Goal: Communication & Community: Answer question/provide support

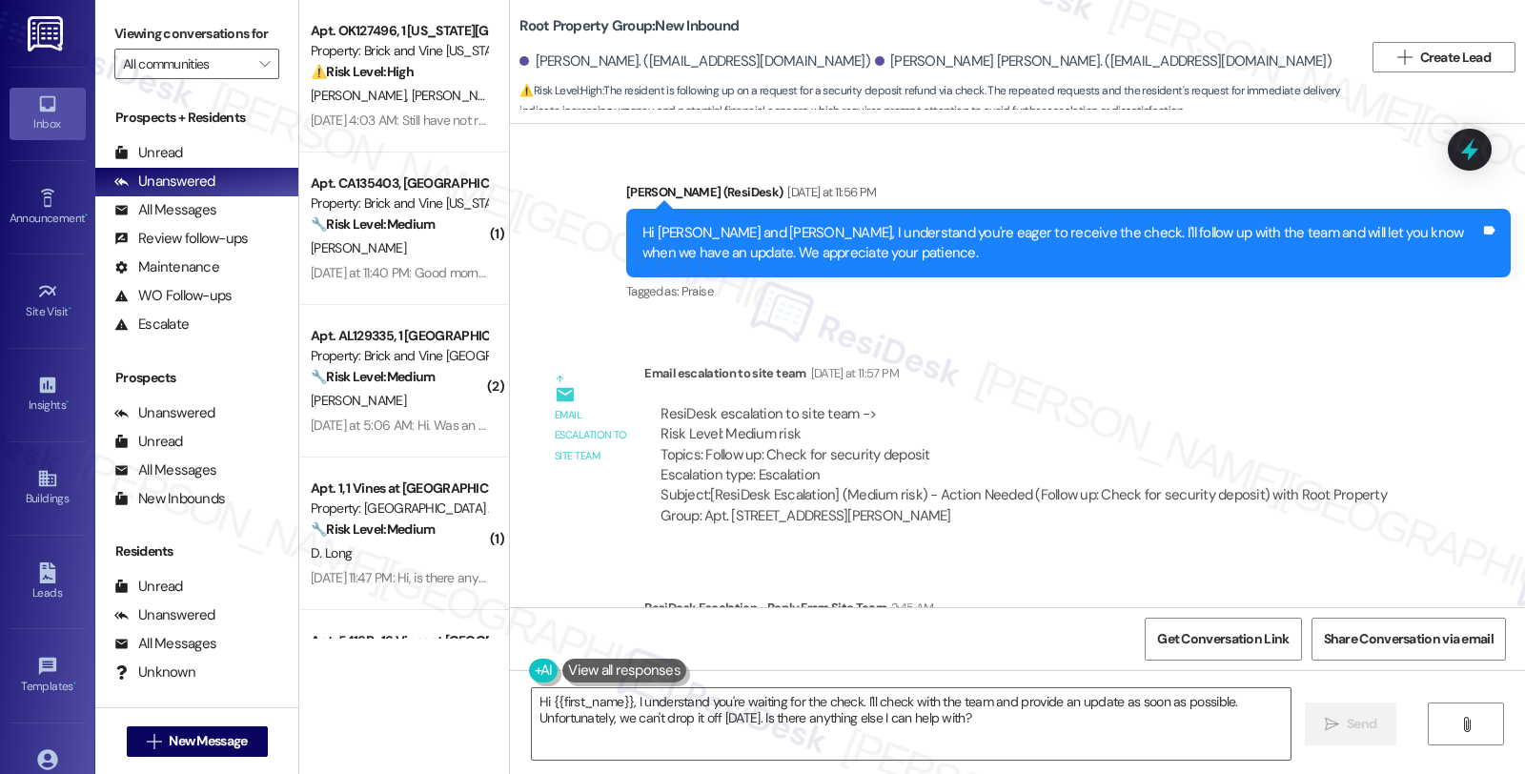
scroll to position [2662, 0]
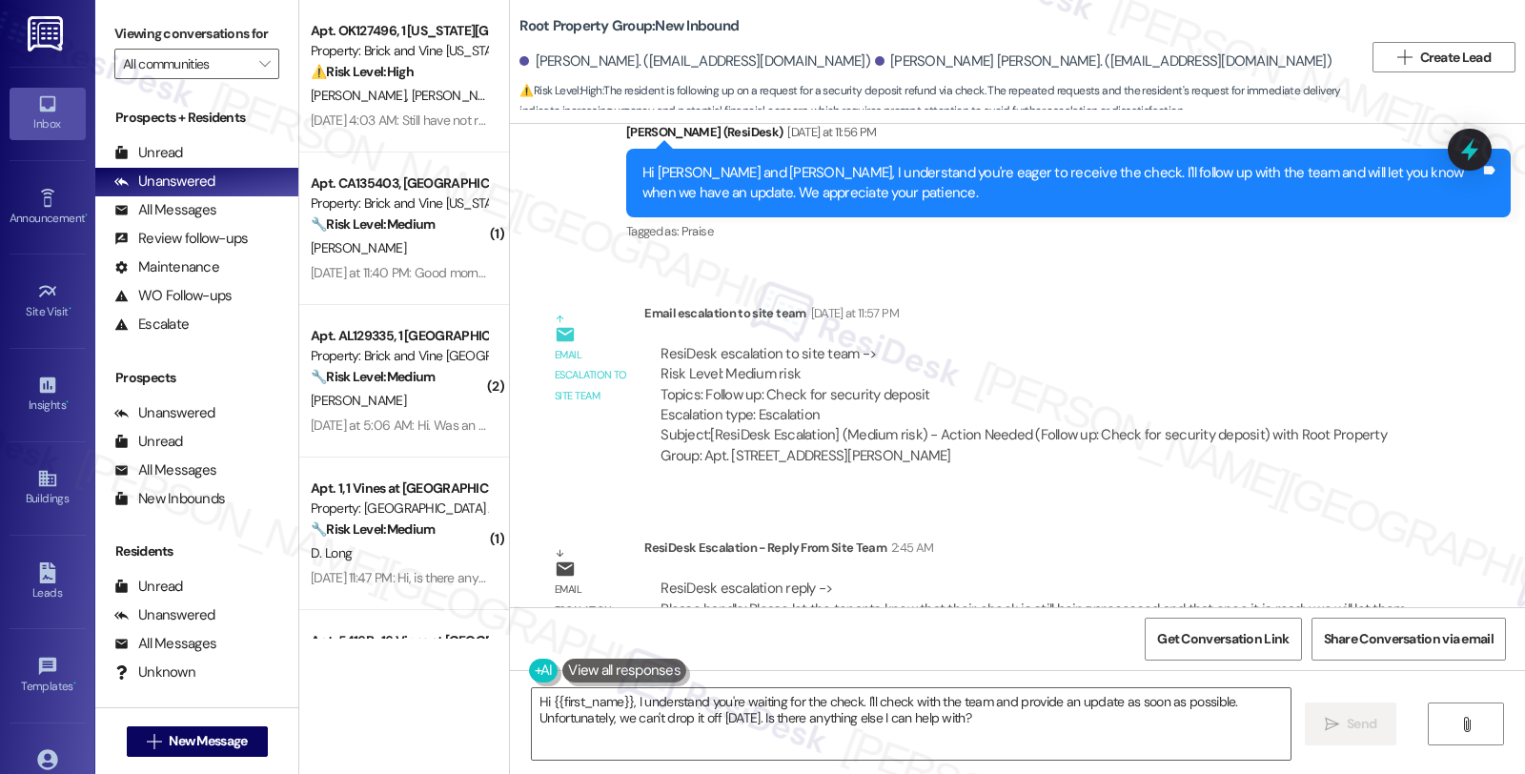
click at [1242, 537] on div "ResiDesk Escalation - Reply From Site Team 2:45 AM" at bounding box center [1033, 550] width 778 height 27
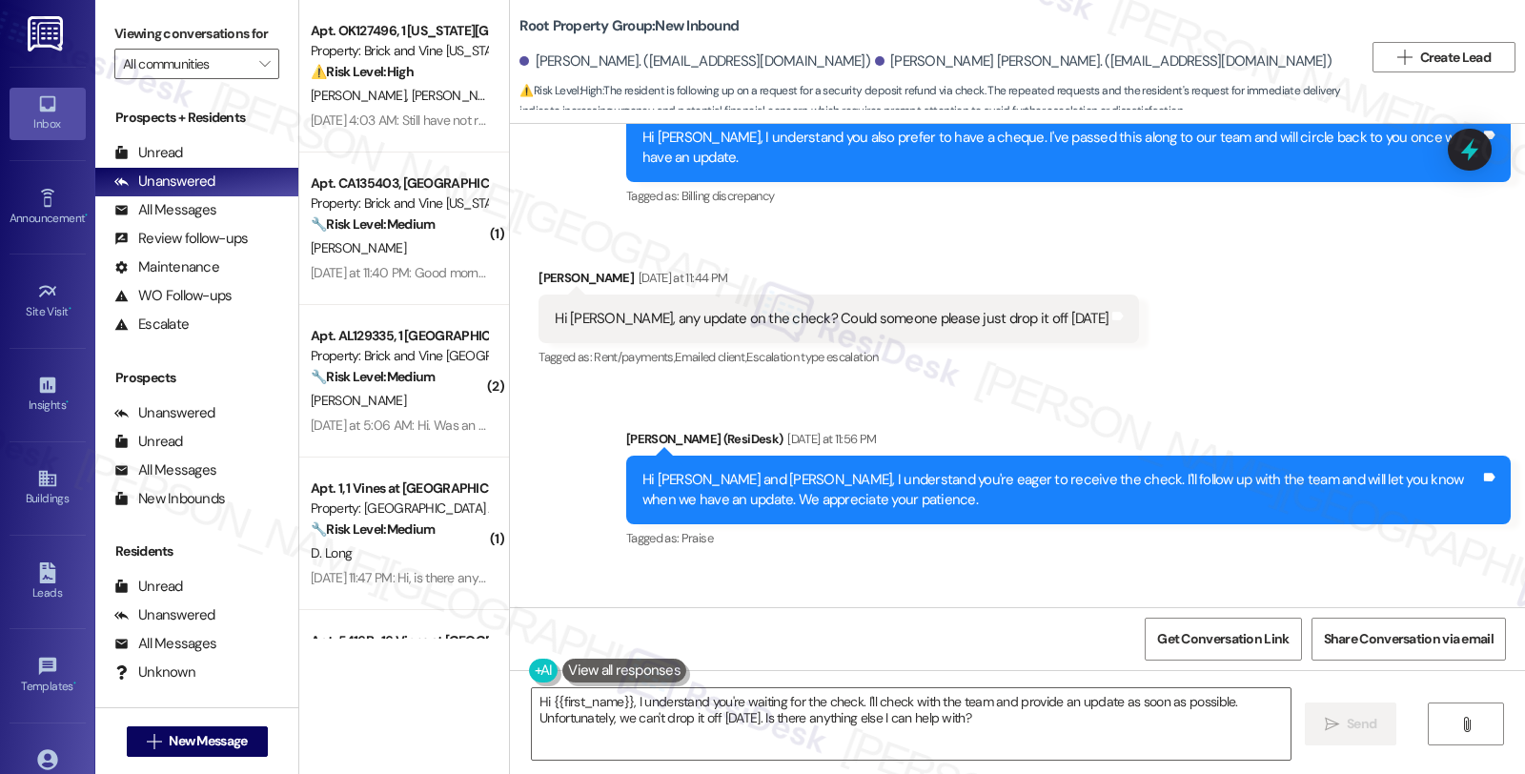
scroll to position [2345, 0]
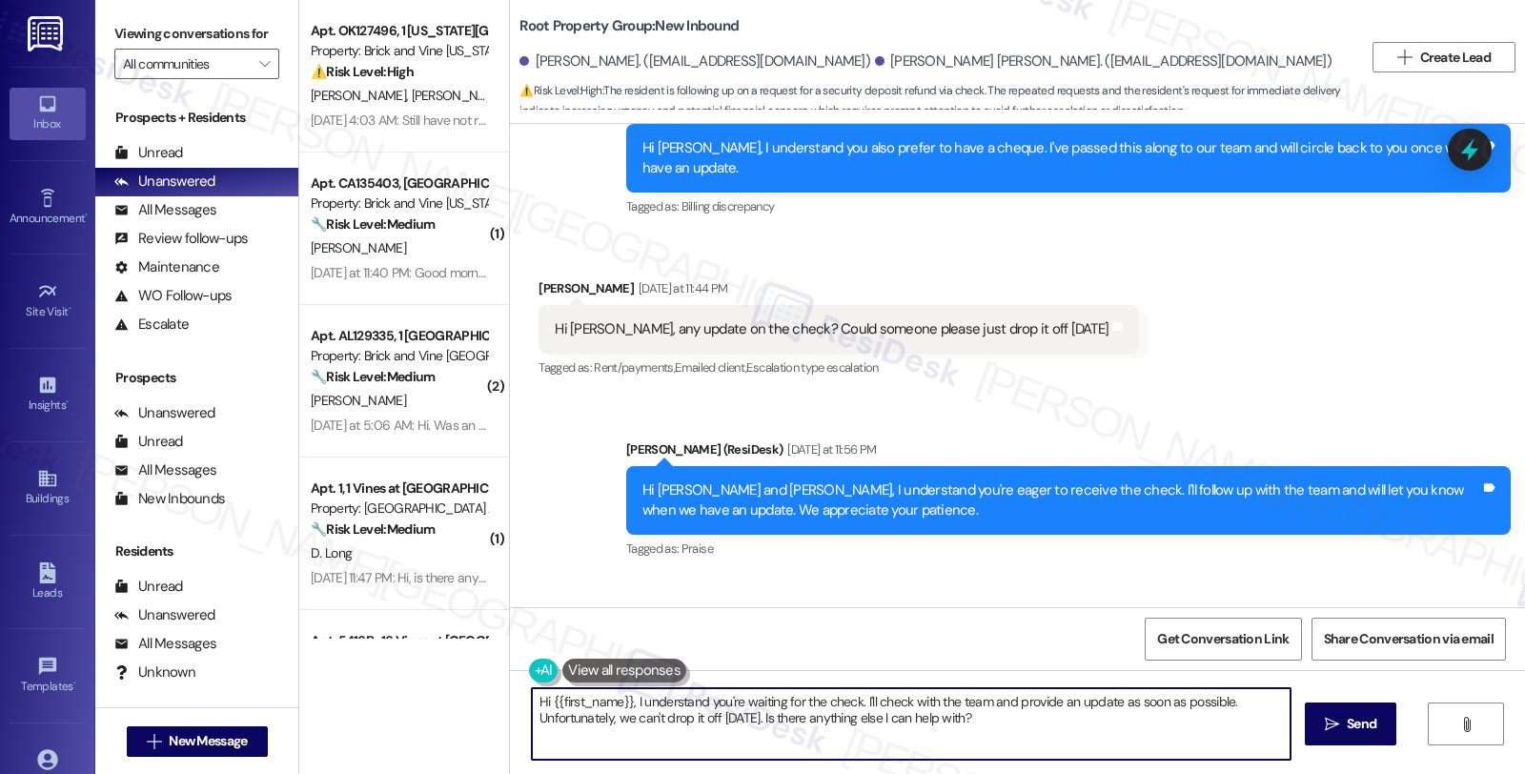
drag, startPoint x: 993, startPoint y: 719, endPoint x: 382, endPoint y: 660, distance: 613.6
click at [382, 660] on div "Apt. OK127496, 1 Oklahoma City Market Property: Brick and Vine Oklahoma City ⚠️…" at bounding box center [911, 387] width 1225 height 774
paste textarea "Please let the tenants know that their check is still being processed and that …"
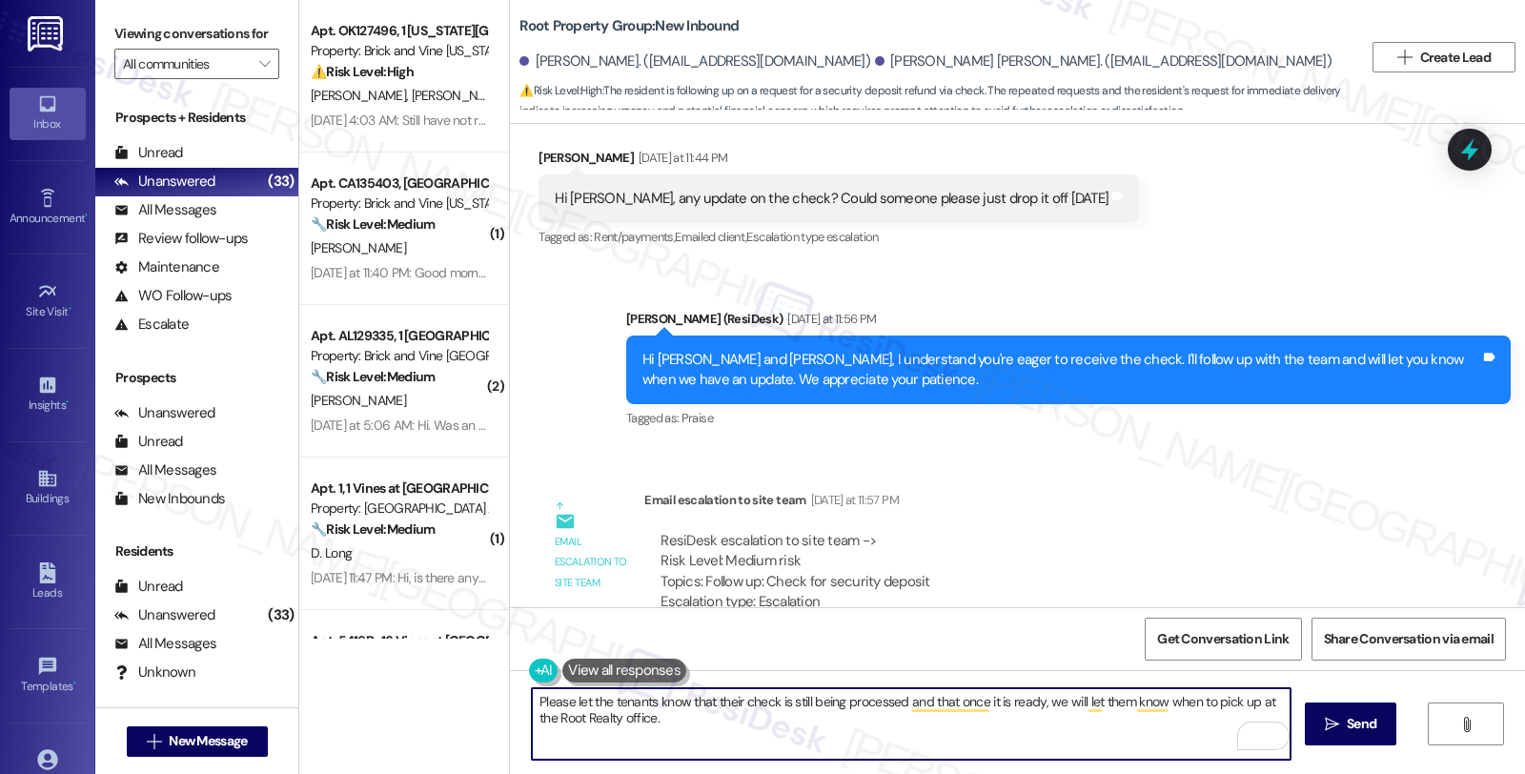
scroll to position [2662, 0]
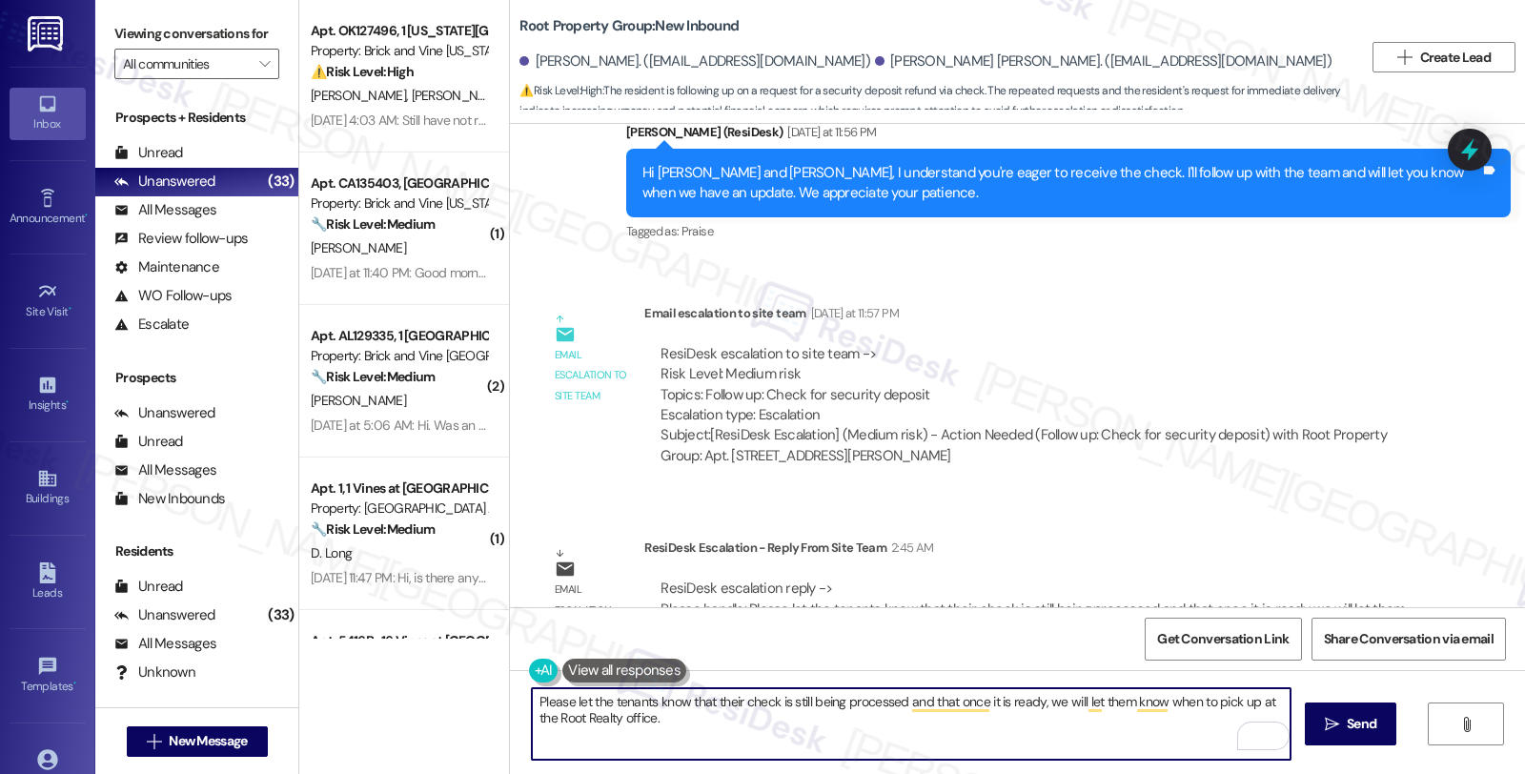
click at [532, 698] on textarea "Please let the tenants know that their check is still being processed and that …" at bounding box center [911, 723] width 758 height 71
click at [956, 701] on textarea "Here's a quick update, please know that Please let the tenants know that their …" at bounding box center [911, 723] width 758 height 71
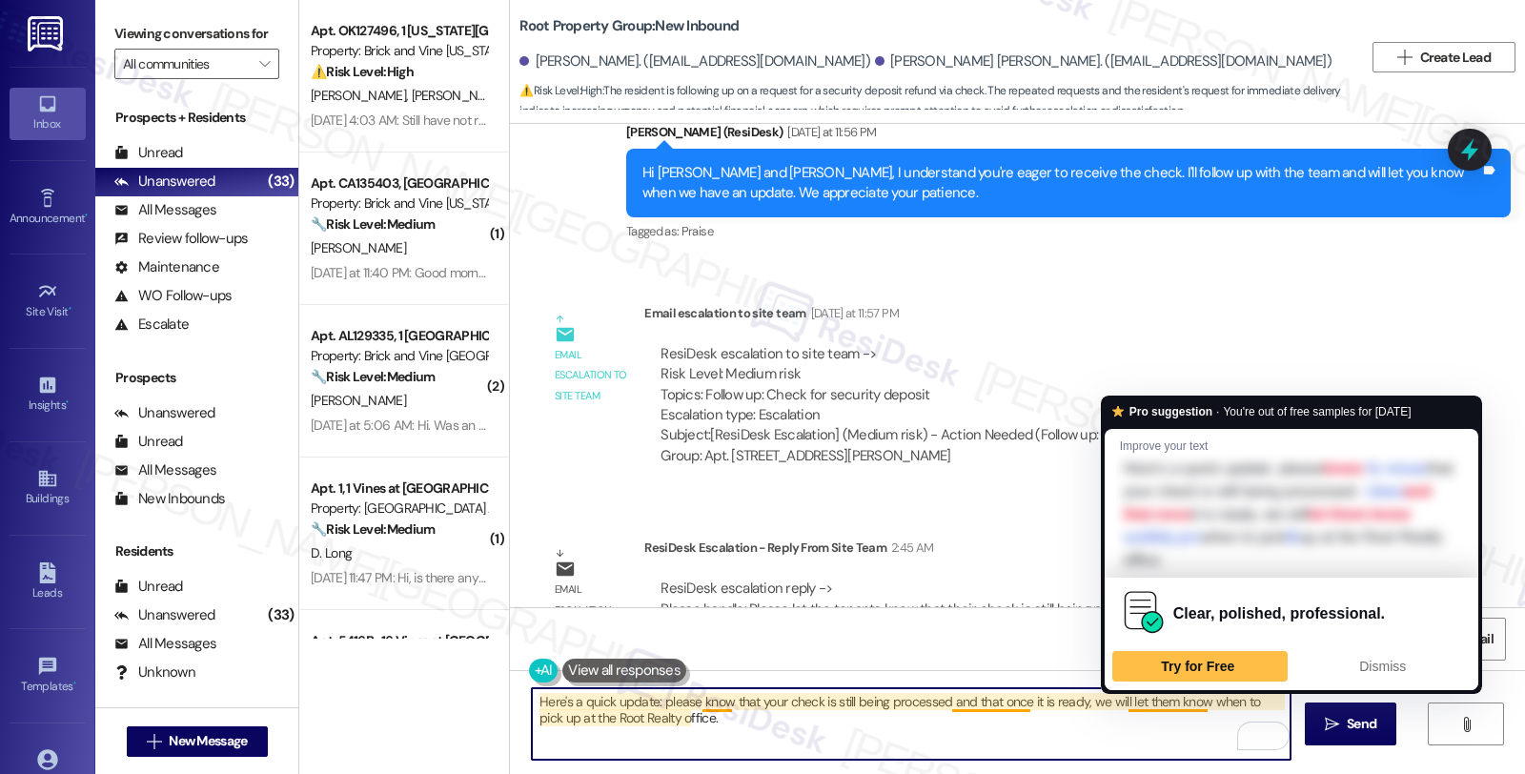
click at [1141, 699] on textarea "Here's a quick update: please know that your check is still being processed and…" at bounding box center [911, 723] width 758 height 71
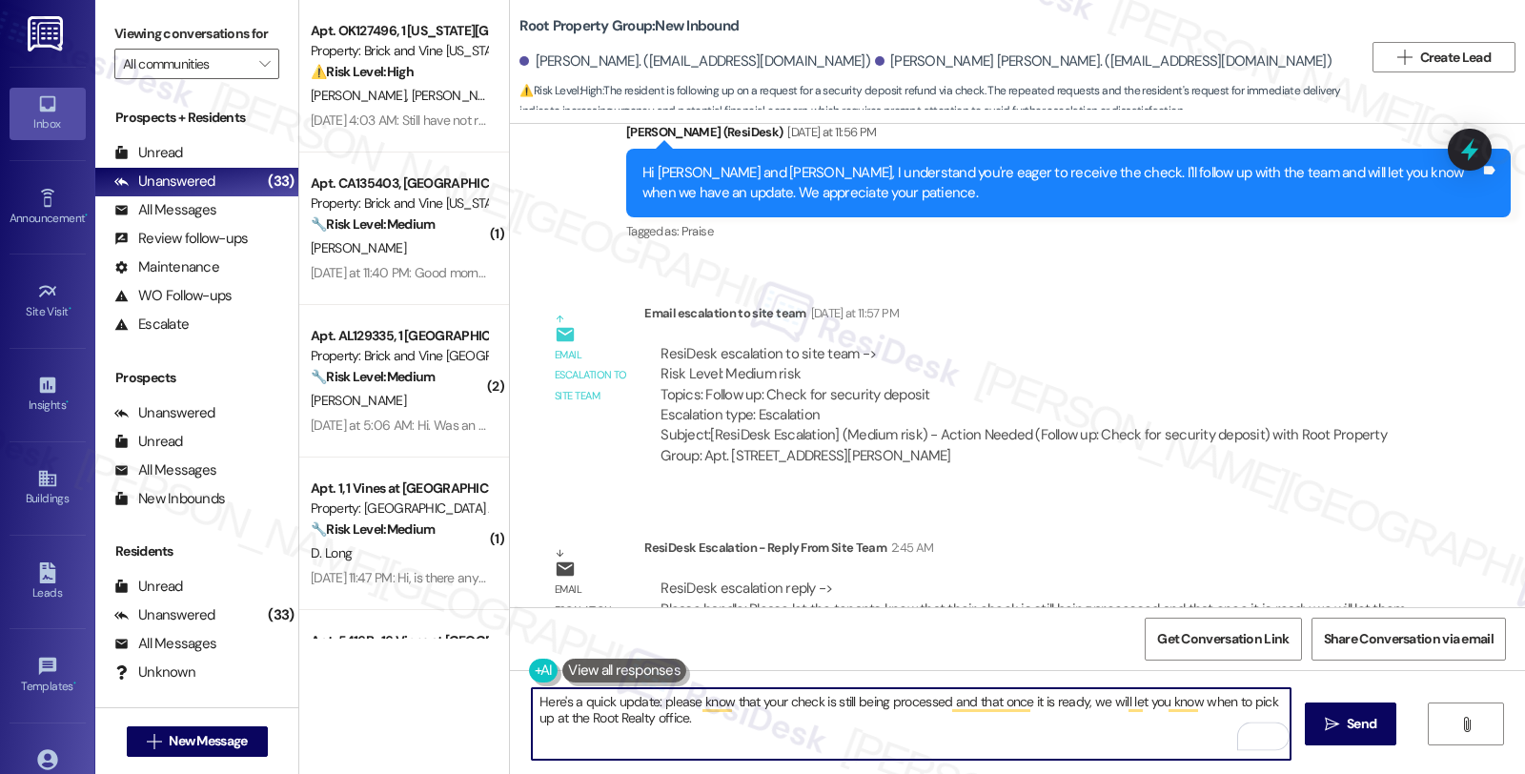
click at [691, 724] on textarea "Here's a quick update: please know that your check is still being processed and…" at bounding box center [911, 723] width 758 height 71
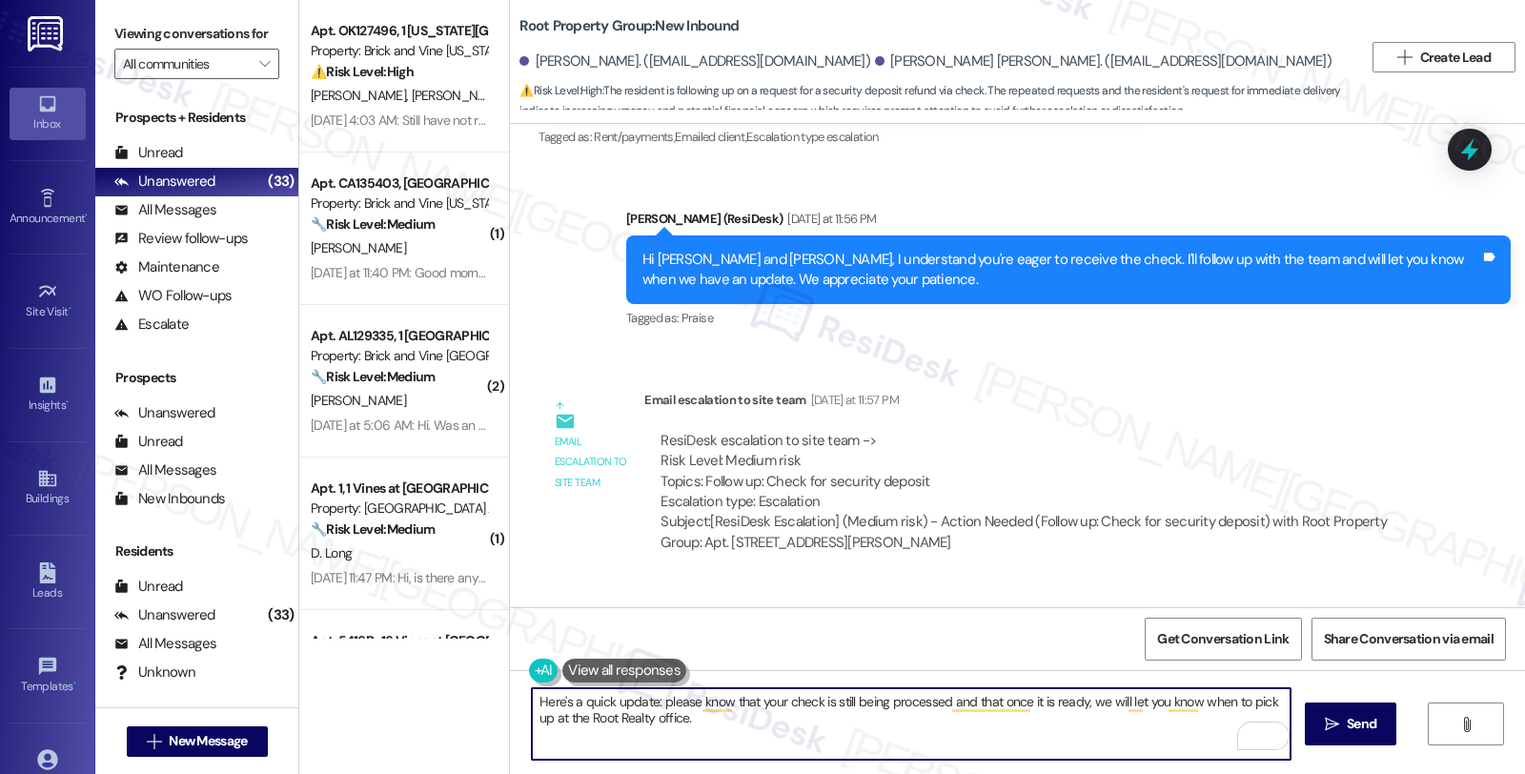
scroll to position [2451, 0]
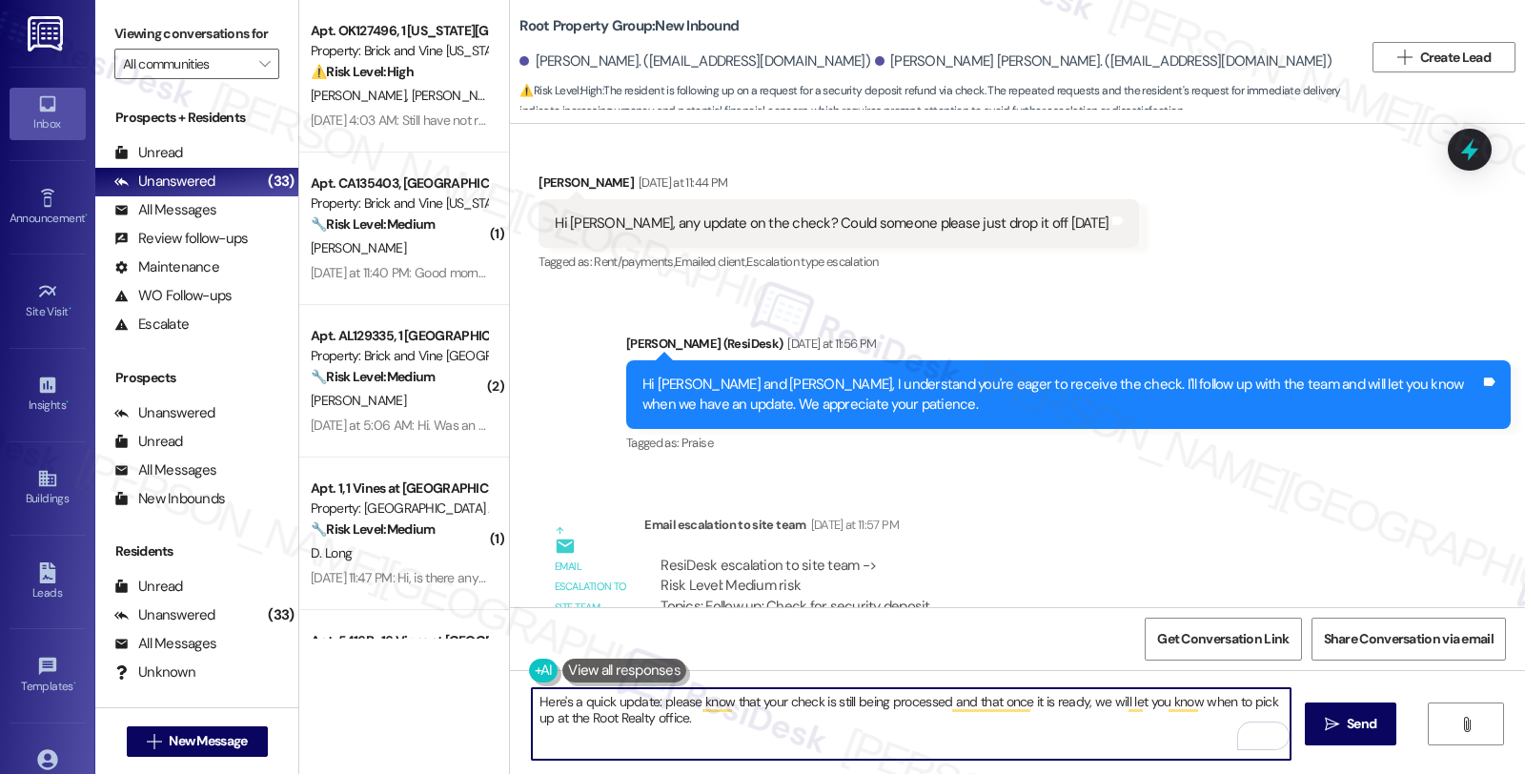
click at [644, 697] on textarea "Here's a quick update: please know that your check is still being processed and…" at bounding box center [911, 723] width 758 height 71
click at [762, 718] on textarea "Here's a quick update: please know that your check is still being processed and…" at bounding box center [911, 723] width 758 height 71
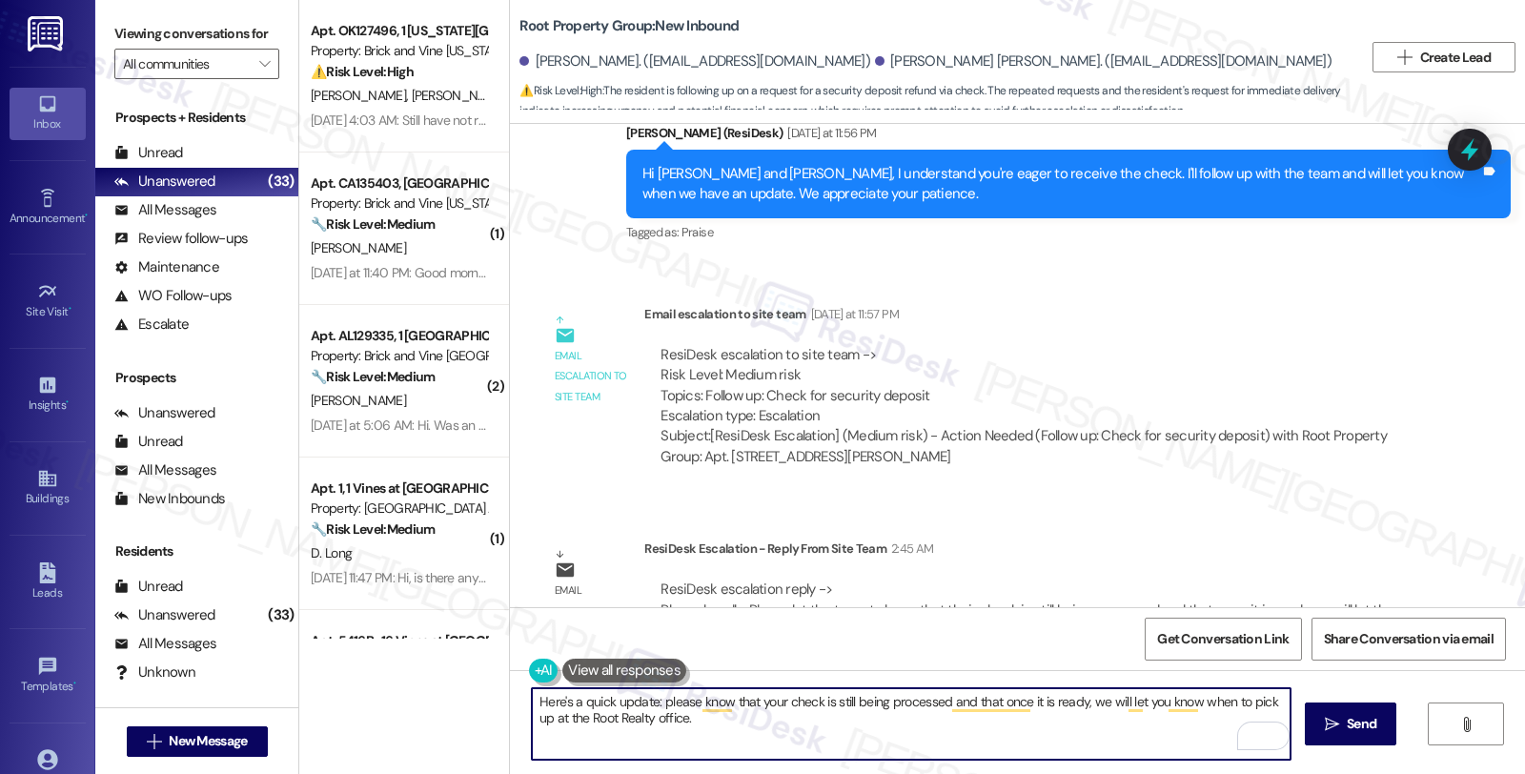
scroll to position [2662, 0]
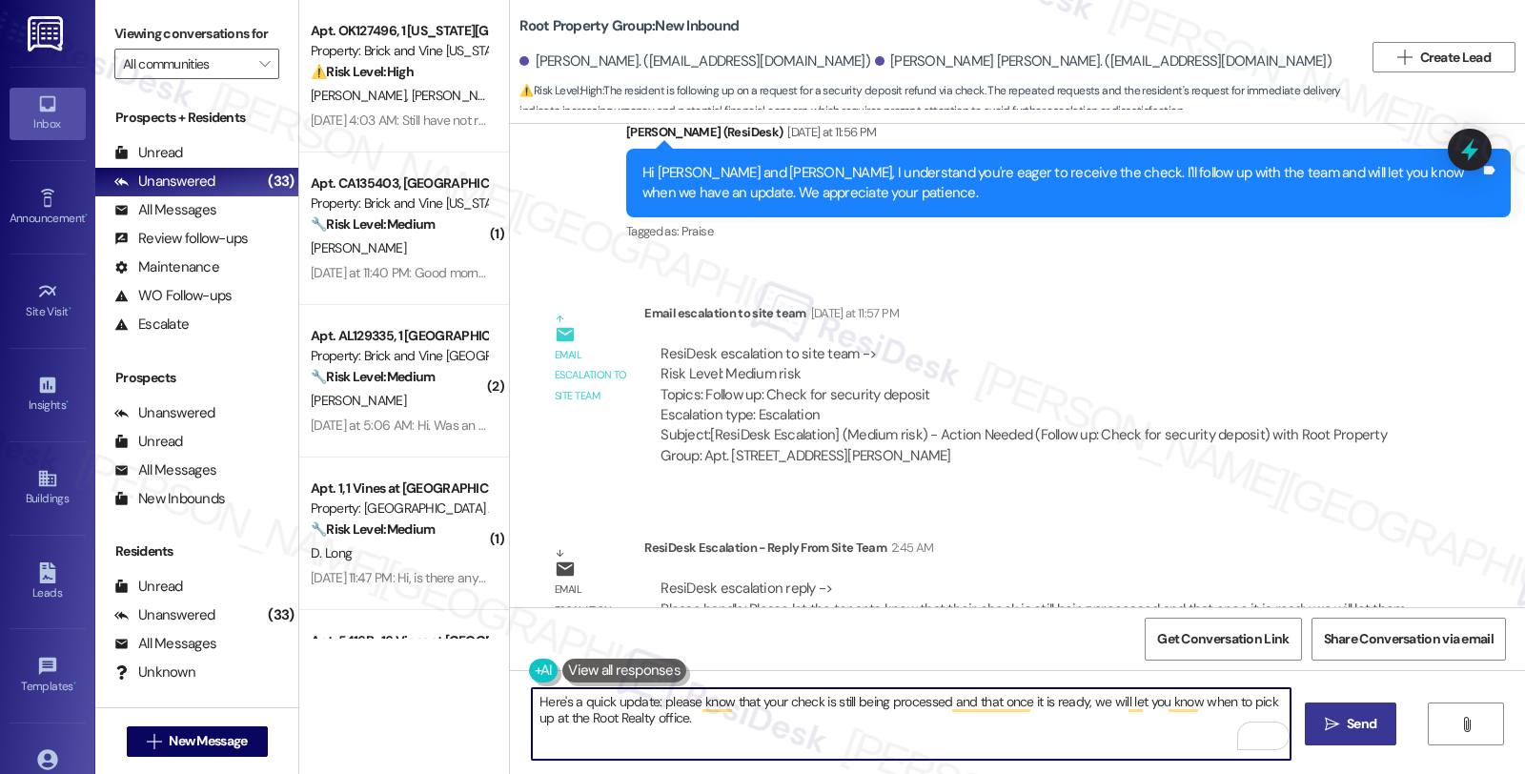
type textarea "Here's a quick update: please know that your check is still being processed and…"
click at [1379, 719] on button " Send" at bounding box center [1350, 723] width 92 height 43
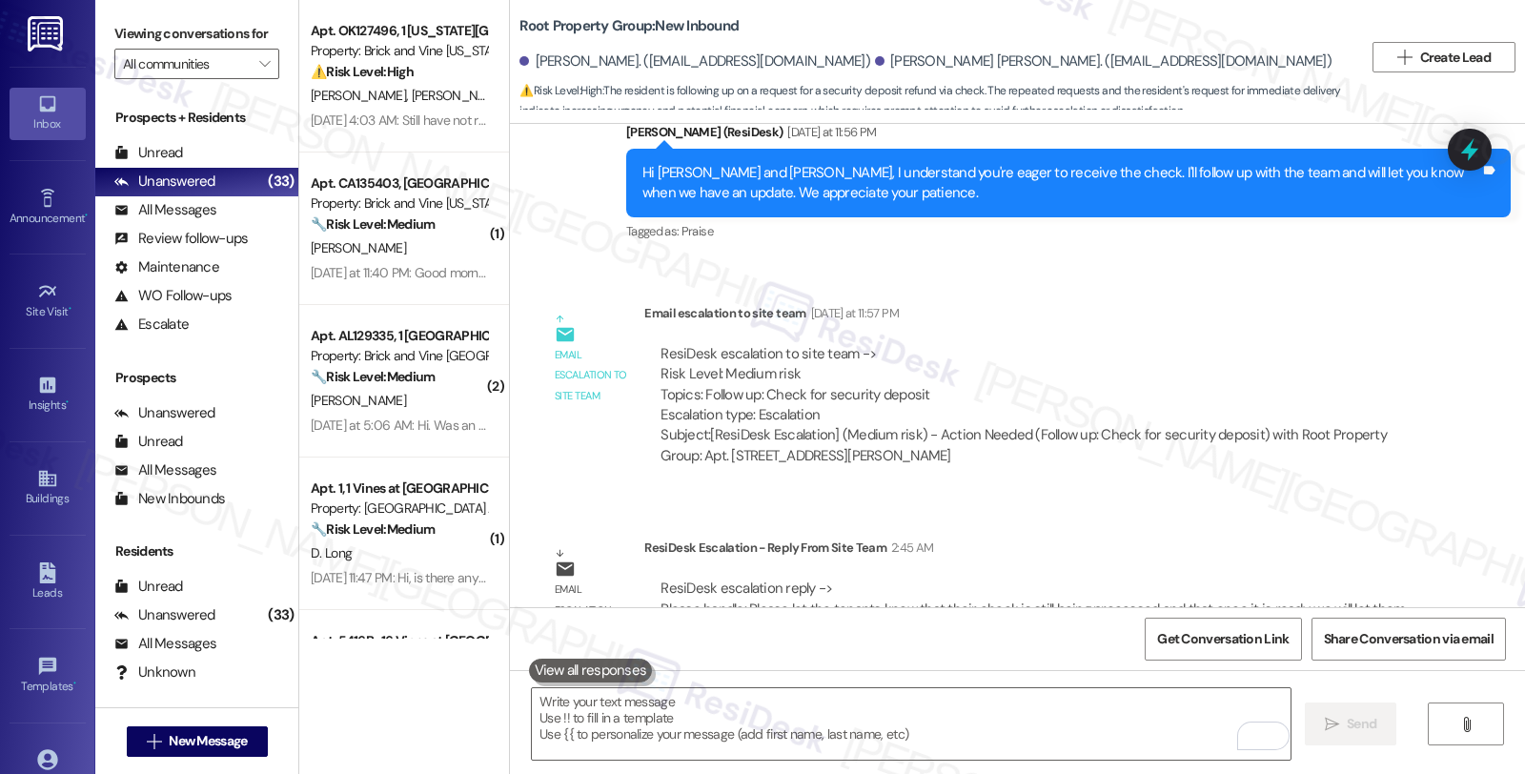
click at [1258, 425] on div "Subject: [ResiDesk Escalation] (Medium risk) - Action Needed (Follow up: Check …" at bounding box center [1033, 445] width 746 height 41
click at [214, 225] on div "All Messages (undefined)" at bounding box center [196, 210] width 203 height 29
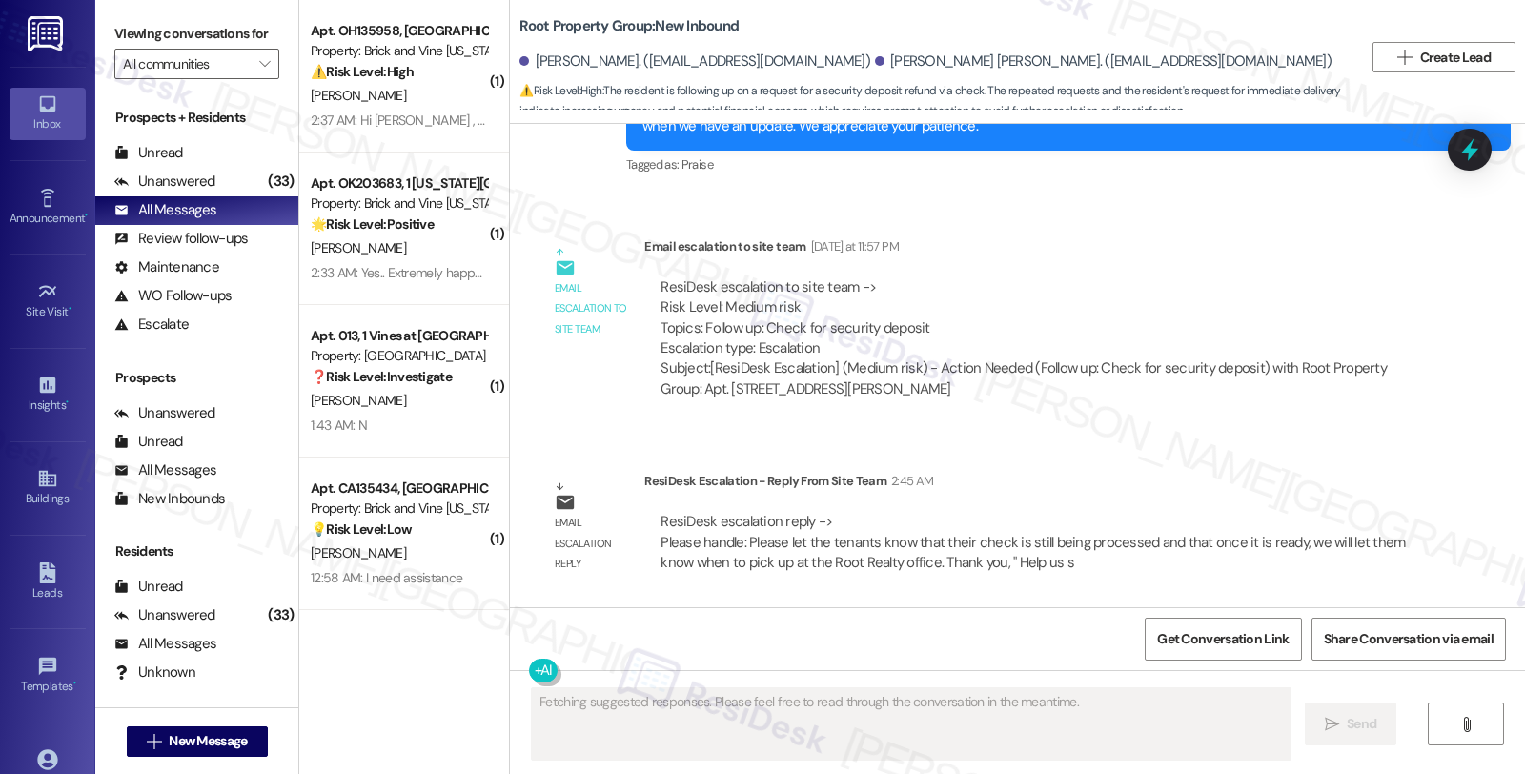
scroll to position [2843, 0]
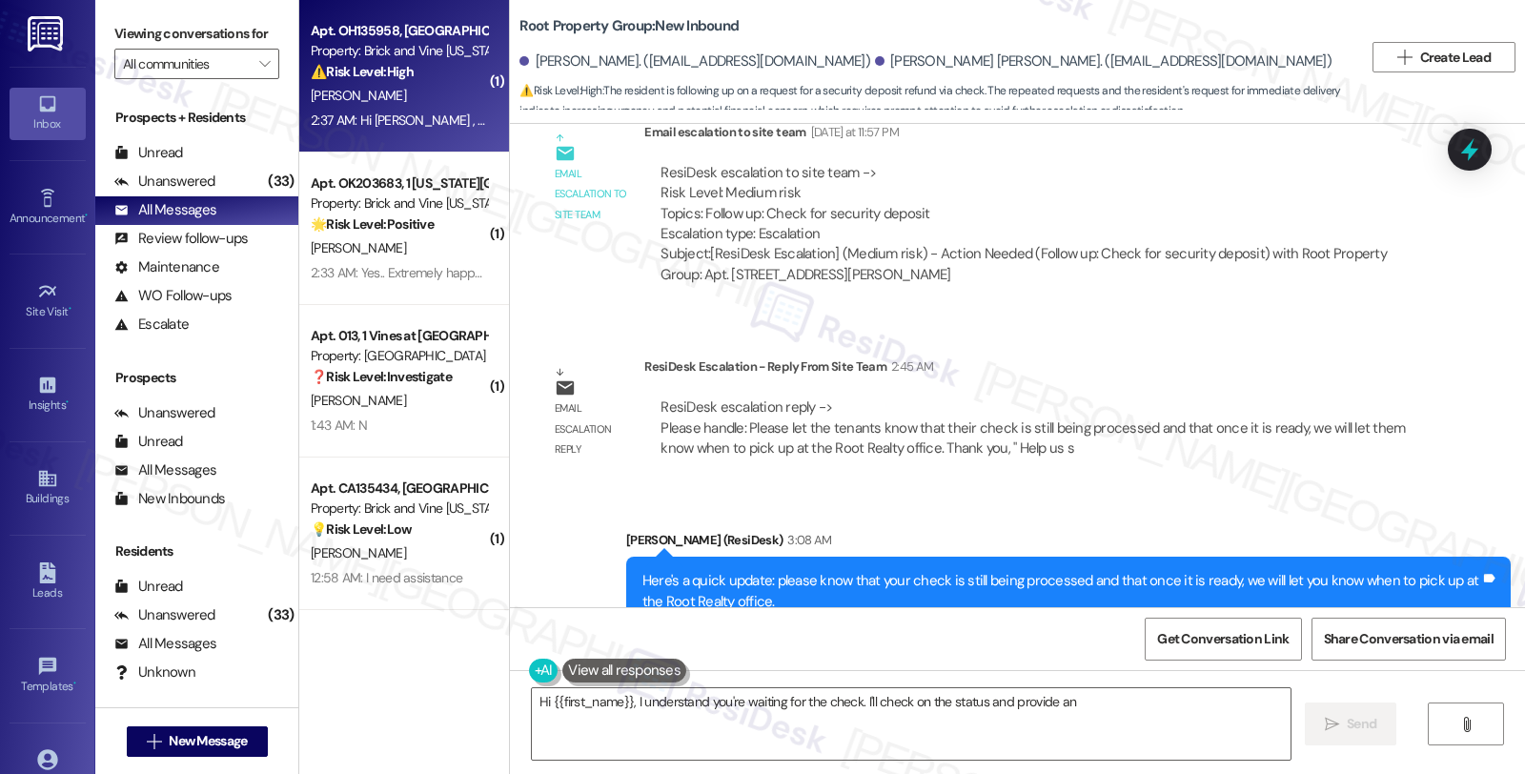
type textarea "Hi {{first_name}}, I understand you're waiting for the check. I'll check on the…"
click at [435, 51] on div "Property: Brick and Vine [US_STATE]" at bounding box center [399, 51] width 176 height 20
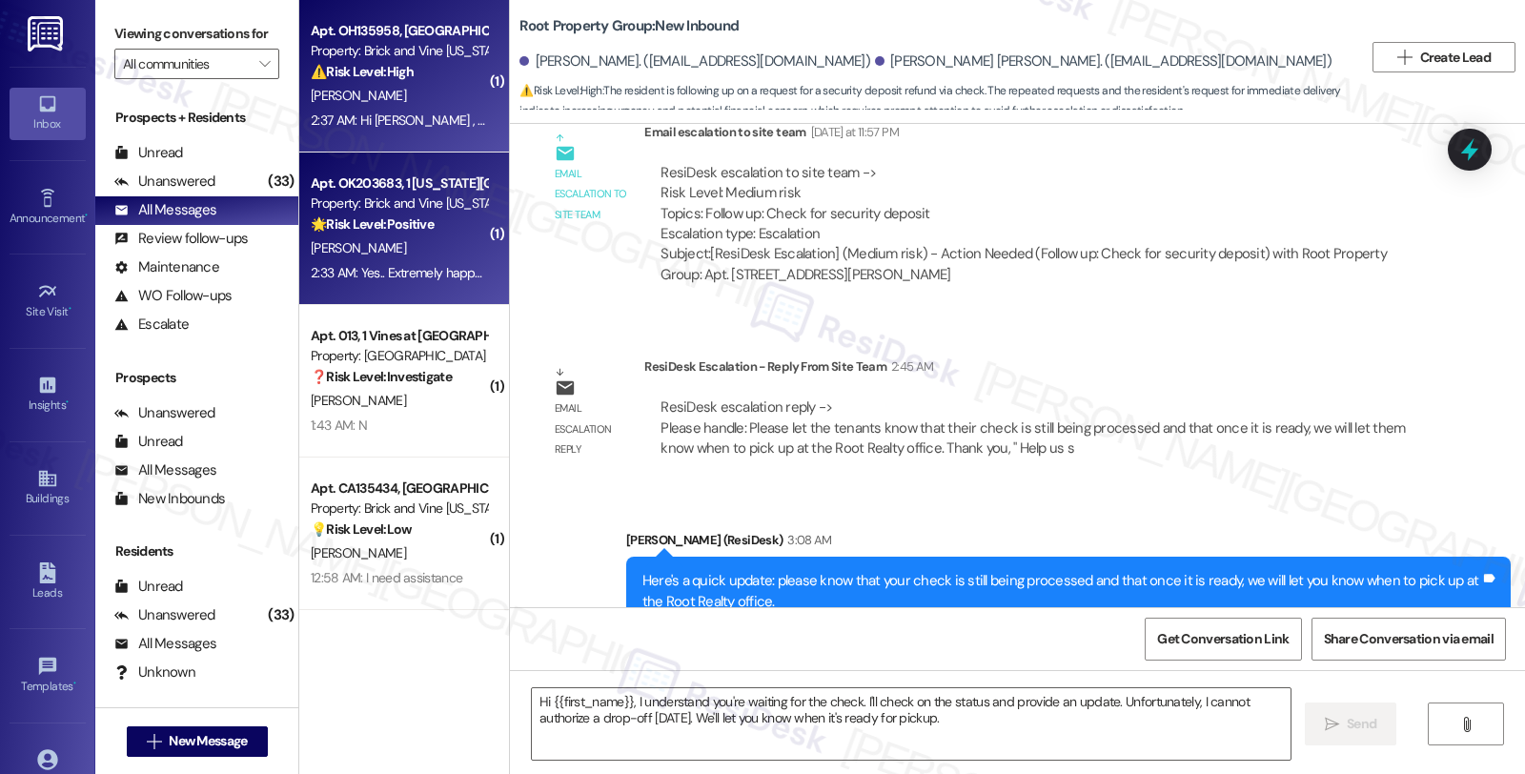
type textarea "Fetching suggested responses. Please feel free to read through the conversation…"
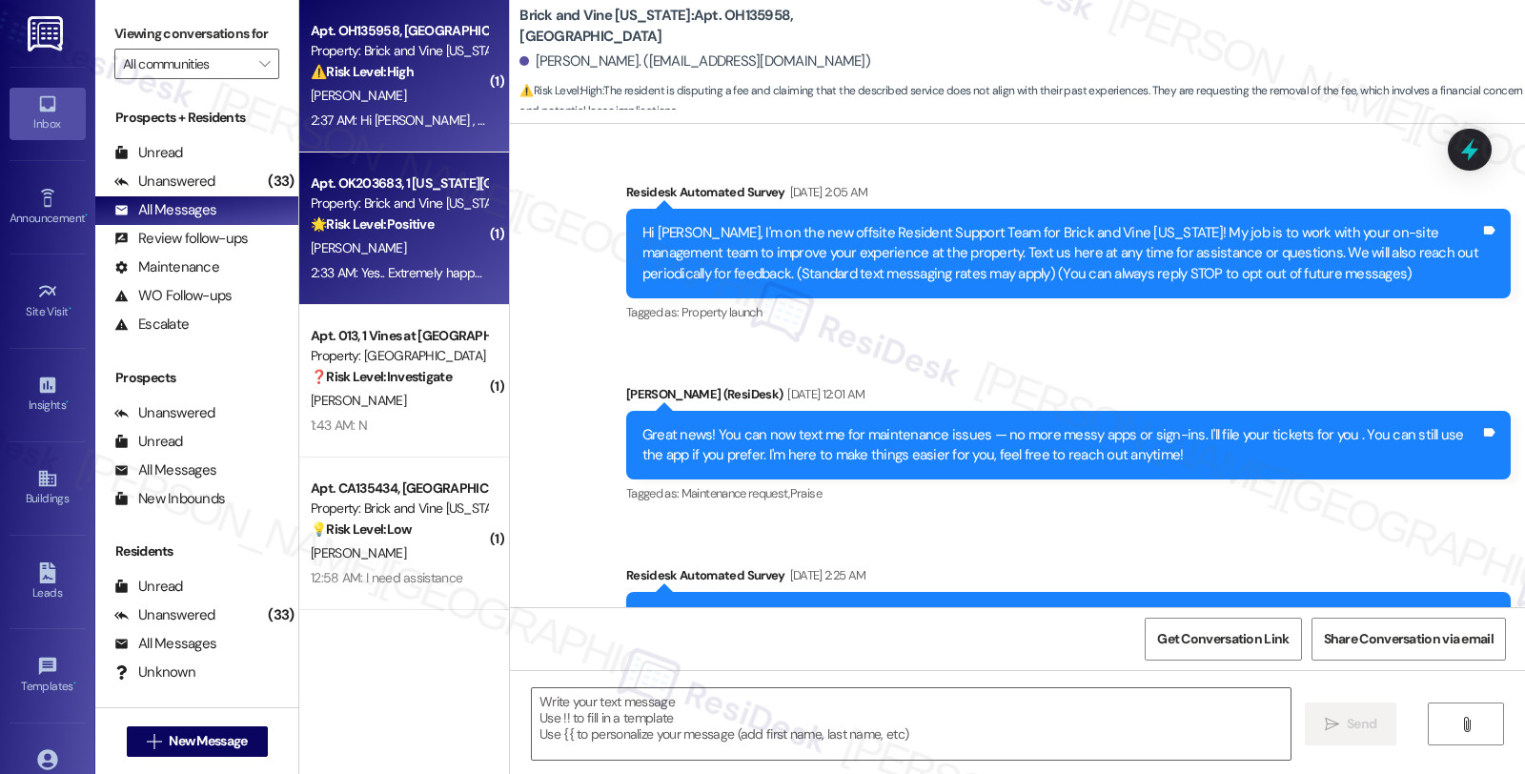
type textarea "Fetching suggested responses. Please feel free to read through the conversation…"
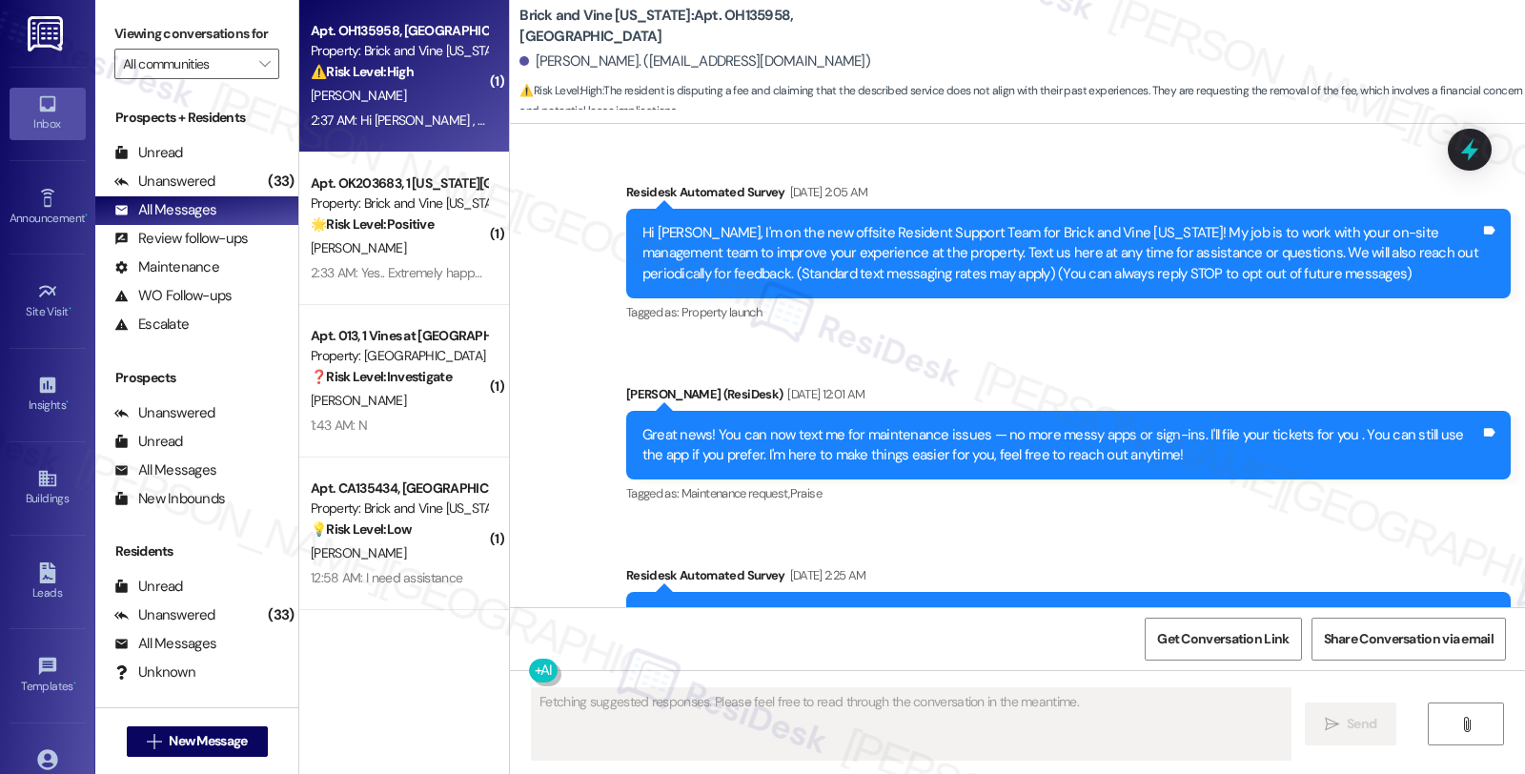
scroll to position [15547, 0]
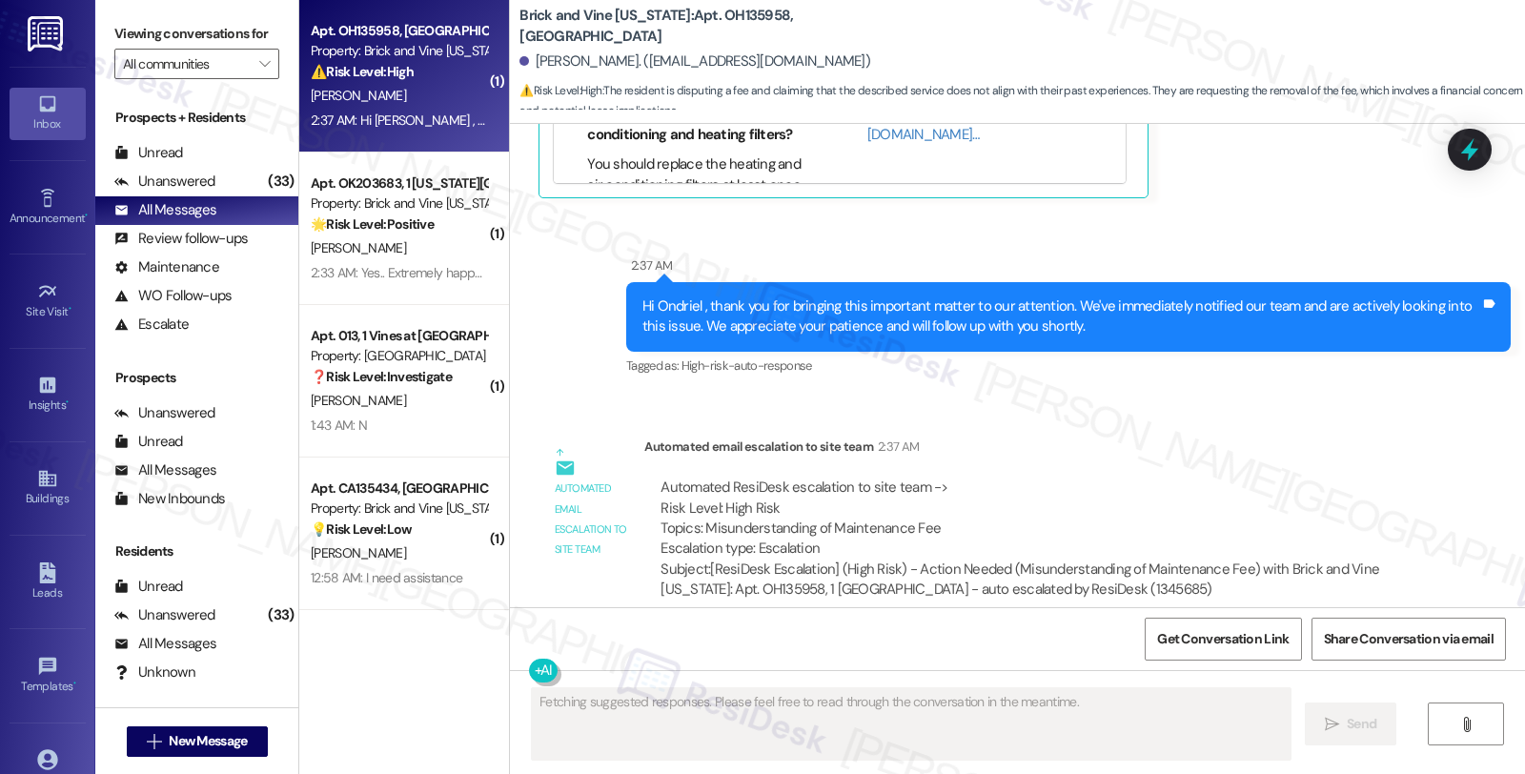
click at [398, 236] on div "[PERSON_NAME]" at bounding box center [399, 248] width 180 height 24
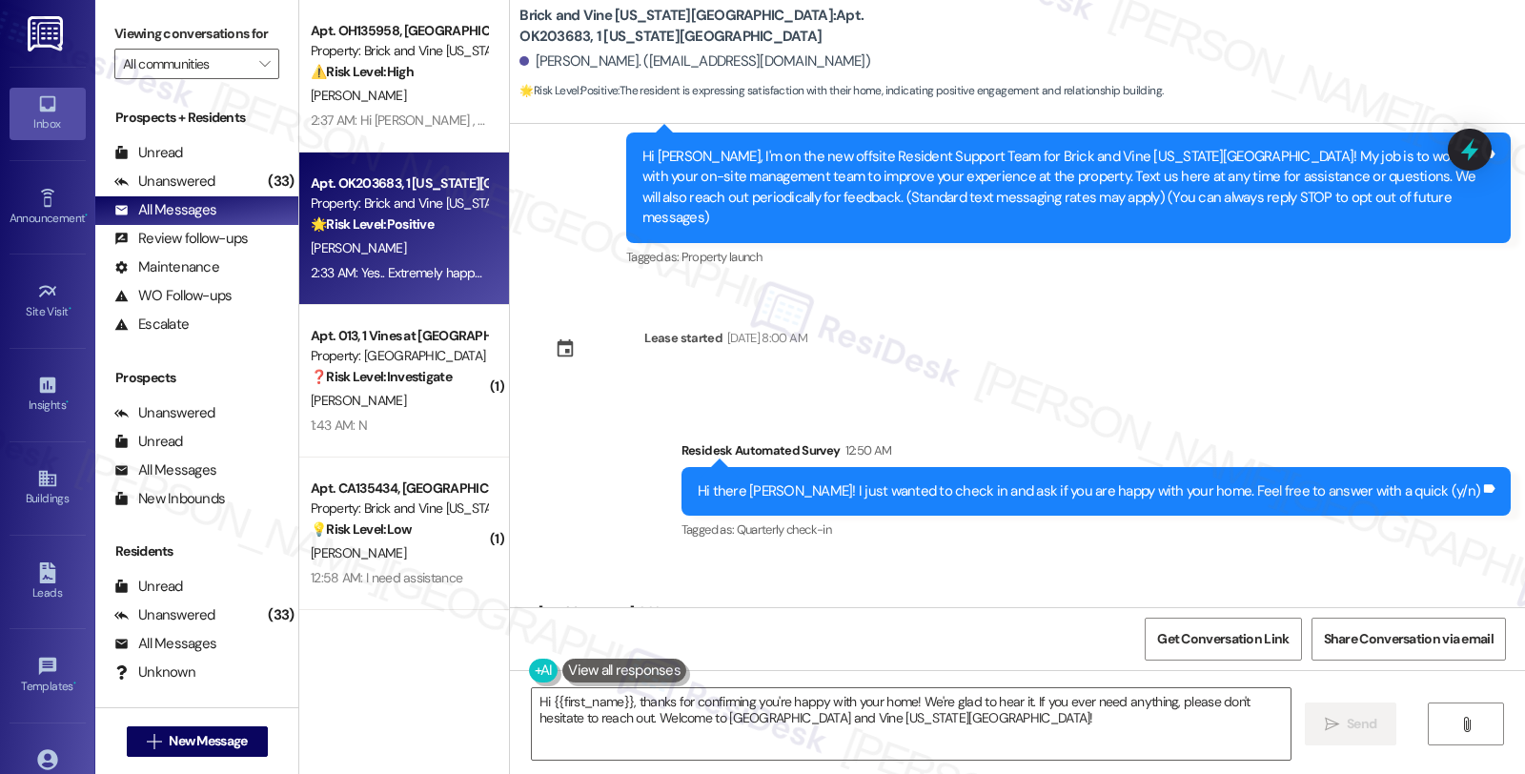
scroll to position [168, 0]
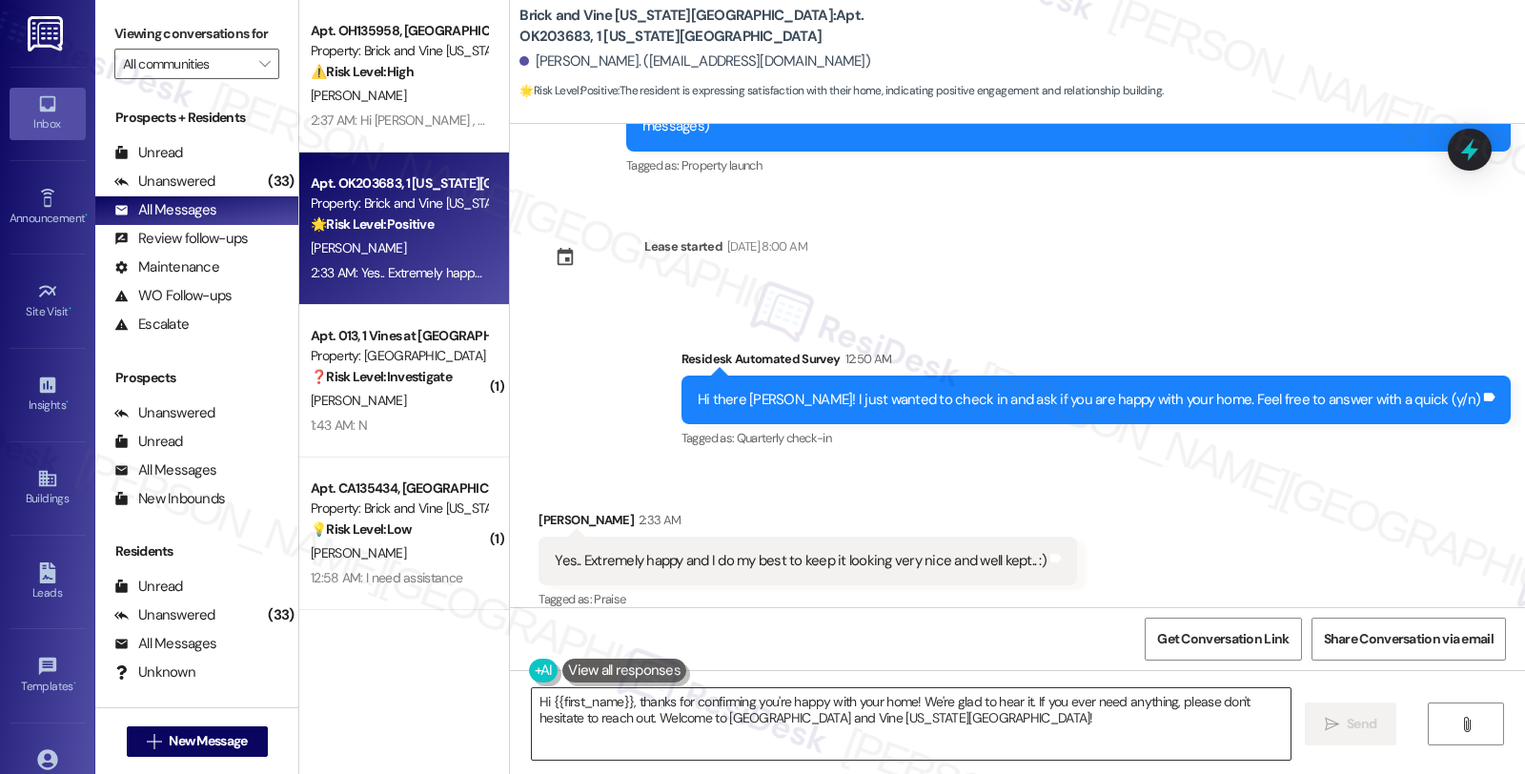
click at [1108, 712] on textarea "Hi {{first_name}}, thanks for confirming you're happy with your home! We're gla…" at bounding box center [911, 723] width 758 height 71
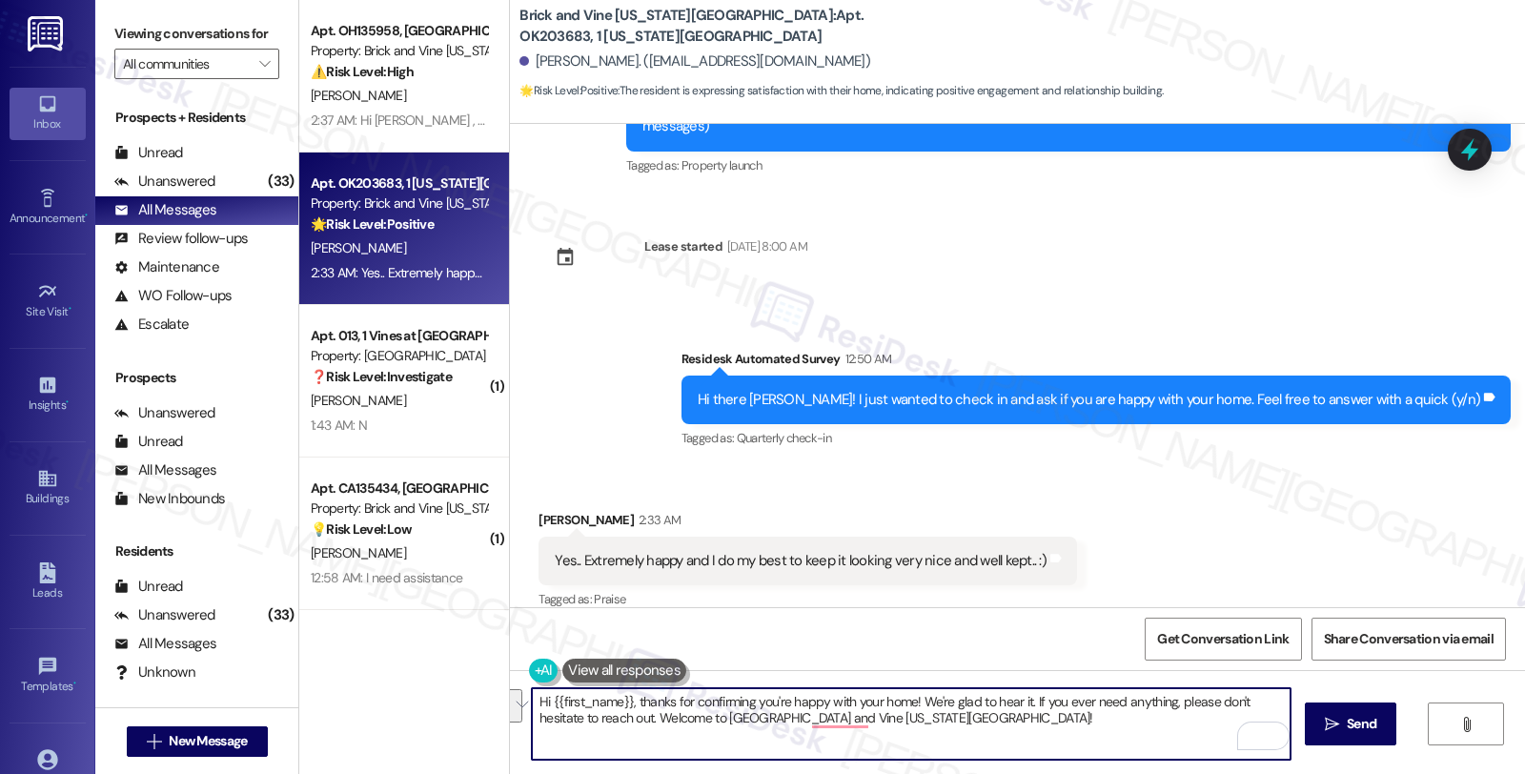
drag, startPoint x: 1023, startPoint y: 702, endPoint x: 1061, endPoint y: 727, distance: 45.5
click at [1061, 727] on textarea "Hi {{first_name}}, thanks for confirming you're happy with your home! We're gla…" at bounding box center [911, 723] width 758 height 71
paste textarea "We appreciate knowing what we’re doing well."
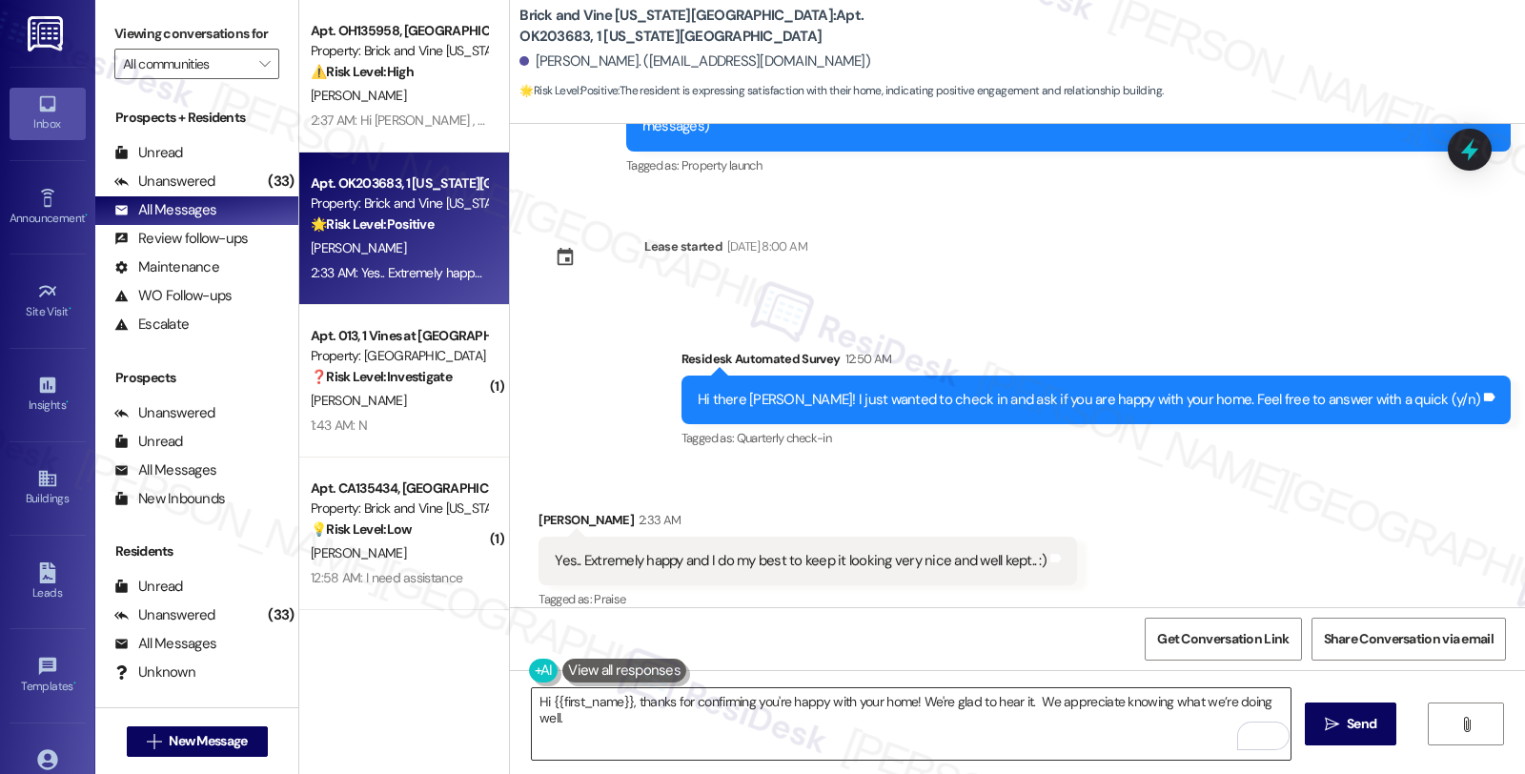
click at [950, 744] on textarea "Hi {{first_name}}, thanks for confirming you're happy with your home! We're gla…" at bounding box center [911, 723] width 758 height 71
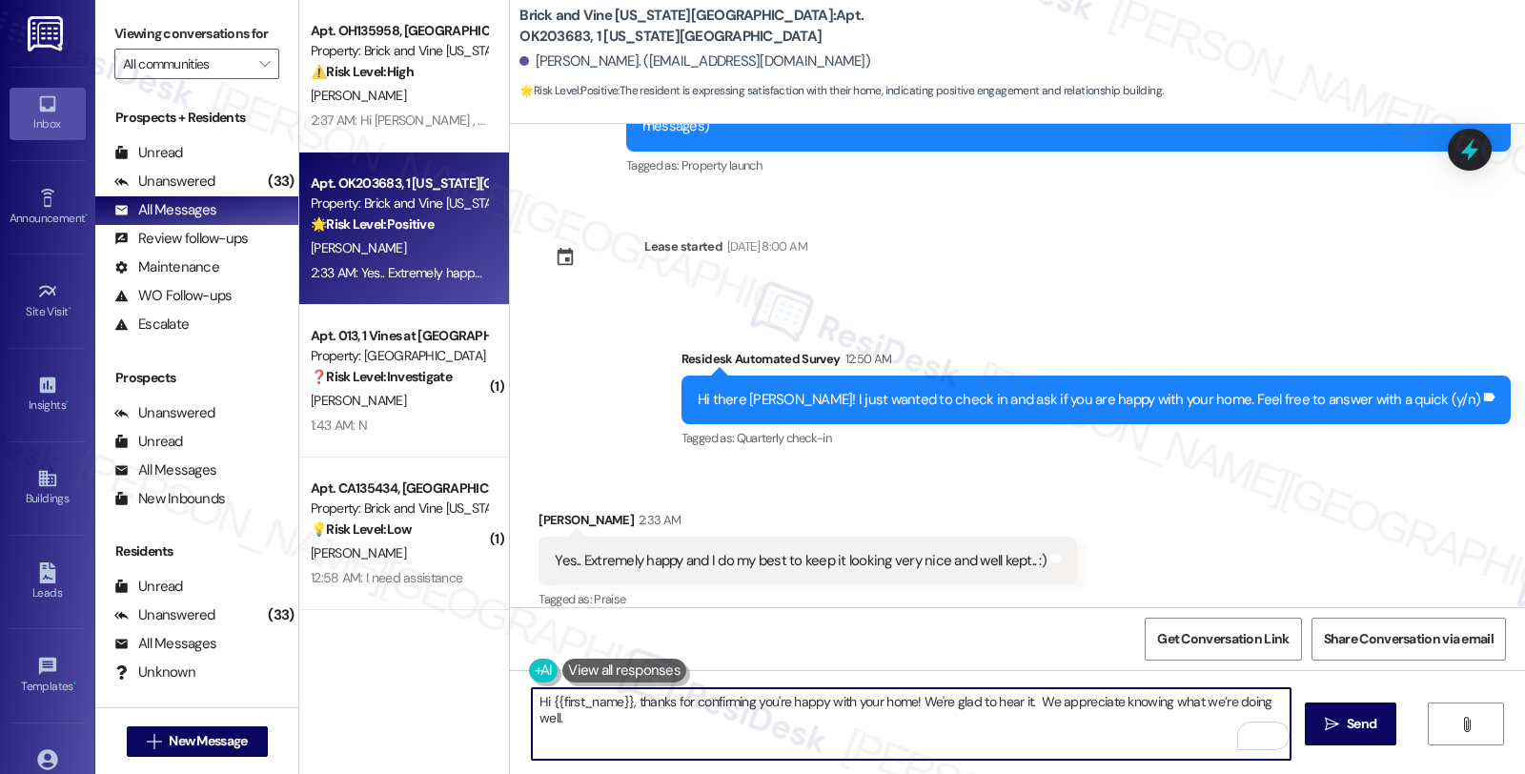
click at [1283, 697] on textarea "Hi {{first_name}}, thanks for confirming you're happy with your home! We're gla…" at bounding box center [911, 723] width 758 height 71
paste textarea "Can I ask a quick favor...would you mind sharing your positive experience by wr…"
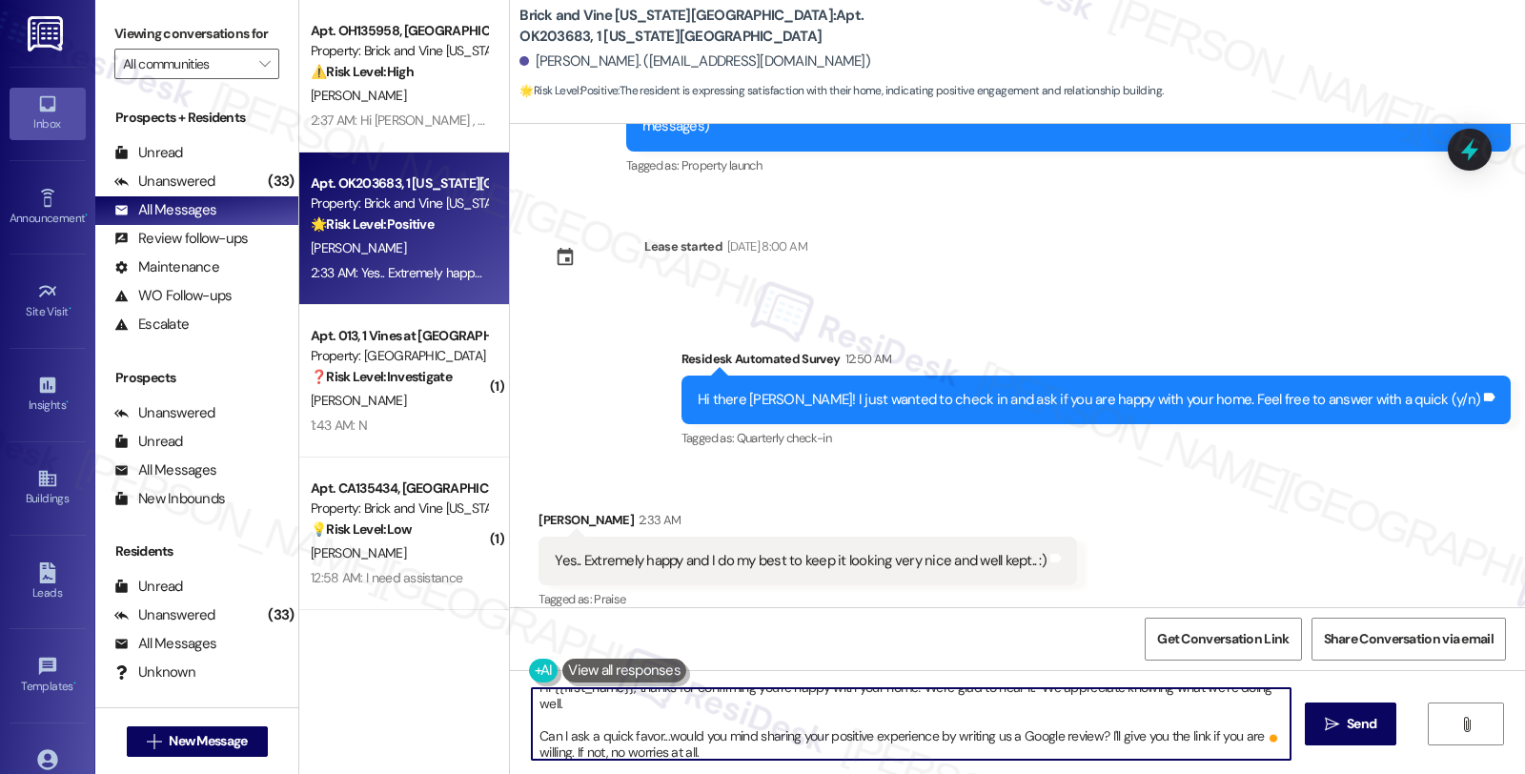
scroll to position [14, 0]
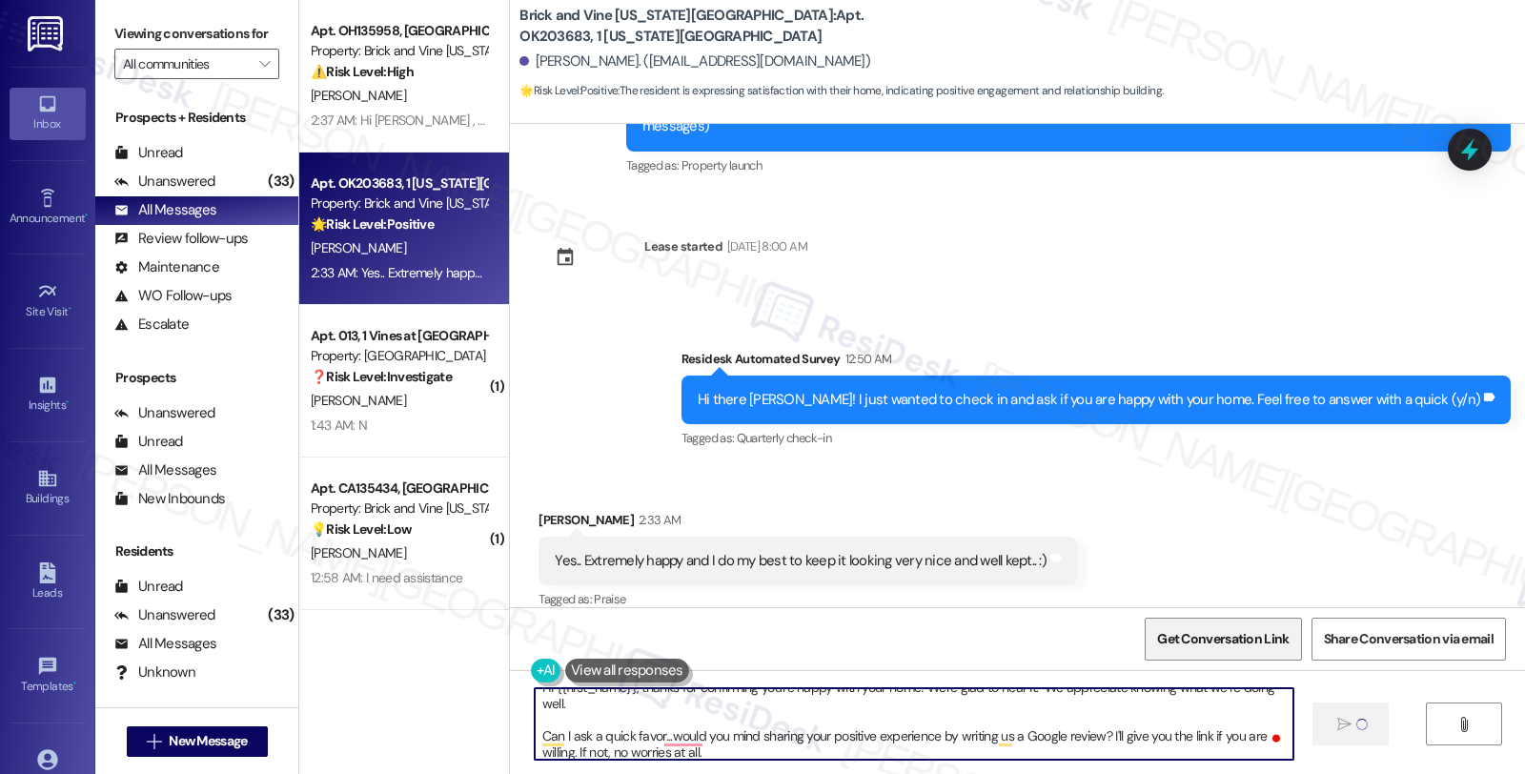
type textarea "Hi {{first_name}}, thanks for confirming you're happy with your home! We're gla…"
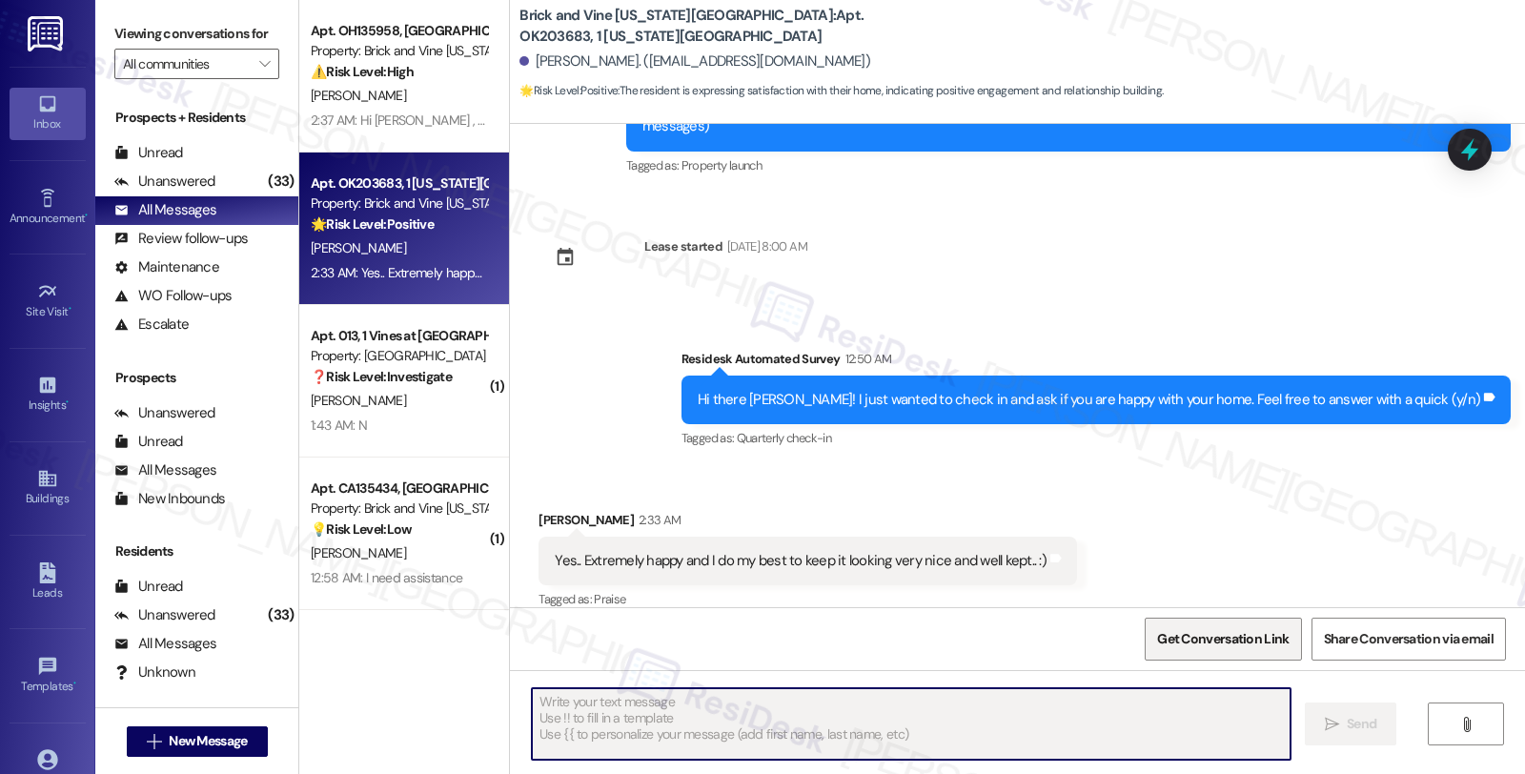
scroll to position [0, 0]
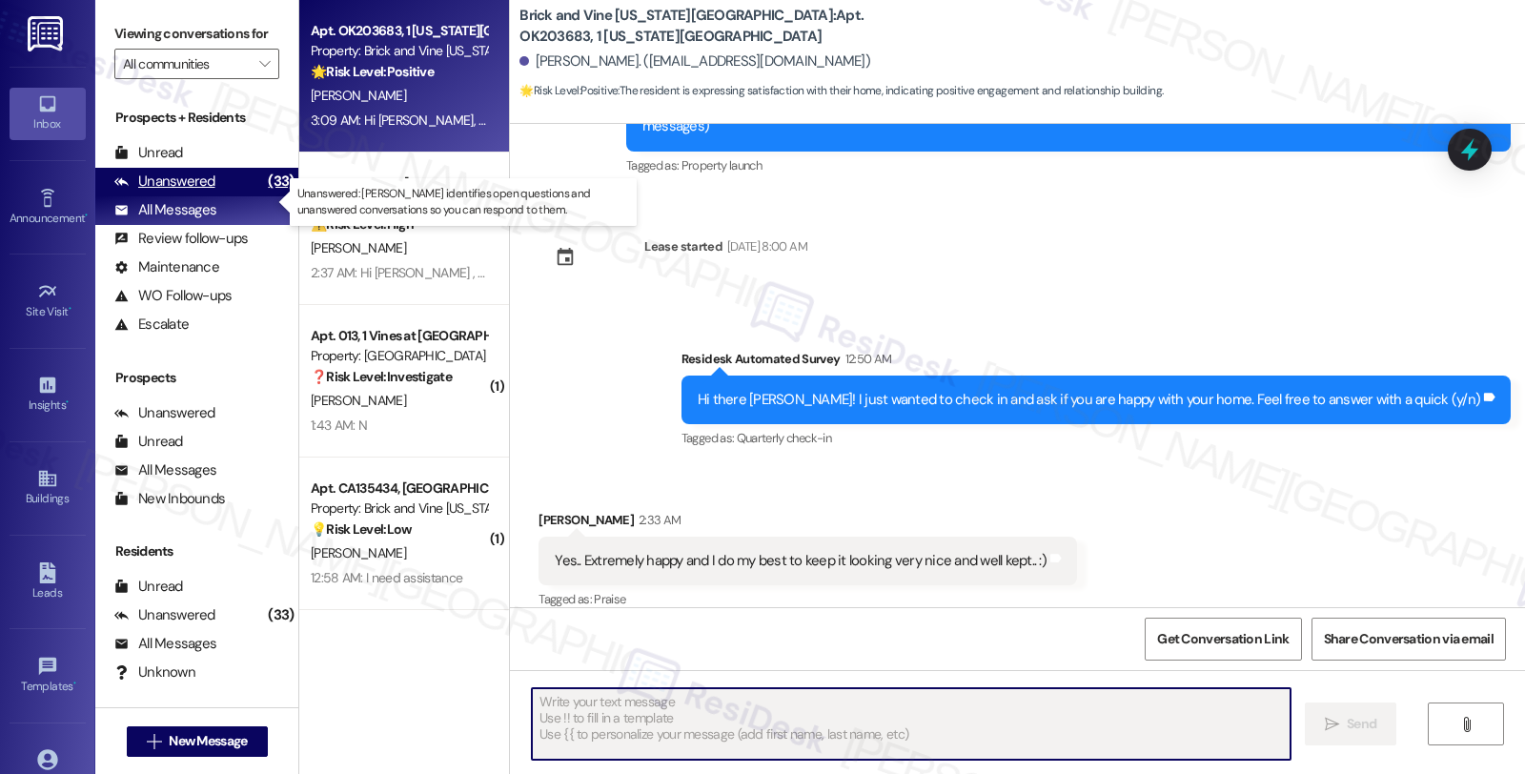
click at [232, 196] on div "Unanswered (33)" at bounding box center [196, 182] width 203 height 29
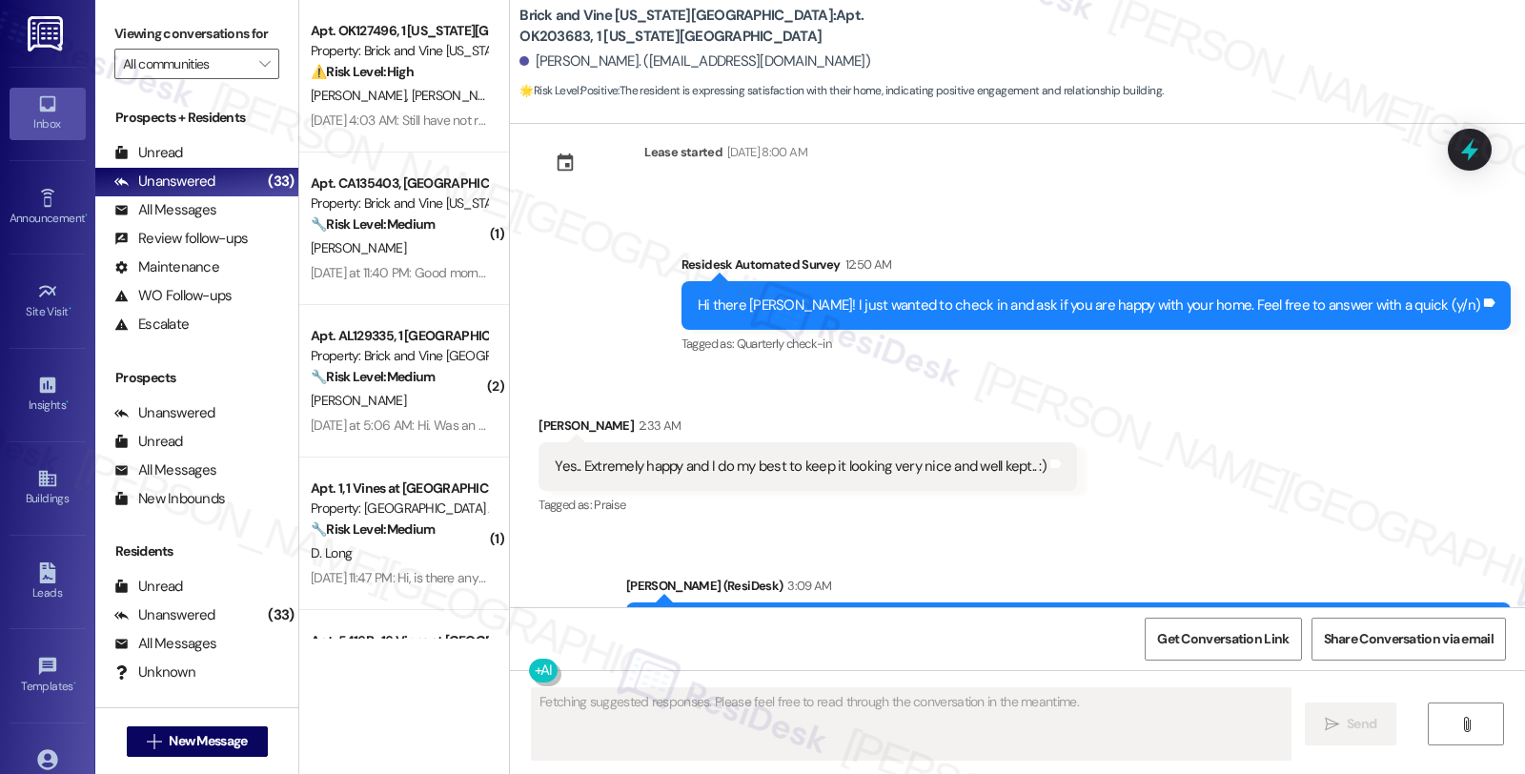
scroll to position [389, 0]
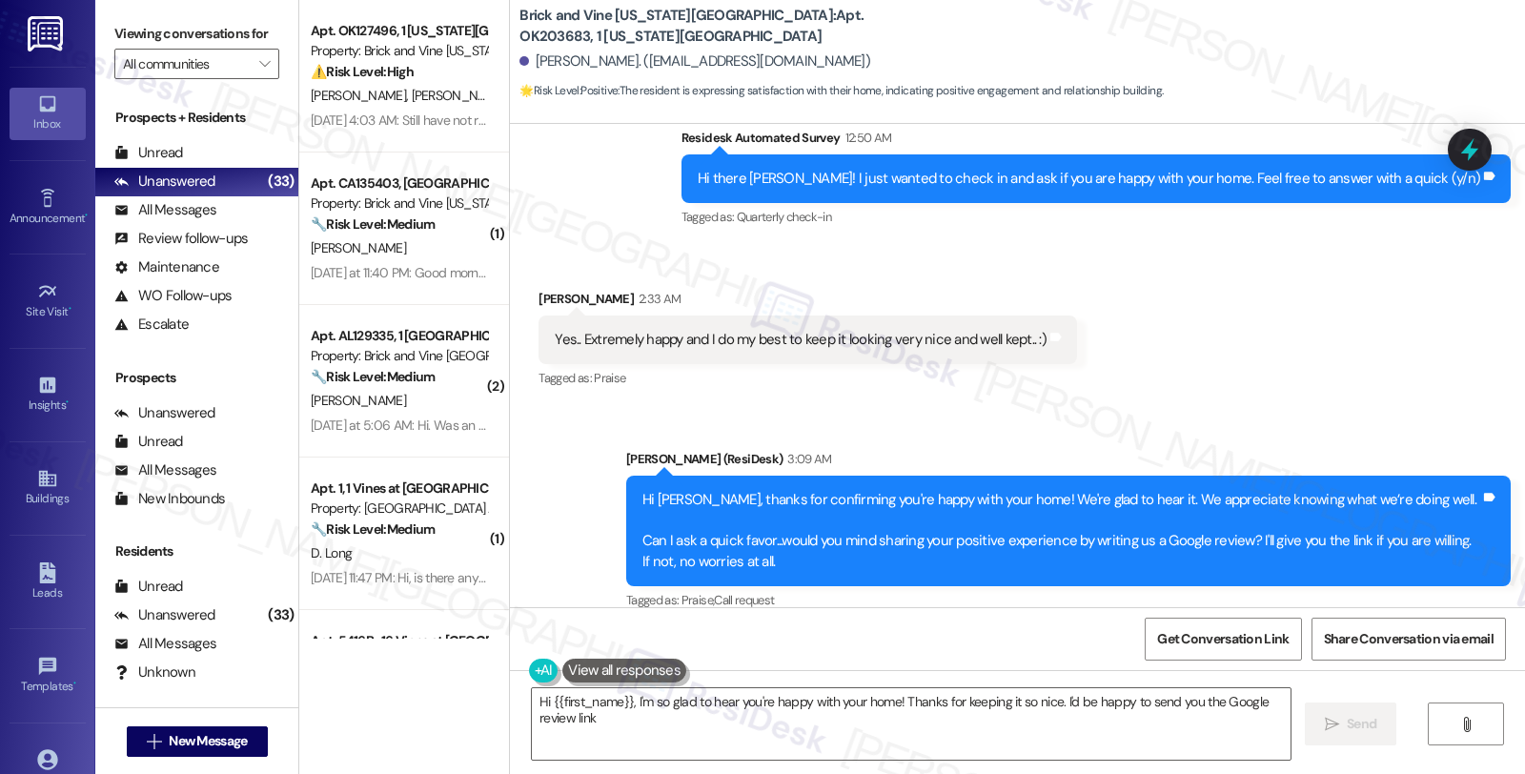
type textarea "Hi {{first_name}}, I'm so glad to hear you're happy with your home! Thanks for …"
drag, startPoint x: 1372, startPoint y: 313, endPoint x: 1364, endPoint y: 277, distance: 36.3
click at [1372, 313] on div "Received via SMS Emmitt Brazille 2:33 AM Yes.. Extremely happy and I do my best…" at bounding box center [1017, 326] width 1015 height 161
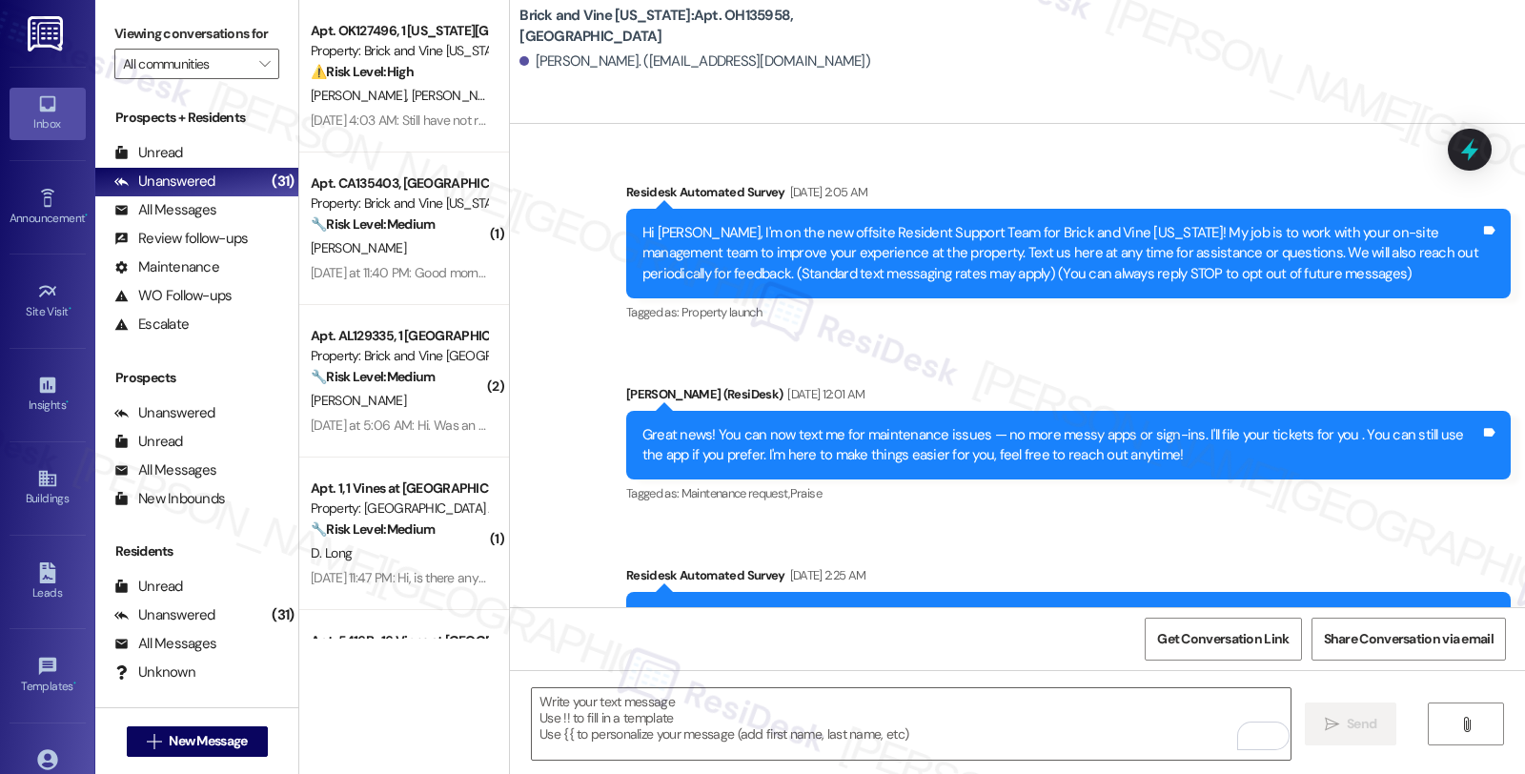
scroll to position [14842, 0]
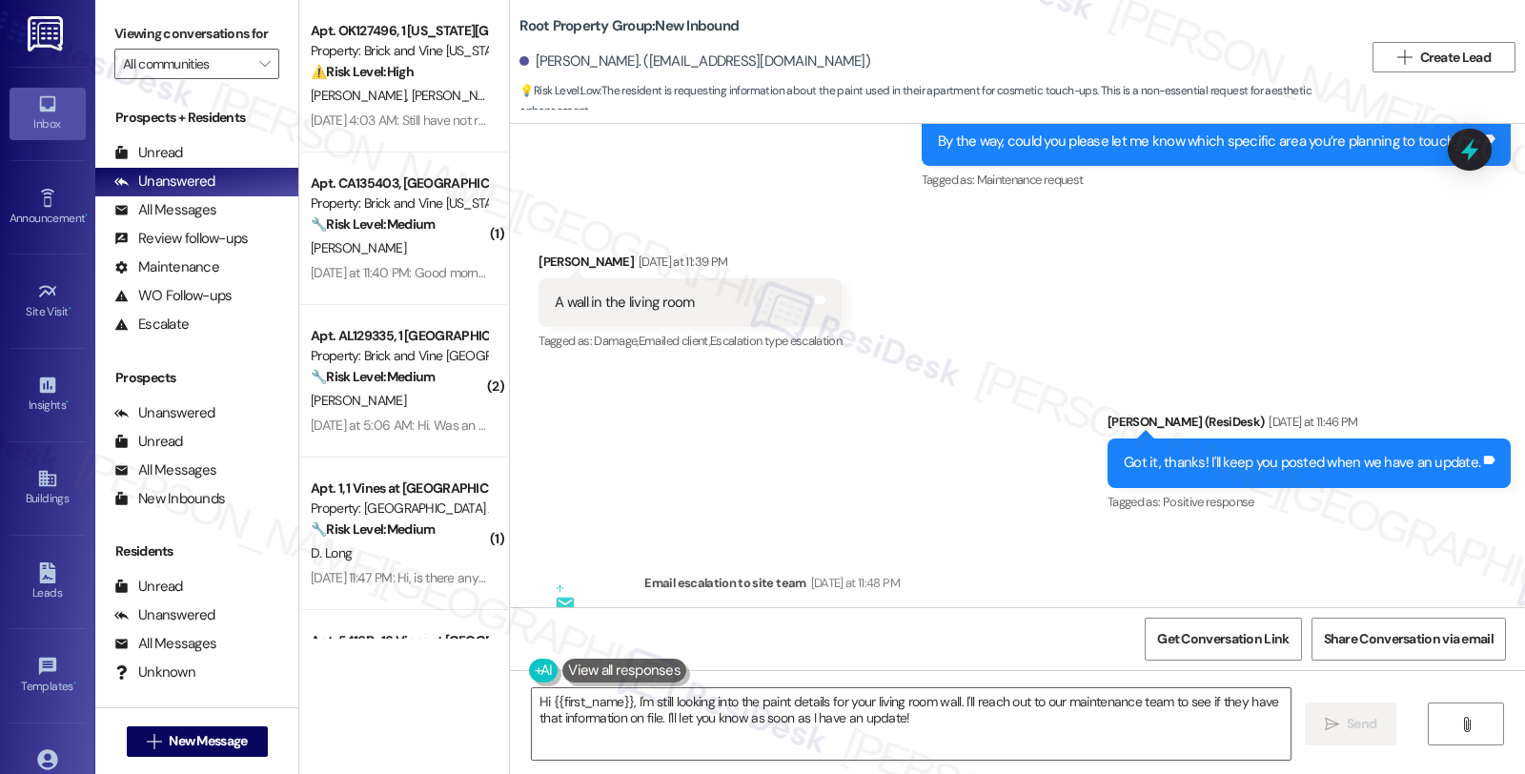
scroll to position [508, 0]
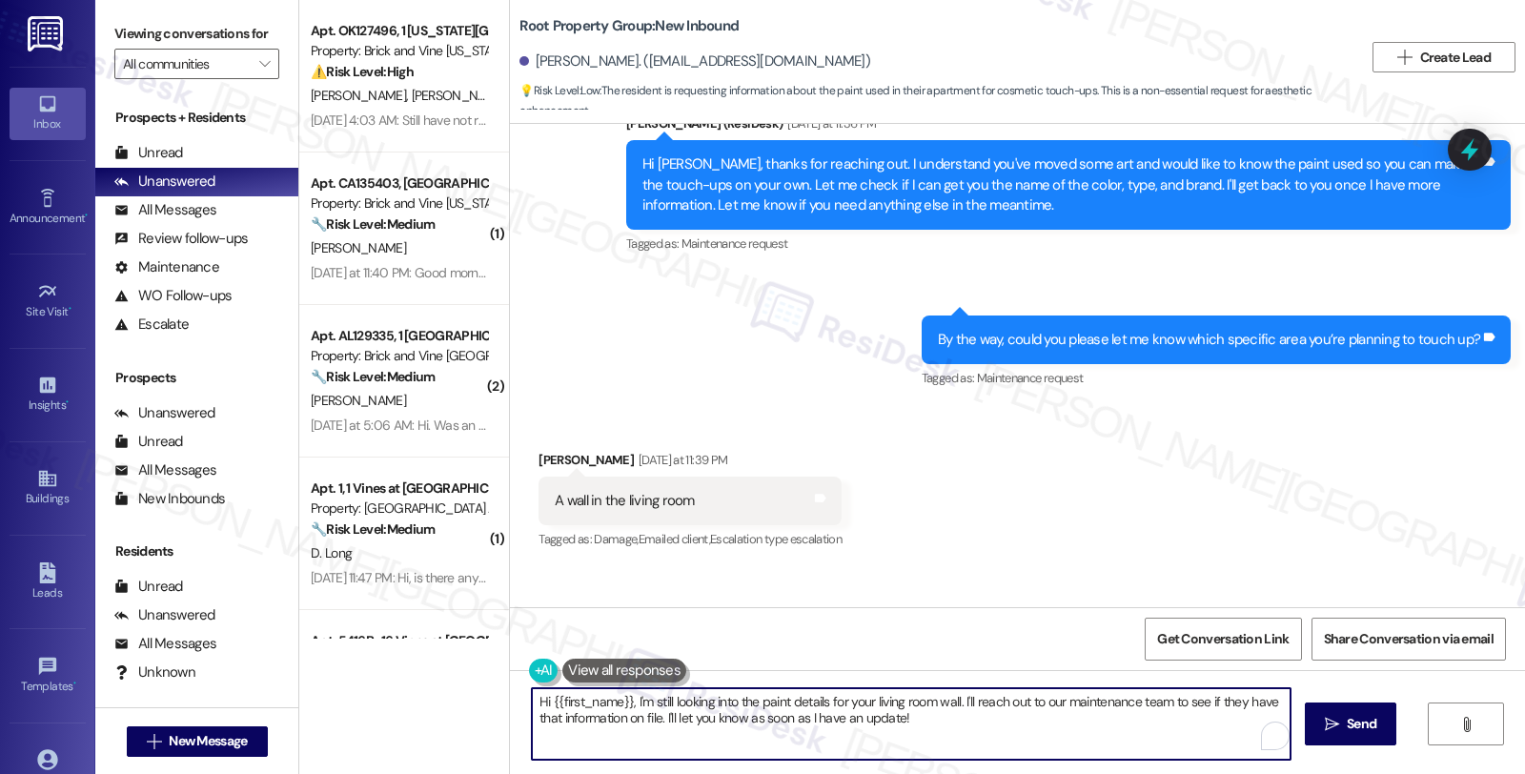
drag, startPoint x: 625, startPoint y: 697, endPoint x: 1016, endPoint y: 732, distance: 392.2
click at [1016, 732] on textarea "Hi {{first_name}}, I'm still looking into the paint details for your living roo…" at bounding box center [911, 723] width 758 height 71
paste textarea "The paint color is Classic Gra Manufacturer is Benjamin Moore Color code OC-23 …"
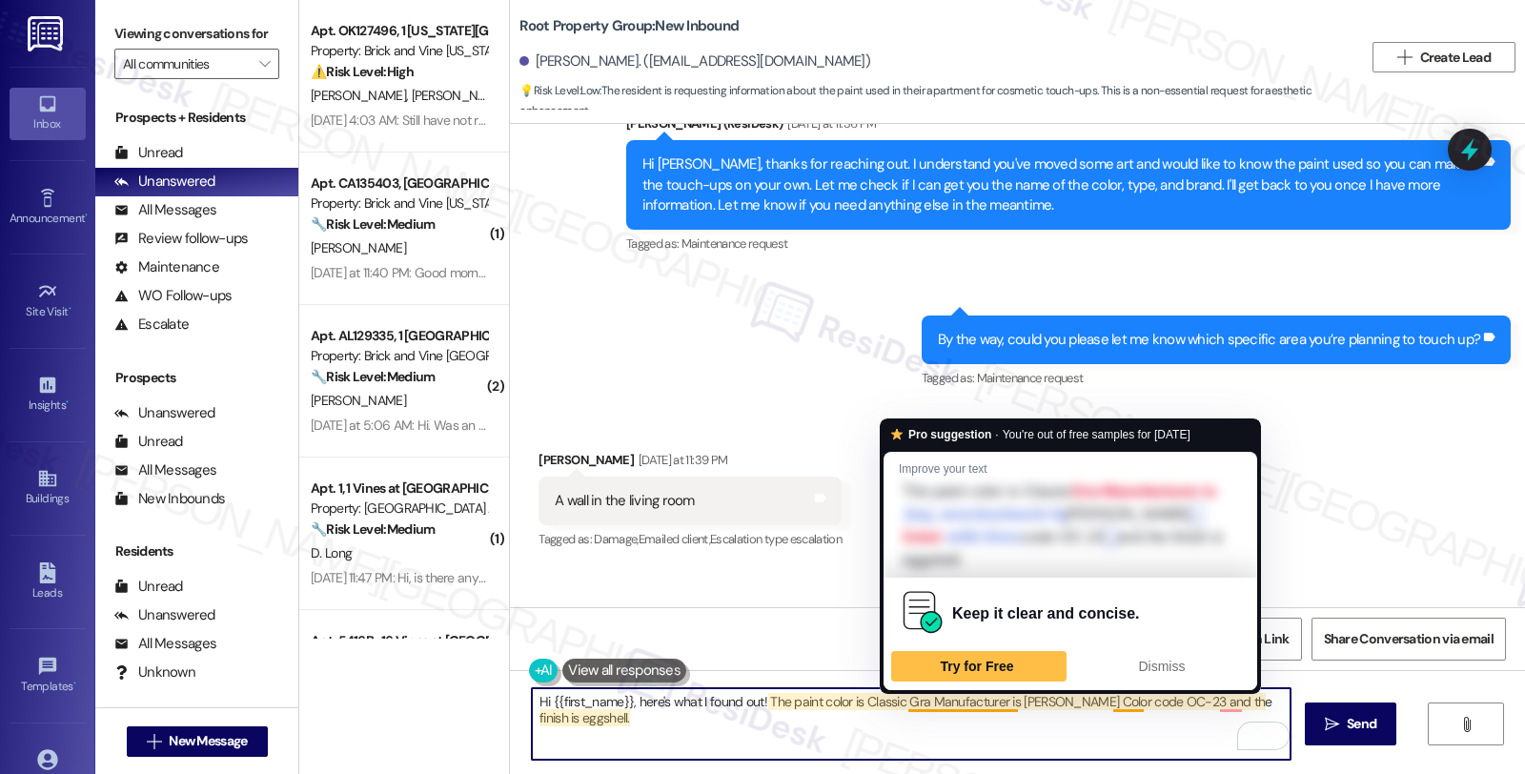
click at [912, 706] on textarea "Hi {{first_name}}, here's what I found out! The paint color is Classic Gra Manu…" at bounding box center [911, 723] width 758 height 71
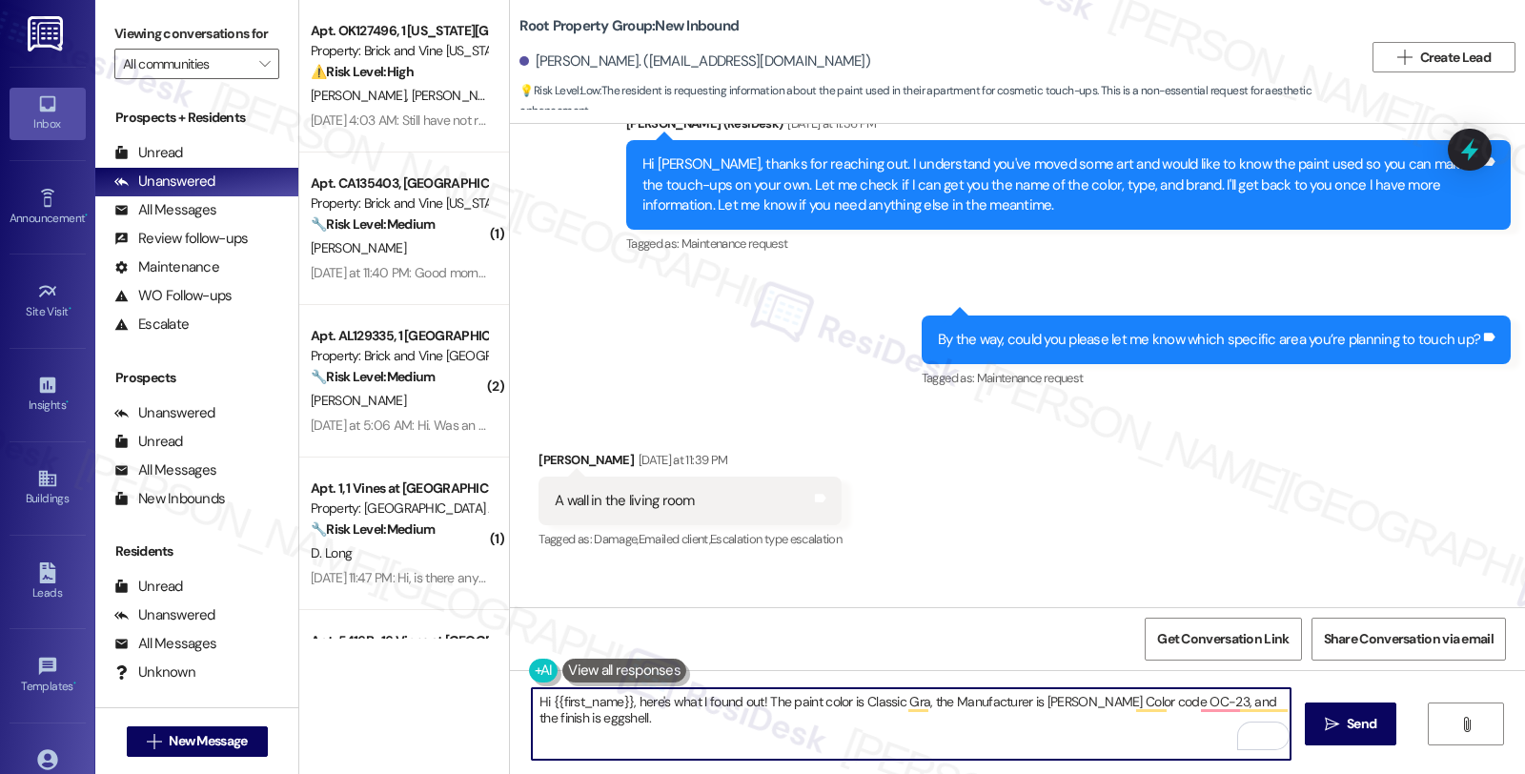
click at [649, 719] on textarea "Hi {{first_name}}, here's what I found out! The paint color is Classic Gra, the…" at bounding box center [911, 723] width 758 height 71
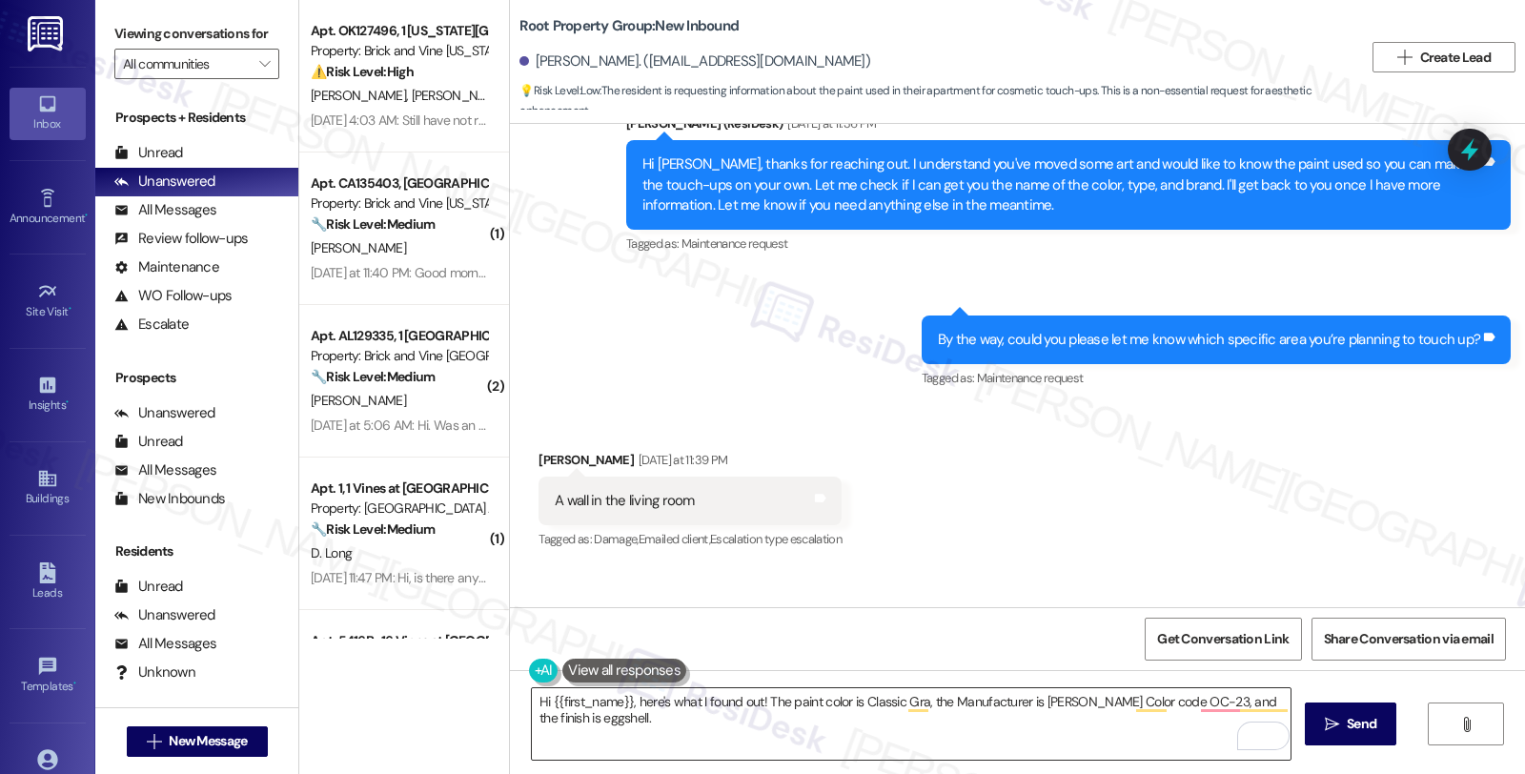
click at [711, 736] on textarea "Hi {{first_name}}, here's what I found out! The paint color is Classic Gra, the…" at bounding box center [911, 723] width 758 height 71
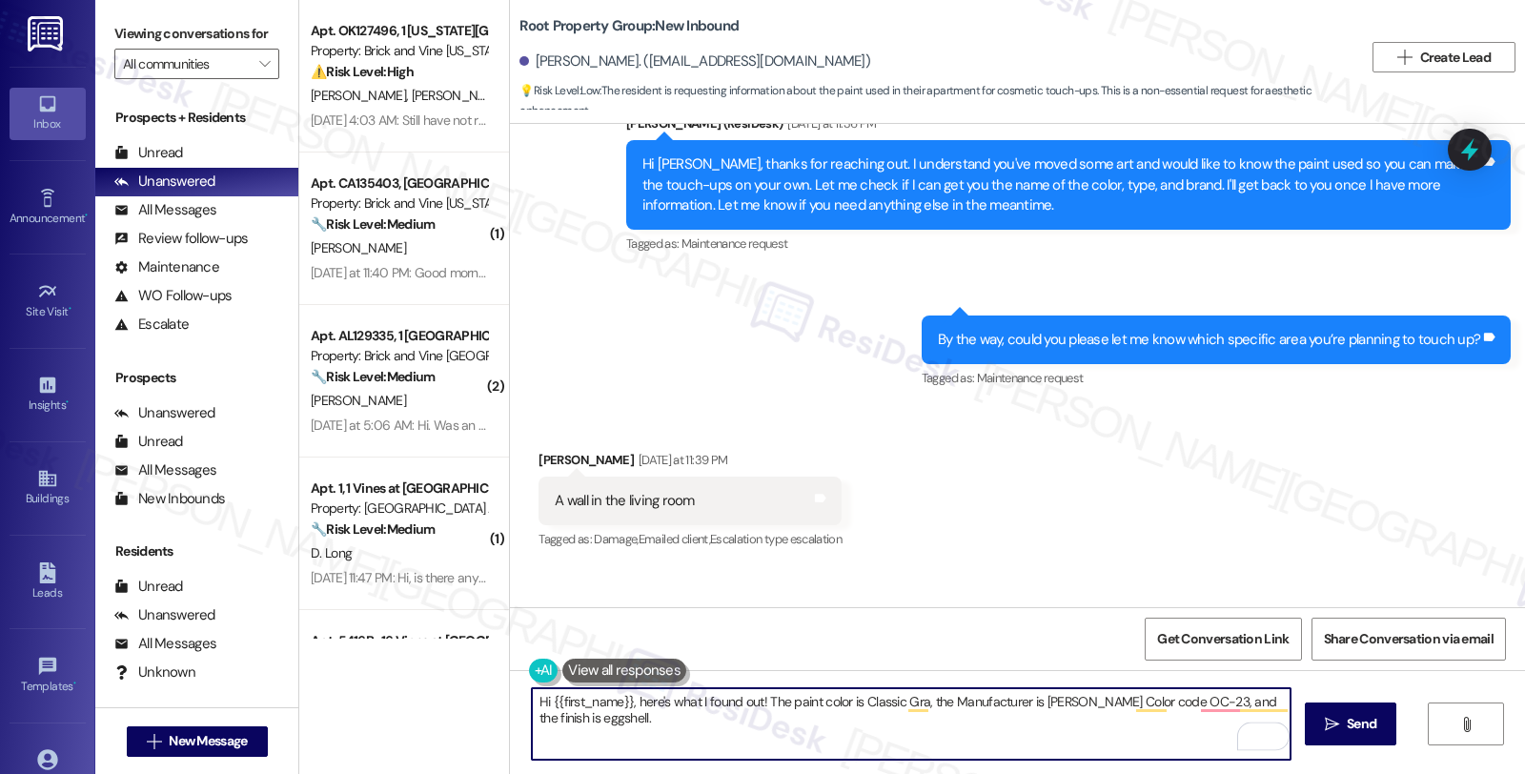
paste textarea "Should you have other concerns, please feel free to reach out. Have a great day!"
type textarea "Hi {{first_name}}, here's what I found out! The paint color is Classic Gra, the…"
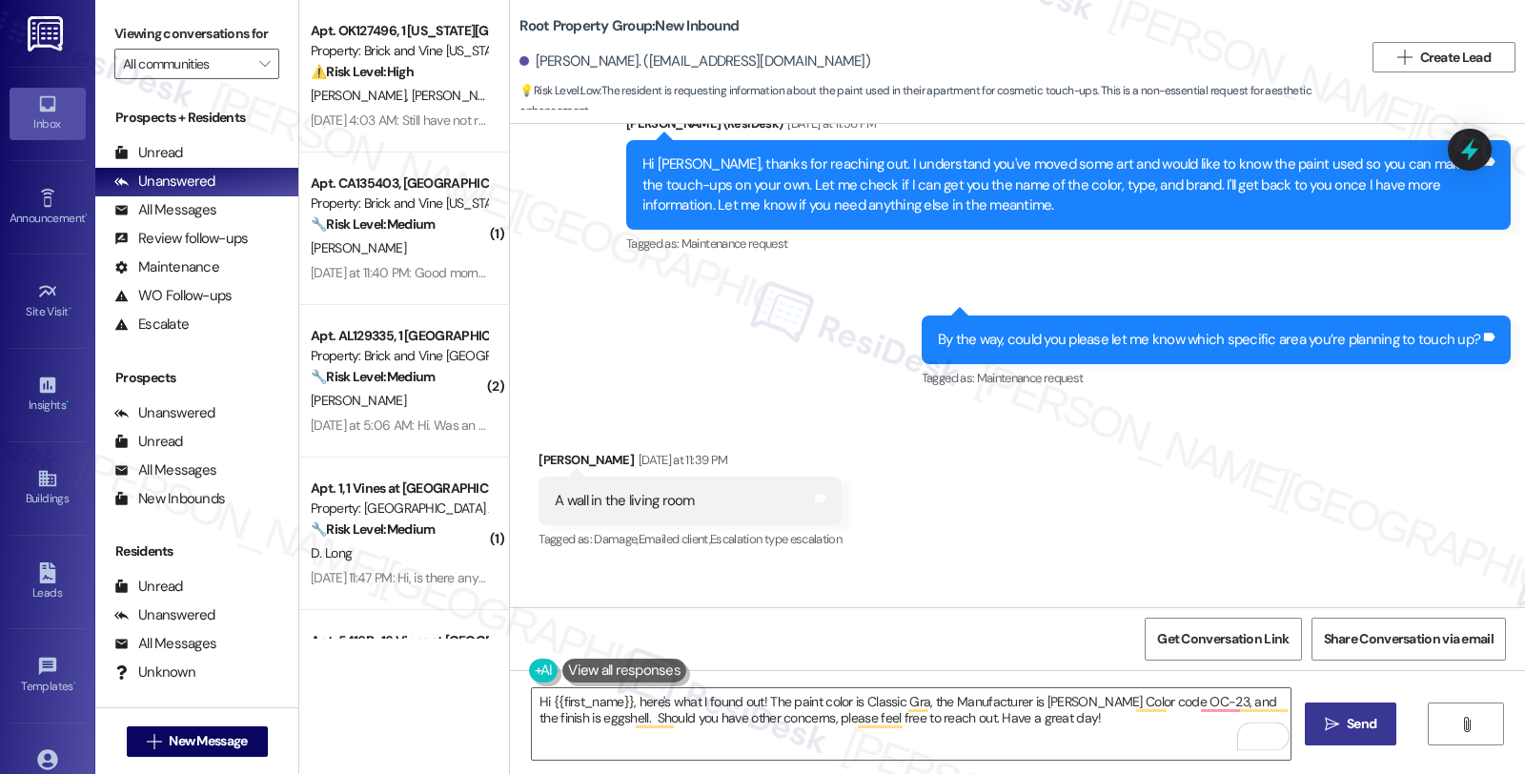
click at [1346, 732] on span "Send" at bounding box center [1361, 724] width 30 height 20
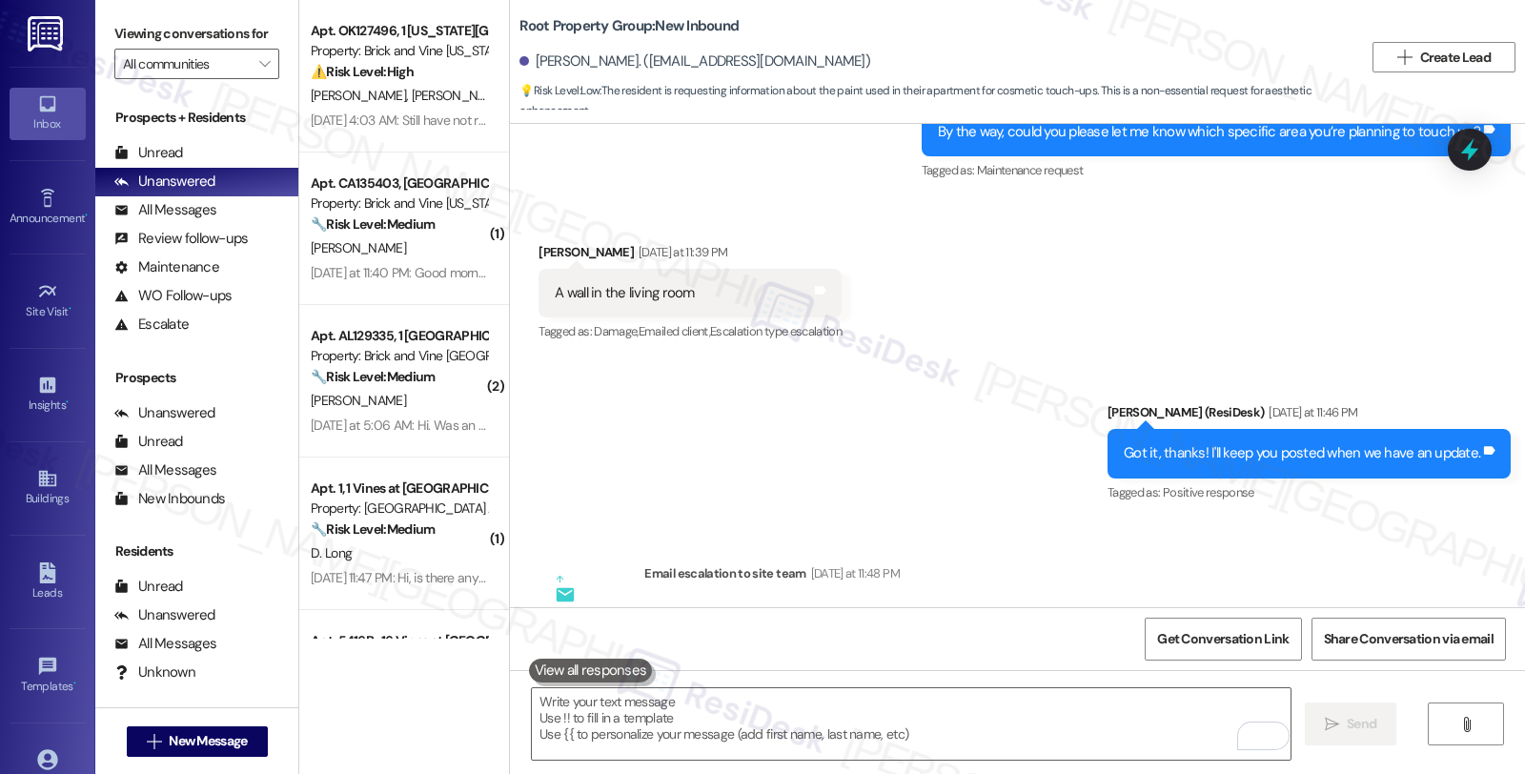
scroll to position [1037, 0]
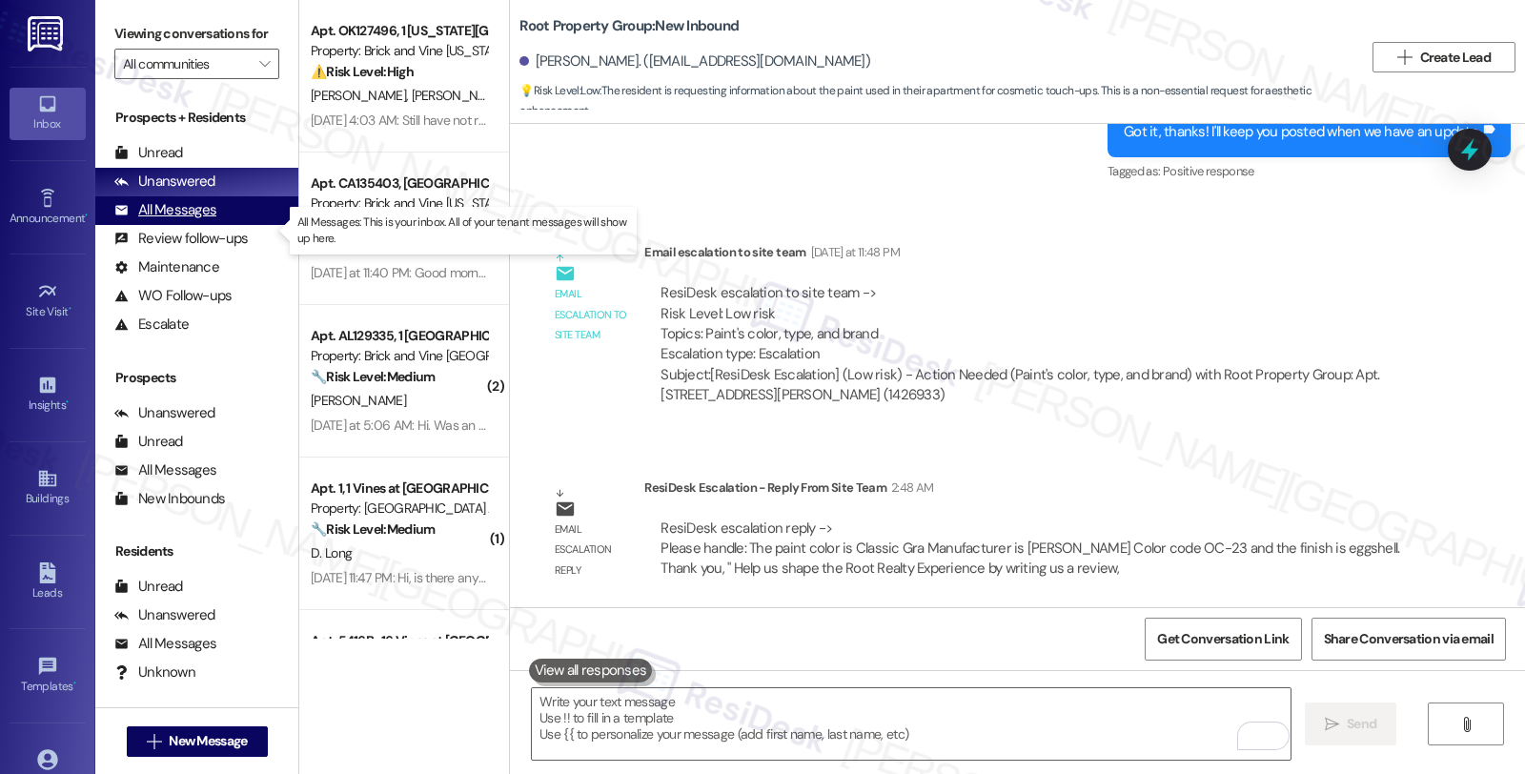
click at [203, 220] on div "All Messages" at bounding box center [165, 210] width 102 height 20
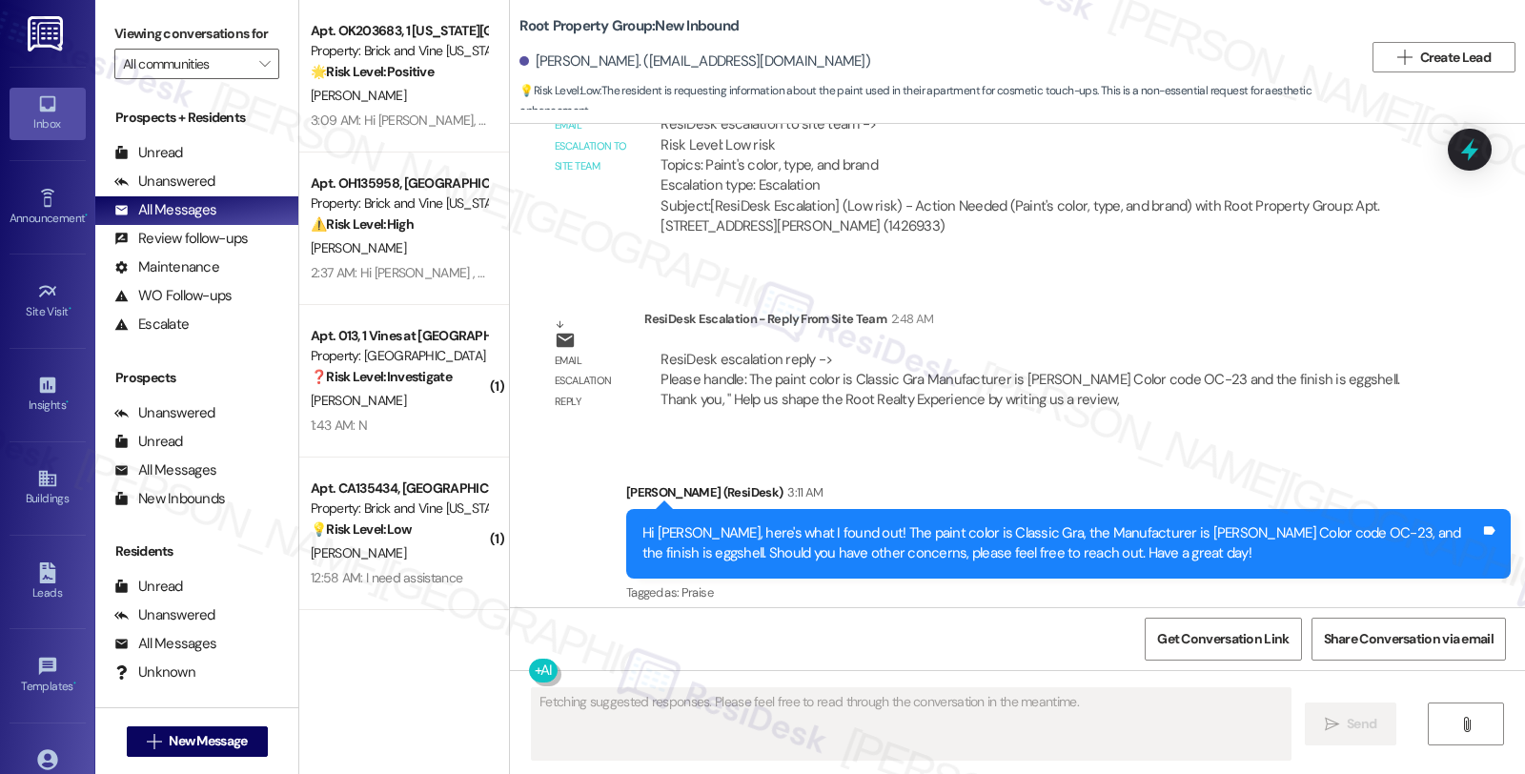
scroll to position [1218, 0]
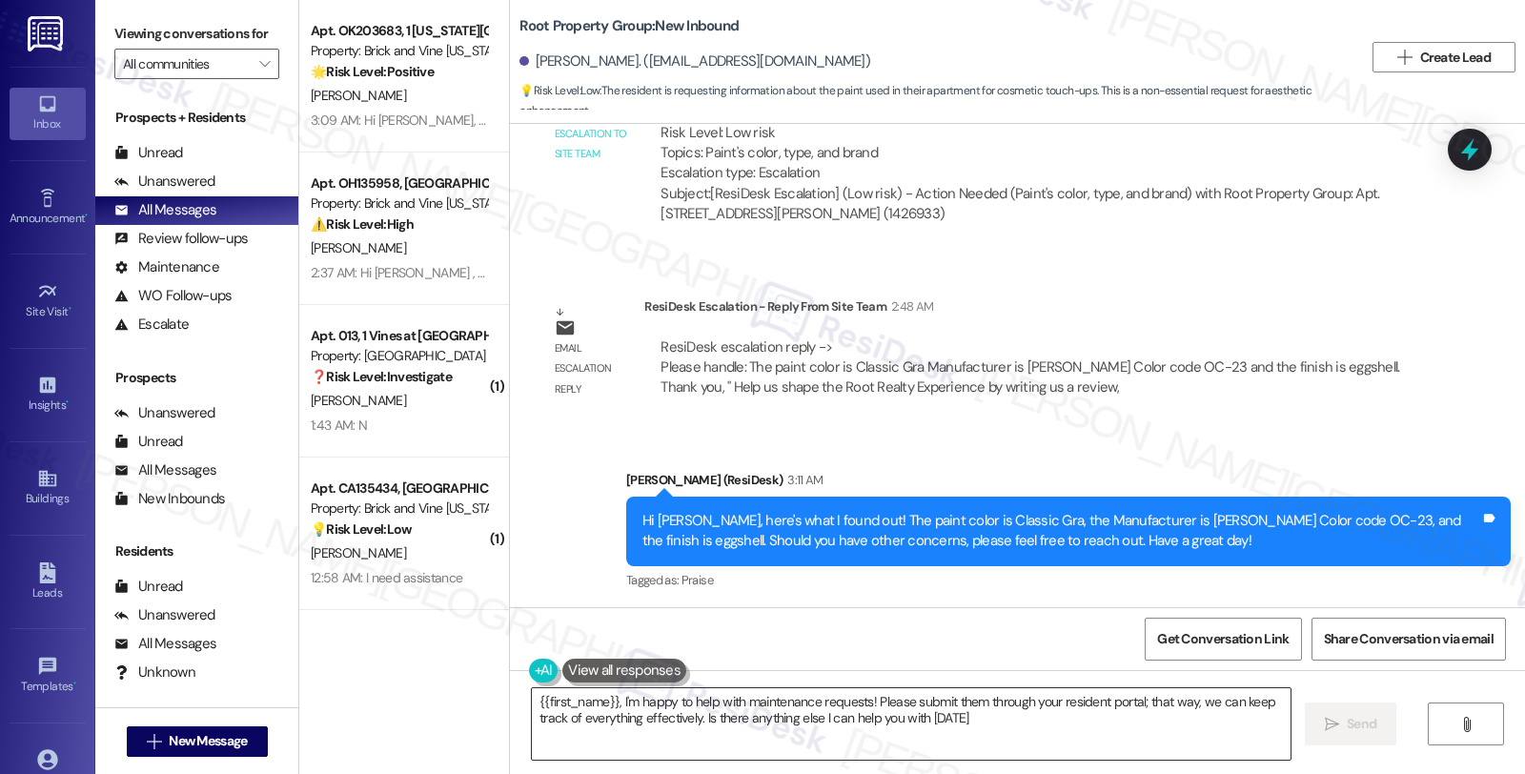
type textarea "{{first_name}}, I'm happy to help with maintenance requests! Please submit them…"
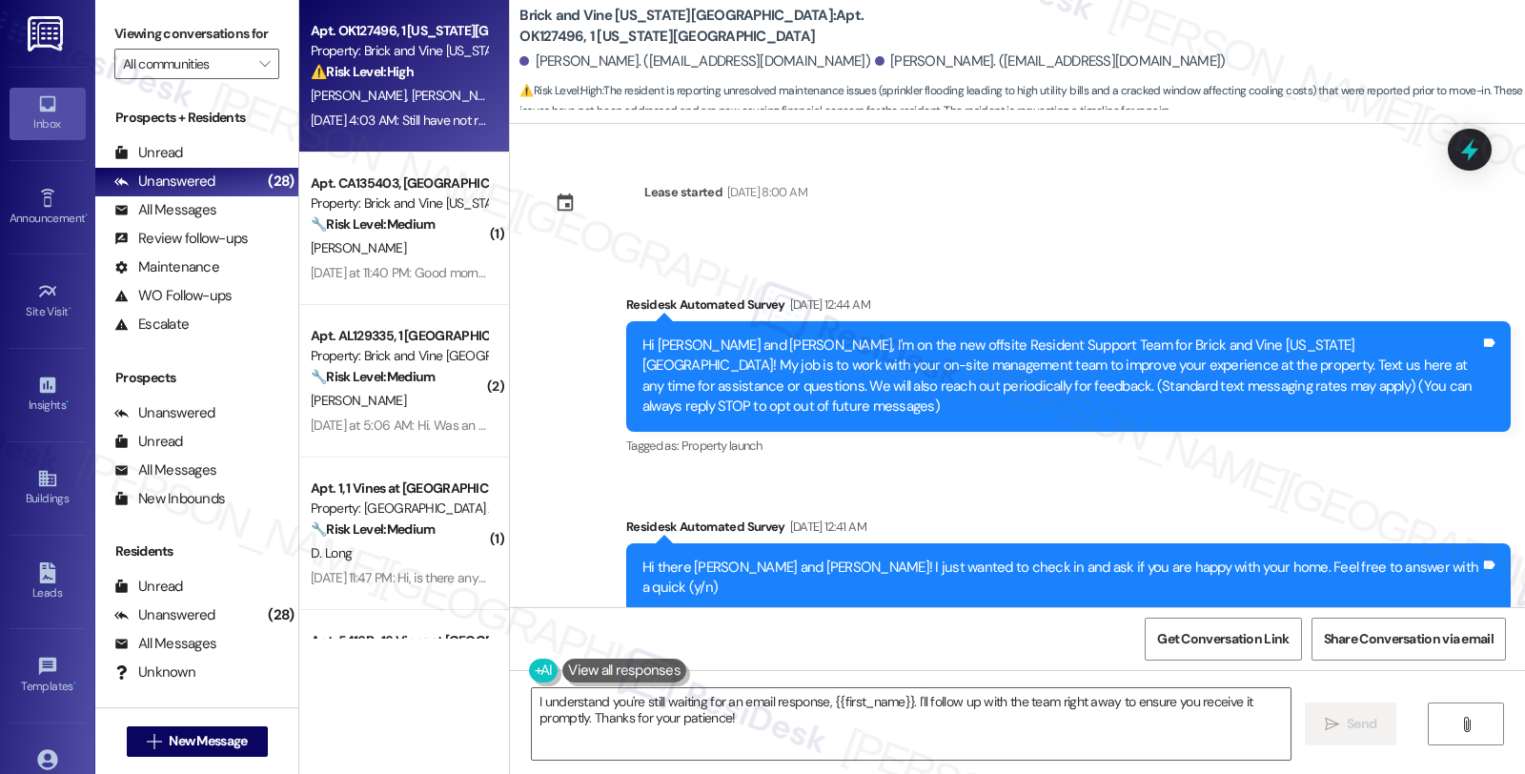
scroll to position [2273, 0]
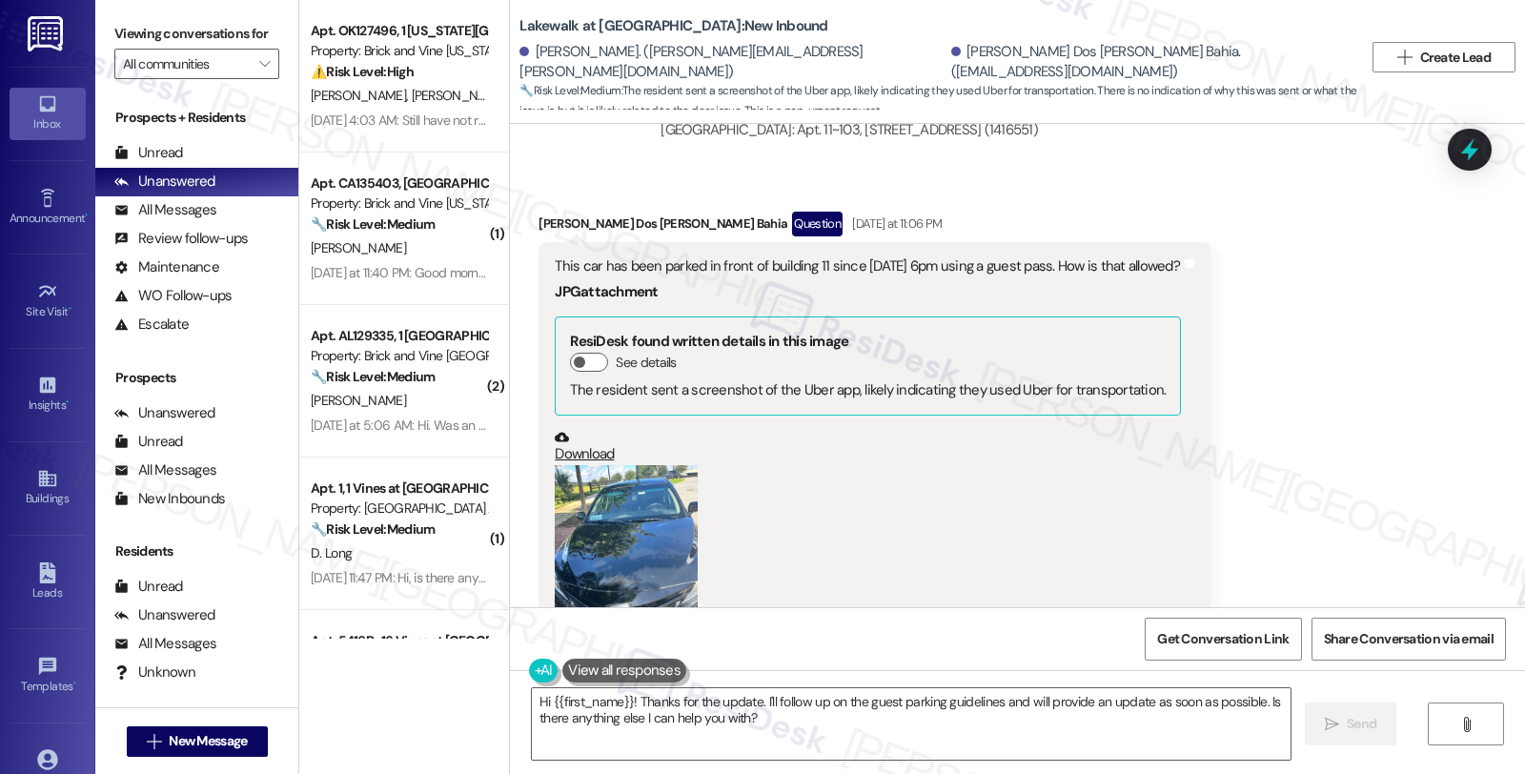
scroll to position [7137, 0]
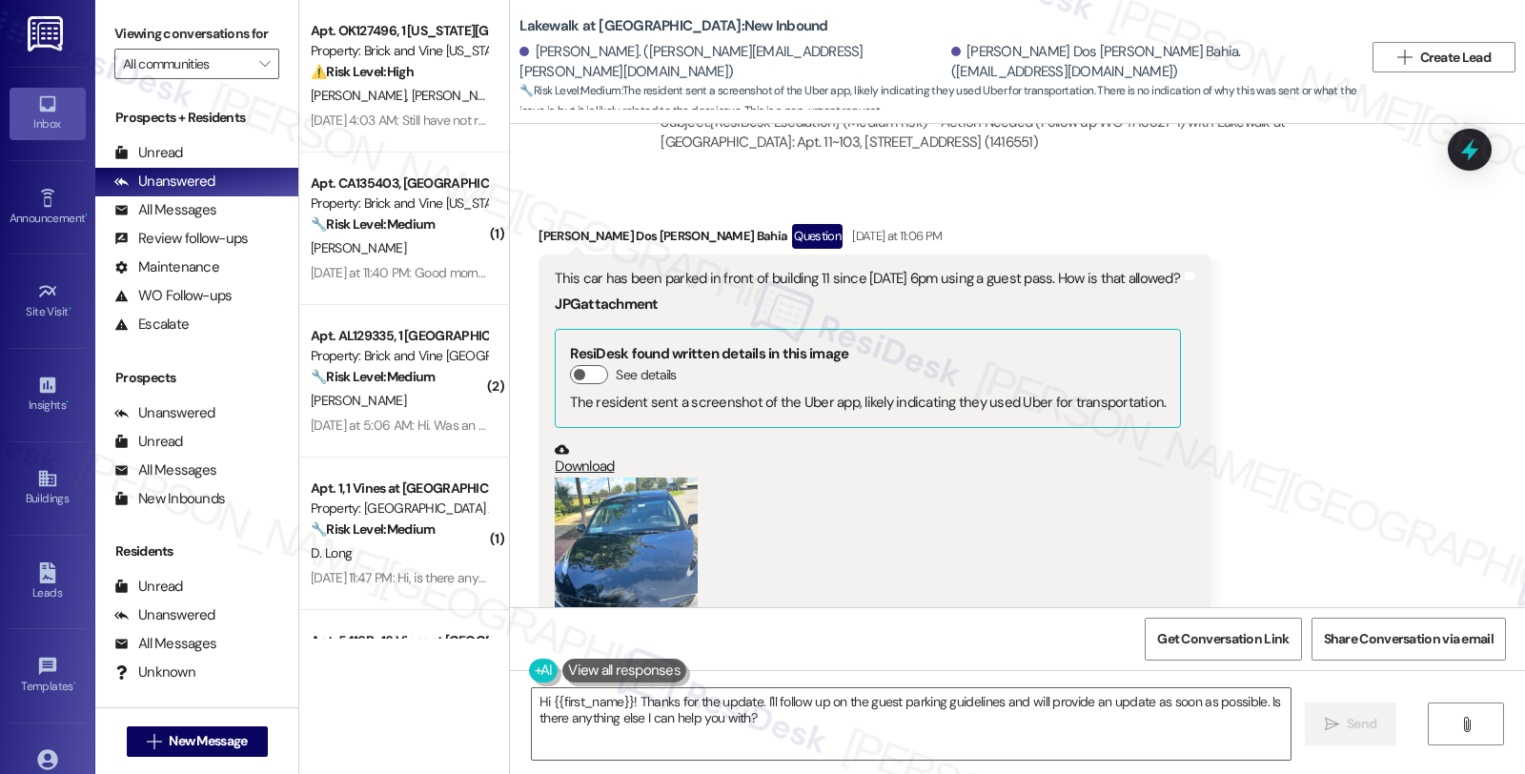
click at [544, 224] on div "Verlucia Souza Dos Santos Bahia Question Yesterday at 11:06 PM" at bounding box center [874, 239] width 673 height 30
copy div "Verlucia"
click at [544, 699] on textarea "Hi {{first_name}}! Thanks for the update. I'll follow up on the guest parking g…" at bounding box center [911, 723] width 758 height 71
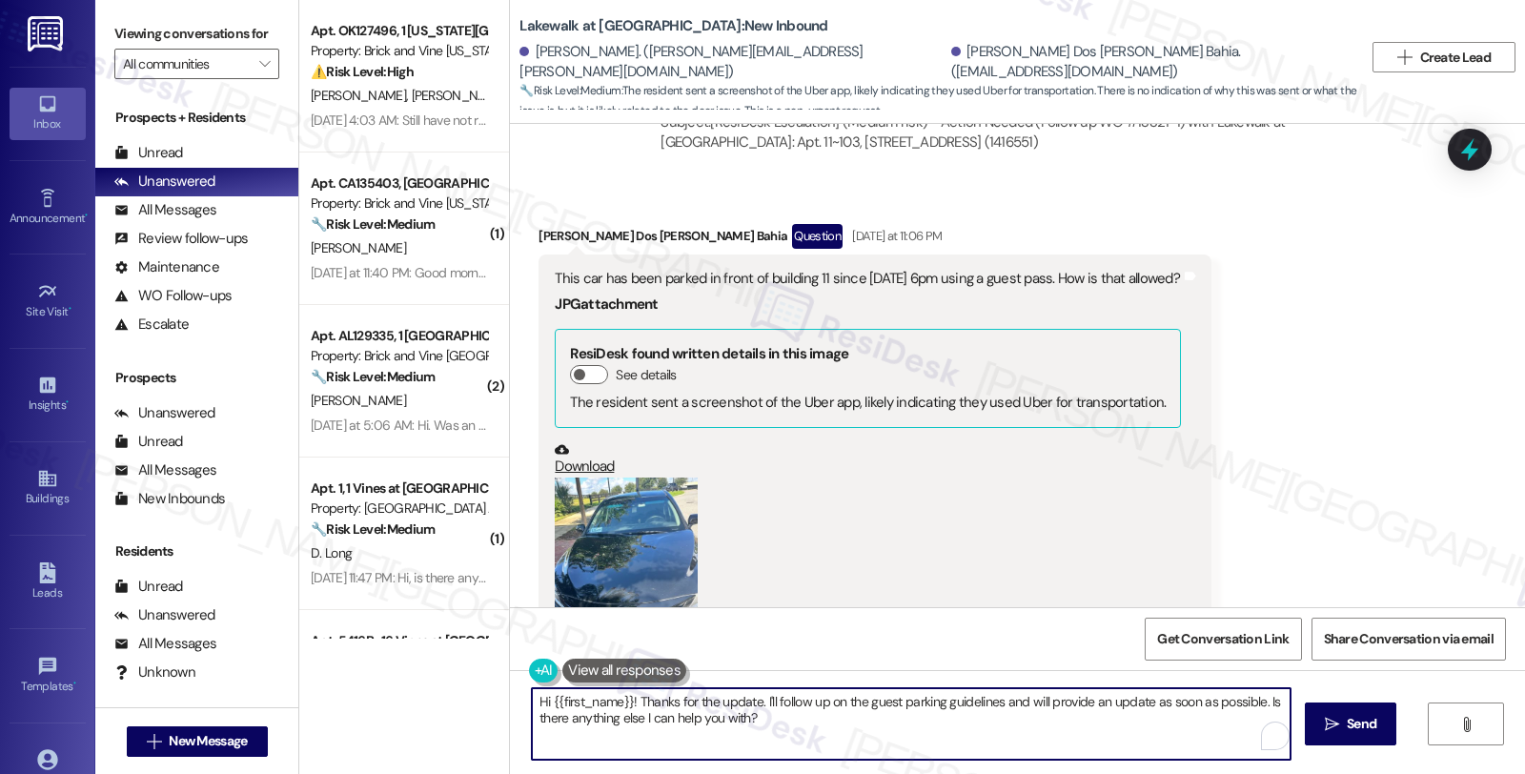
click at [543, 700] on textarea "Hi {{first_name}}! Thanks for the update. I'll follow up on the guest parking g…" at bounding box center [911, 723] width 758 height 71
paste textarea "Verlucia"
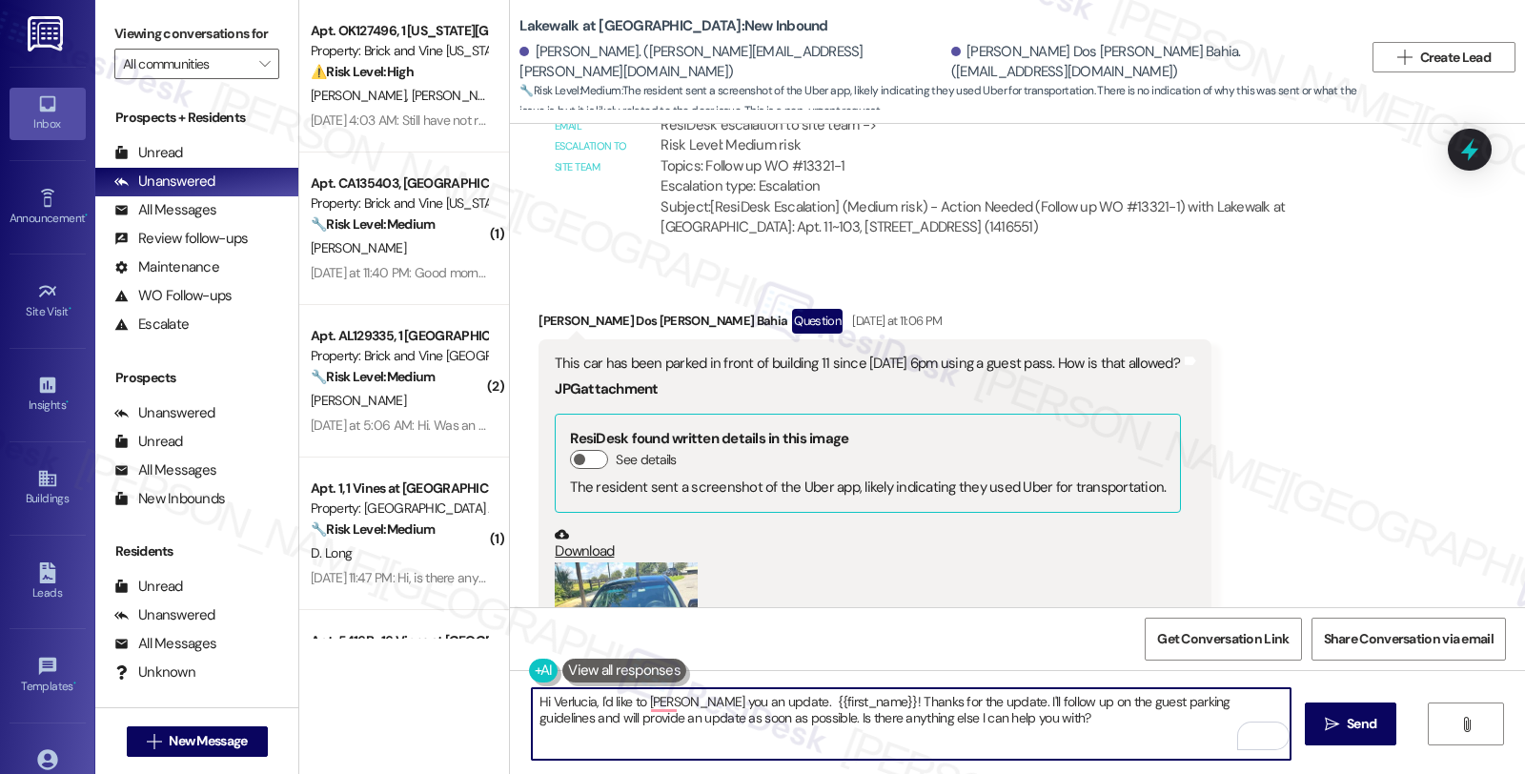
scroll to position [6924, 0]
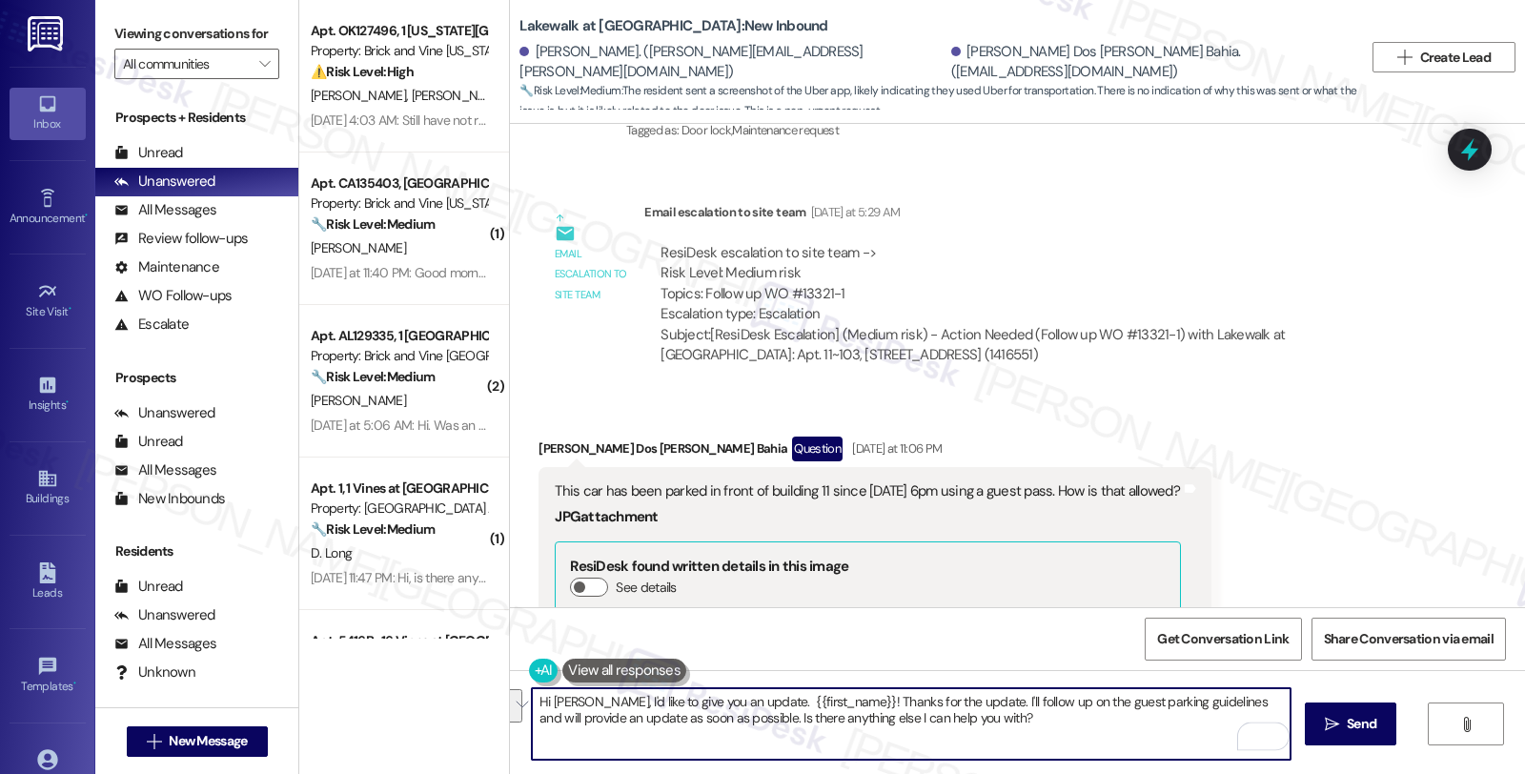
drag, startPoint x: 746, startPoint y: 700, endPoint x: 1081, endPoint y: 748, distance: 338.8
click at [1081, 748] on textarea "Hi Verlucia, I'd like to give you an update. {{first_name}}! Thanks for the upd…" at bounding box center [911, 723] width 758 height 71
paste textarea "Guest parking is available on a first-come, first-served basis. They were able …"
click at [781, 716] on textarea "Hi Verlucia, I'd like to give you an update. Please know that Guest parking is …" at bounding box center [911, 723] width 758 height 71
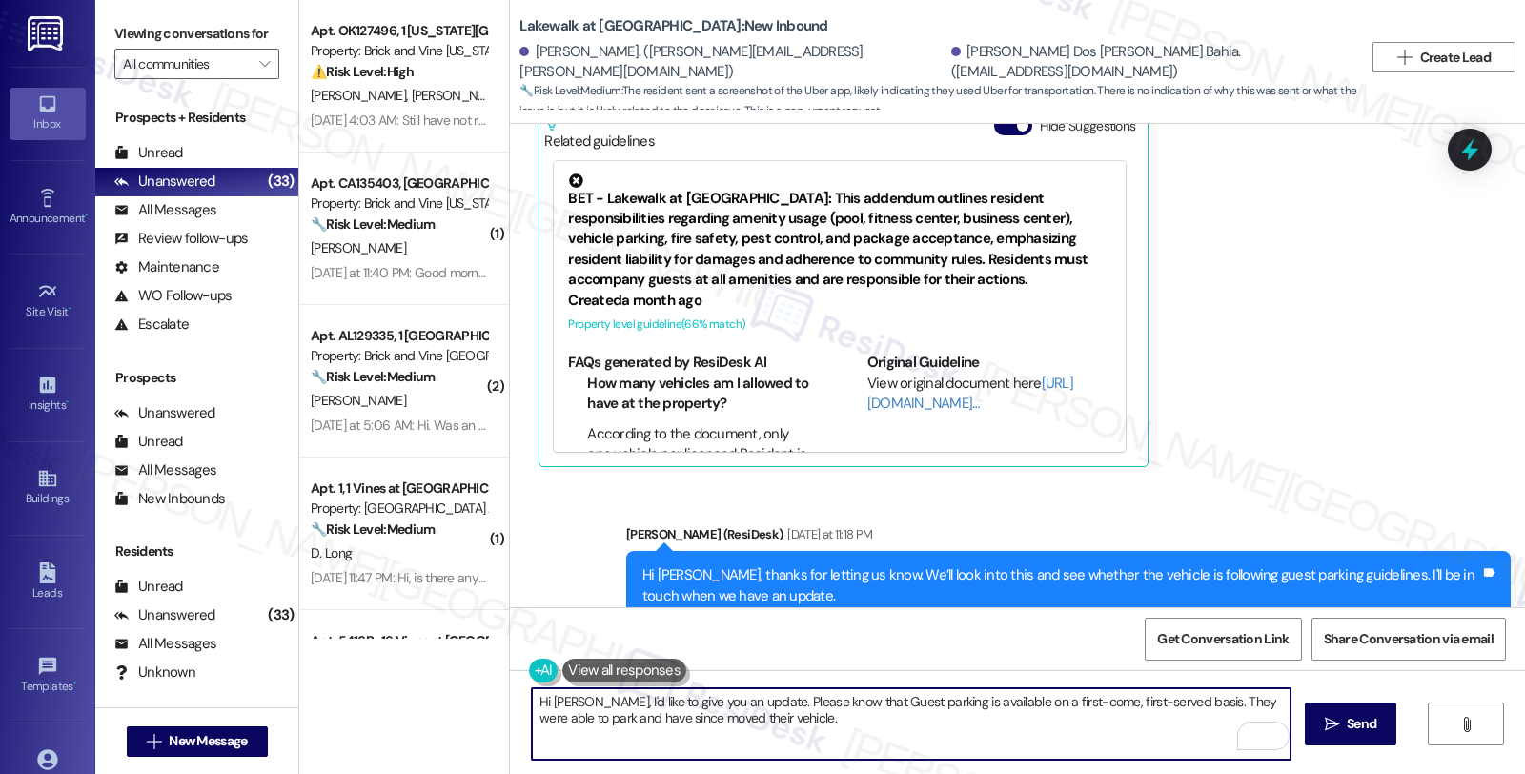
scroll to position [7771, 0]
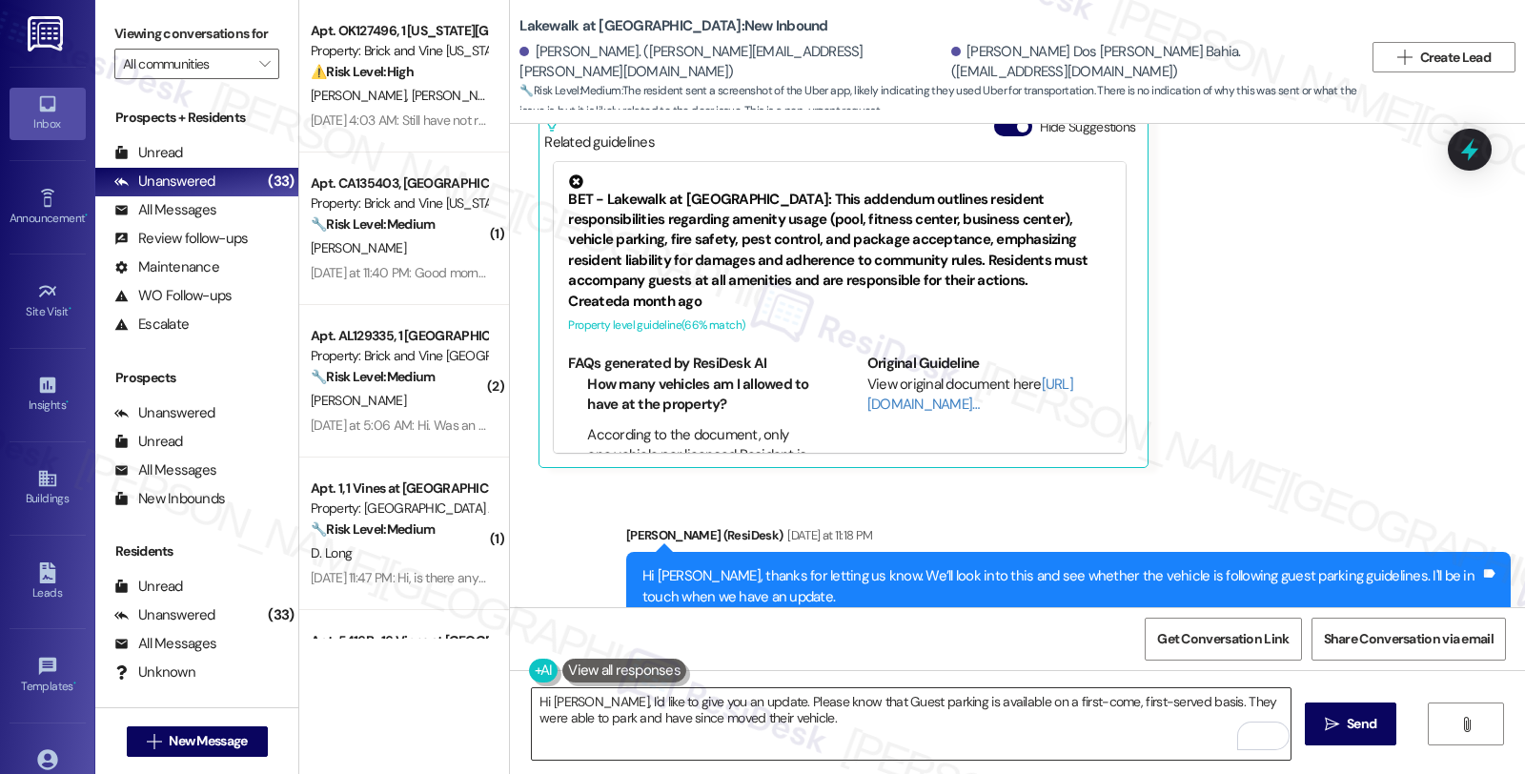
click at [811, 727] on textarea "Hi Verlucia, I'd like to give you an update. Please know that Guest parking is …" at bounding box center [911, 723] width 758 height 71
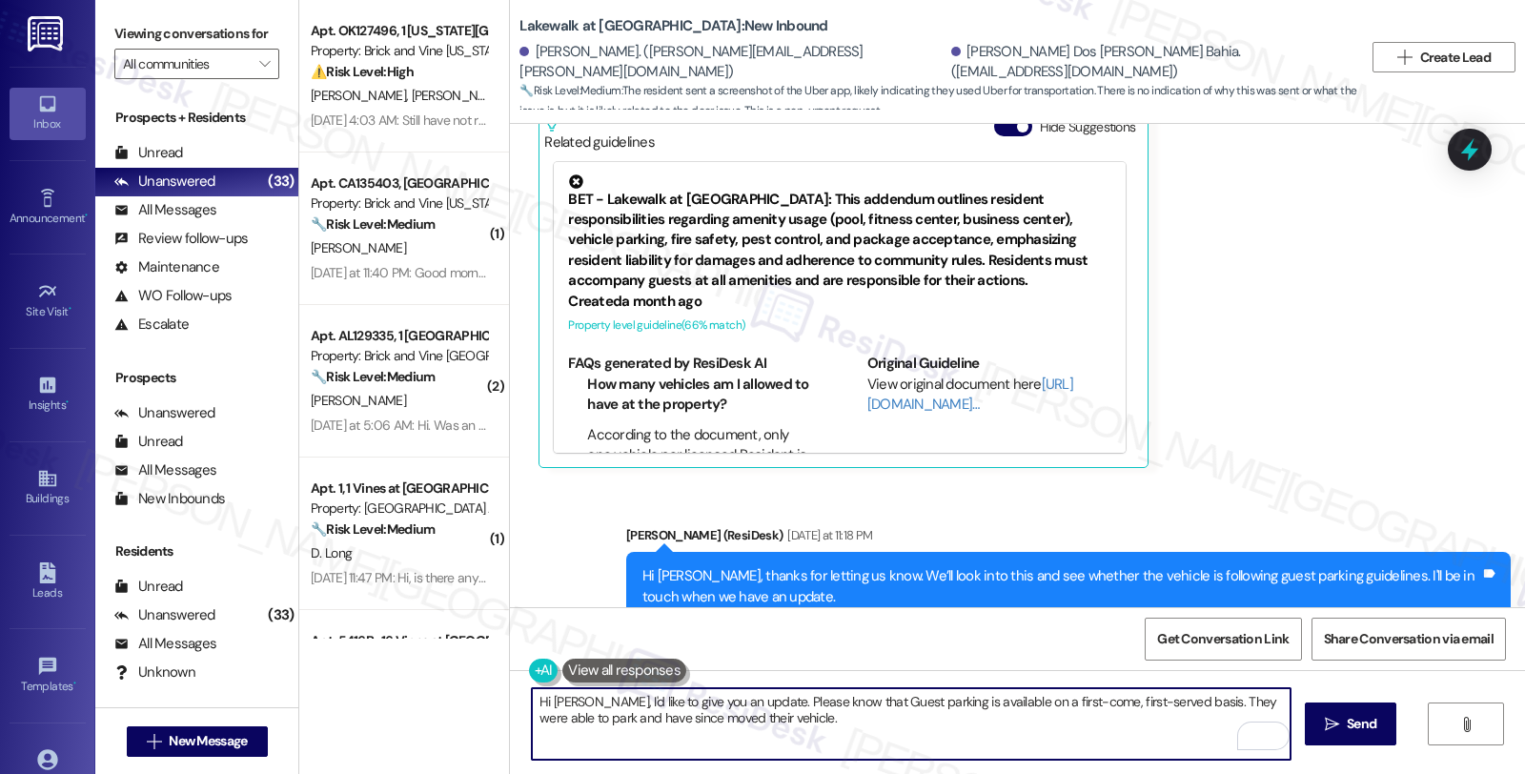
paste textarea "Should you have other concerns, please feel free to reach out. Have a great day!"
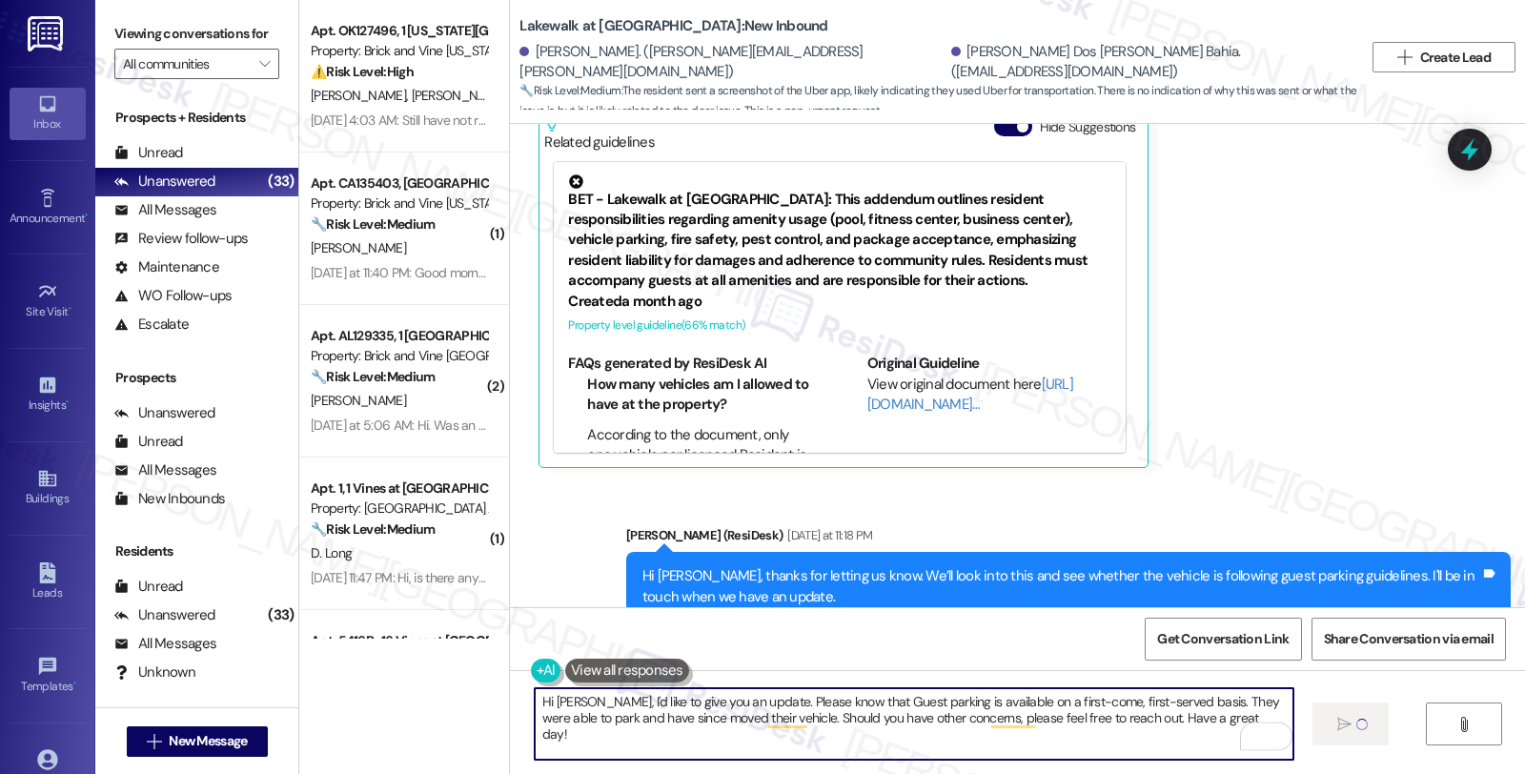
type textarea "Hi Verlucia, I'd like to give you an update. Please know that Guest parking is …"
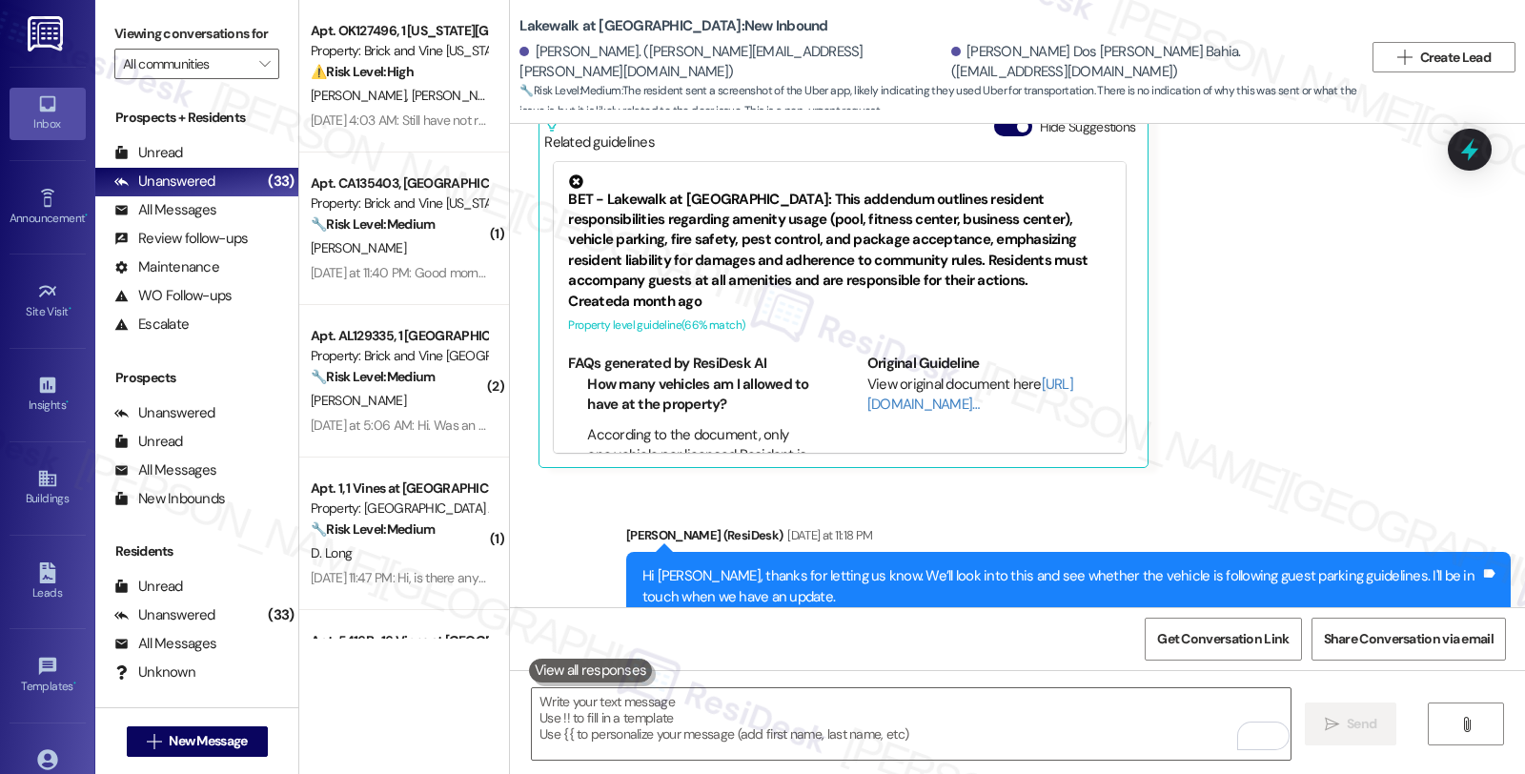
scroll to position [8195, 0]
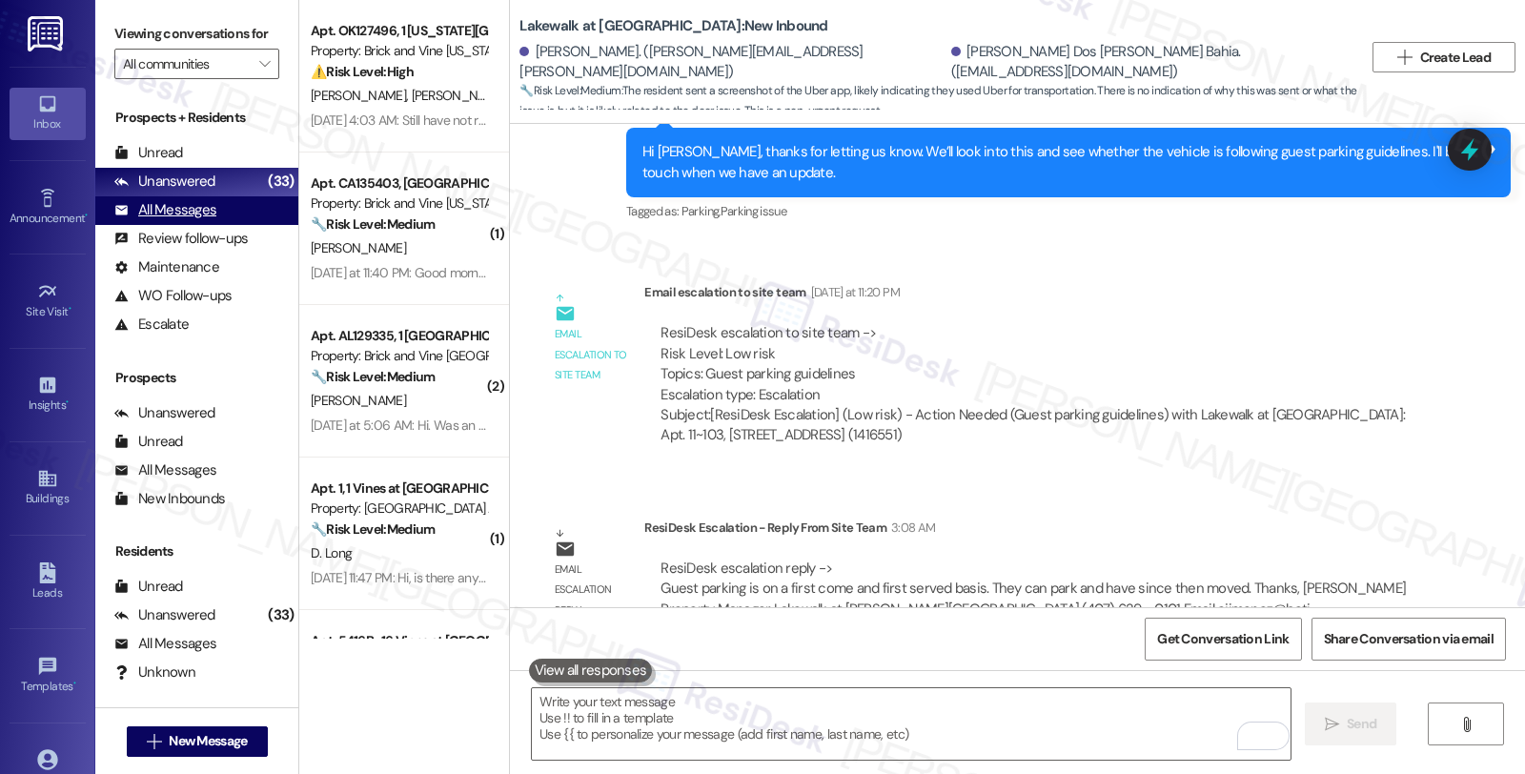
click at [222, 225] on div "All Messages (undefined)" at bounding box center [196, 210] width 203 height 29
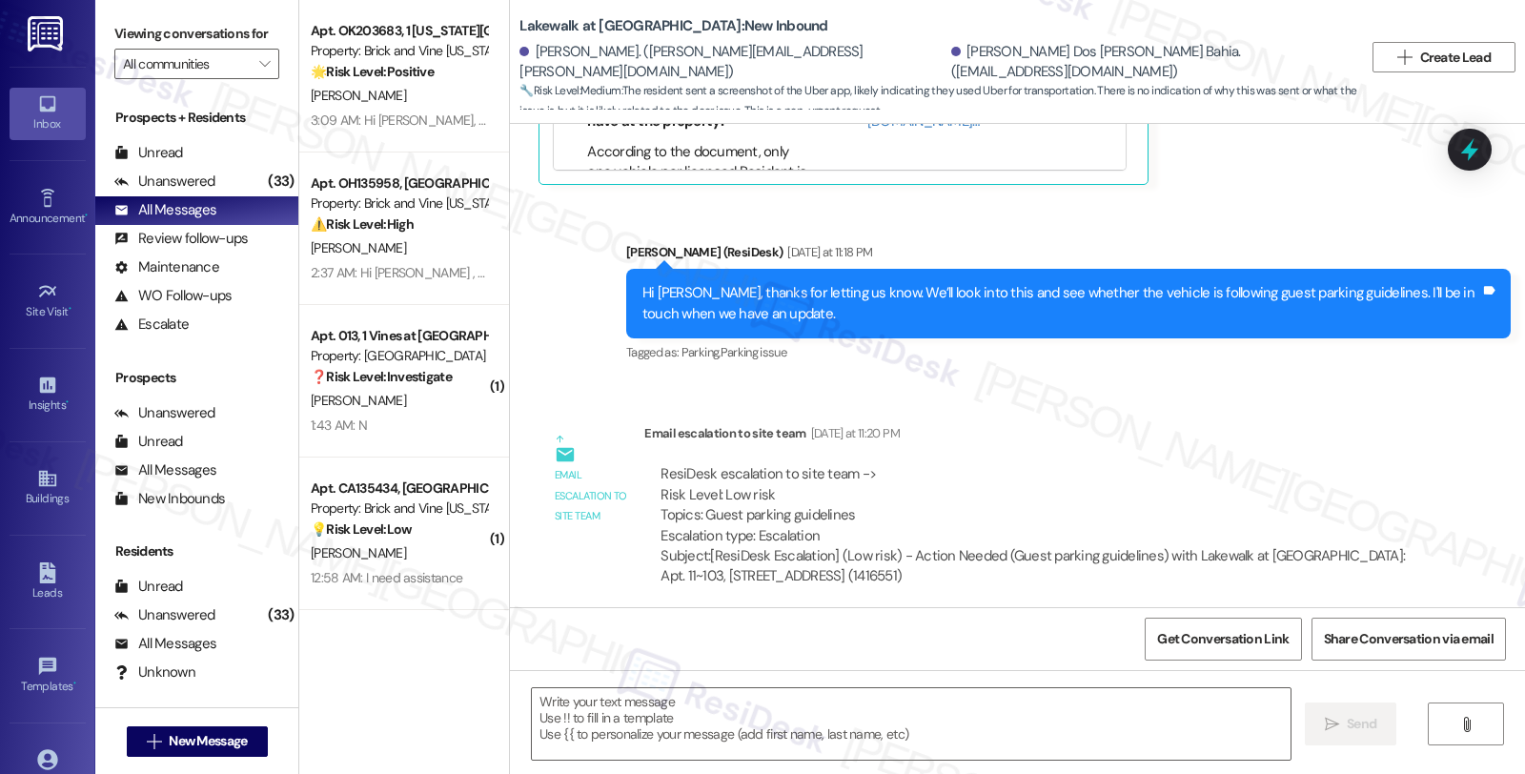
type textarea "Fetching suggested responses. Please feel free to read through the conversation…"
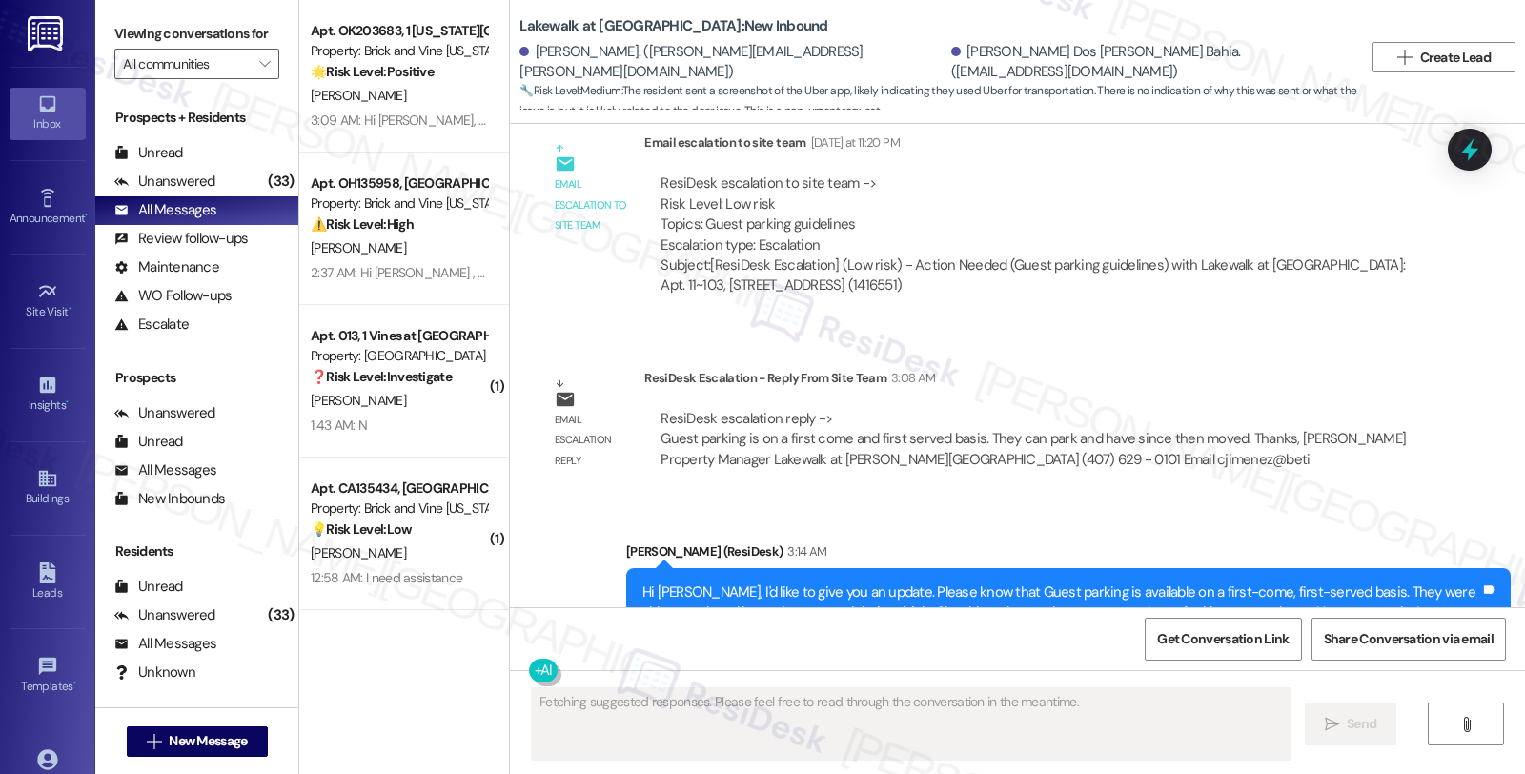
scroll to position [8376, 0]
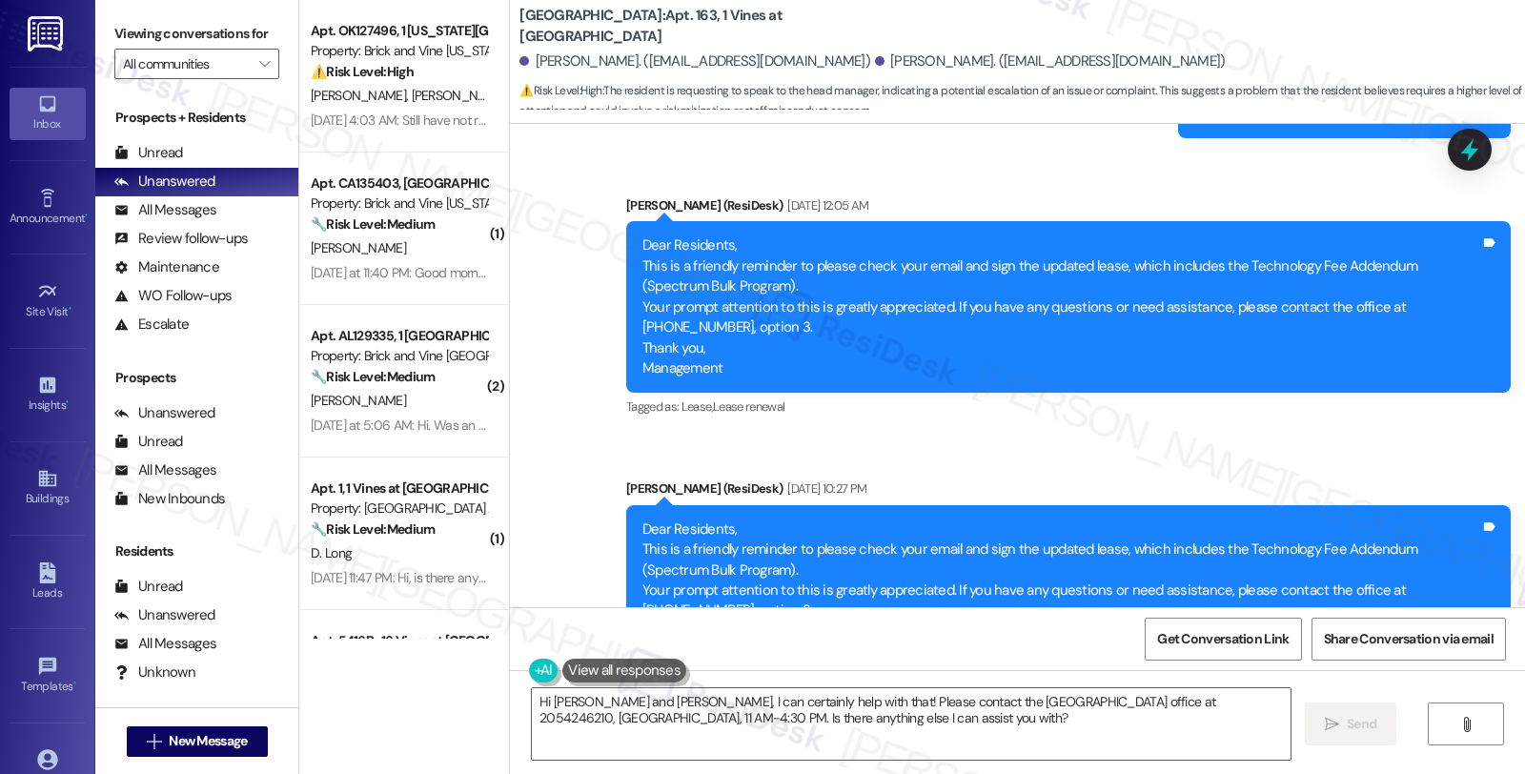
scroll to position [11664, 0]
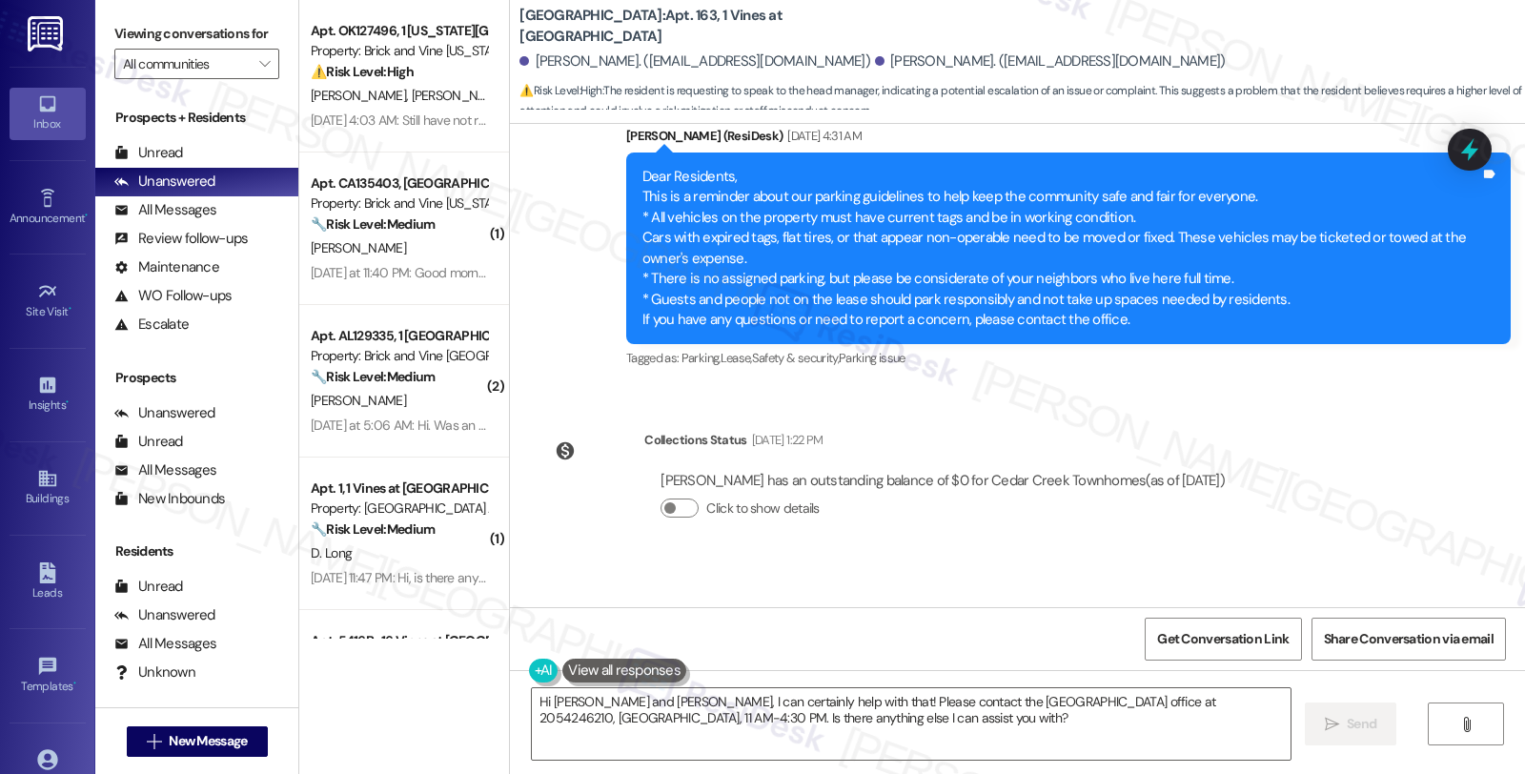
drag, startPoint x: 1319, startPoint y: 416, endPoint x: 1252, endPoint y: 433, distance: 68.6
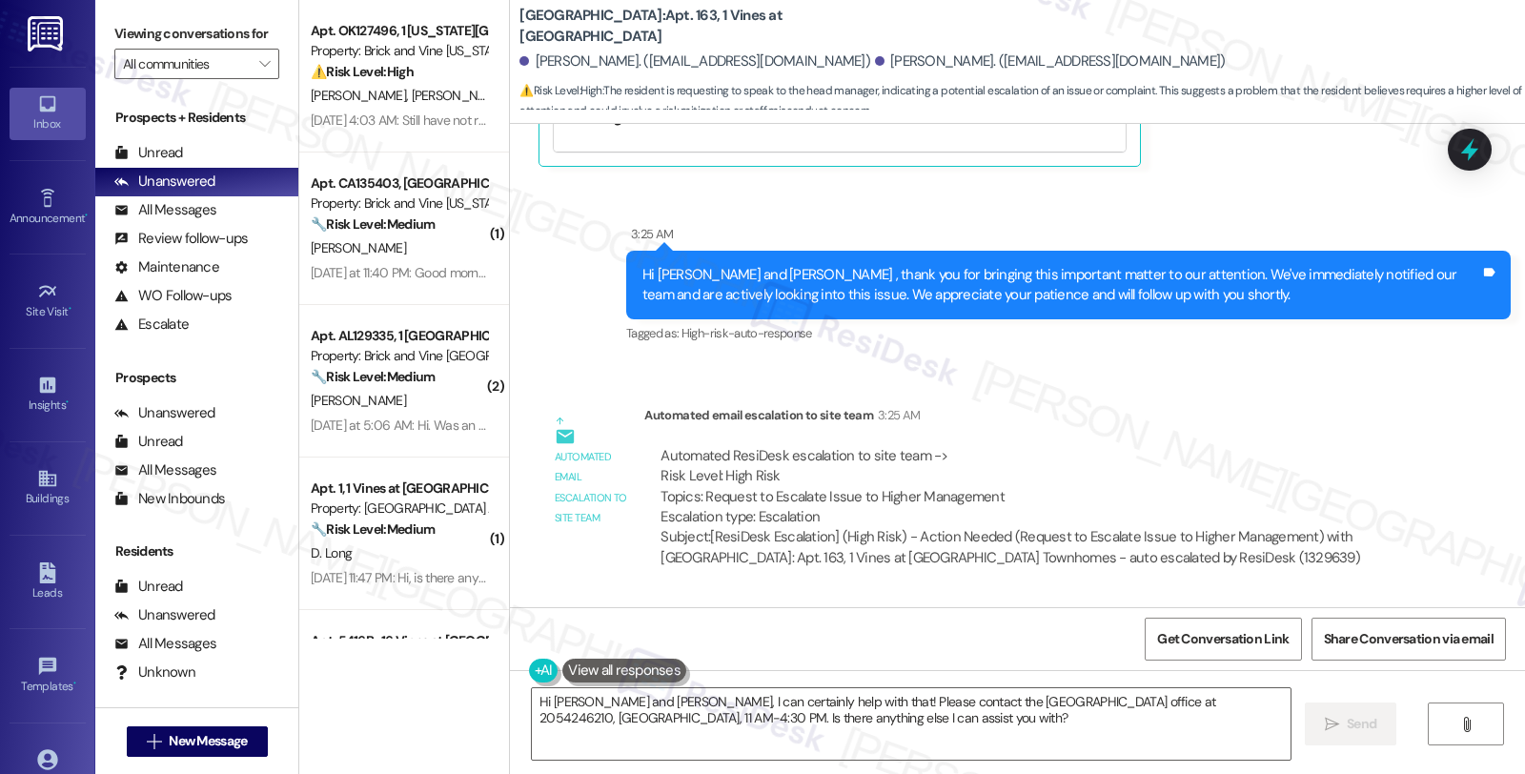
scroll to position [12254, 0]
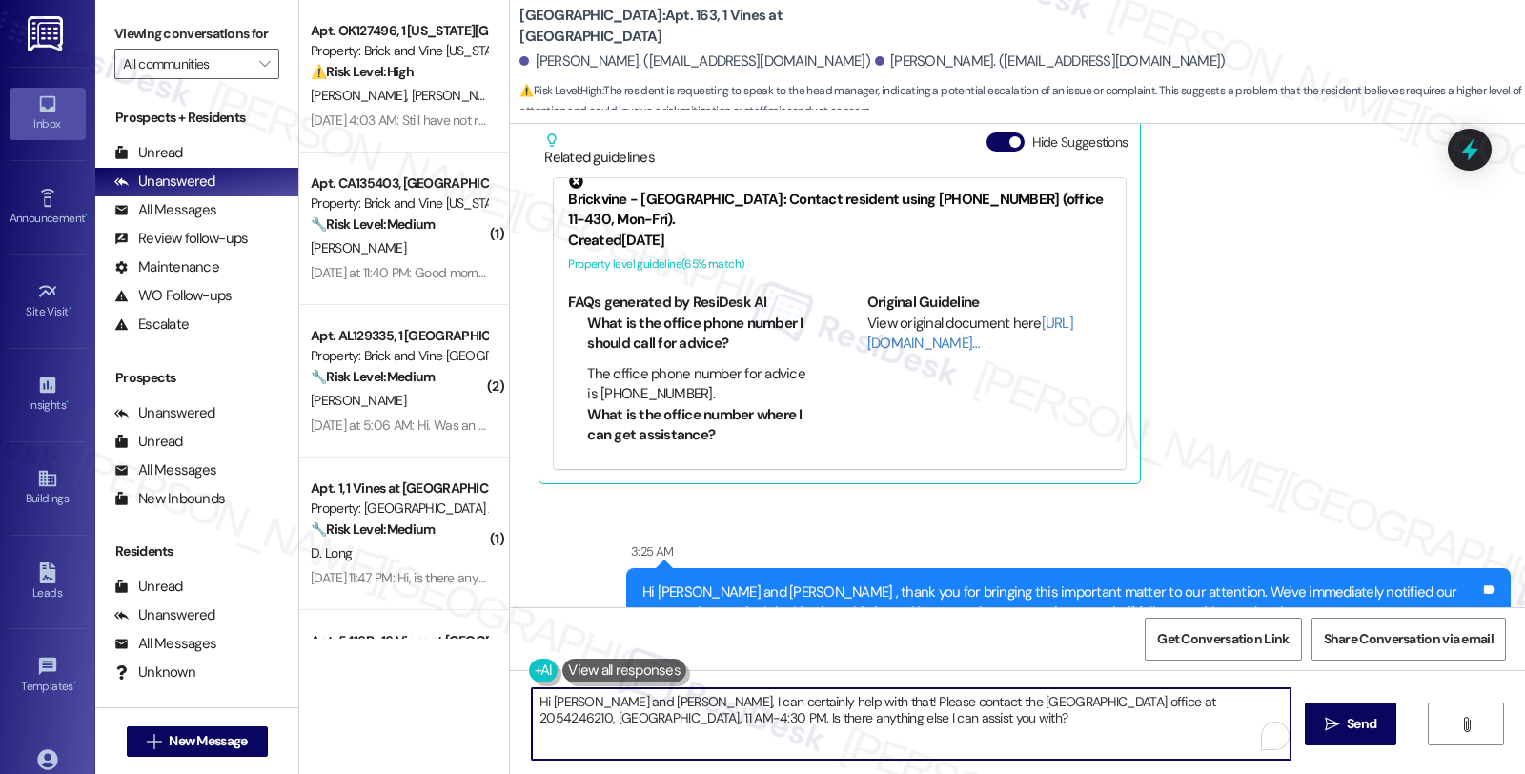
drag, startPoint x: 539, startPoint y: 700, endPoint x: 594, endPoint y: 700, distance: 54.3
click at [594, 700] on textarea "Hi [PERSON_NAME] and [PERSON_NAME], I can certainly help with that! Please cont…" at bounding box center [911, 723] width 758 height 71
click at [576, 699] on textarea "Hi [PERSON_NAME], I can certainly help with that! Please contact the [GEOGRAPHI…" at bounding box center [911, 723] width 758 height 71
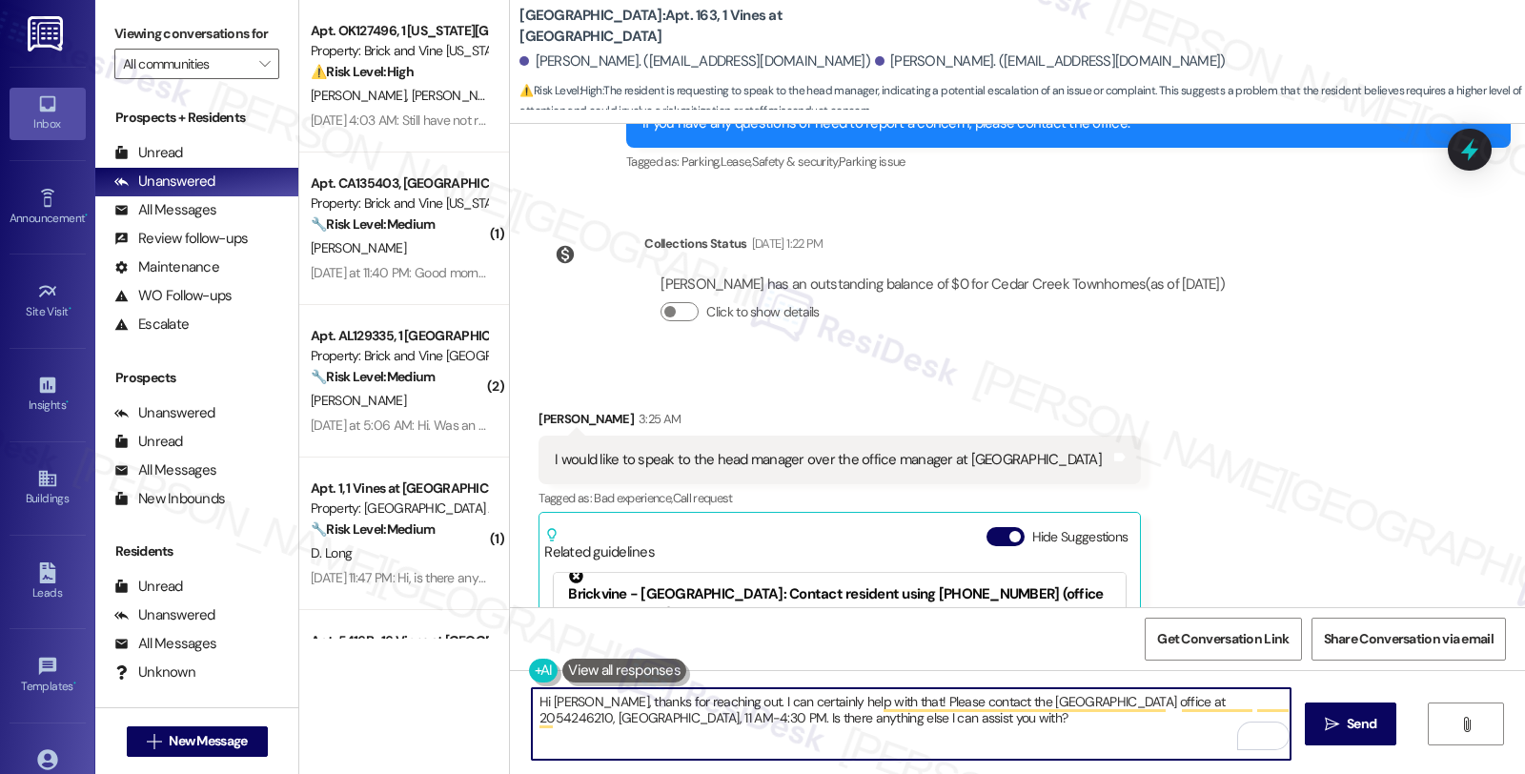
scroll to position [11830, 0]
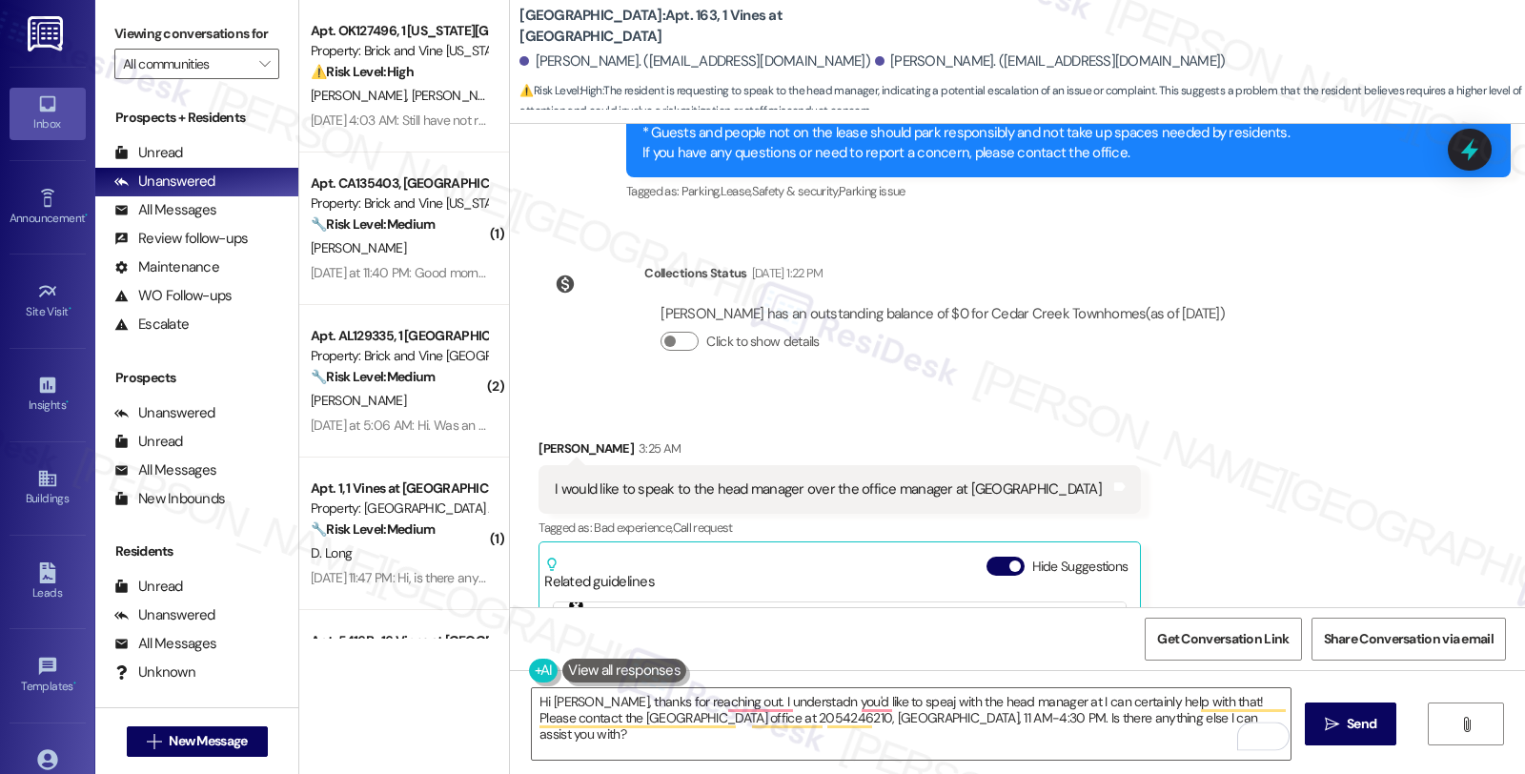
drag, startPoint x: 506, startPoint y: 14, endPoint x: 665, endPoint y: 14, distance: 159.1
click at [665, 14] on b "[GEOGRAPHIC_DATA]: Apt. 163, 1 Vines at [GEOGRAPHIC_DATA]" at bounding box center [709, 26] width 381 height 41
copy b "[GEOGRAPHIC_DATA]"
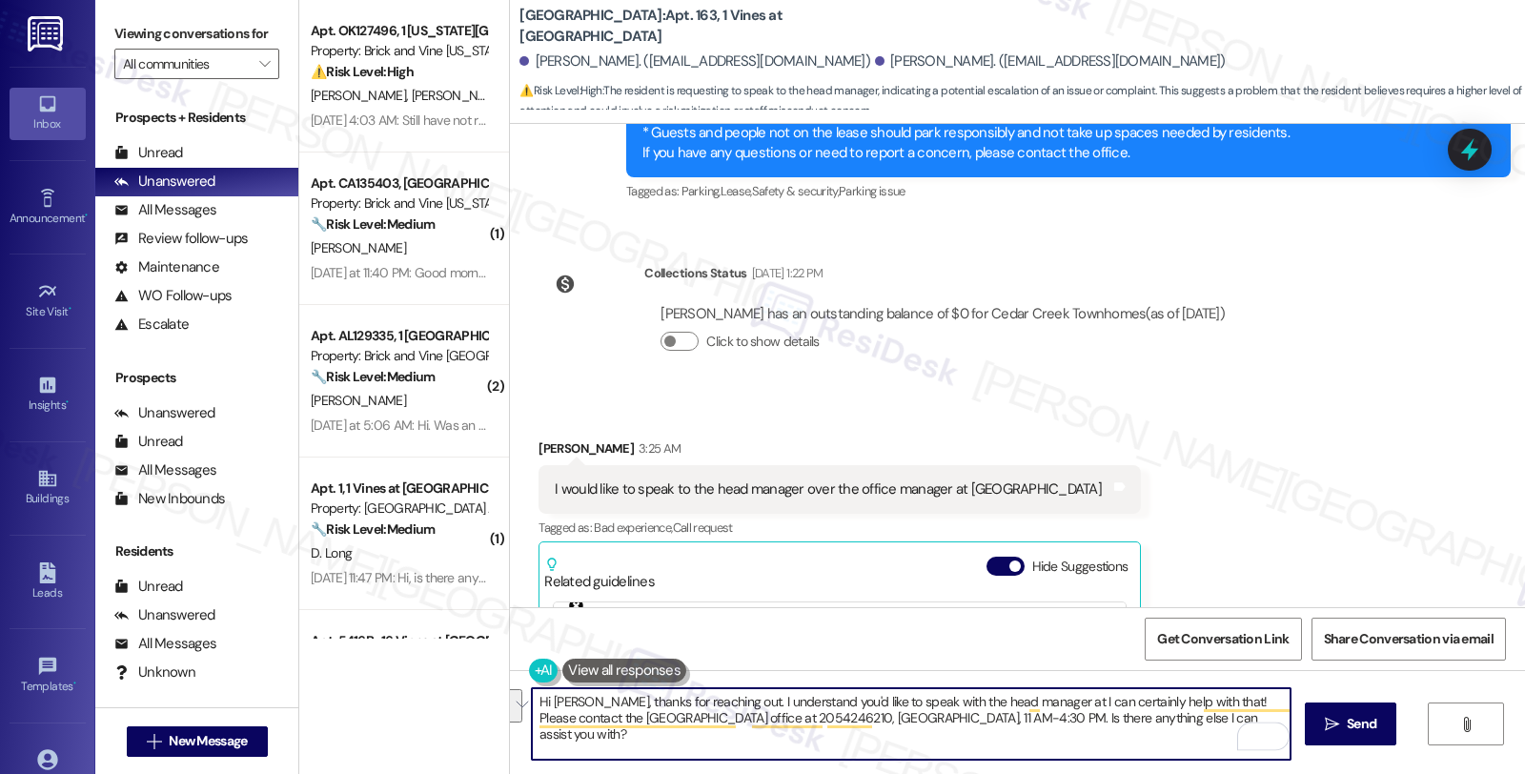
drag, startPoint x: 1016, startPoint y: 702, endPoint x: 1225, endPoint y: 729, distance: 211.3
click at [1225, 729] on div "Hi Jason, thanks for reaching out. I understand you'd like to speak with the he…" at bounding box center [911, 723] width 760 height 73
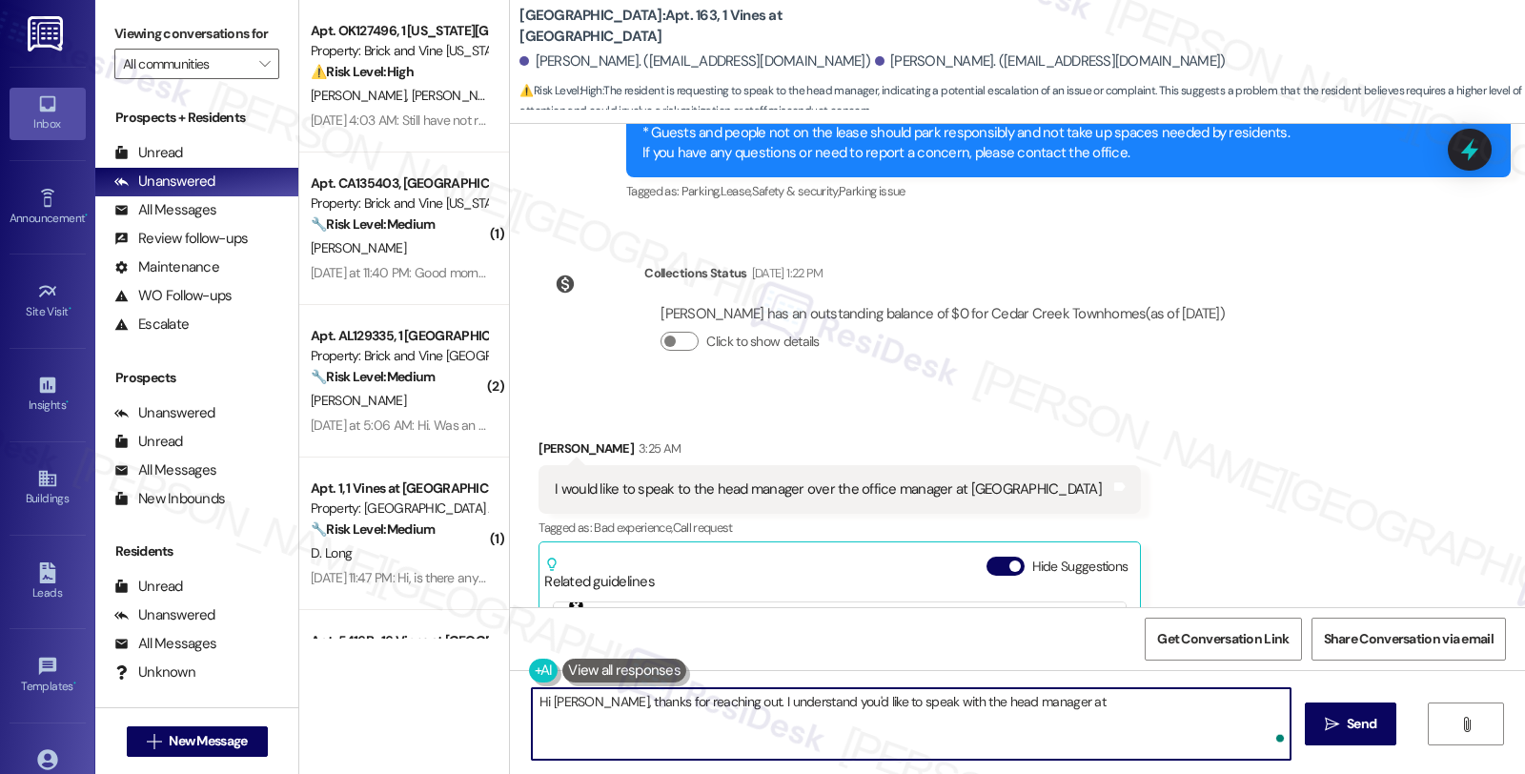
paste textarea "Cedar Creek Townhomes"
click at [739, 730] on textarea "Hi Jason, thanks for reaching out. I understand you'd like to speak with the he…" at bounding box center [911, 723] width 758 height 71
drag, startPoint x: 708, startPoint y: 702, endPoint x: 1032, endPoint y: 734, distance: 325.5
click at [1032, 734] on textarea "Hi Jason, thanks for reaching out. I understand you'd like to speak with the he…" at bounding box center [911, 723] width 758 height 71
paste textarea "’d like to speak with the head manager at Cedar Creek Townhomes, and I’m happy …"
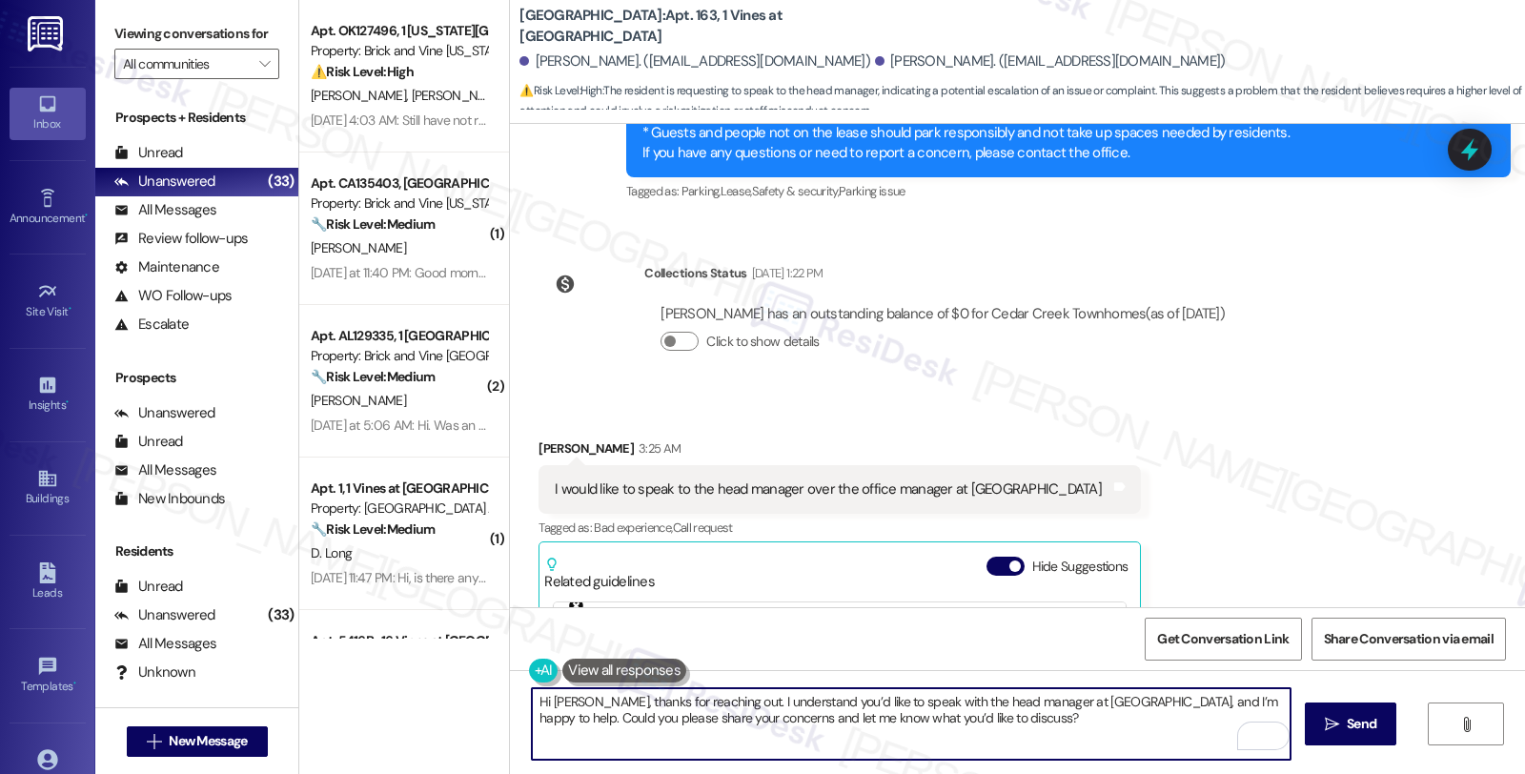
click at [543, 721] on textarea "Hi Jason, thanks for reaching out. I understand you’d like to speak with the he…" at bounding box center [911, 723] width 758 height 71
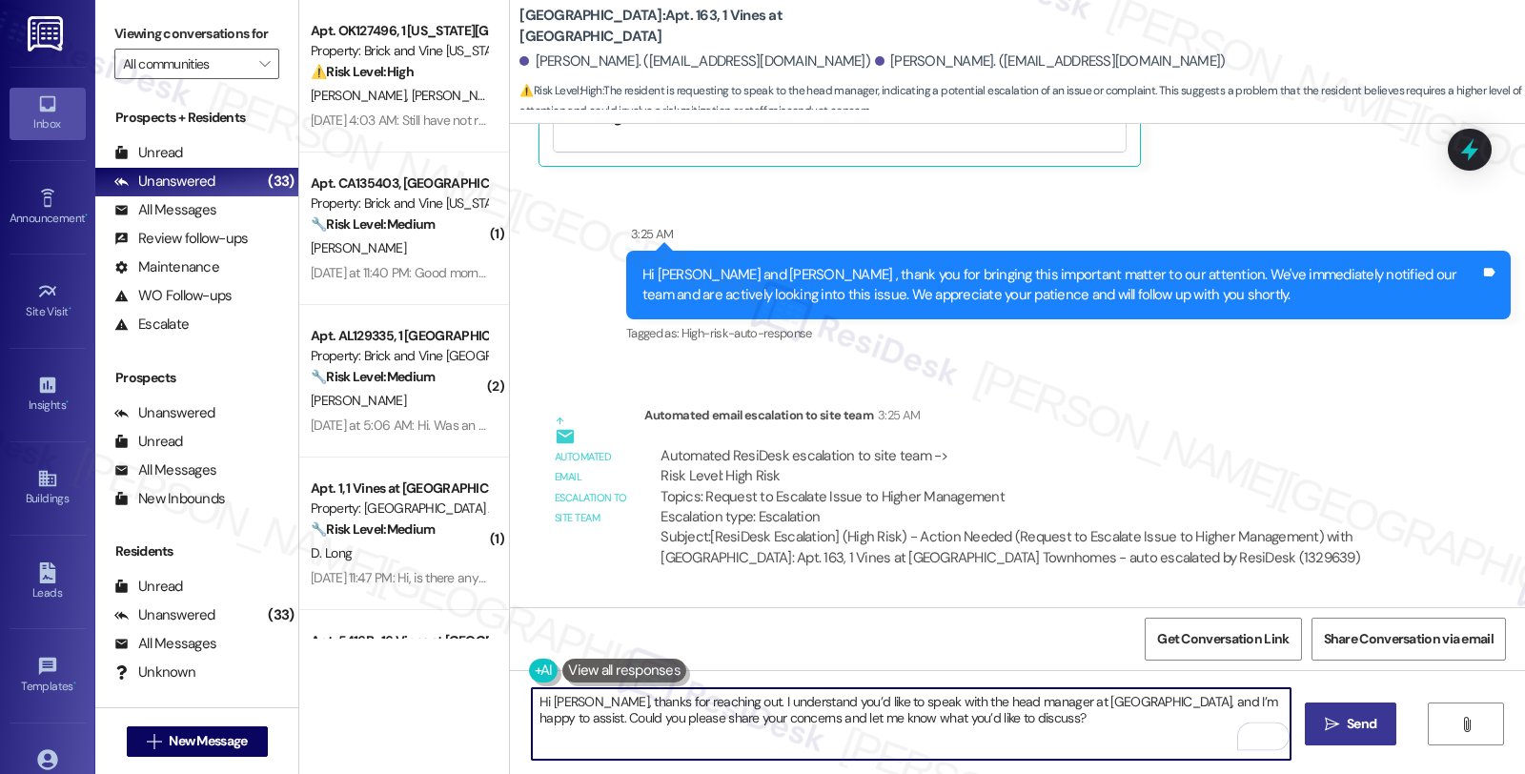
type textarea "Hi Jason, thanks for reaching out. I understand you’d like to speak with the he…"
click at [1325, 711] on button " Send" at bounding box center [1350, 723] width 92 height 43
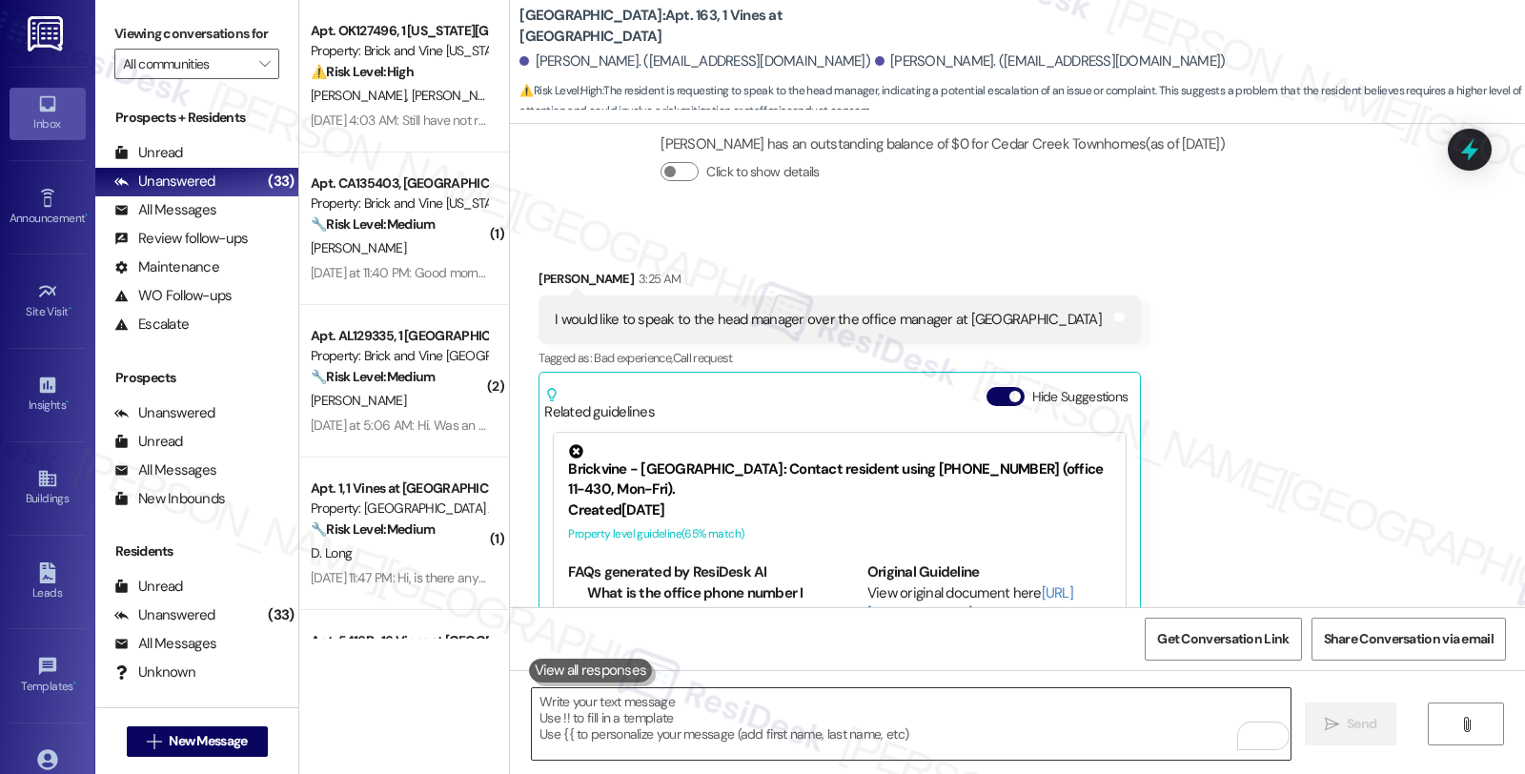
scroll to position [11981, 0]
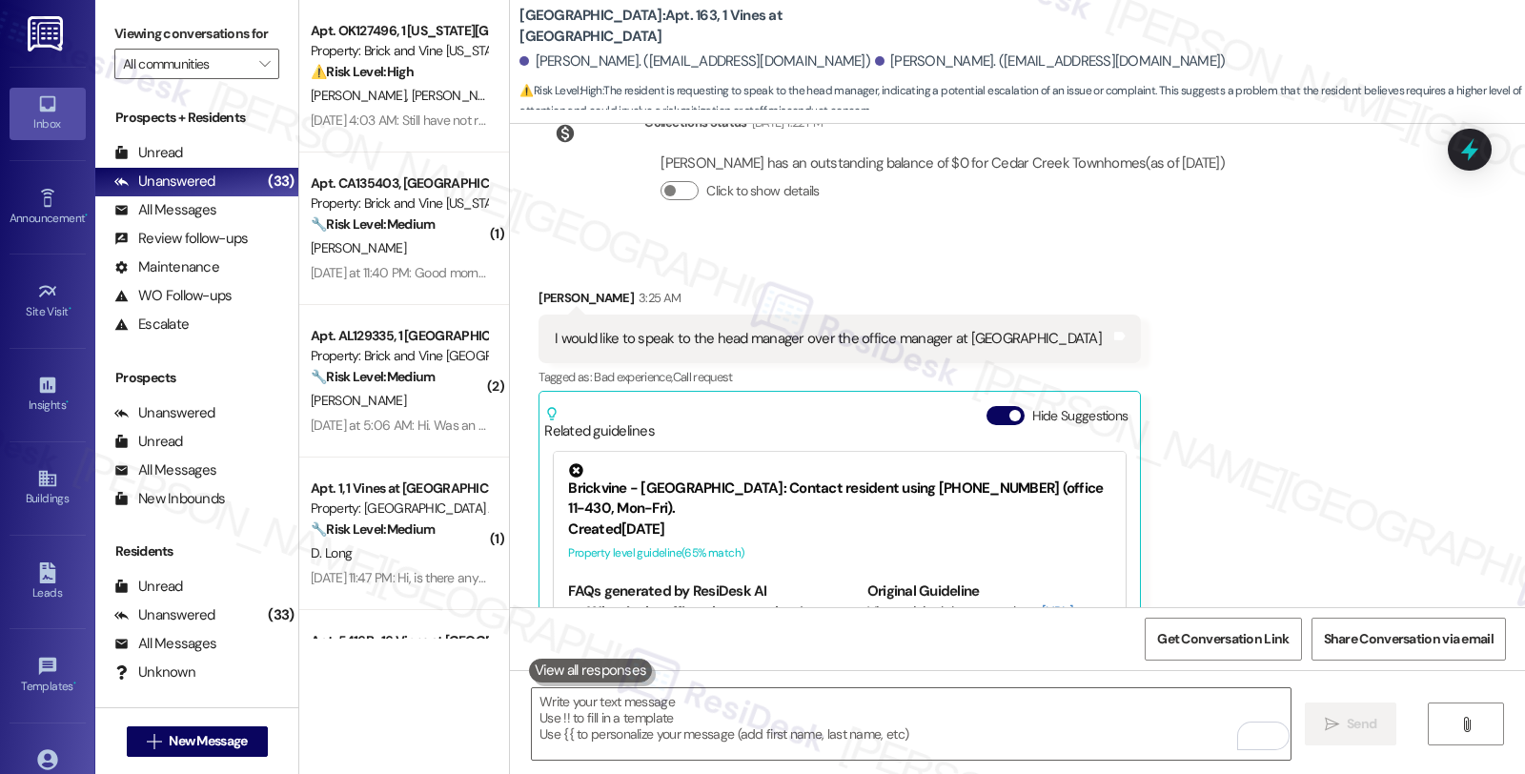
click at [1315, 317] on div "Received via SMS Jason Coleman 3:25 AM I would like to speak to the head manage…" at bounding box center [1017, 508] width 1015 height 527
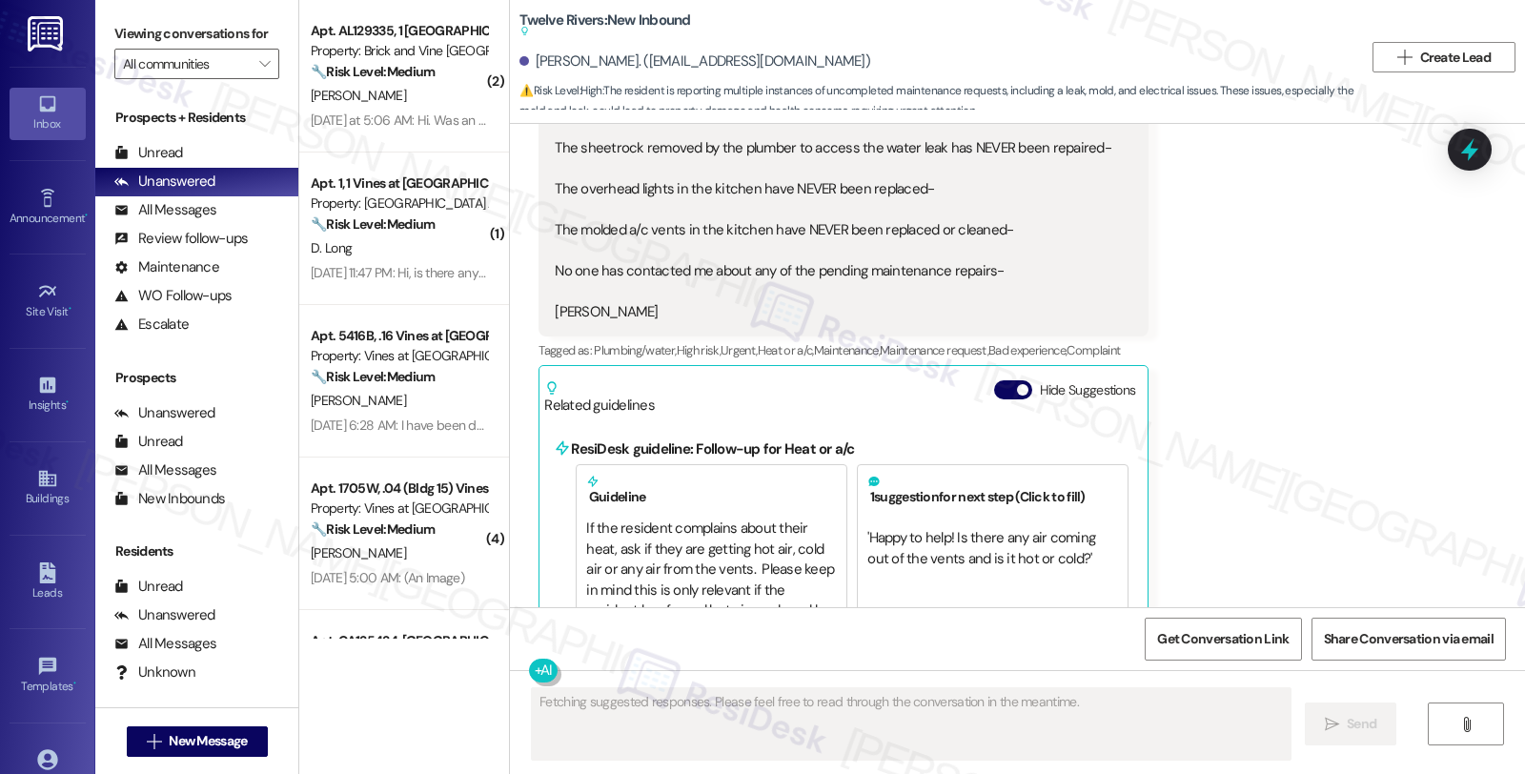
scroll to position [7701, 0]
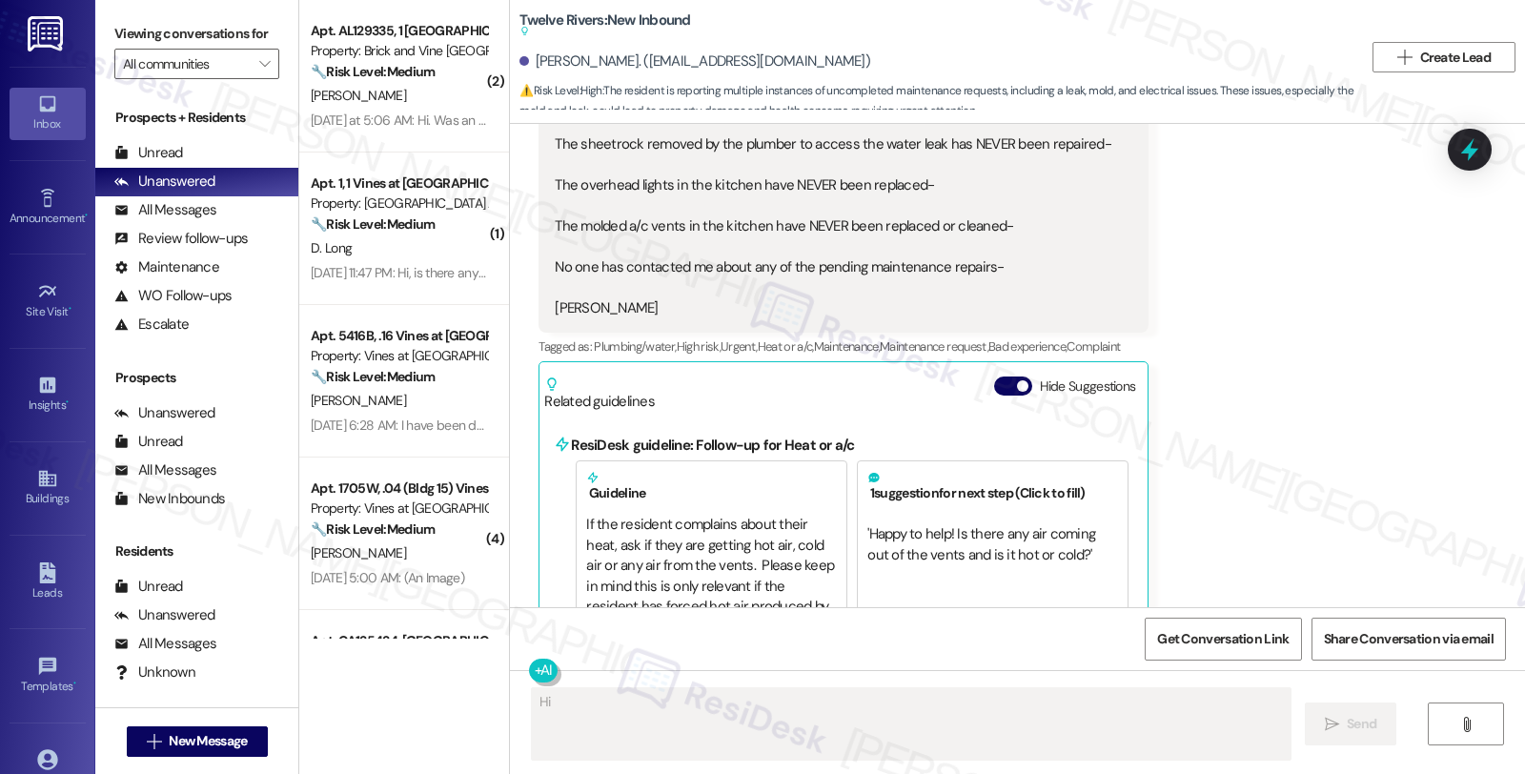
type textarea "Hi {{first_name}}"
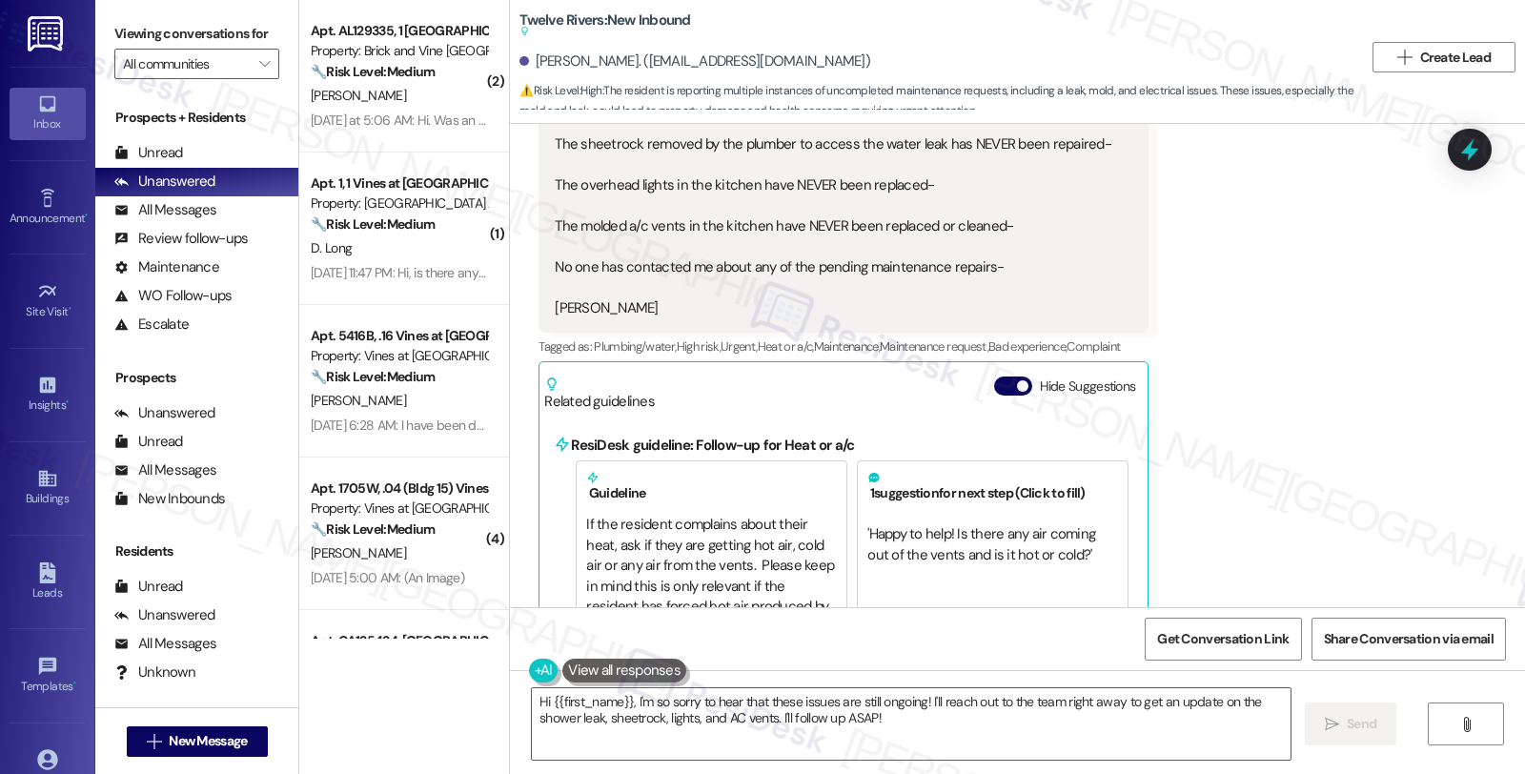
click at [1242, 430] on div "Received via SMS [PERSON_NAME] [DATE] at 11:18 PM [PERSON_NAME] - the kitchen s…" at bounding box center [1017, 468] width 1015 height 1078
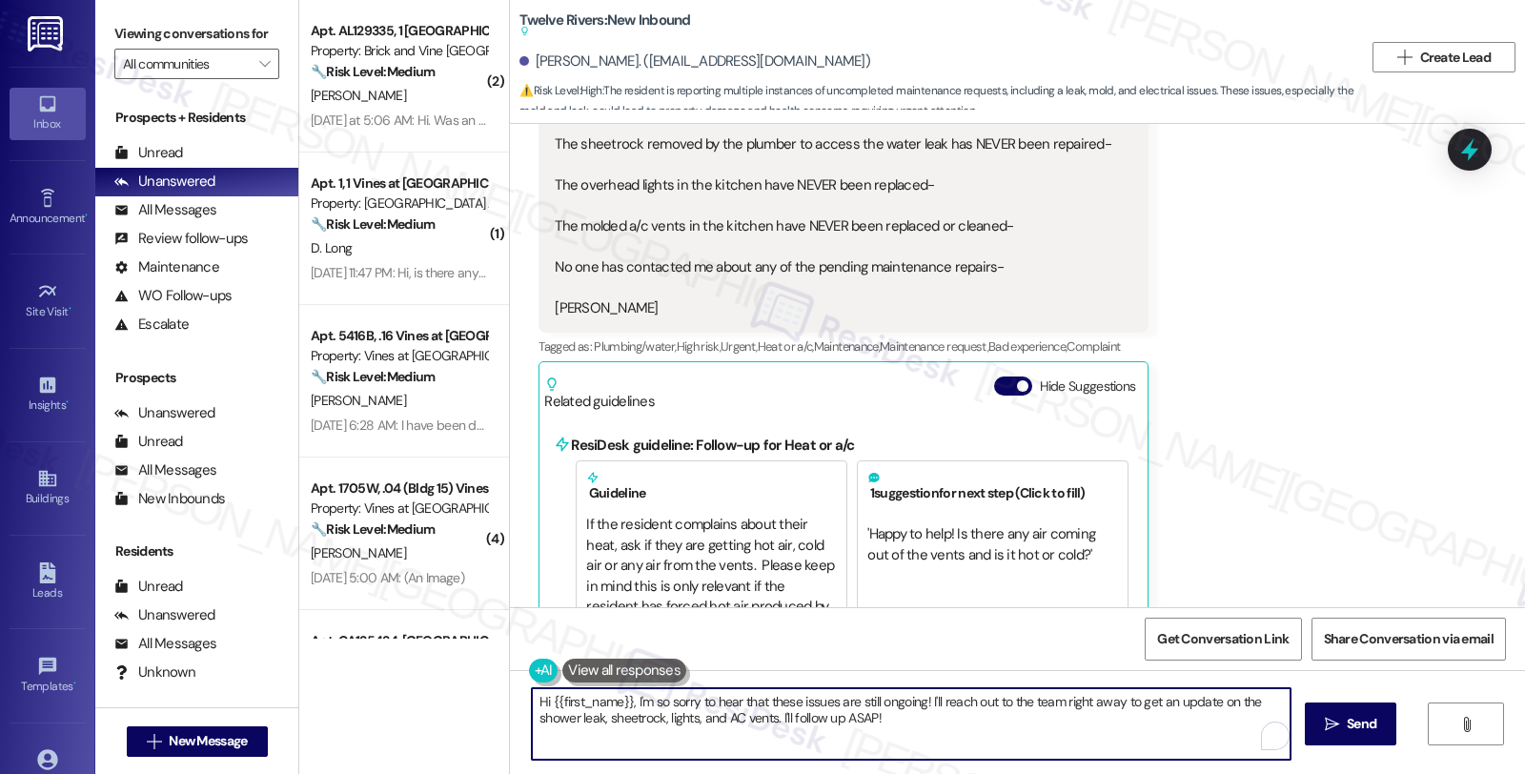
drag, startPoint x: 769, startPoint y: 715, endPoint x: 975, endPoint y: 718, distance: 205.8
click at [975, 718] on textarea "Hi {{first_name}}, I'm so sorry to hear that these issues are still ongoing! I'…" at bounding box center [911, 723] width 758 height 71
type textarea "Hi {{first_name}}, I'm so sorry to hear that these issues are still ongoing! I'…"
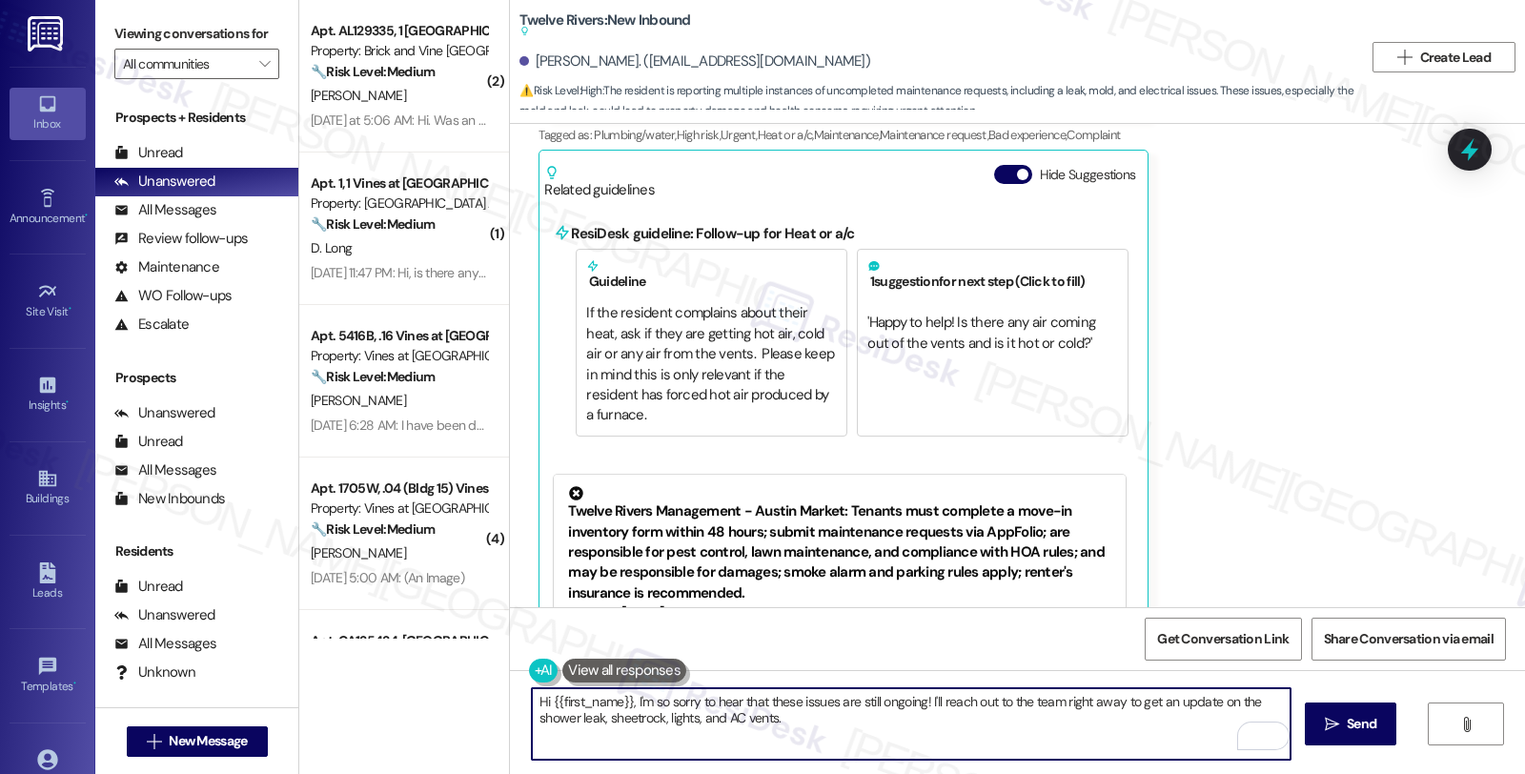
scroll to position [8230, 0]
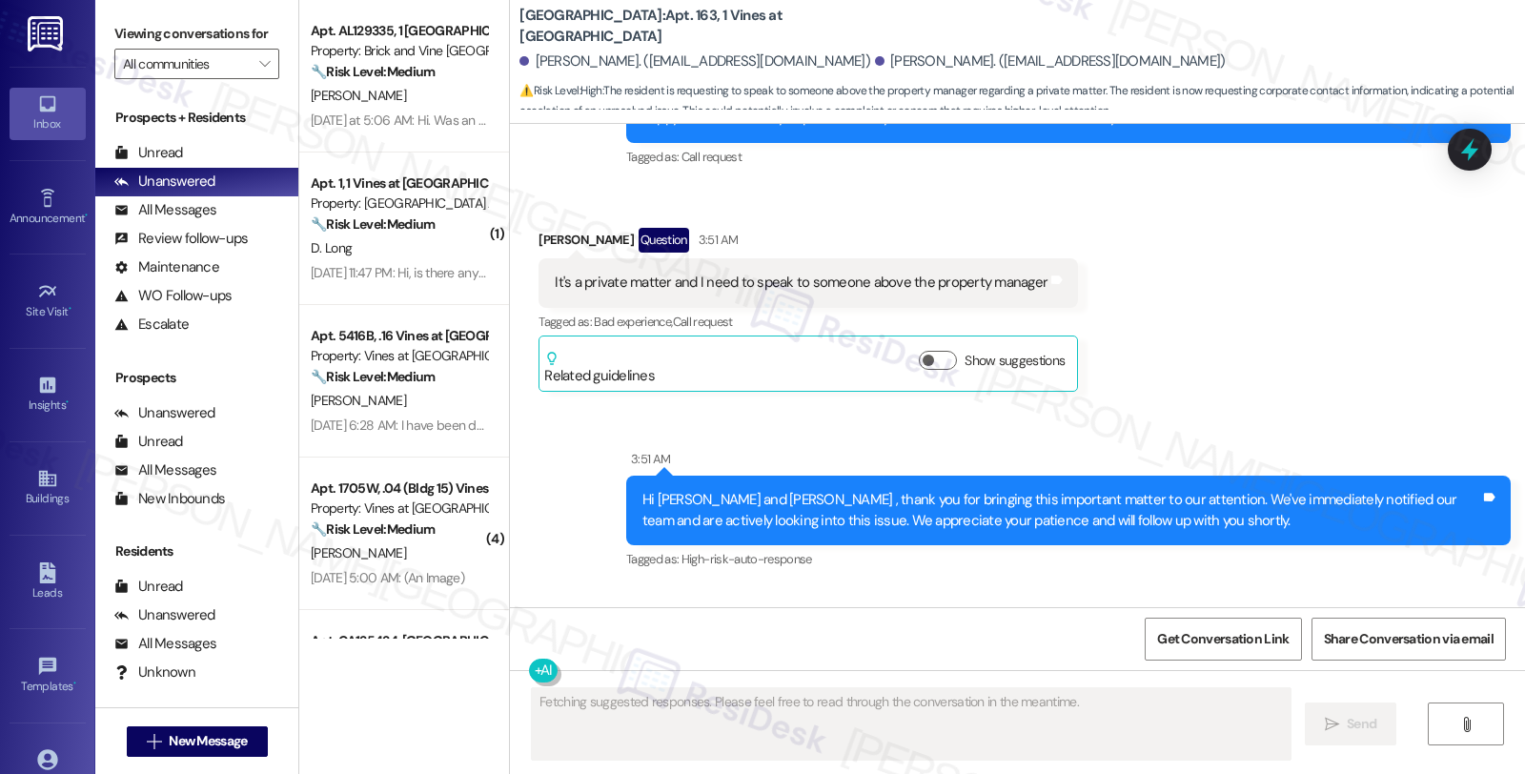
scroll to position [13044, 0]
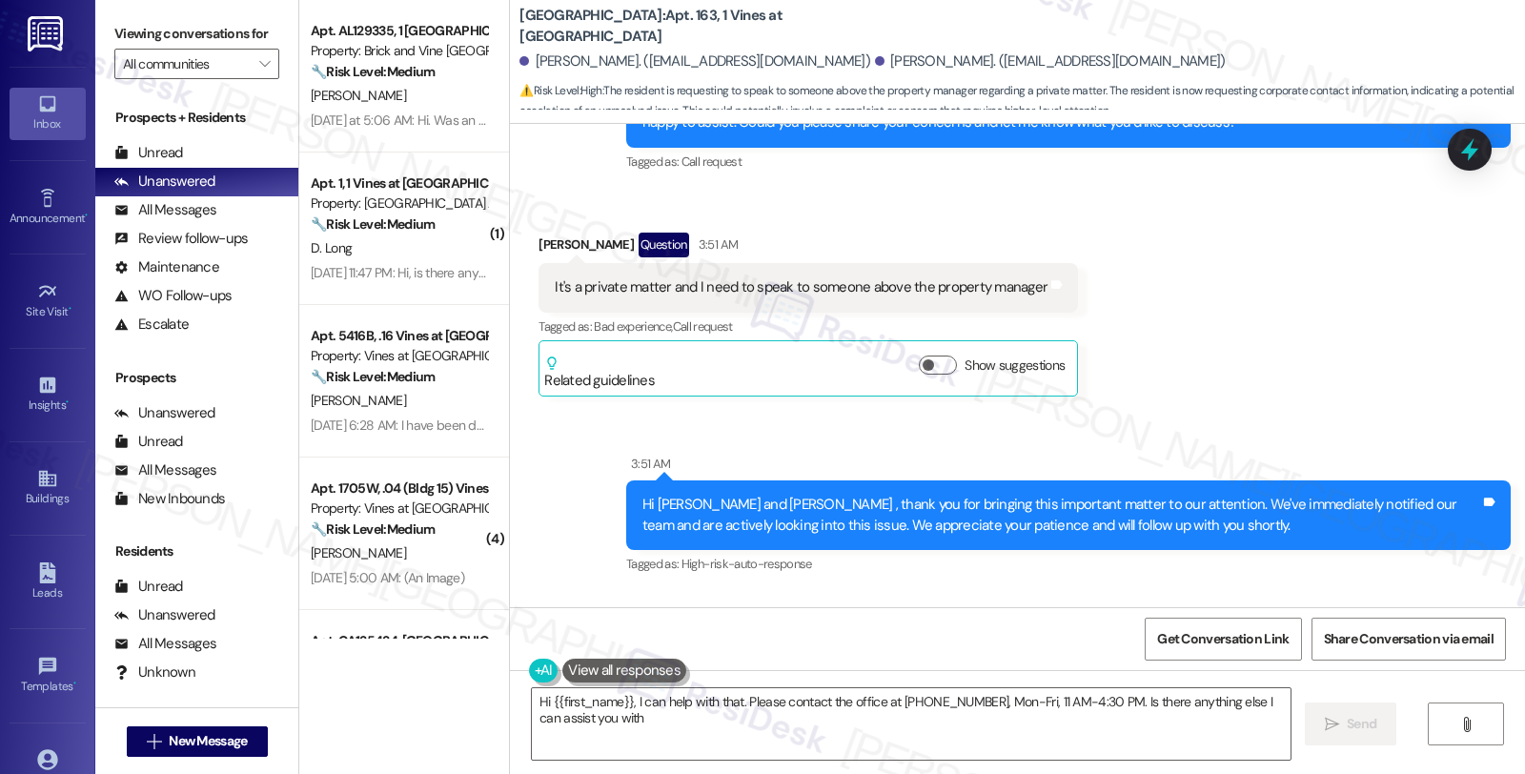
type textarea "Hi {{first_name}}, I can help with that. Please contact the office at [PHONE_NU…"
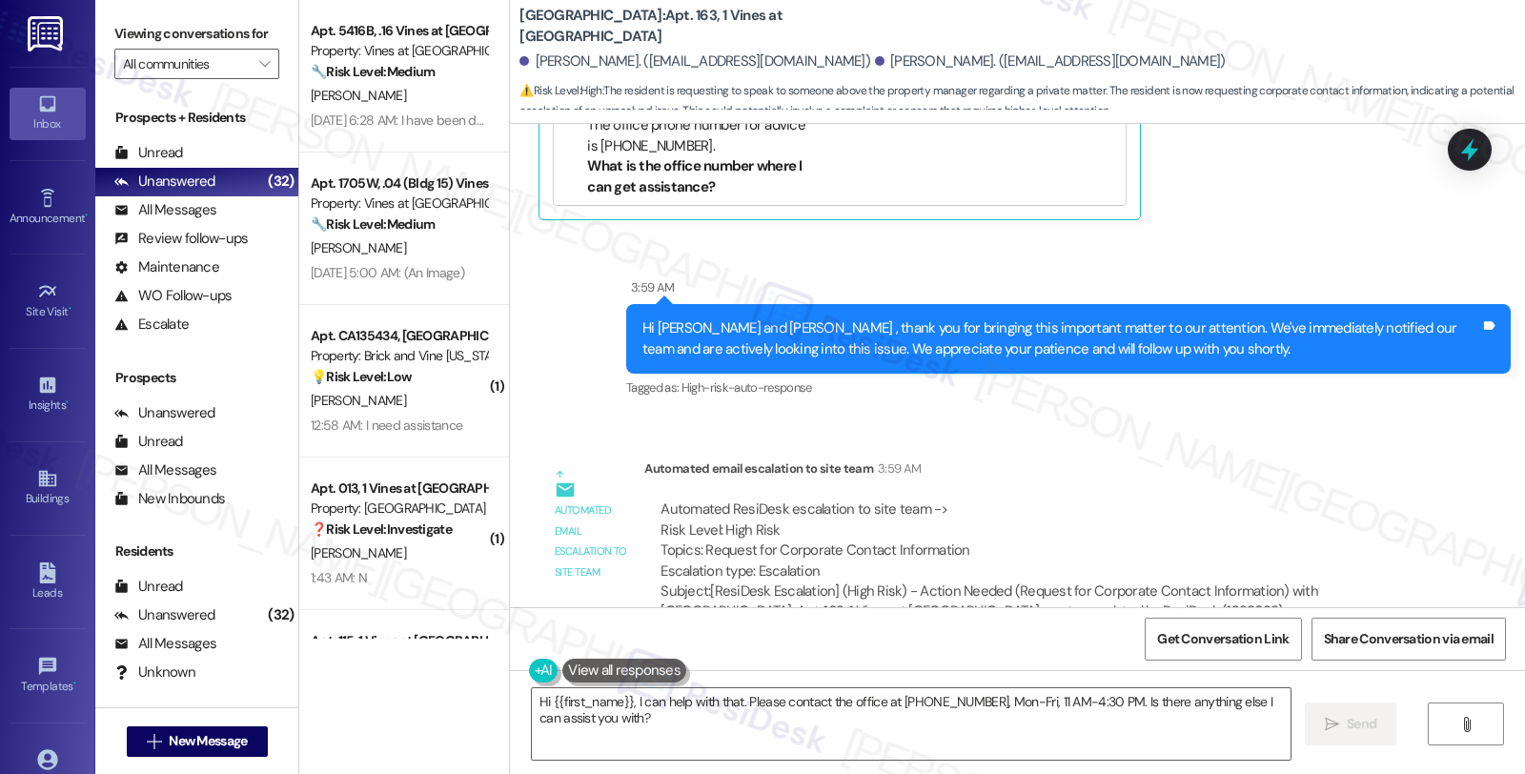
scroll to position [14354, 0]
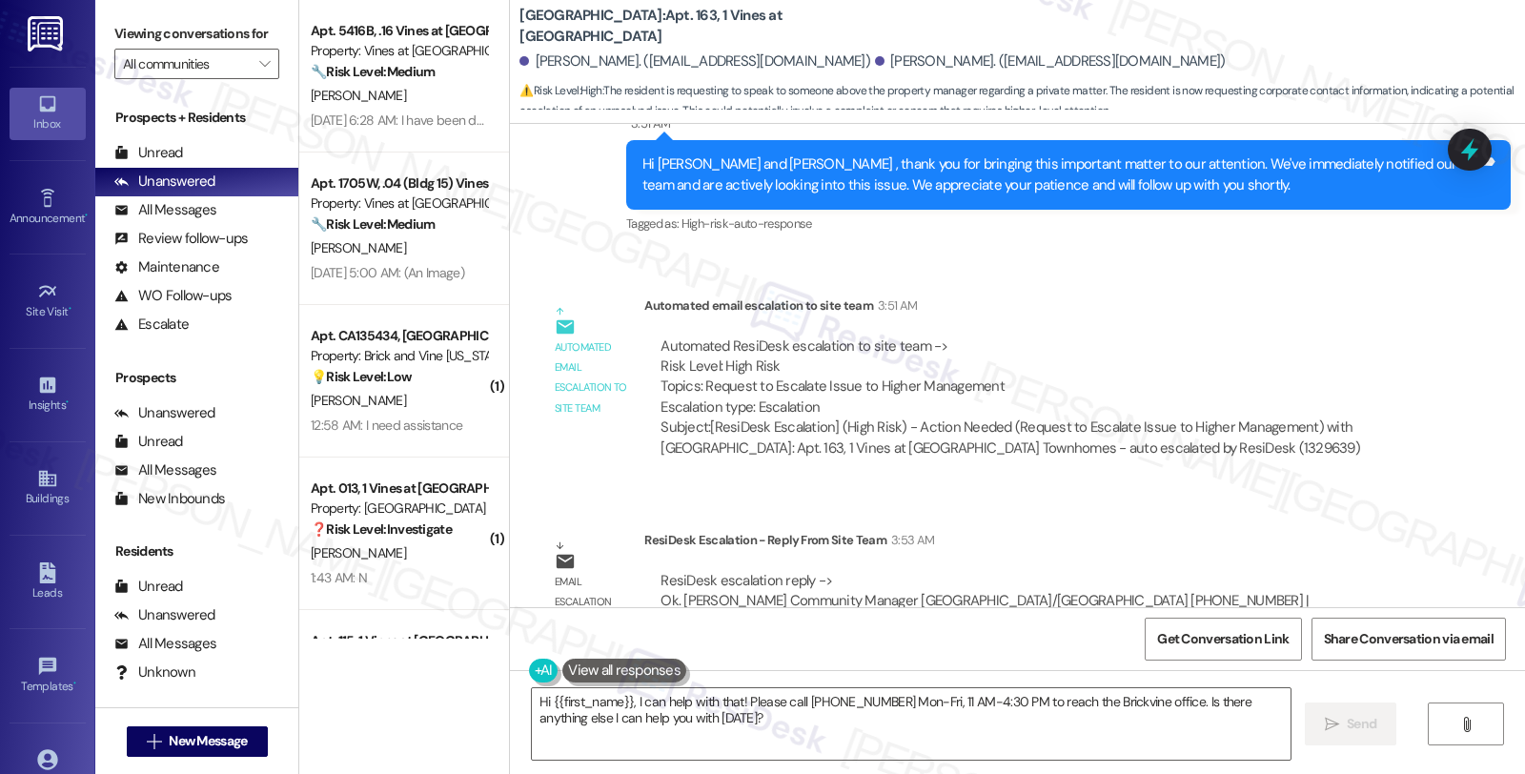
scroll to position [13383, 0]
click at [545, 704] on div "Jason Coleman Question 3:59 AM" at bounding box center [839, 719] width 602 height 30
copy div "Jason"
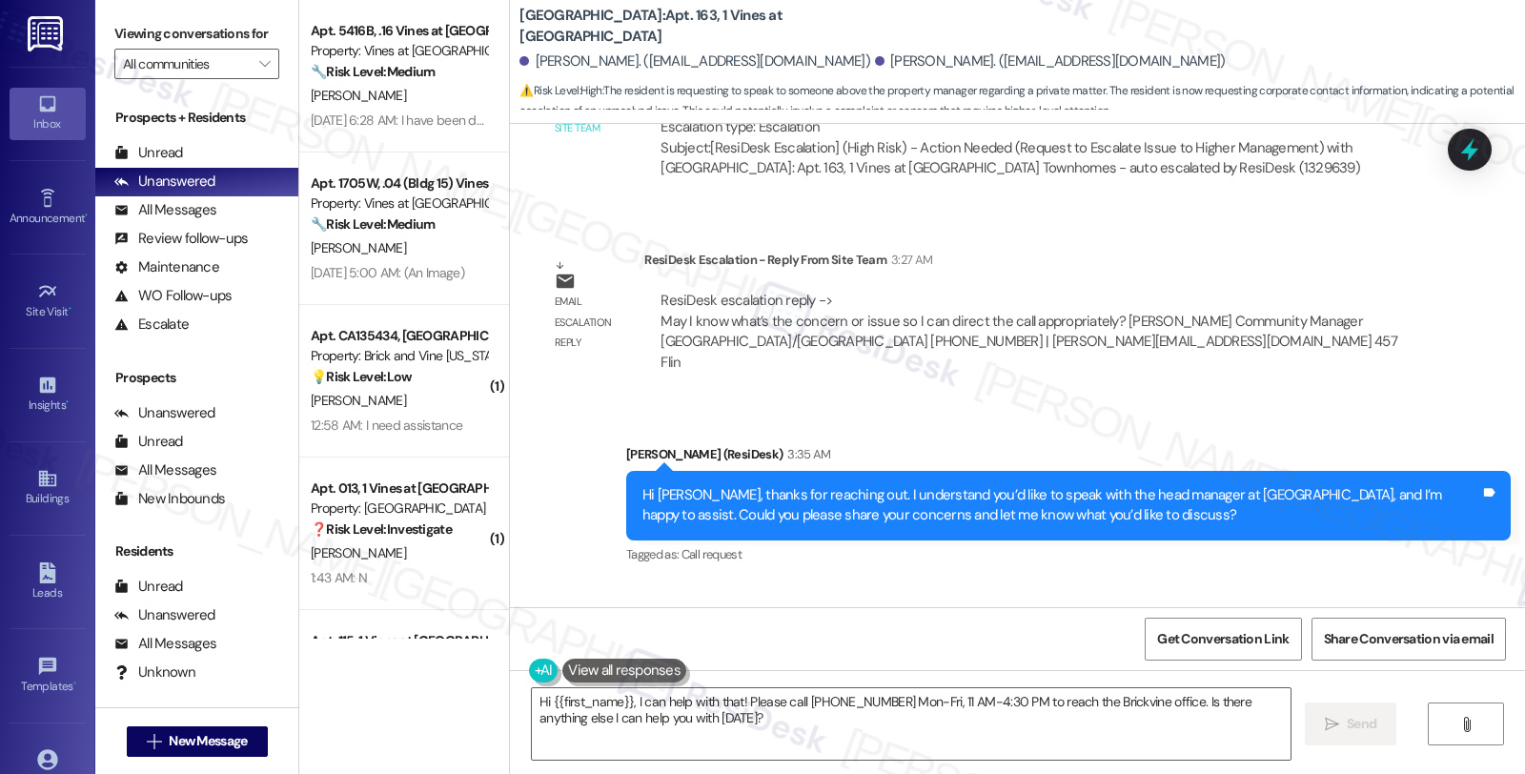
scroll to position [12642, 0]
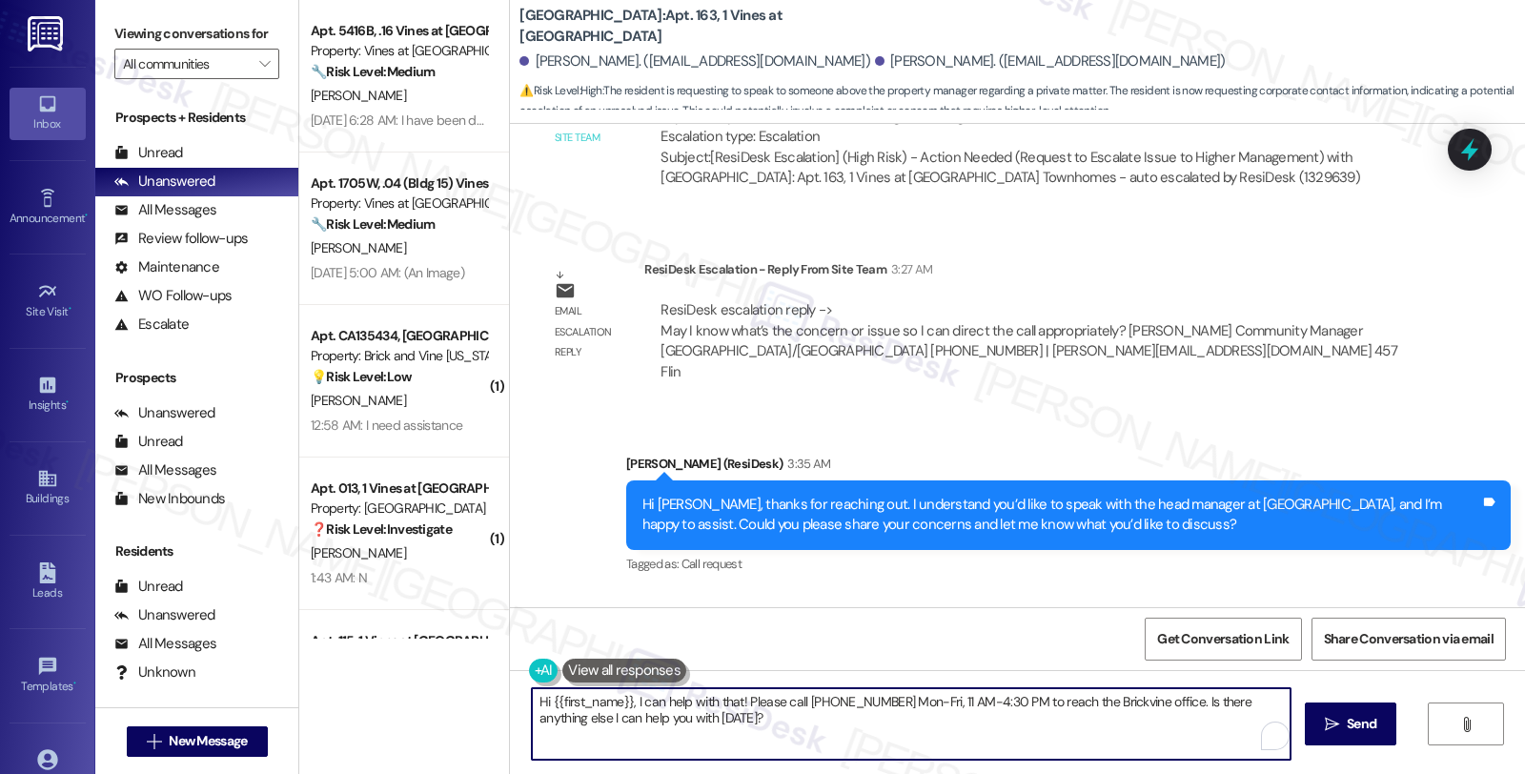
drag, startPoint x: 525, startPoint y: 702, endPoint x: 760, endPoint y: 735, distance: 237.6
click at [760, 735] on textarea "Hi {{first_name}}, I can help with that! Please call 205-424-6210 Mon-Fri, 11 A…" at bounding box center [911, 723] width 758 height 71
click at [815, 701] on textarea "I understand that it's a private matter." at bounding box center [911, 723] width 758 height 71
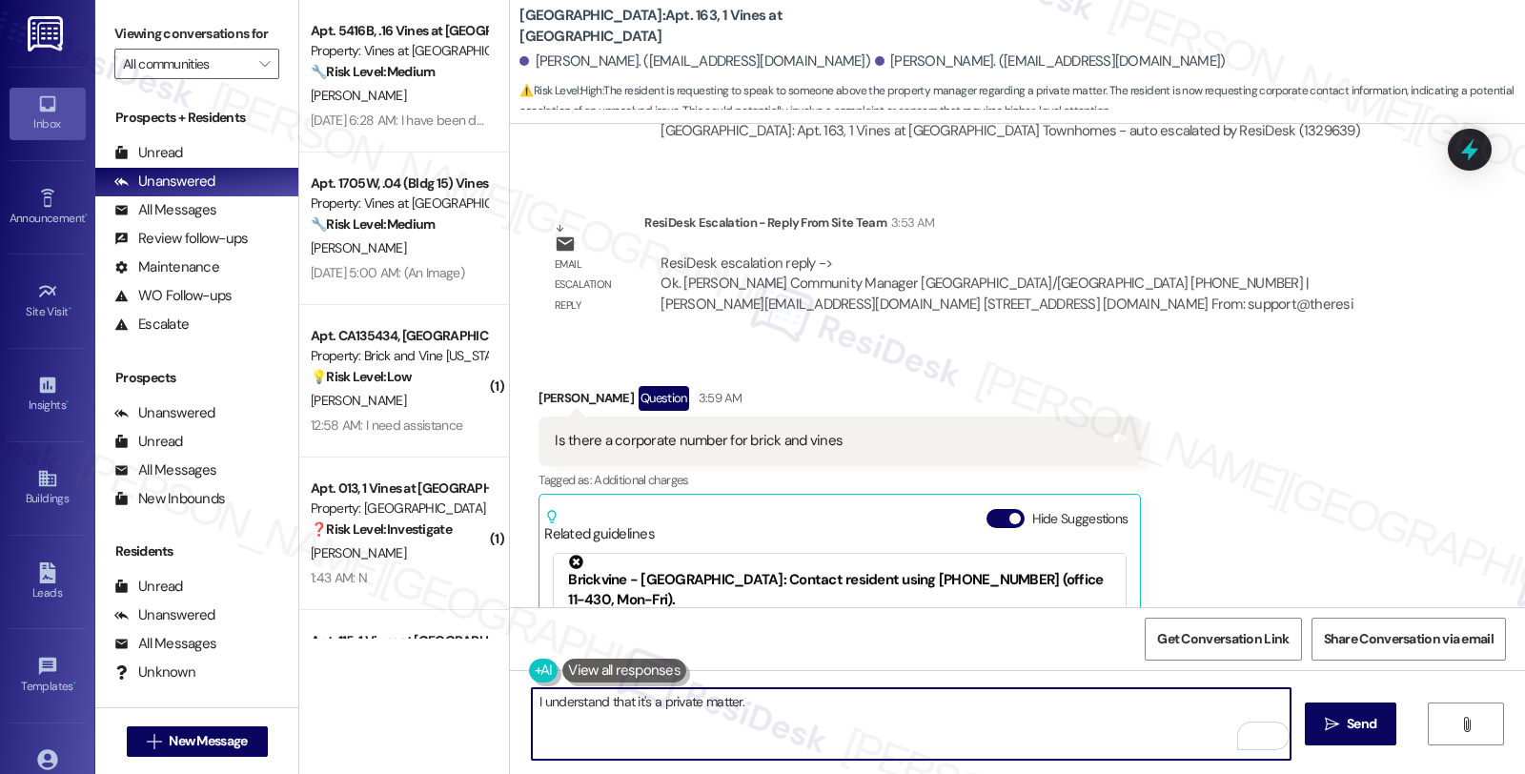
scroll to position [15, 0]
paste textarea "will have someone contact you."
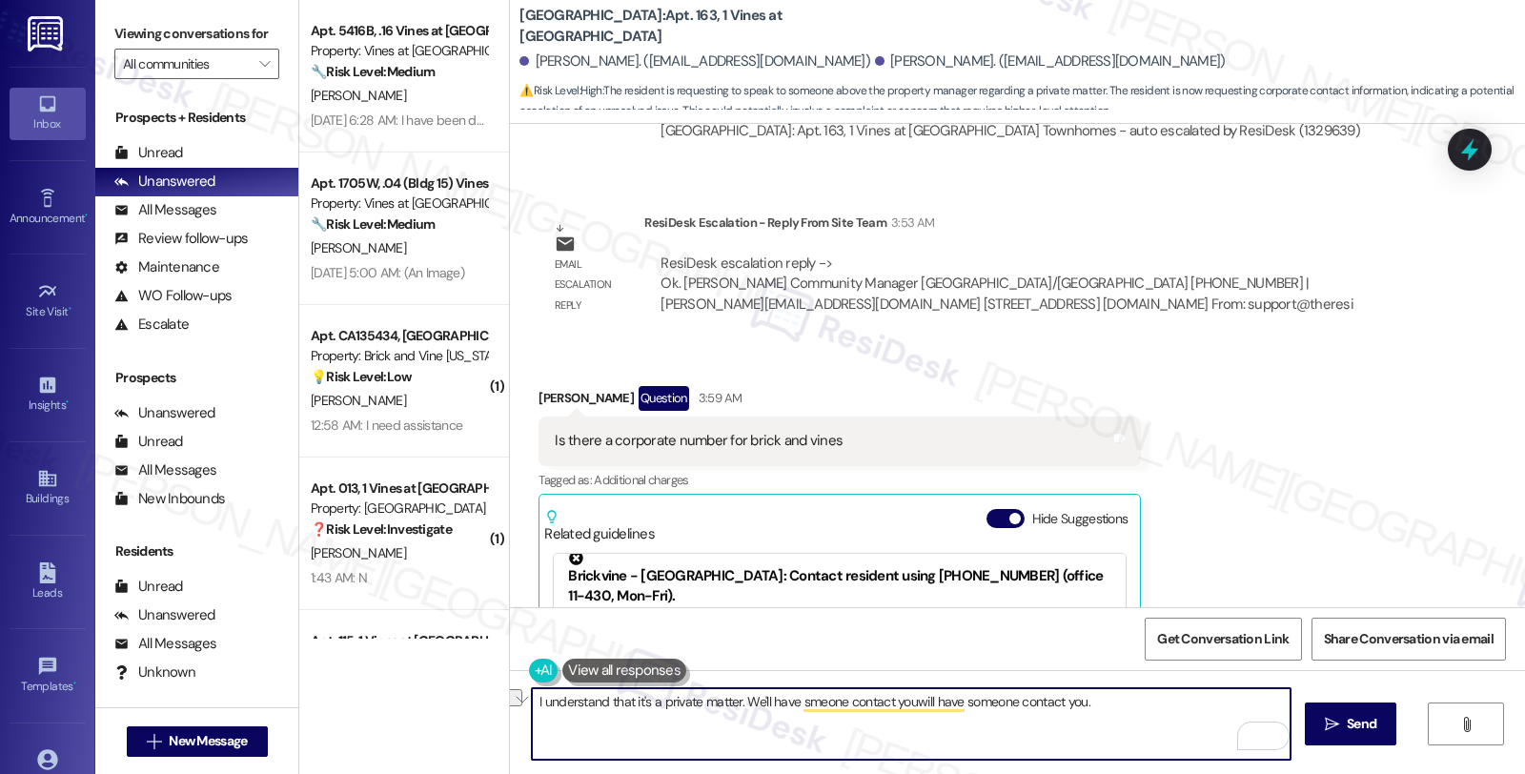
drag, startPoint x: 908, startPoint y: 705, endPoint x: 1109, endPoint y: 713, distance: 201.2
click at [1109, 713] on textarea "I understand that it's a private matter. We'll have smeone contact youwill have…" at bounding box center [911, 723] width 758 height 71
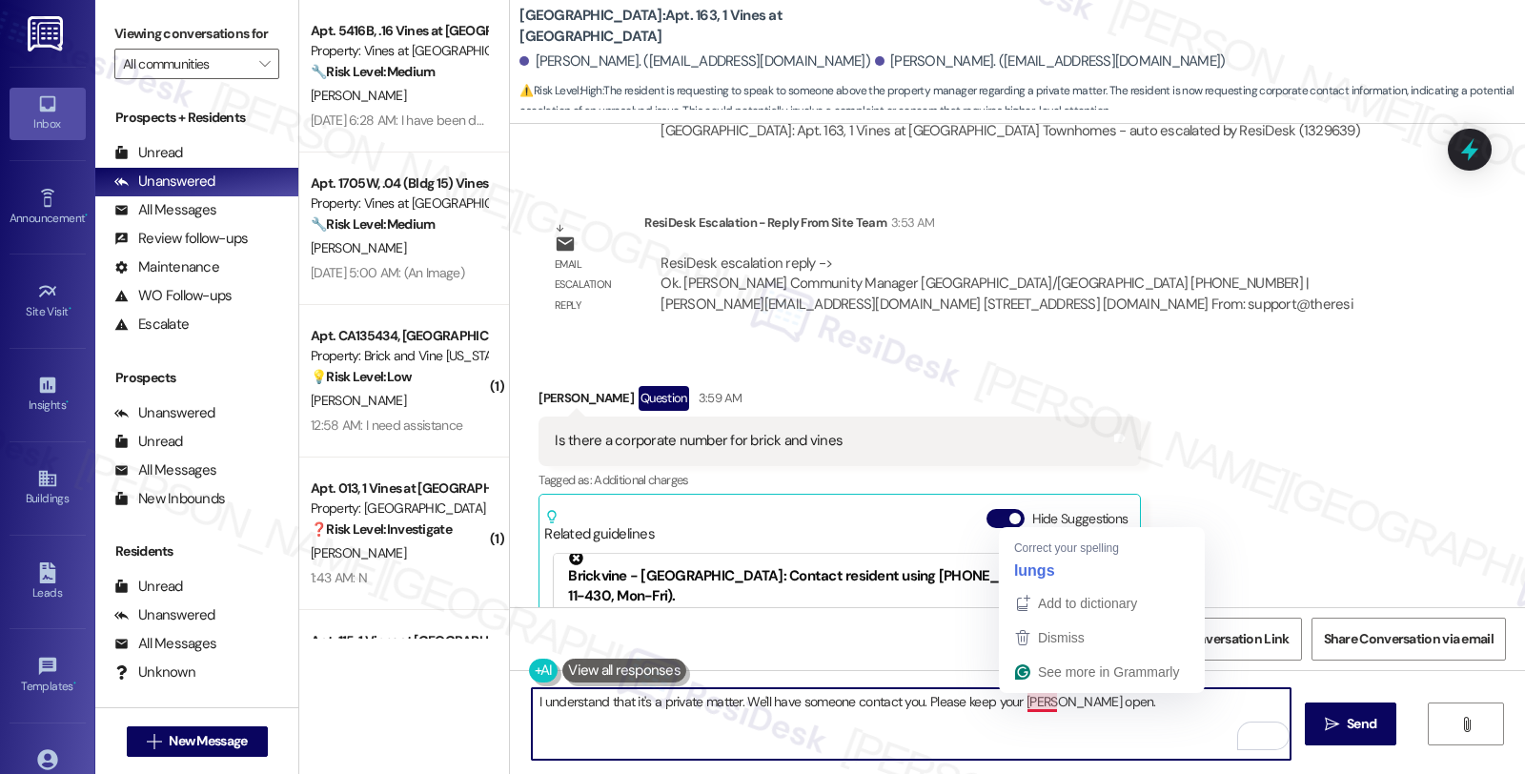
click at [1022, 702] on textarea "I understand that it's a private matter. We'll have someone contact you. Please…" at bounding box center [911, 723] width 758 height 71
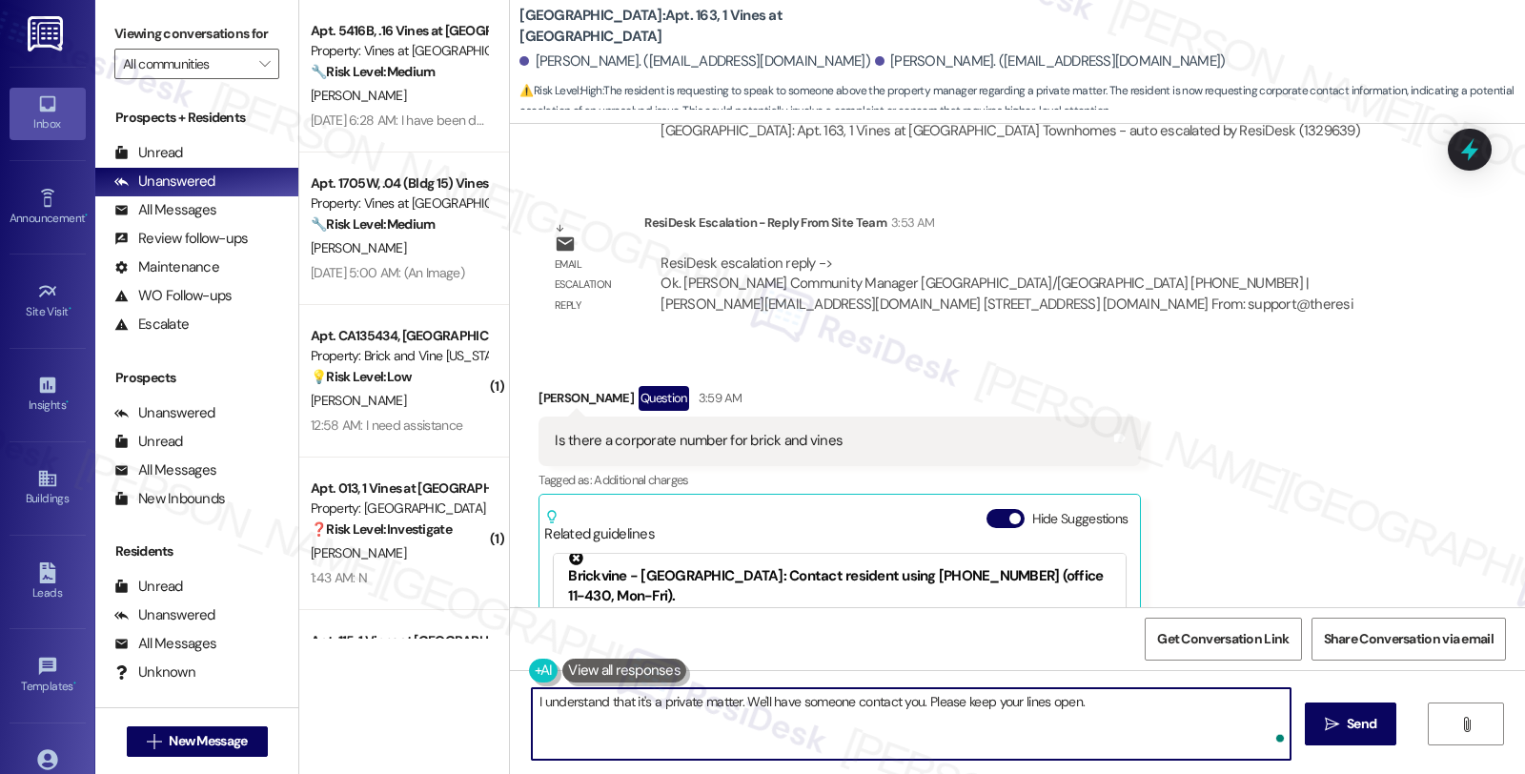
click at [1140, 706] on textarea "I understand that it's a private matter. We'll have someone contact you. Please…" at bounding box center [911, 723] width 758 height 71
type textarea "I understand that it's a private matter. We'll have someone contact you. Please…"
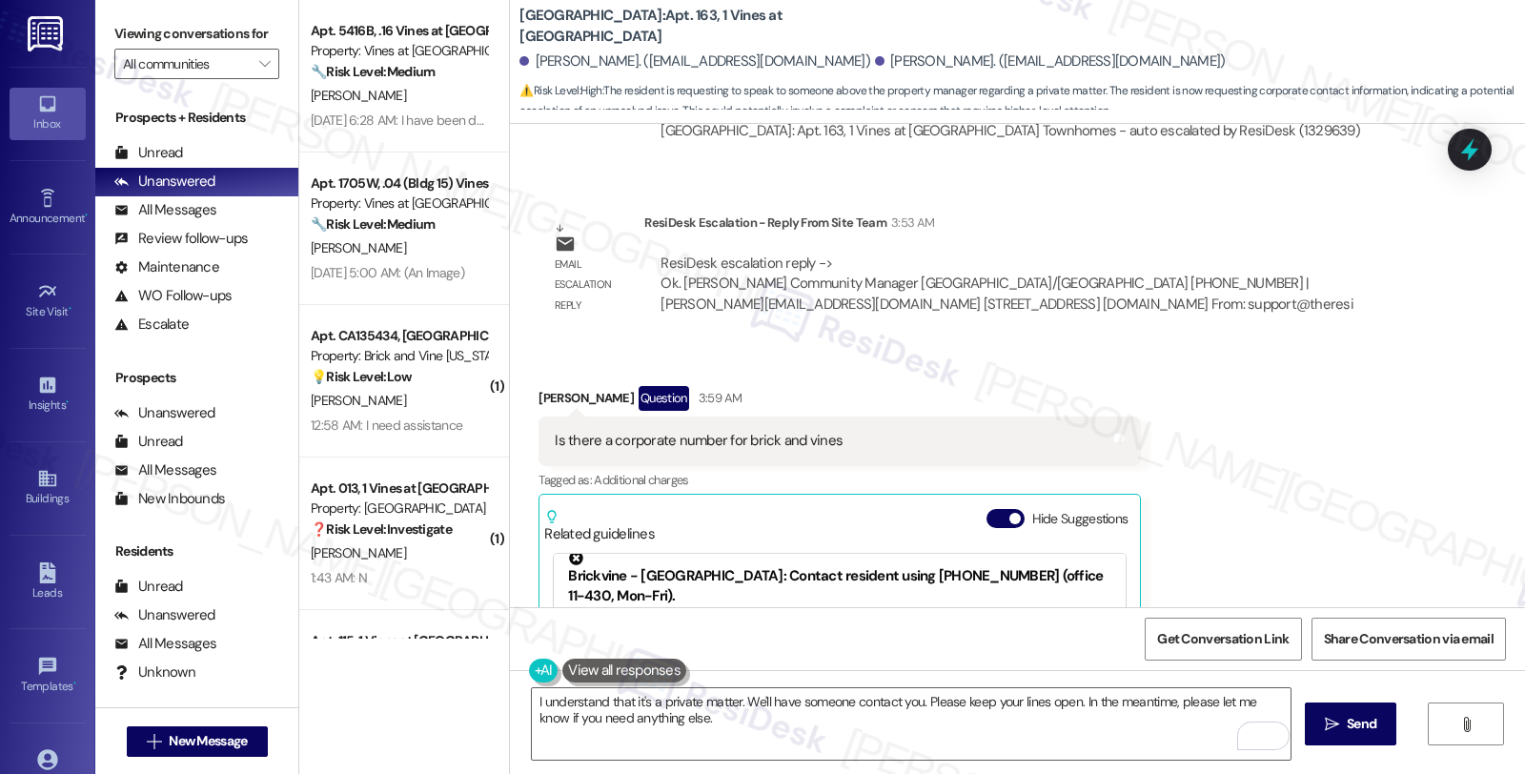
drag, startPoint x: 1283, startPoint y: 365, endPoint x: 1166, endPoint y: 411, distance: 124.9
click at [1283, 365] on div "Received via SMS Jason Coleman Question 3:59 AM Is there a corporate number for…" at bounding box center [1017, 608] width 1015 height 531
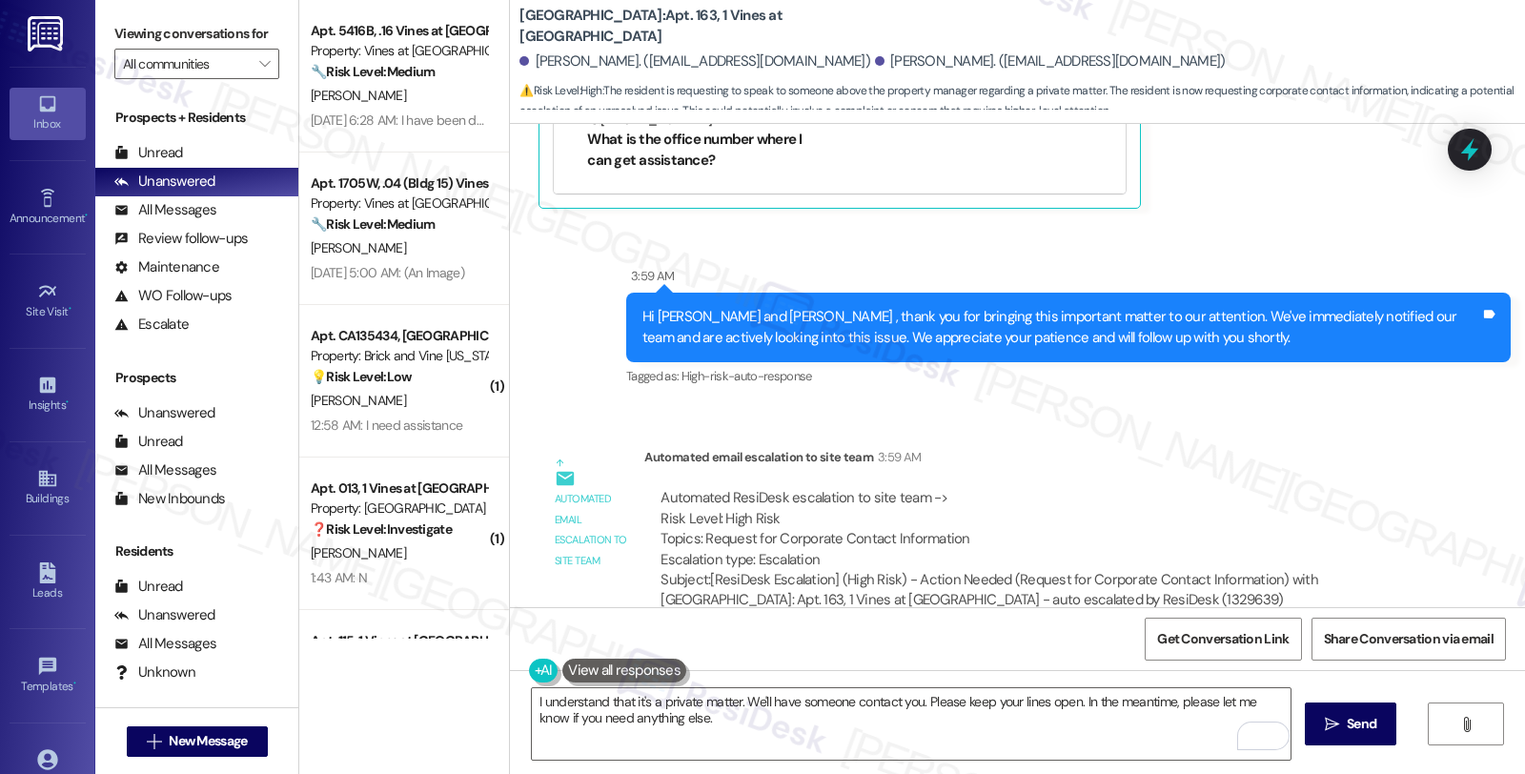
scroll to position [14548, 0]
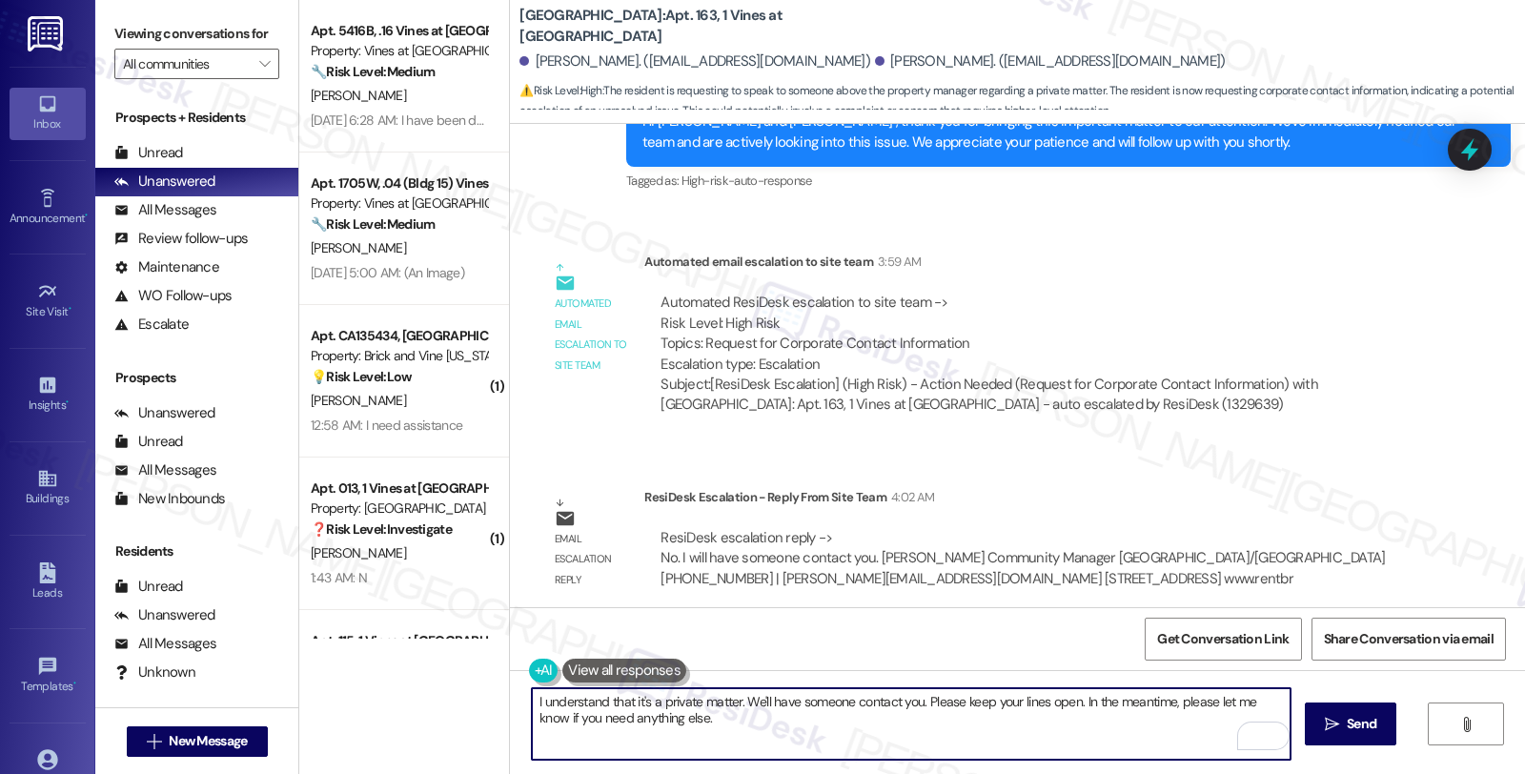
click at [970, 717] on textarea "I understand that it's a private matter. We'll have someone contact you. Please…" at bounding box center [911, 723] width 758 height 71
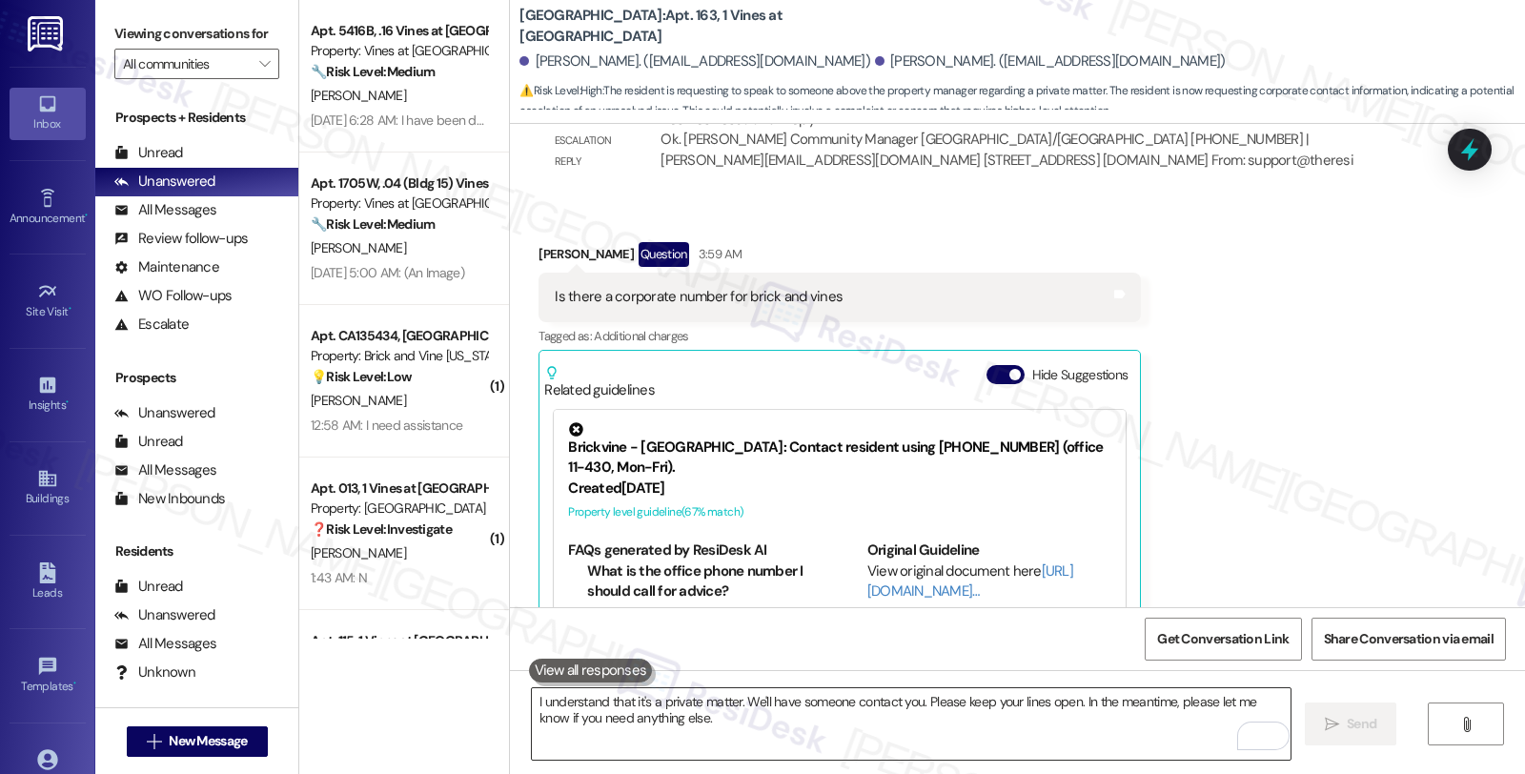
scroll to position [13785, 0]
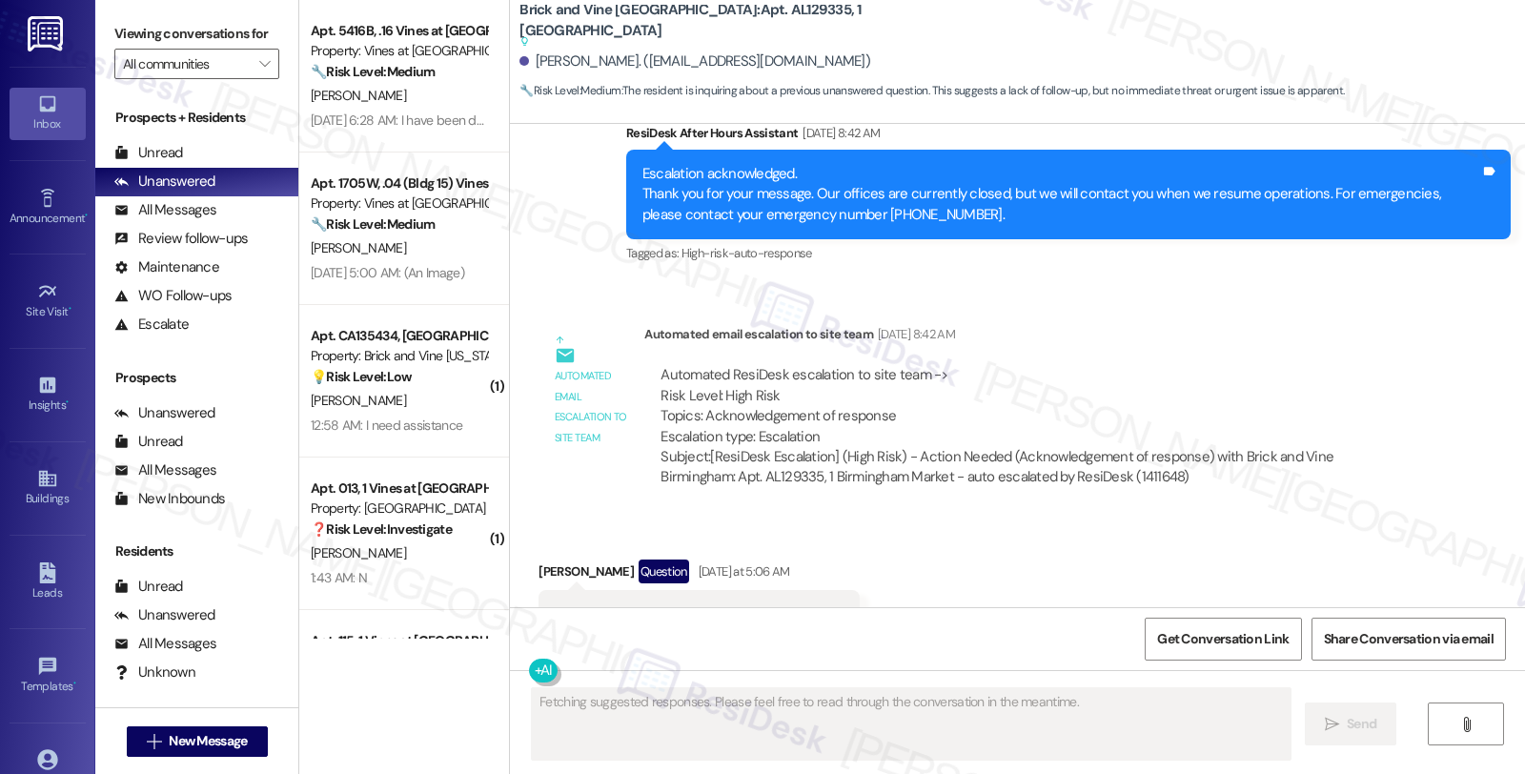
scroll to position [1665, 0]
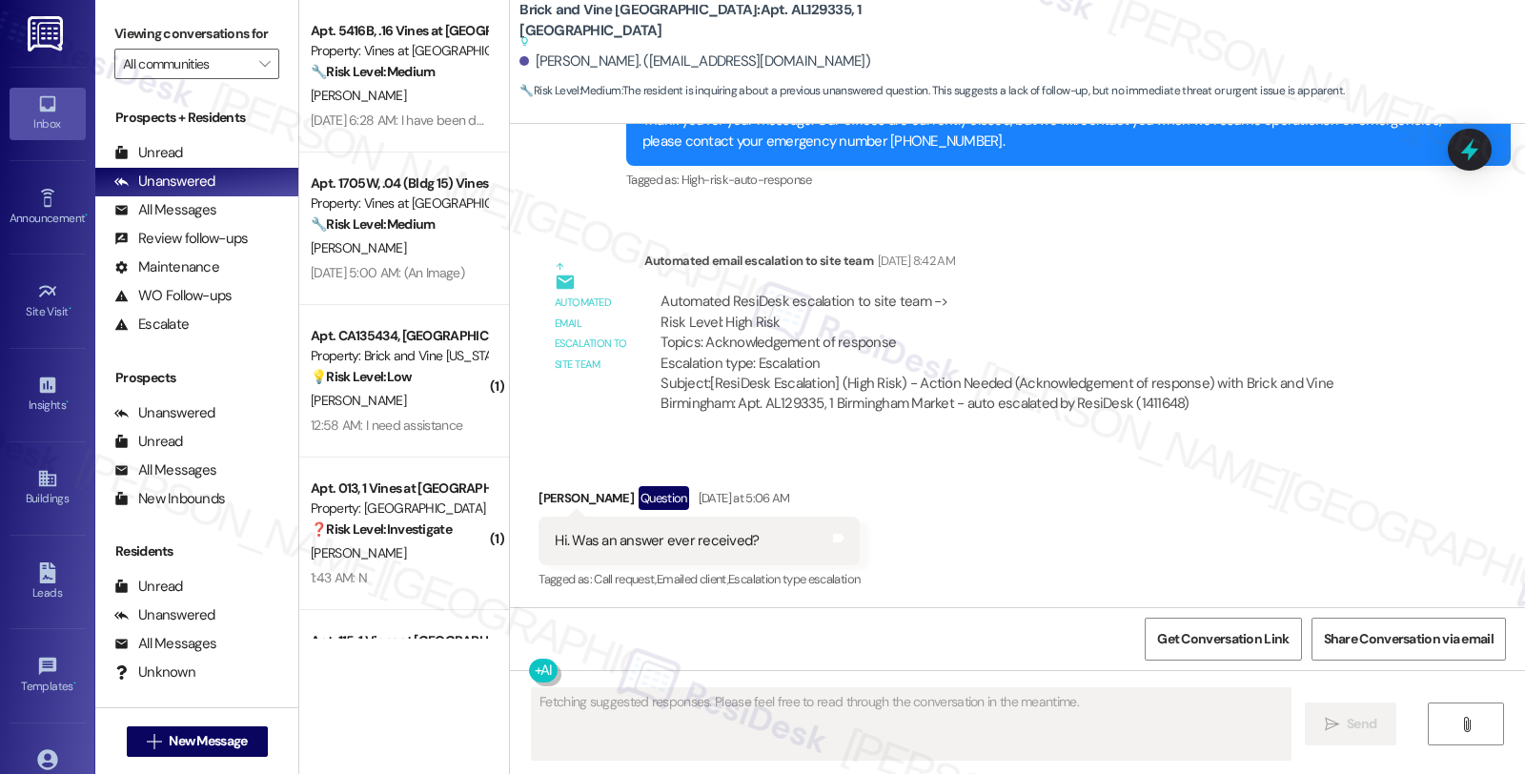
click at [1366, 445] on div "Received via SMS [PERSON_NAME] Question [DATE] at 5:06 AM Hi. Was an answer eve…" at bounding box center [1017, 525] width 1015 height 165
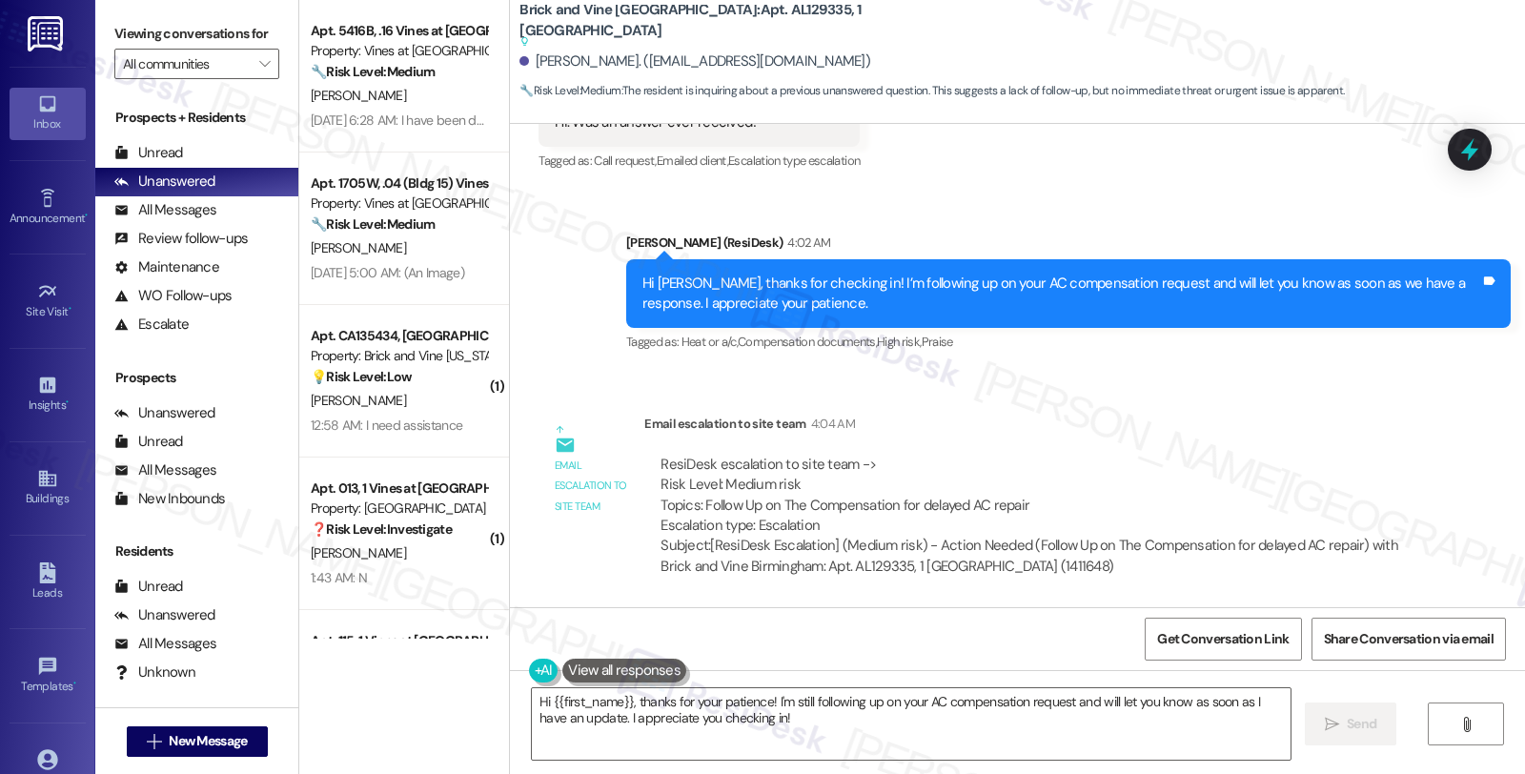
scroll to position [2043, 0]
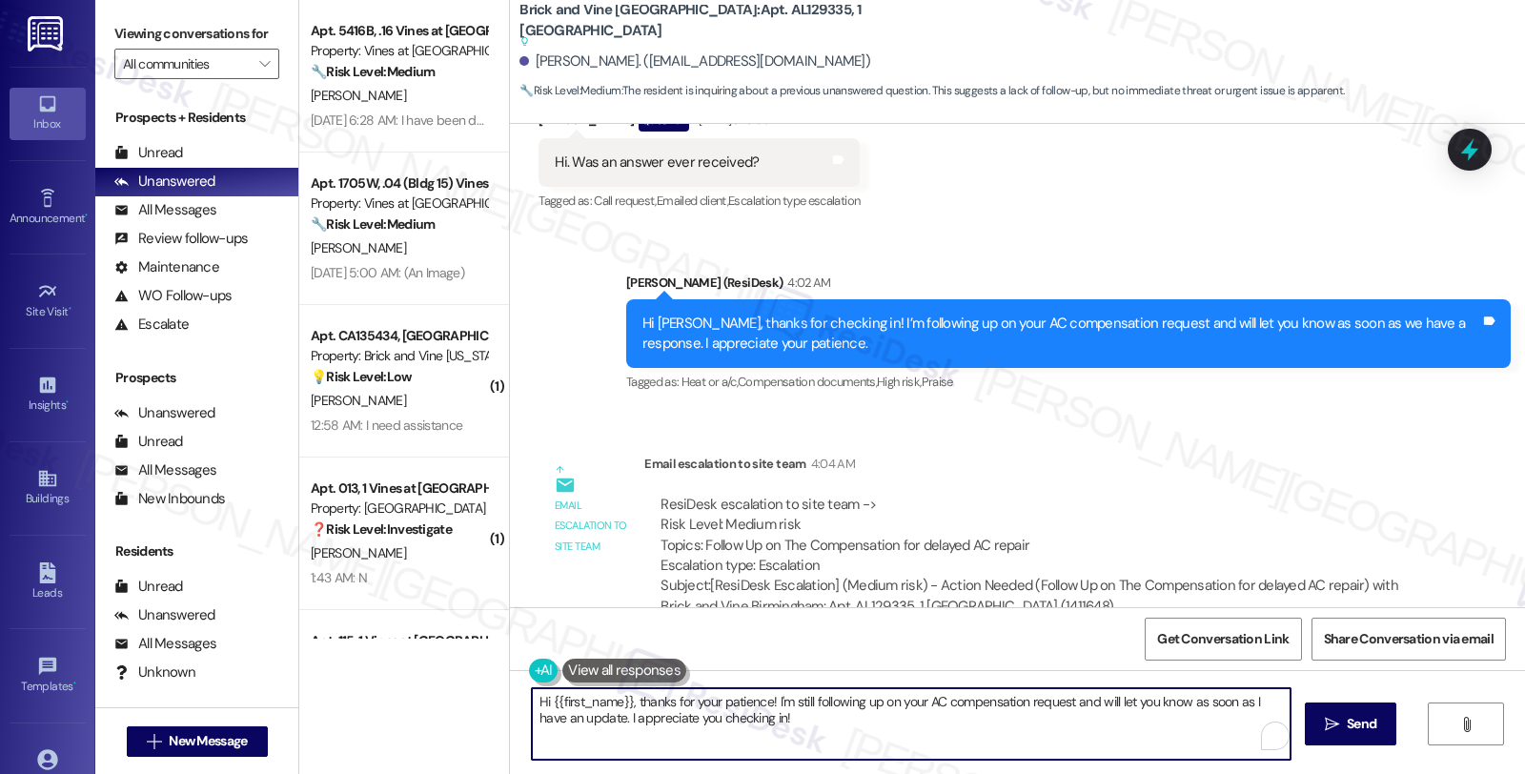
drag, startPoint x: 772, startPoint y: 736, endPoint x: 515, endPoint y: 690, distance: 261.3
click at [521, 690] on div "Hi {{first_name}}, thanks for your patience! I'm still following up on your AC …" at bounding box center [901, 723] width 760 height 73
paste textarea "we can offer them a $200 concession and will need to have execute a concession …"
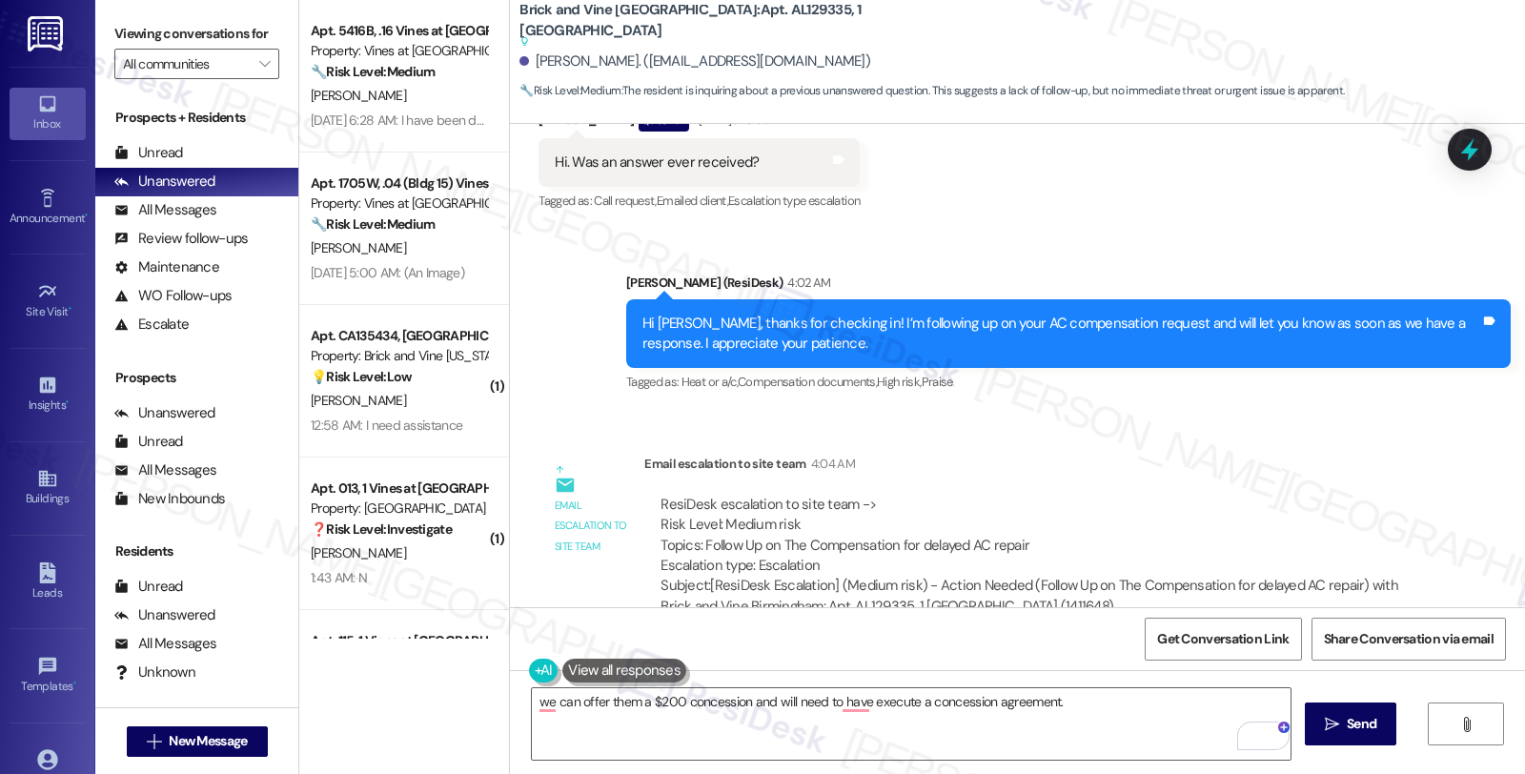
click at [1215, 495] on div "ResiDesk escalation to site team -> Risk Level: Medium risk Topics: Follow Up o…" at bounding box center [1033, 536] width 746 height 82
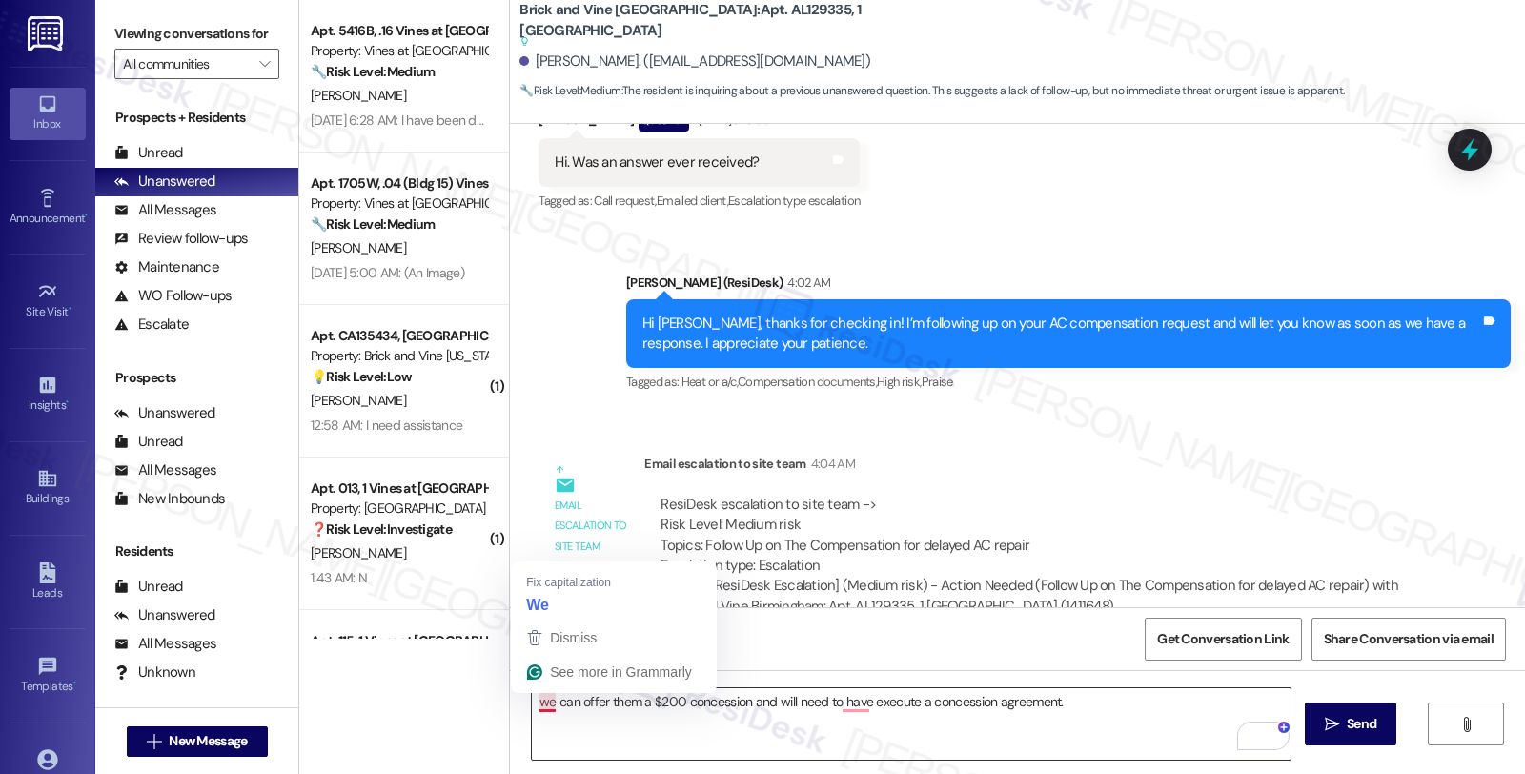
click at [532, 706] on textarea "we can offer them a $200 concession and will need to have execute a concession …" at bounding box center [911, 723] width 758 height 71
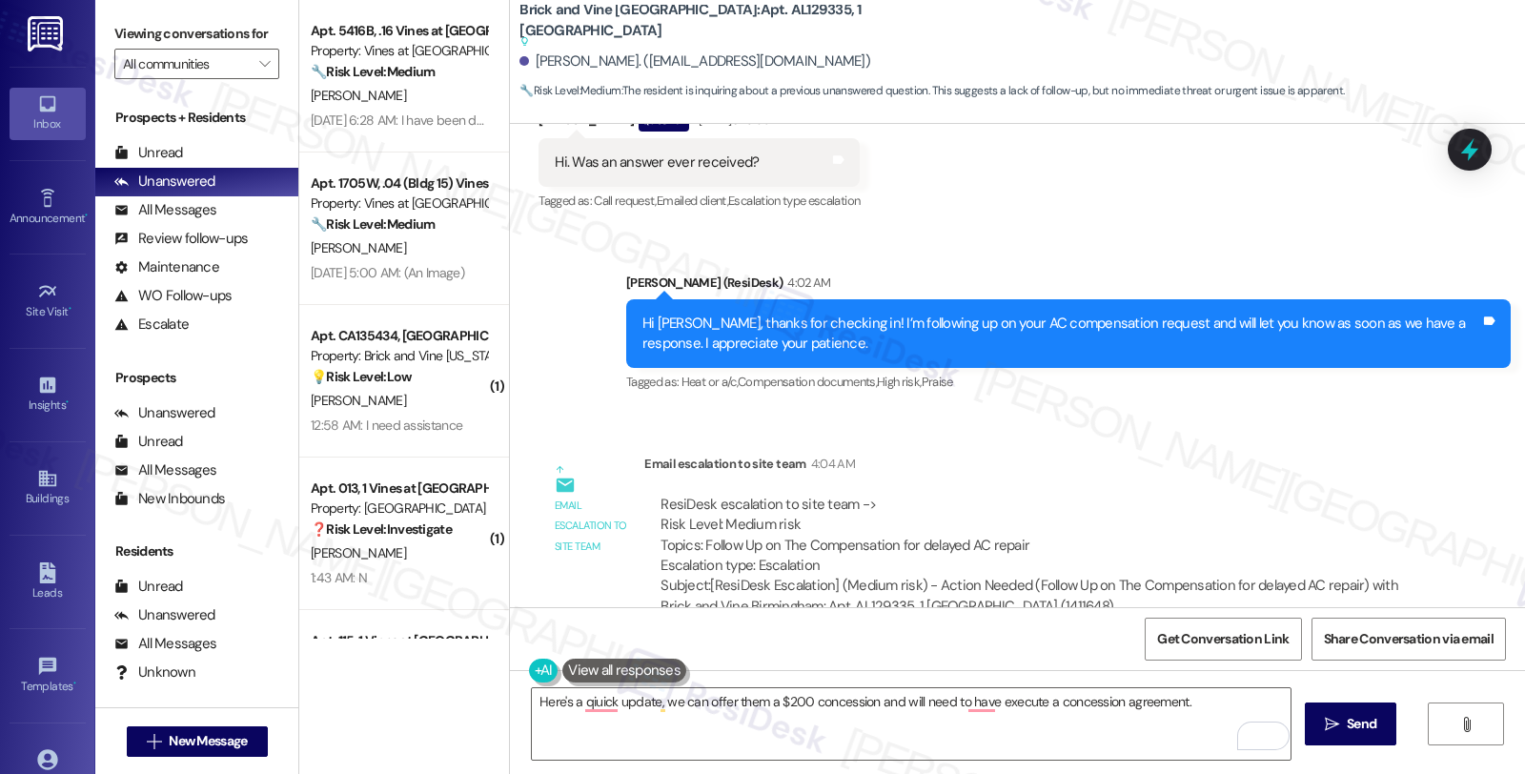
click at [530, 67] on div "Taira Mcnair. (tremendouslyblessed1@gmail.com)" at bounding box center [694, 61] width 351 height 20
copy div "Taira"
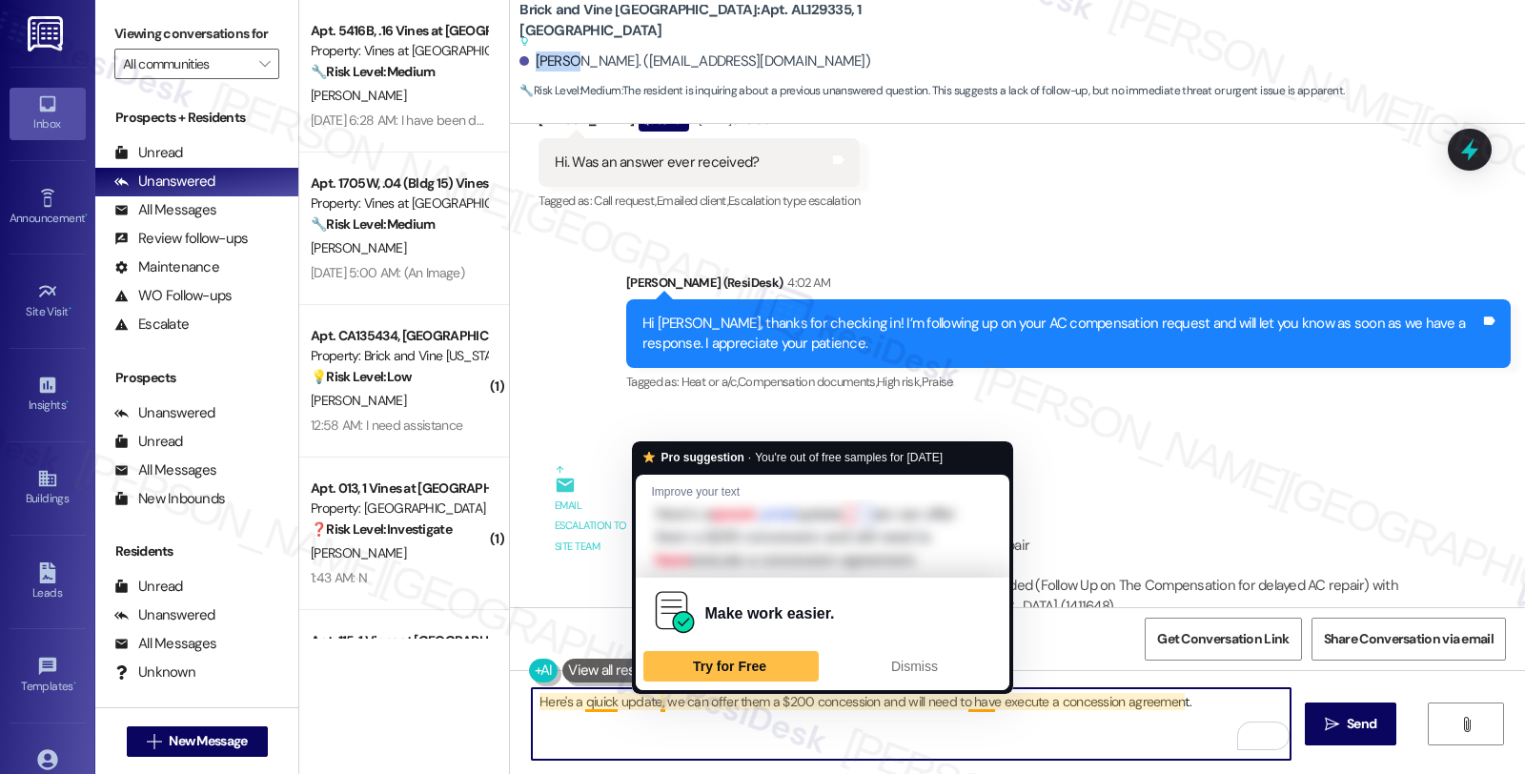
click at [651, 702] on textarea "Here's a qiuick update, we can offer them a $200 concession and will need to ha…" at bounding box center [911, 723] width 758 height 71
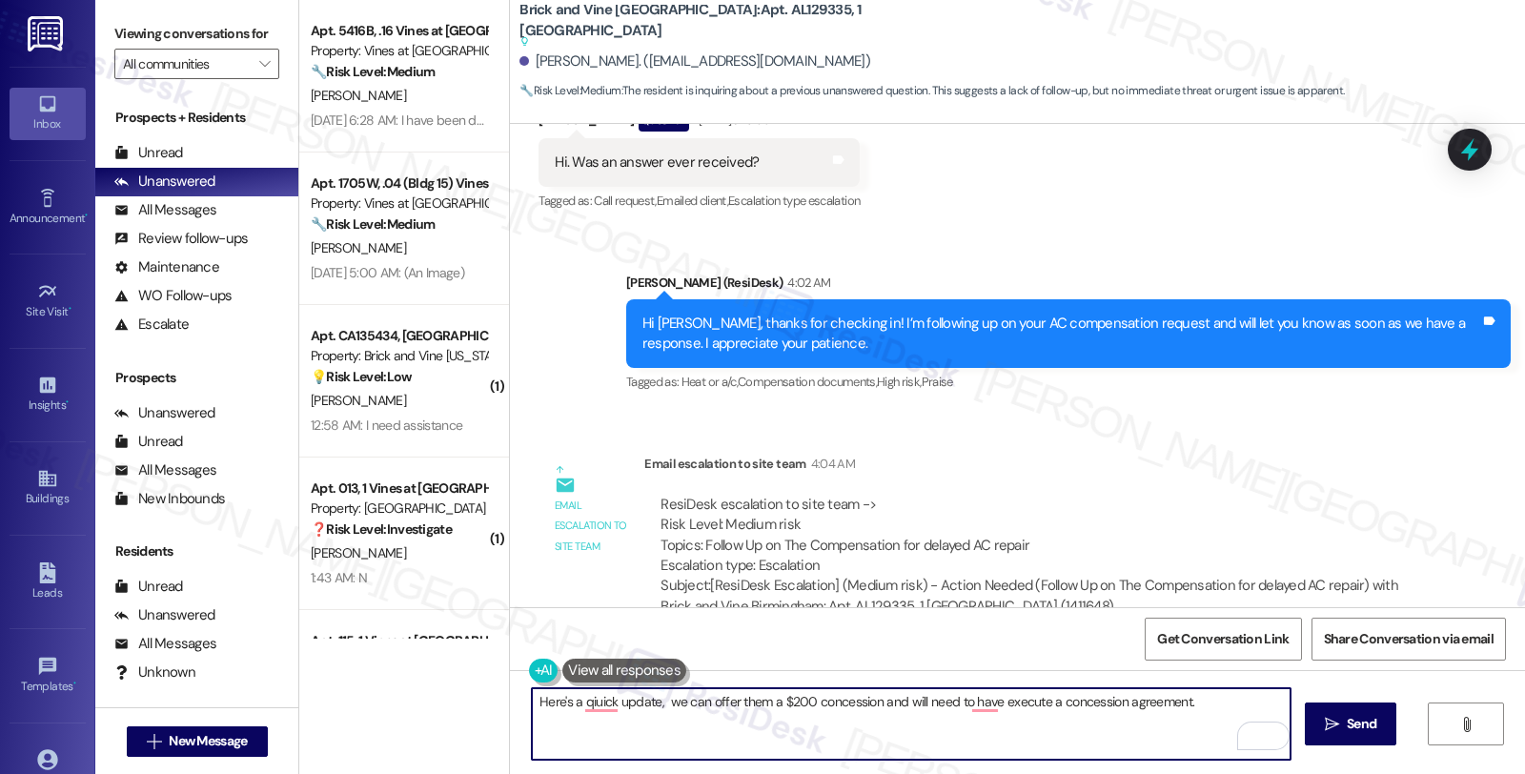
paste textarea "Taira"
click at [651, 708] on textarea "Here's a quick update, Taira. We can offer them a $200 concession and will need…" at bounding box center [911, 723] width 758 height 71
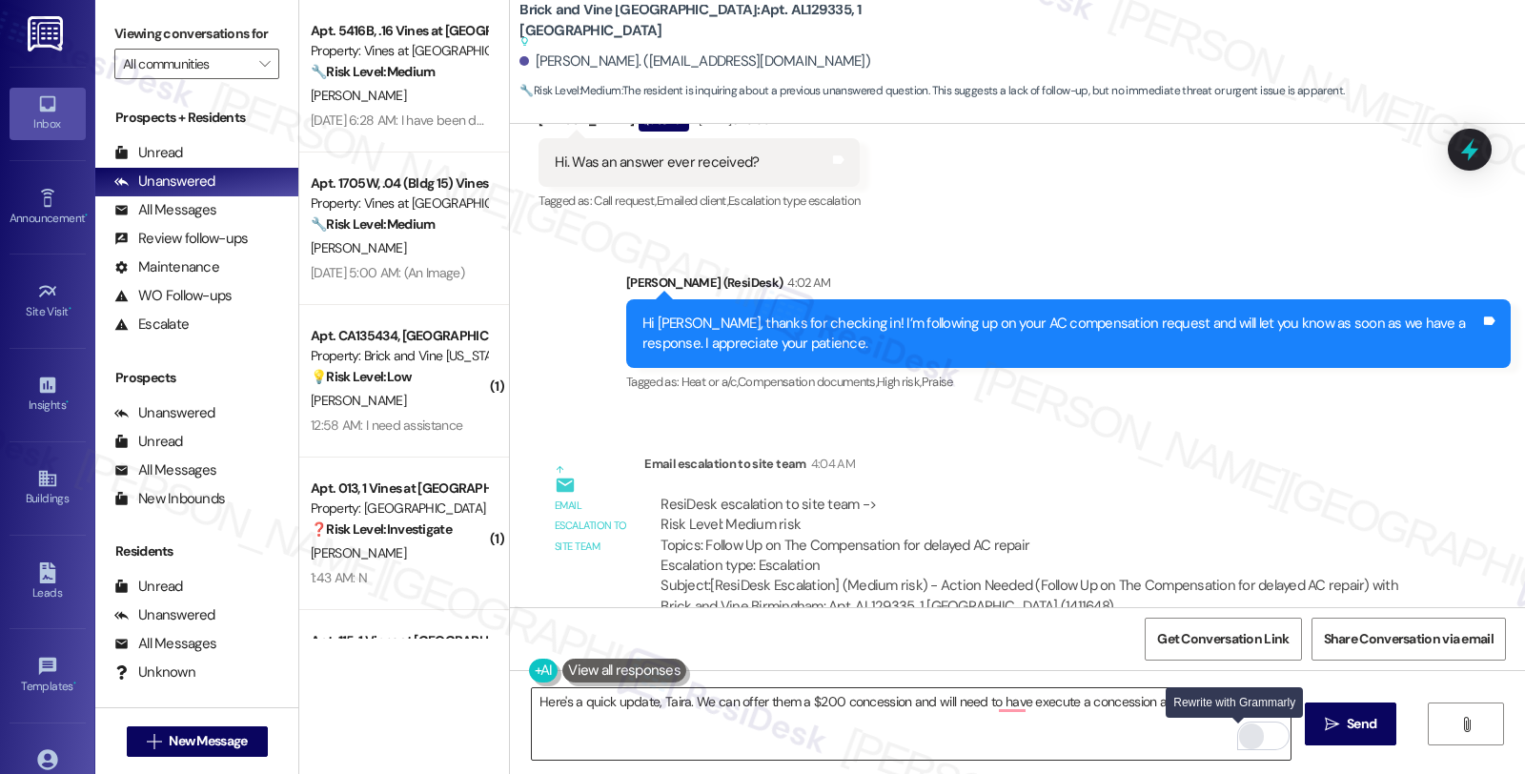
click at [1241, 735] on div "Rewrite with Grammarly" at bounding box center [1251, 736] width 21 height 22
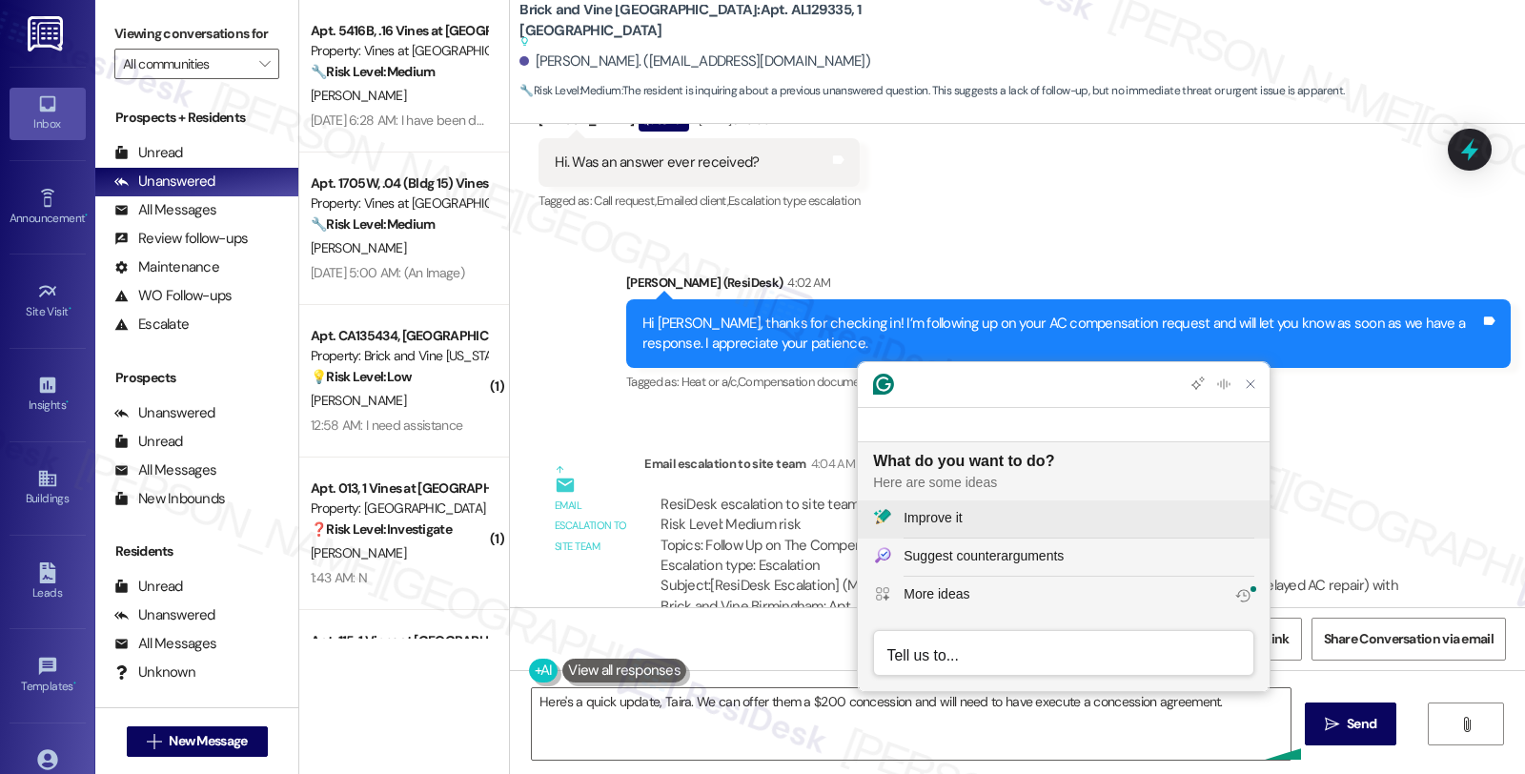
scroll to position [0, 0]
click at [1001, 519] on div "Improve it" at bounding box center [1078, 518] width 351 height 20
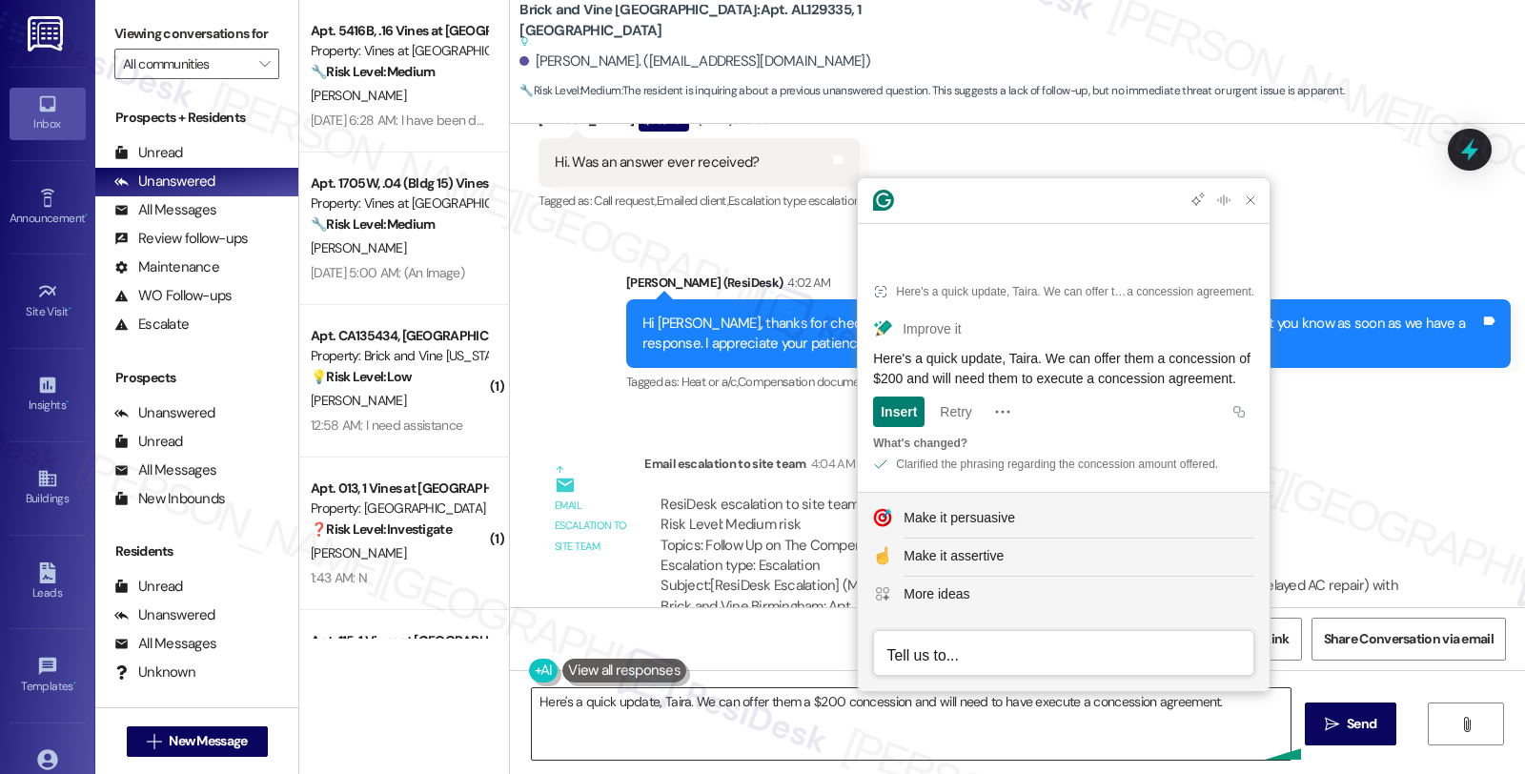
click at [769, 697] on textarea "Here's a quick update, Taira. We can offer them a $200 concession and will need…" at bounding box center [911, 723] width 758 height 71
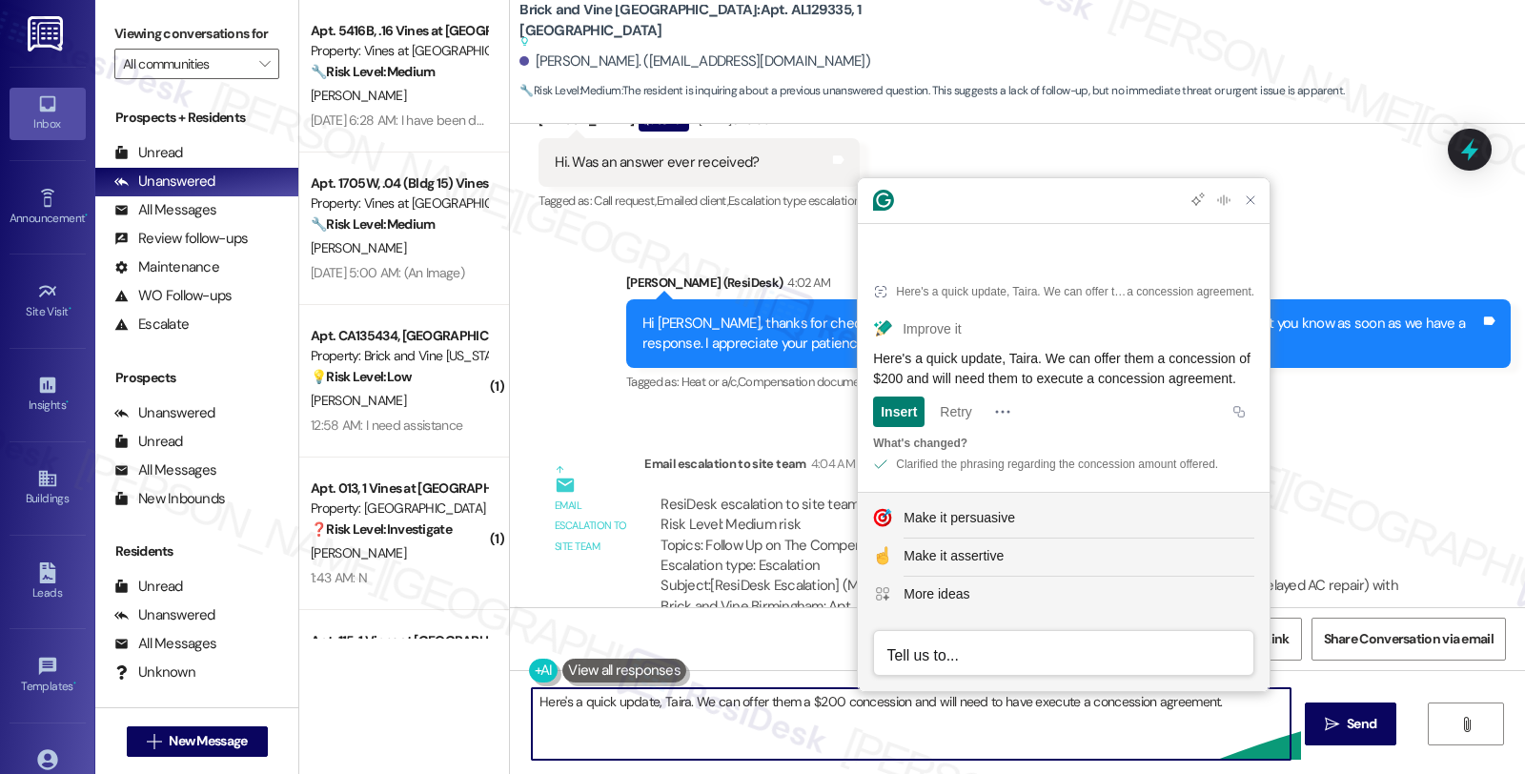
click at [769, 697] on textarea "Here's a quick update, Taira. We can offer them a $200 concession and will need…" at bounding box center [911, 723] width 758 height 71
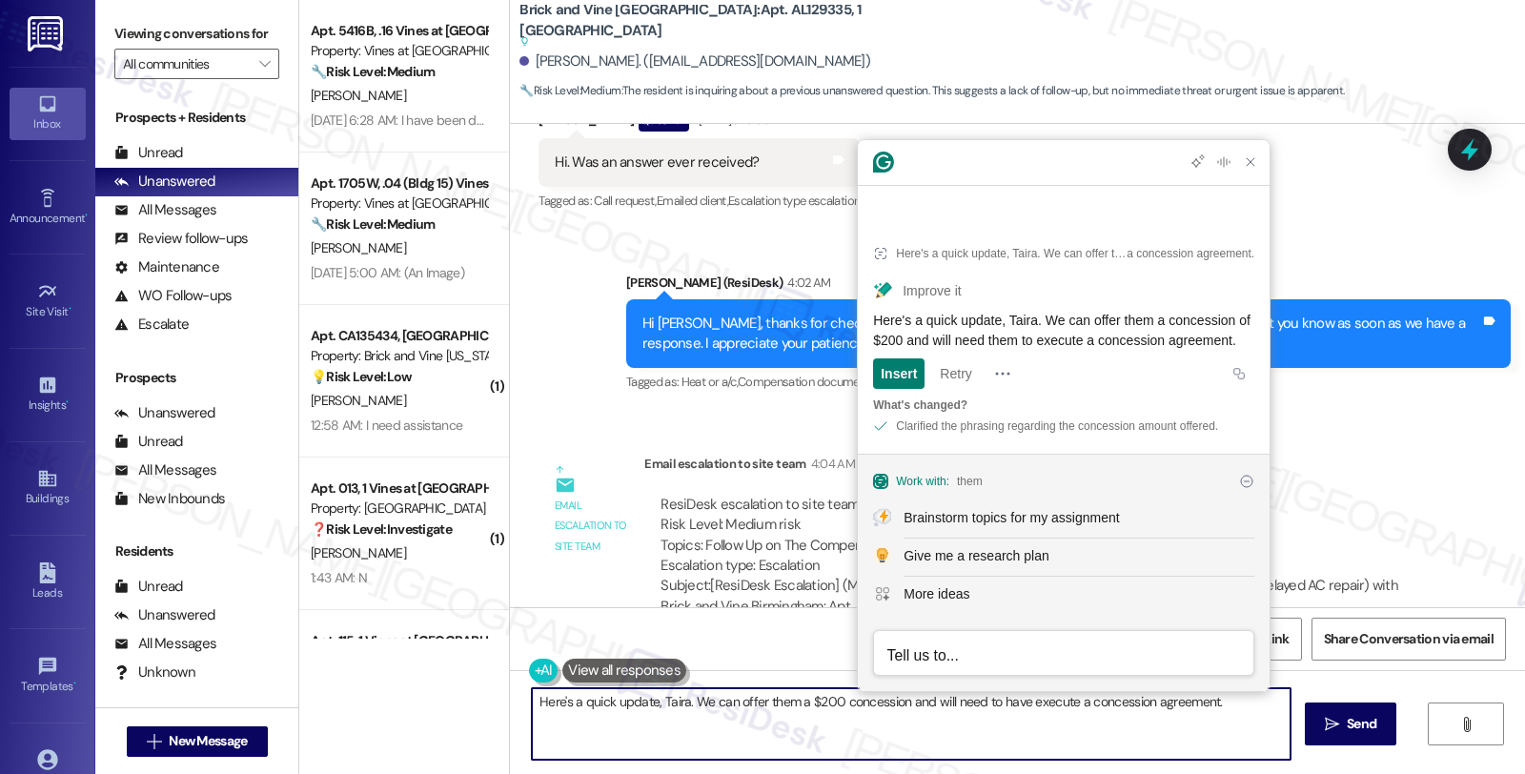
click at [782, 701] on textarea "Here's a quick update, Taira. We can offer them a $200 concession and will need…" at bounding box center [911, 723] width 758 height 71
click at [773, 703] on textarea "Here's a quick update, Taira. We can offer them a $200 concession and will need…" at bounding box center [911, 723] width 758 height 71
click at [991, 728] on textarea "Here's a quick update, Taira. We can offer you a $200 concession and will need …" at bounding box center [911, 723] width 758 height 71
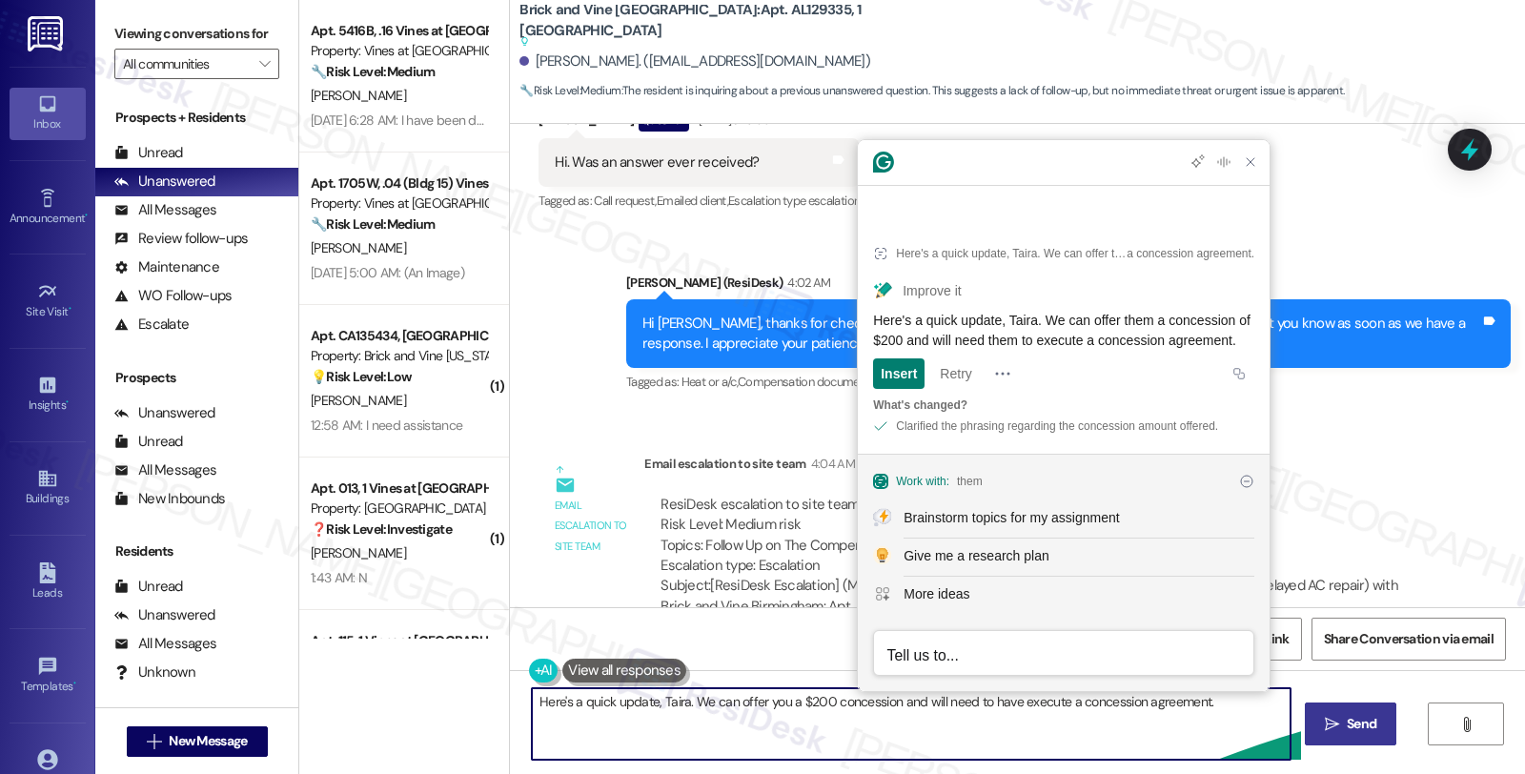
drag, startPoint x: 522, startPoint y: 702, endPoint x: 1307, endPoint y: 706, distance: 785.1
click at [1307, 706] on div "Here's a quick update, Taira. We can offer you a $200 concession and will need …" at bounding box center [1017, 741] width 1015 height 143
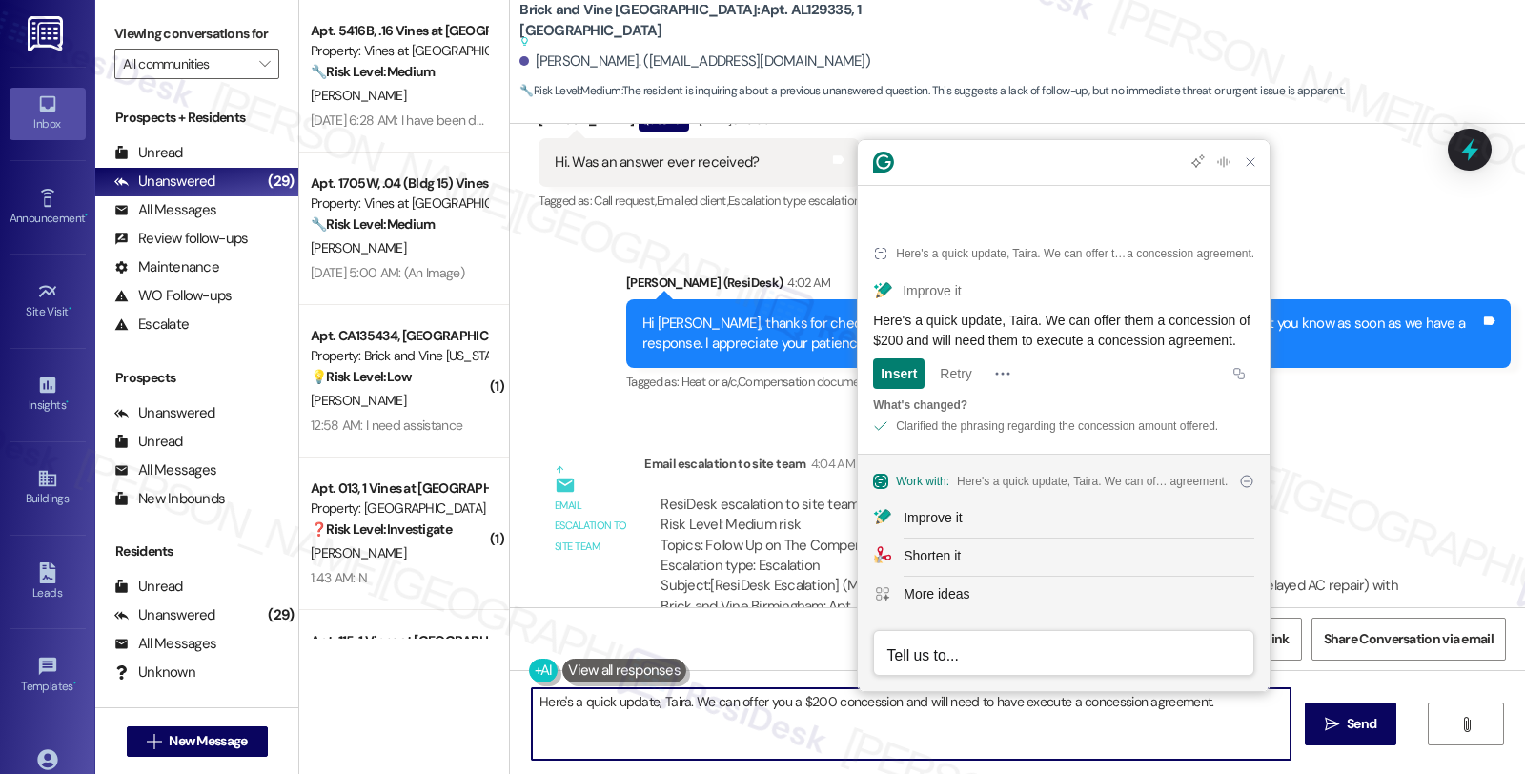
click at [758, 737] on textarea "Here's a quick update, Taira. We can offer you a $200 concession and will need …" at bounding box center [911, 723] width 758 height 71
paste textarea "i Taira, Thanks for your patience. Here's a quick update: we're able to offer y…"
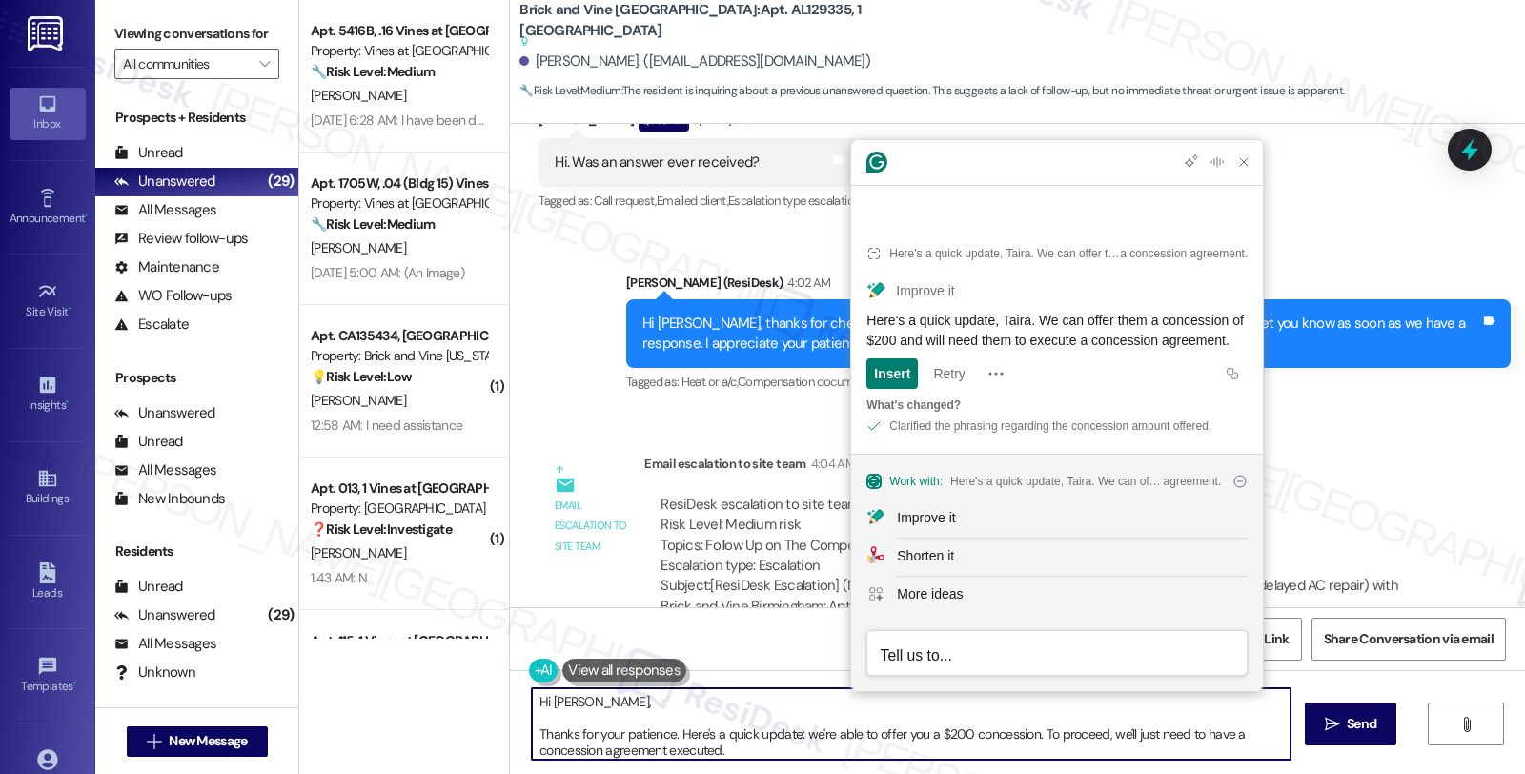
scroll to position [31, 0]
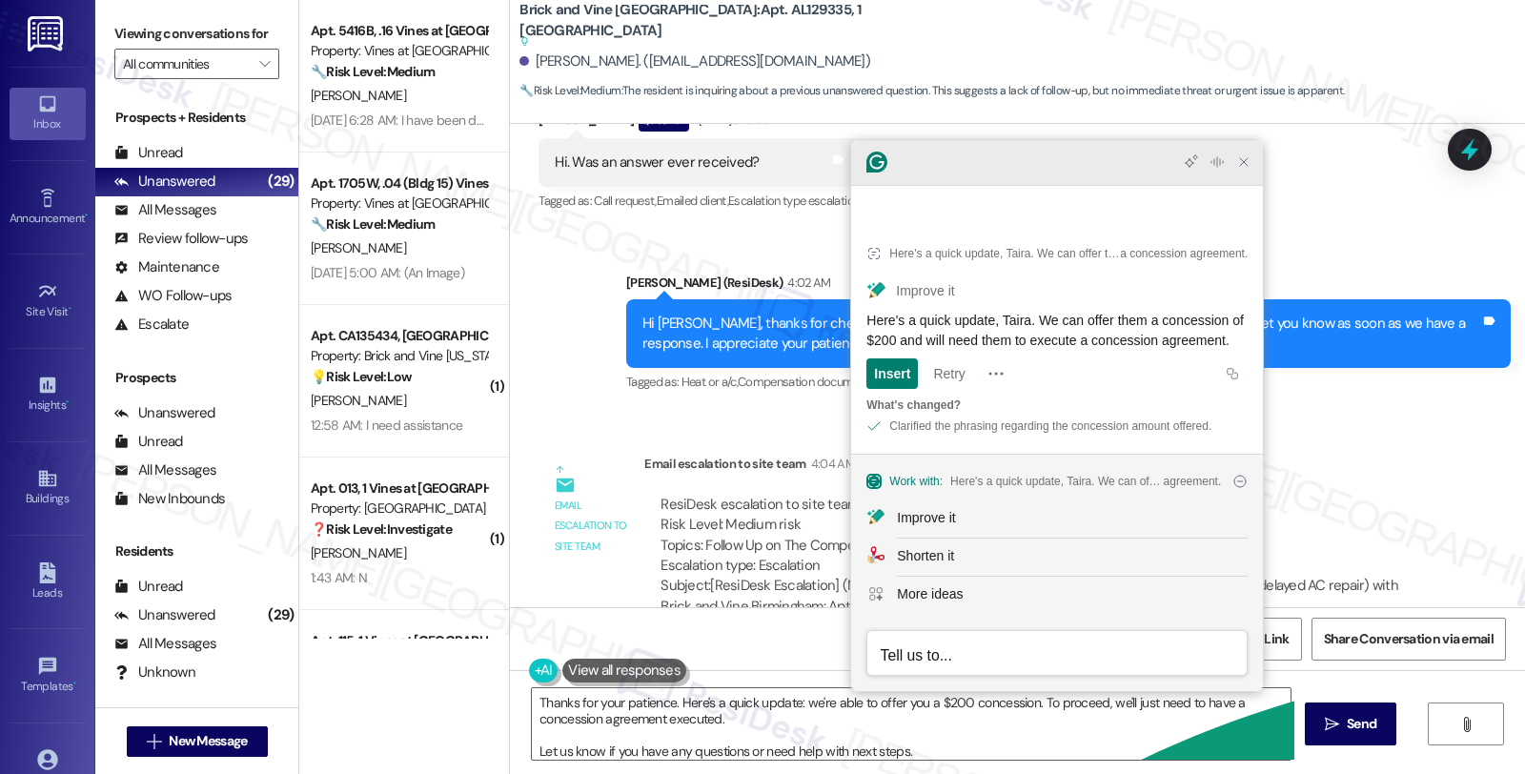
click at [1240, 173] on icon "Close Grammarly Assistant" at bounding box center [1243, 162] width 23 height 23
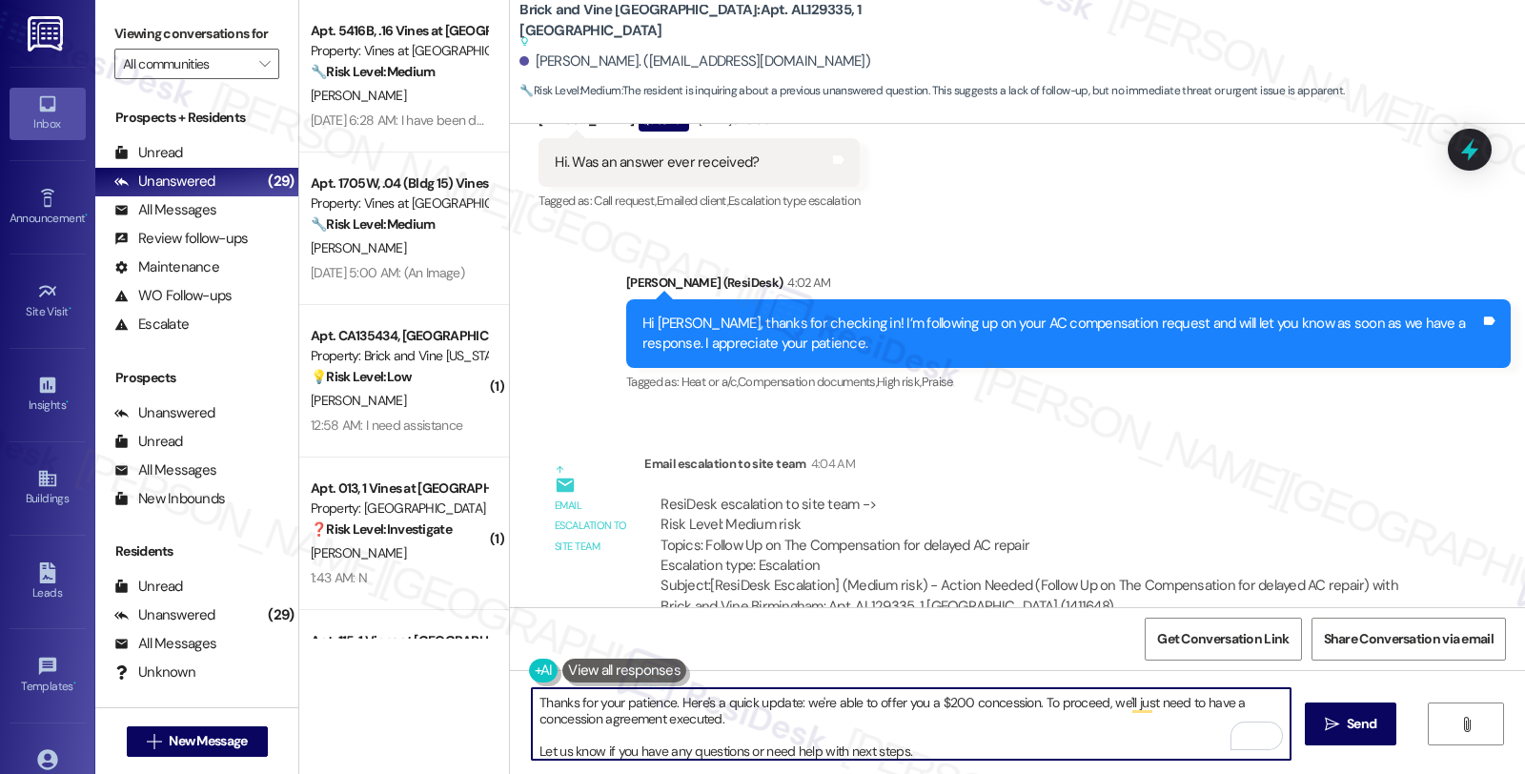
scroll to position [0, 0]
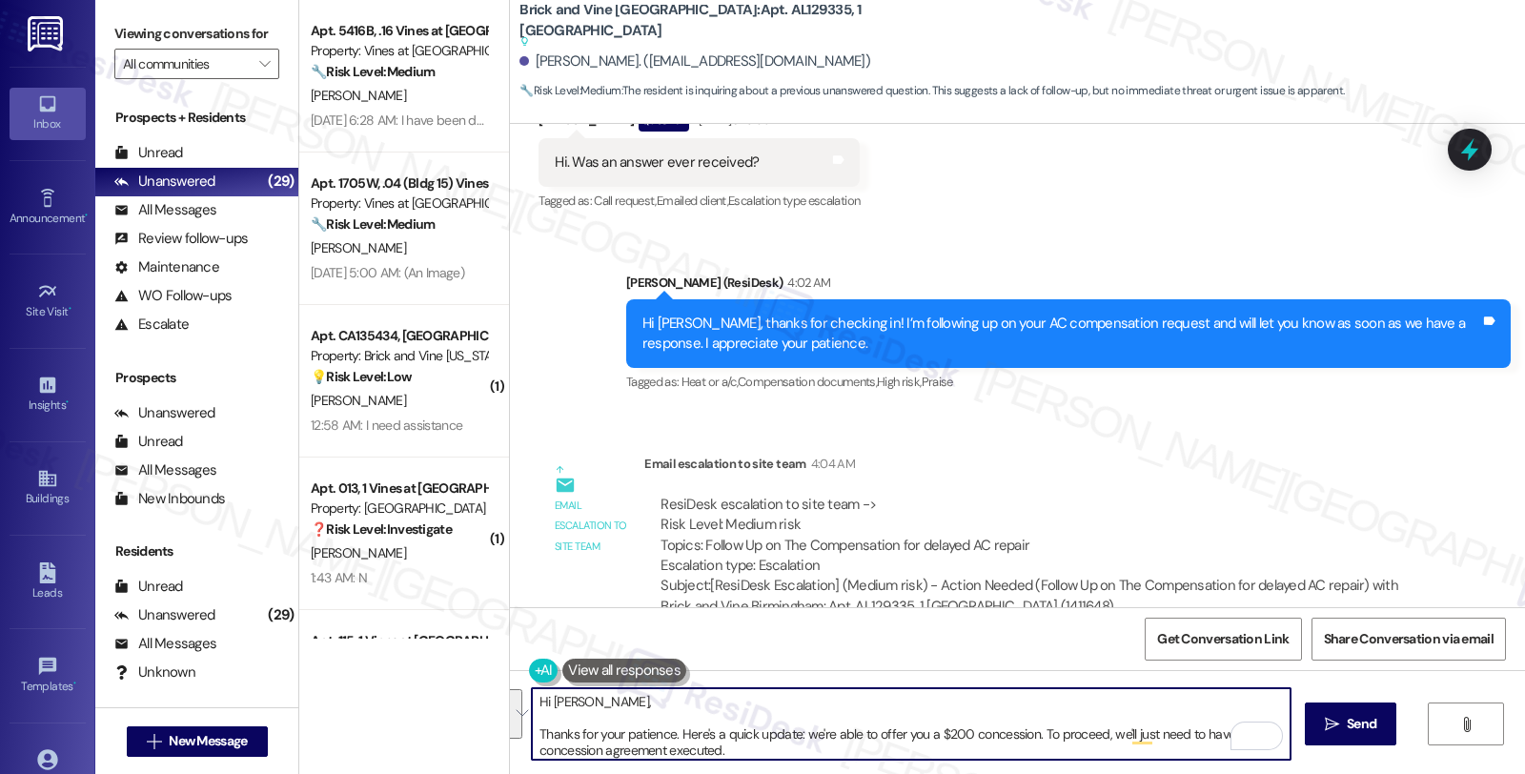
drag, startPoint x: 669, startPoint y: 699, endPoint x: 480, endPoint y: 694, distance: 188.7
click at [480, 694] on div "Apt. 5416B, .16 Vines at [GEOGRAPHIC_DATA] Property: Vines at Meridian 🔧 Risk L…" at bounding box center [911, 387] width 1225 height 774
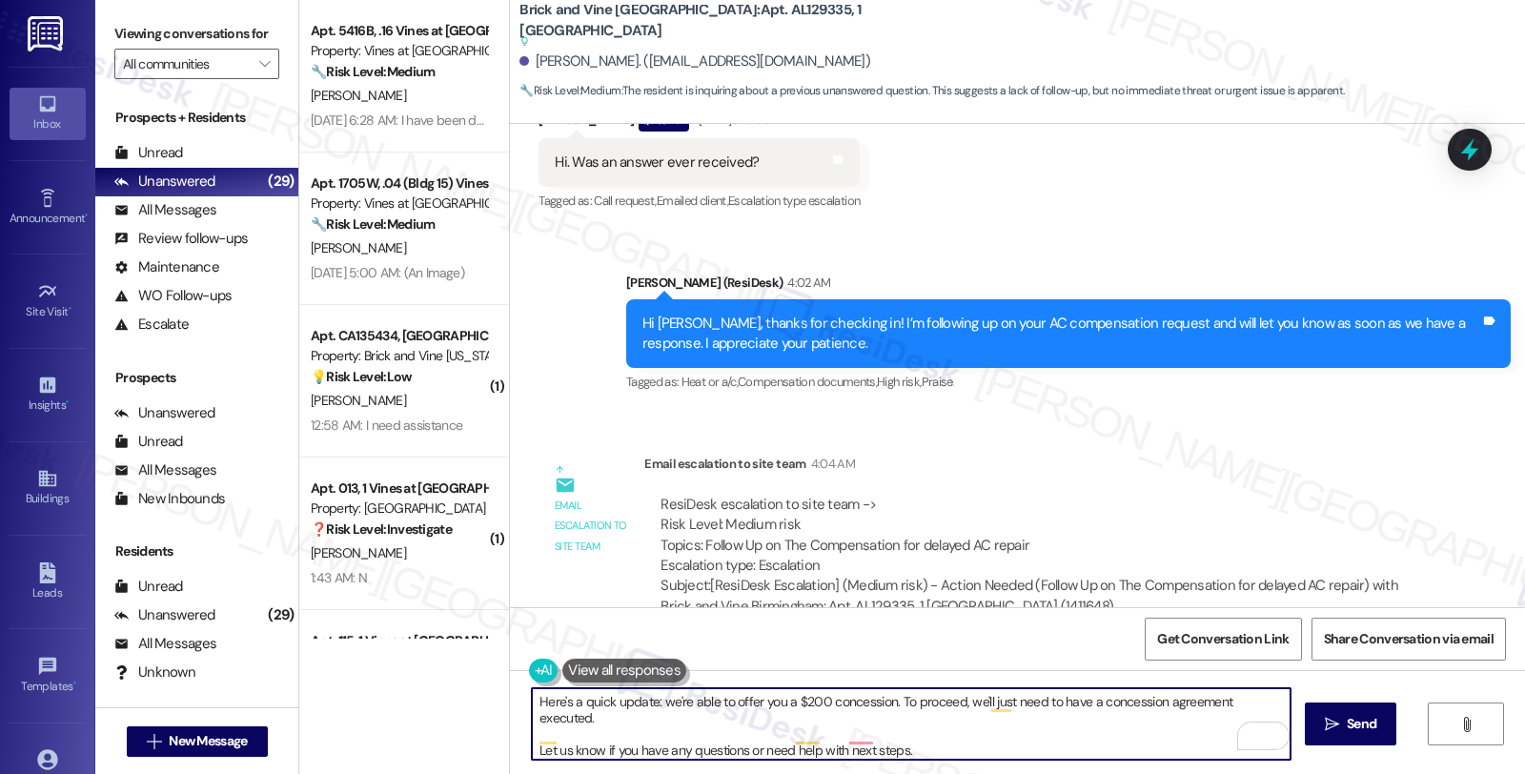
click at [650, 325] on div "Hi Taira, thanks for checking in! I’m following up on your AC compensation requ…" at bounding box center [1061, 333] width 838 height 41
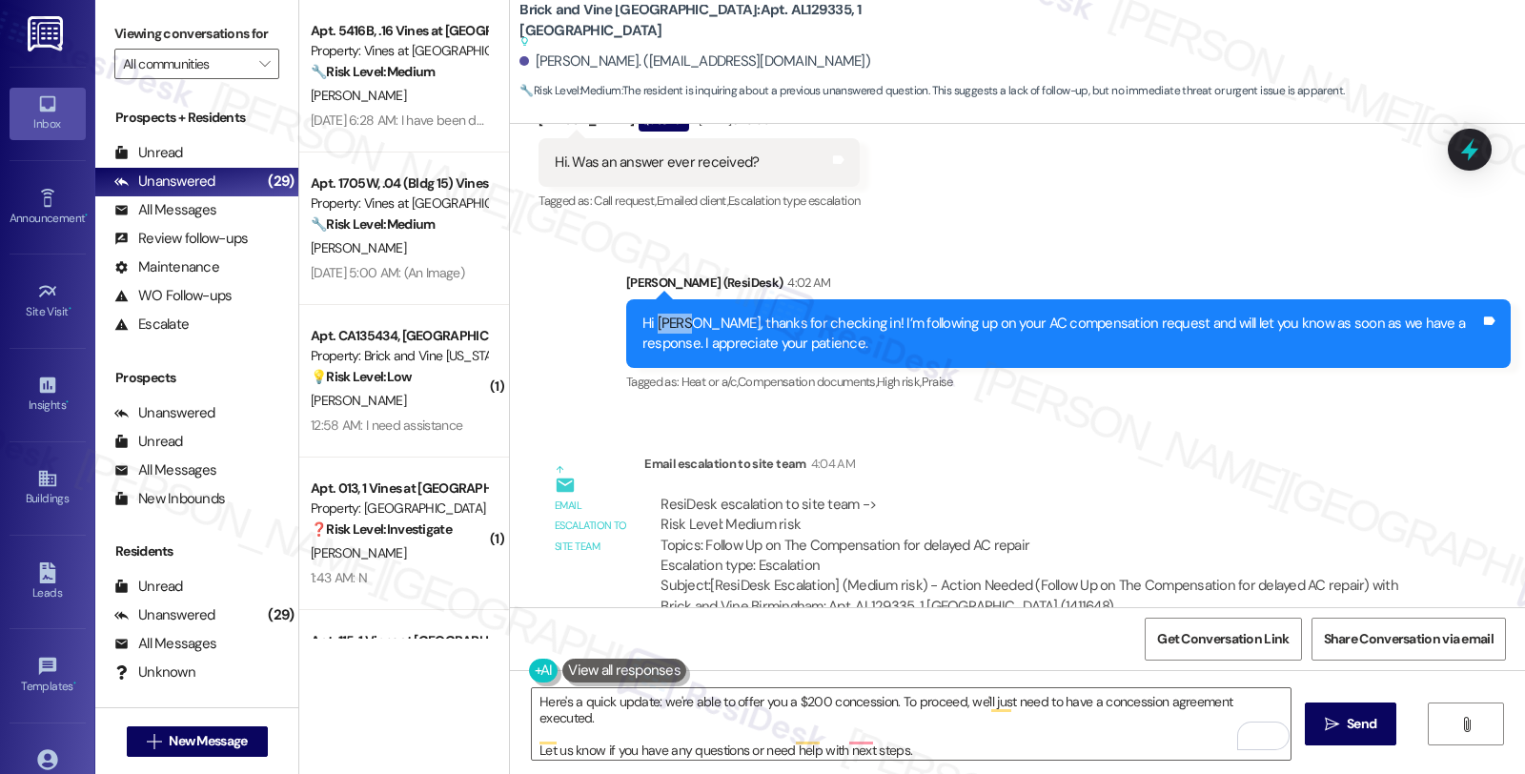
click at [650, 325] on div "Hi Taira, thanks for checking in! I’m following up on your AC compensation requ…" at bounding box center [1061, 333] width 838 height 41
copy div "Taira"
click at [643, 699] on textarea "Here's a quick update: we're able to offer you a $200 concession. To proceed, w…" at bounding box center [911, 723] width 758 height 71
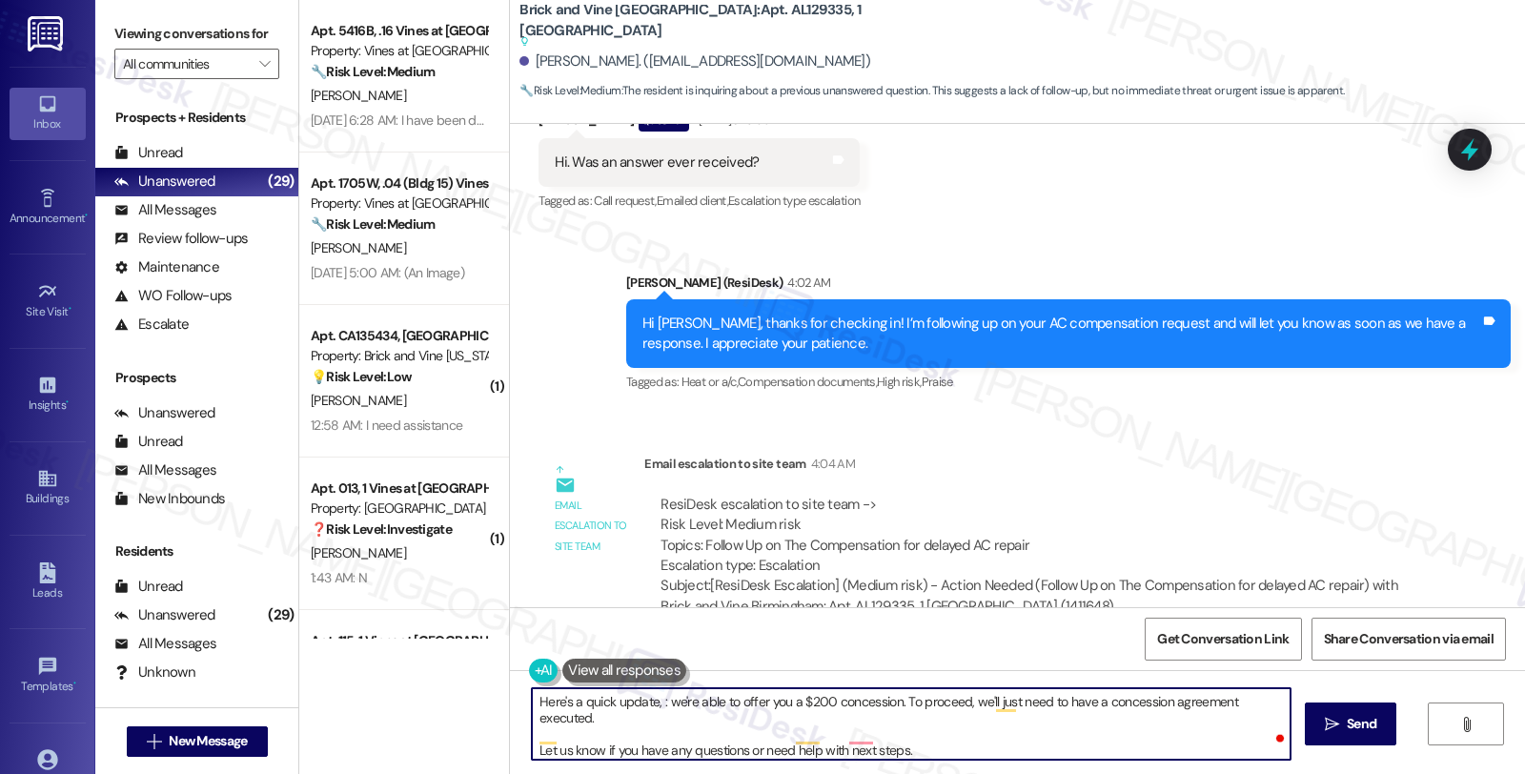
paste textarea "Taira"
click at [967, 748] on textarea "Here's a quick update, Taira: we're able to offer you a $200 concession. To pro…" at bounding box center [911, 723] width 758 height 71
type textarea "Here's a quick update, Taira: we're able to offer you a $200 concession. To pro…"
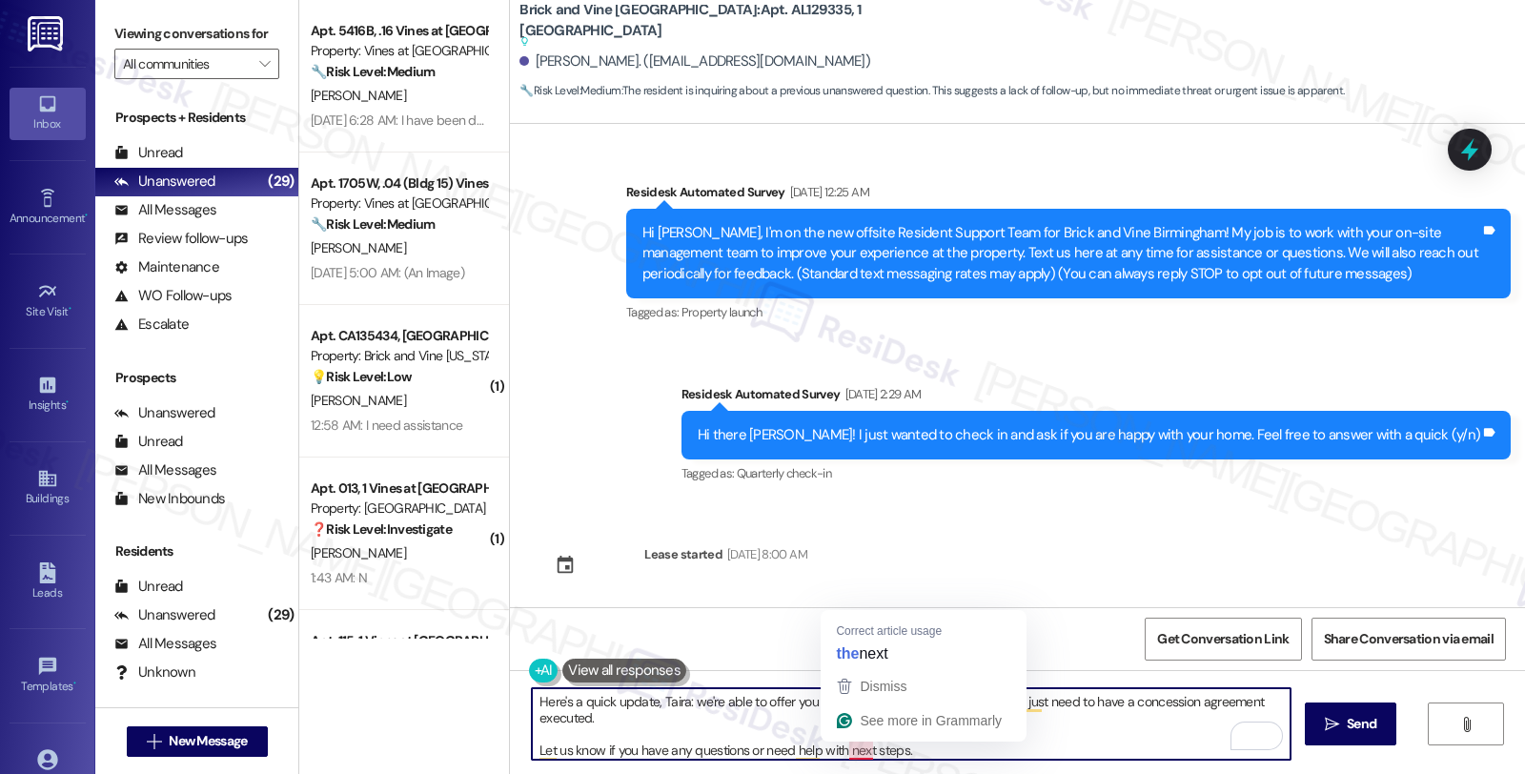
scroll to position [2043, 0]
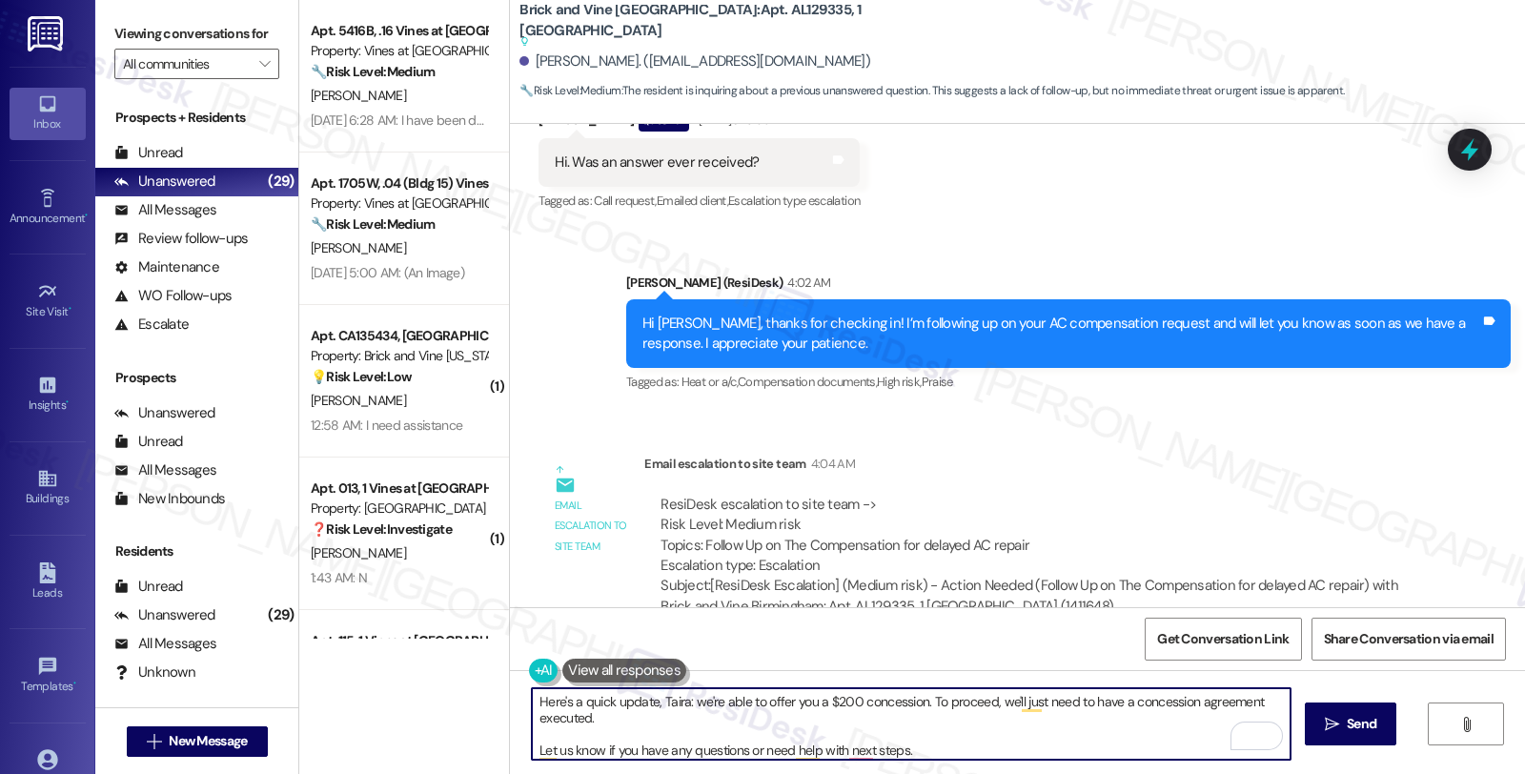
click at [610, 715] on textarea "Here's a quick update, Taira: we're able to offer you a $200 concession. To pro…" at bounding box center [911, 723] width 758 height 71
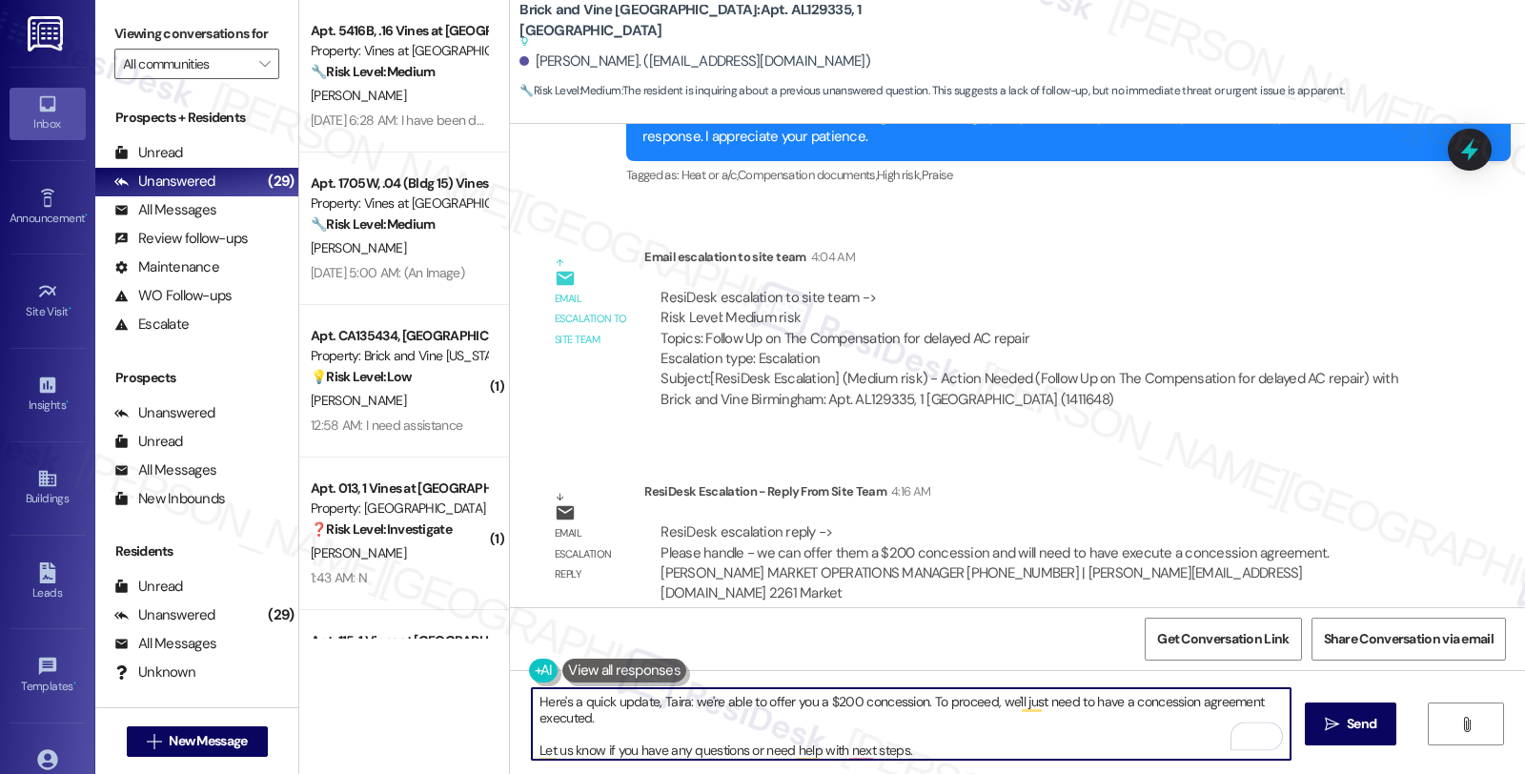
scroll to position [2254, 0]
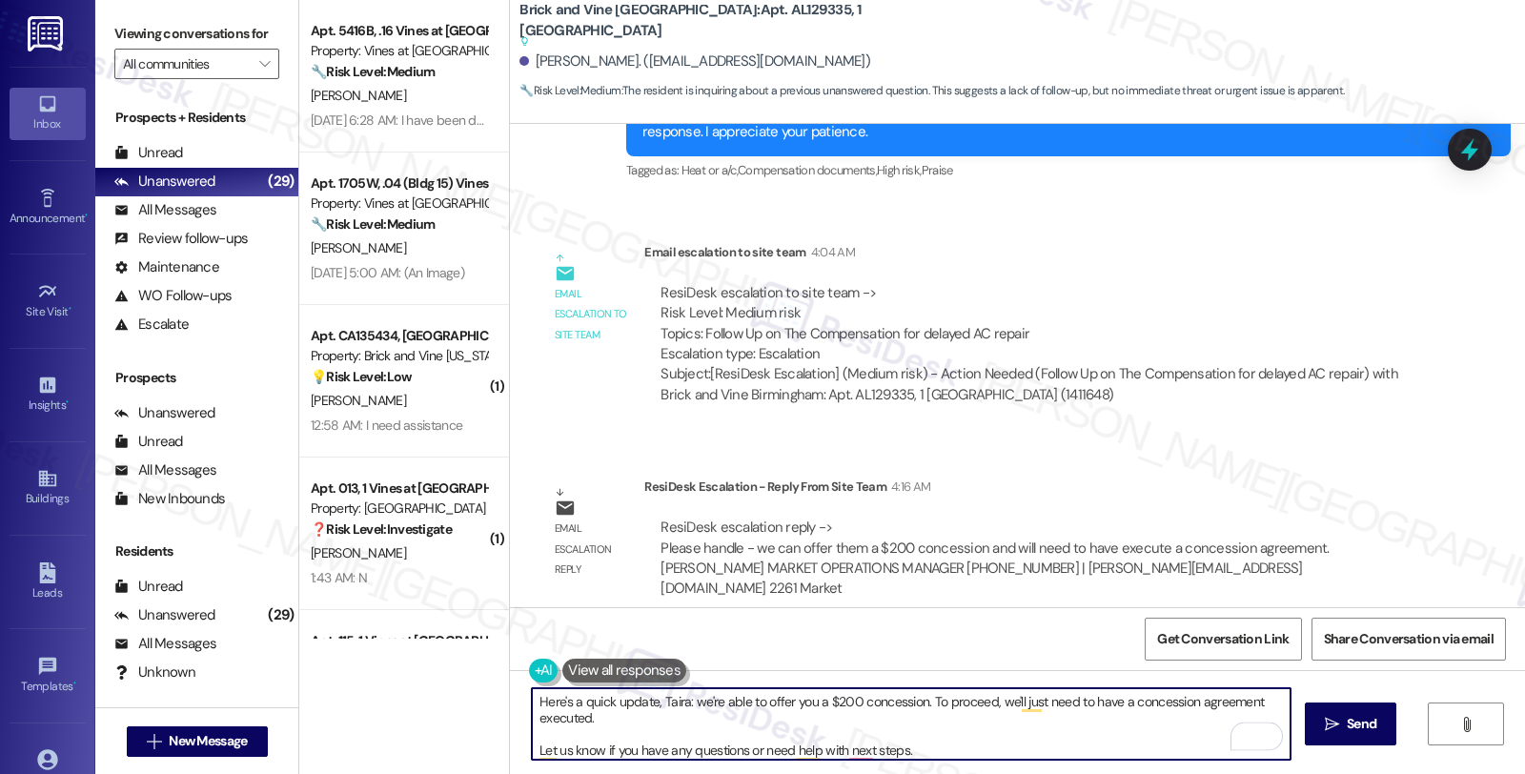
click at [913, 750] on textarea "Here's a quick update, Taira: we're able to offer you a $200 concession. To pro…" at bounding box center [911, 723] width 758 height 71
click at [619, 720] on textarea "Here's a quick update, Taira: we're able to offer you a $200 concession. To pro…" at bounding box center [911, 723] width 758 height 71
click at [586, 717] on textarea "Here's a quick update, Taira: we're able to offer you a $200 concession. To pro…" at bounding box center [911, 723] width 758 height 71
click at [794, 717] on textarea "Here's a quick update, Taira: we're able to offer you a $200 concession. To pro…" at bounding box center [911, 723] width 758 height 71
drag, startPoint x: 811, startPoint y: 717, endPoint x: 1048, endPoint y: 717, distance: 237.3
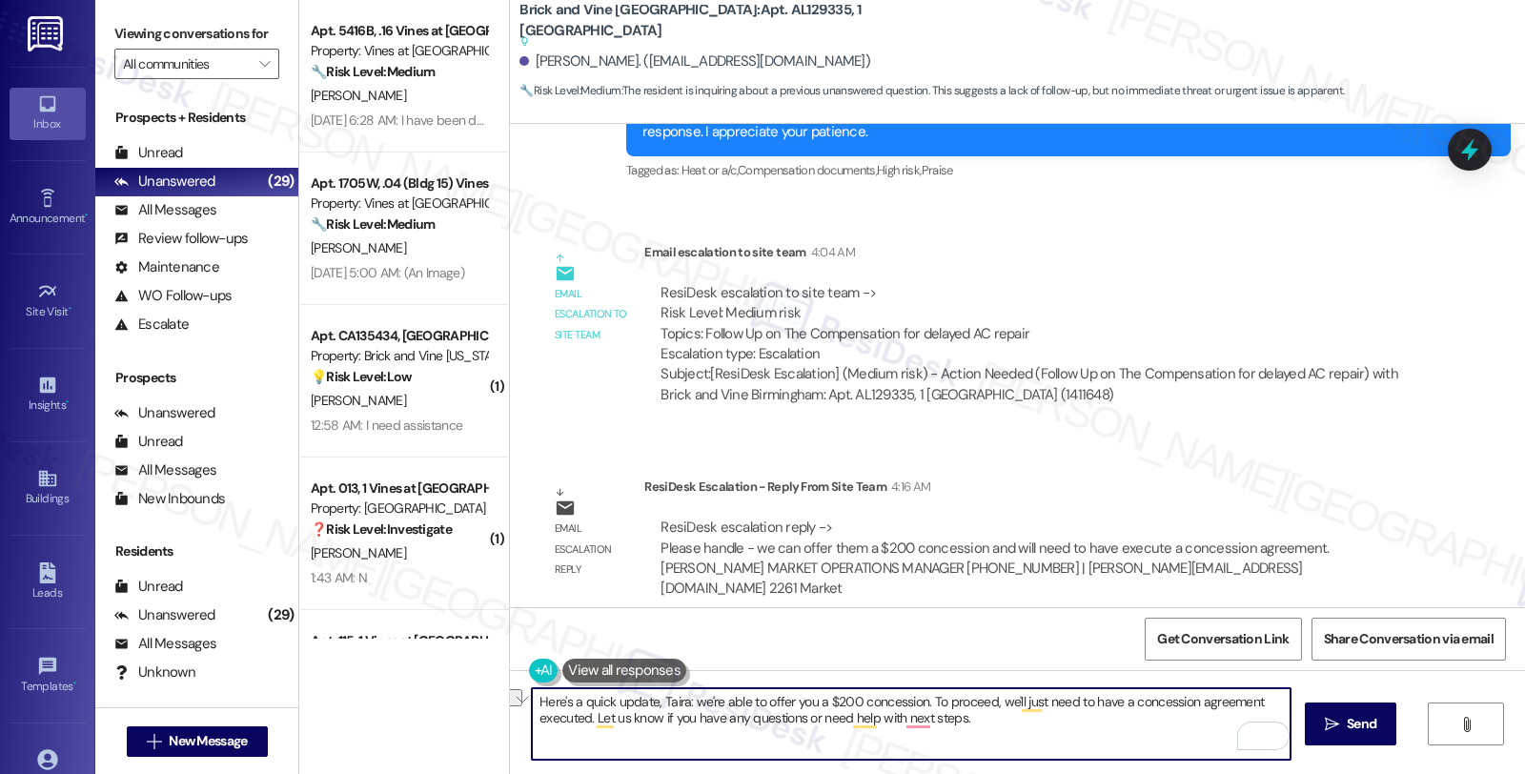
click at [1048, 717] on textarea "Here's a quick update, Taira: we're able to offer you a $200 concession. To pro…" at bounding box center [911, 723] width 758 height 71
click at [852, 721] on textarea "Here's a quick update, Taira: we're able to offer you a $200 concession. To pro…" at bounding box center [911, 723] width 758 height 71
click at [1106, 731] on textarea "Here's a quick update, Taira: we're able to offer you a $200 concession. To pro…" at bounding box center [911, 723] width 758 height 71
type textarea "Here's a quick update, Taira: we're able to offer you a $200 concession. To pro…"
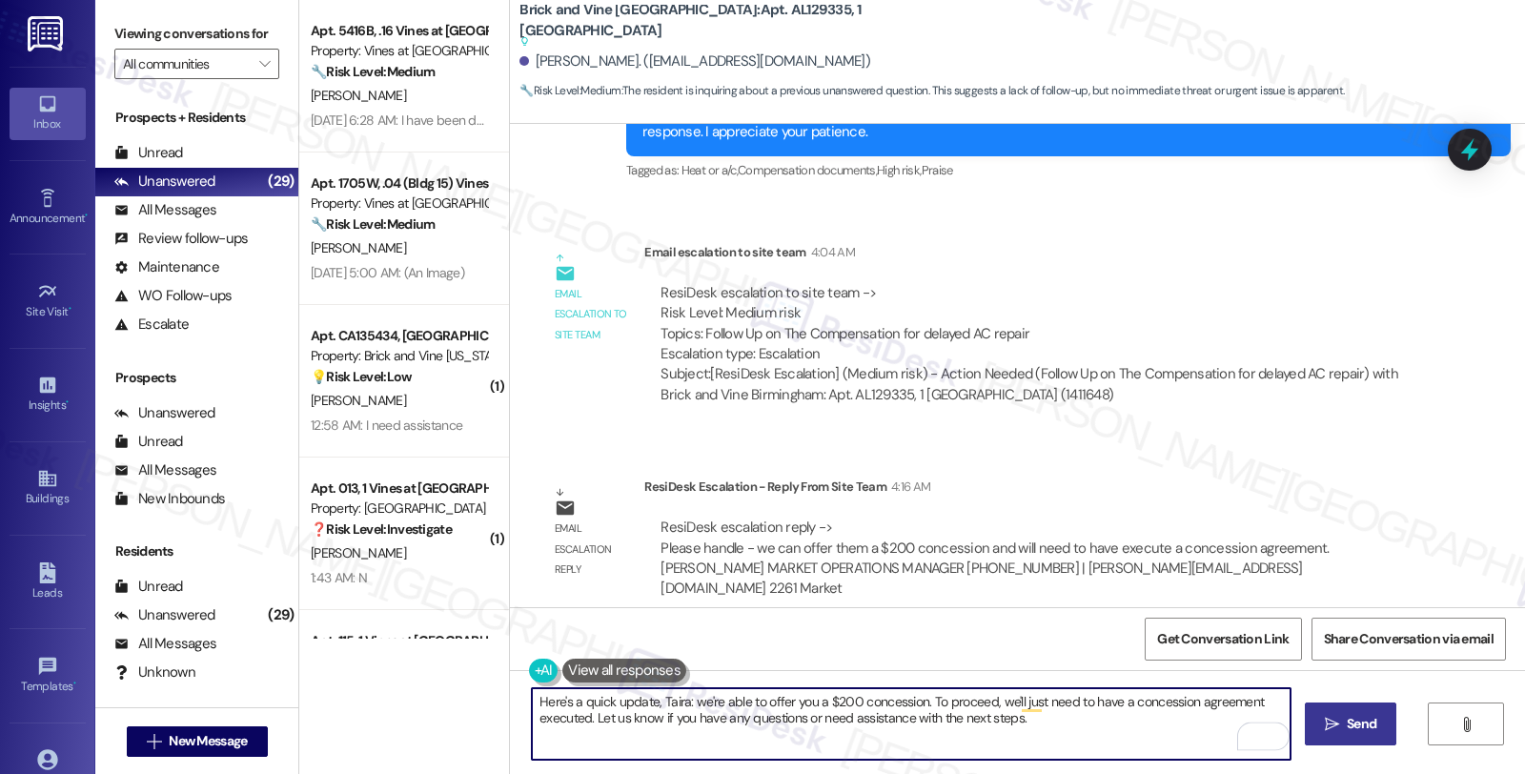
click at [1324, 707] on button " Send" at bounding box center [1350, 723] width 92 height 43
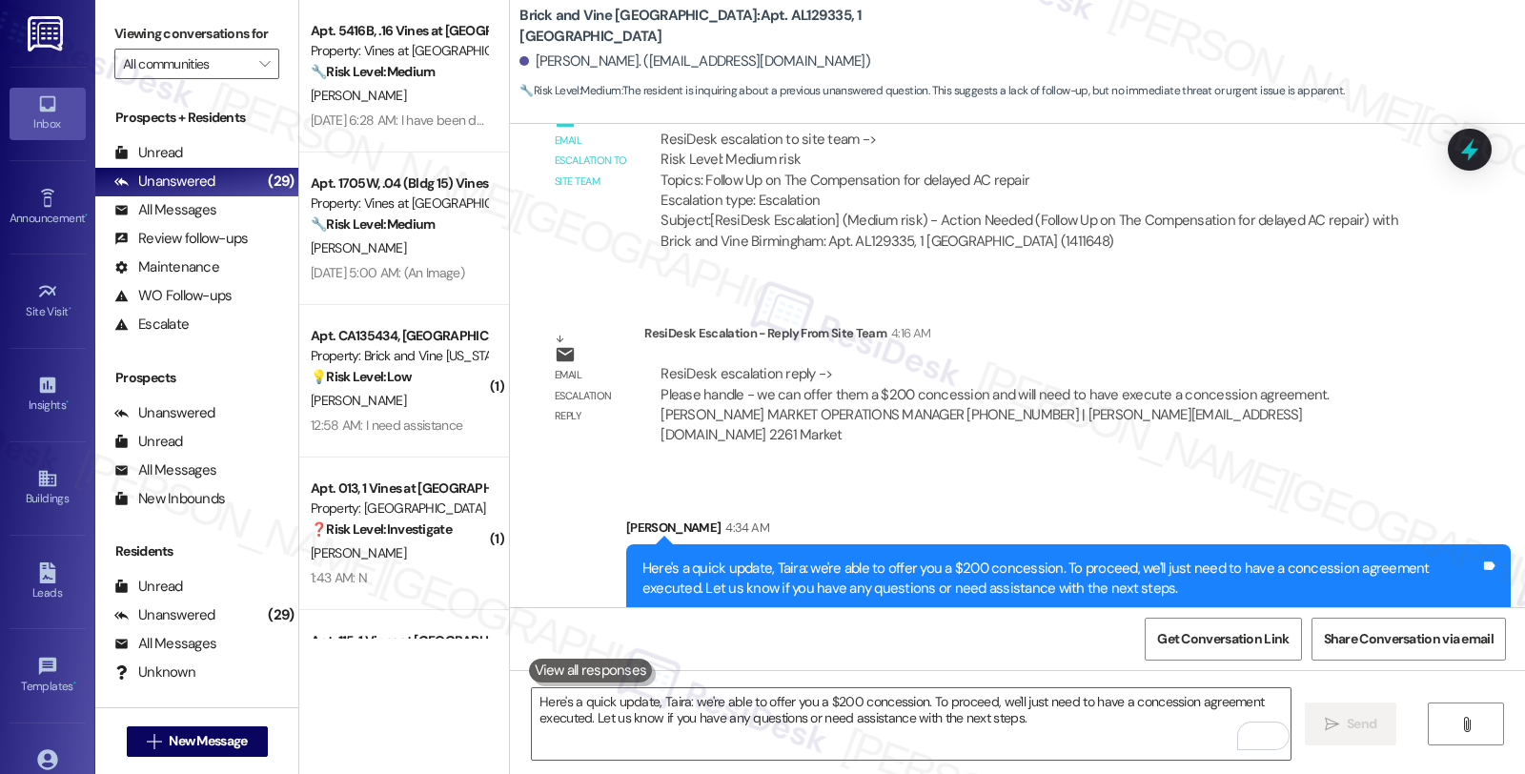
scroll to position [2540, 0]
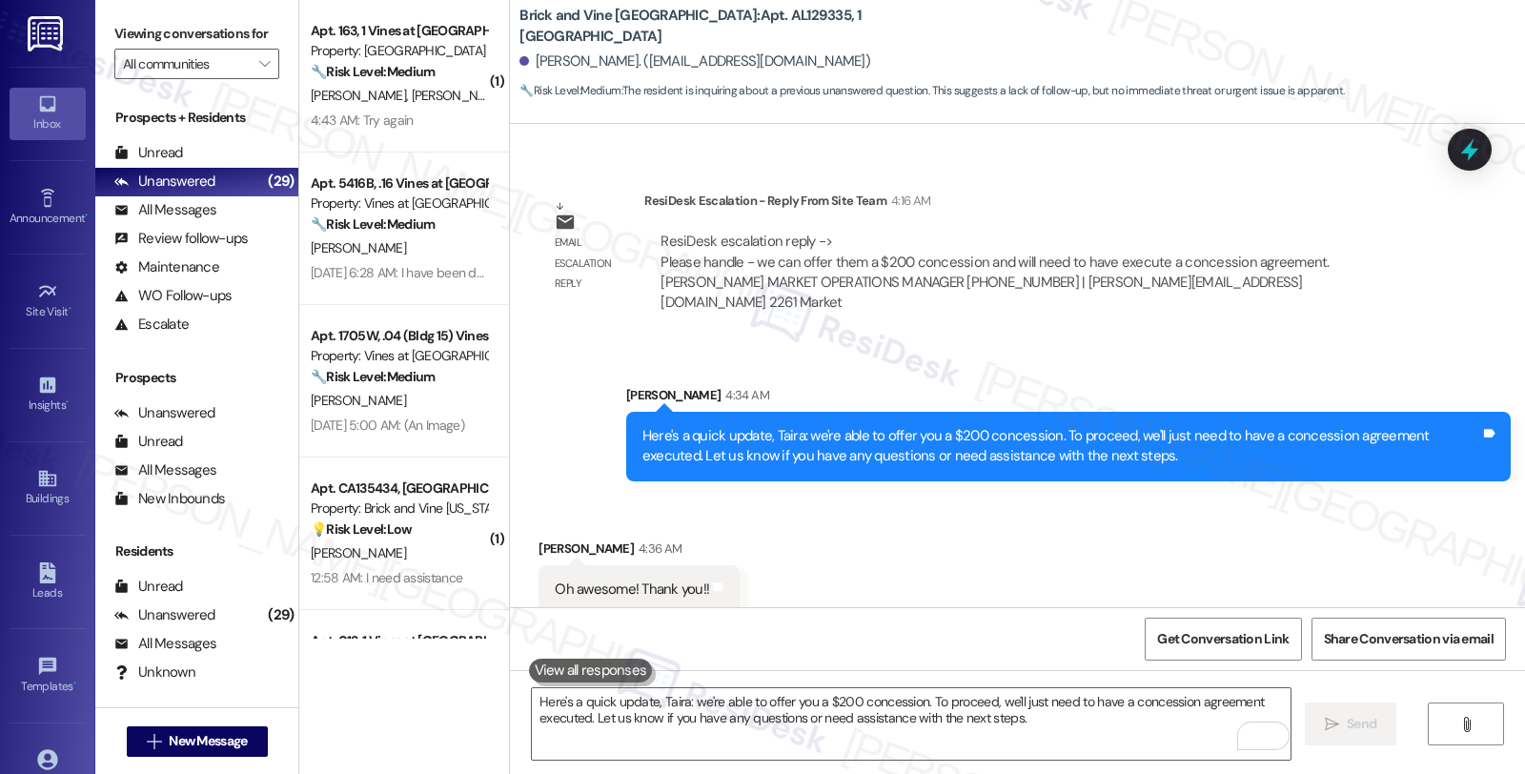
click at [1243, 564] on div "Received via SMS [PERSON_NAME] 4:36 AM Oh awesome! Thank you!! Tags and notes" at bounding box center [1017, 561] width 1015 height 132
click at [206, 220] on div "All Messages" at bounding box center [165, 210] width 102 height 20
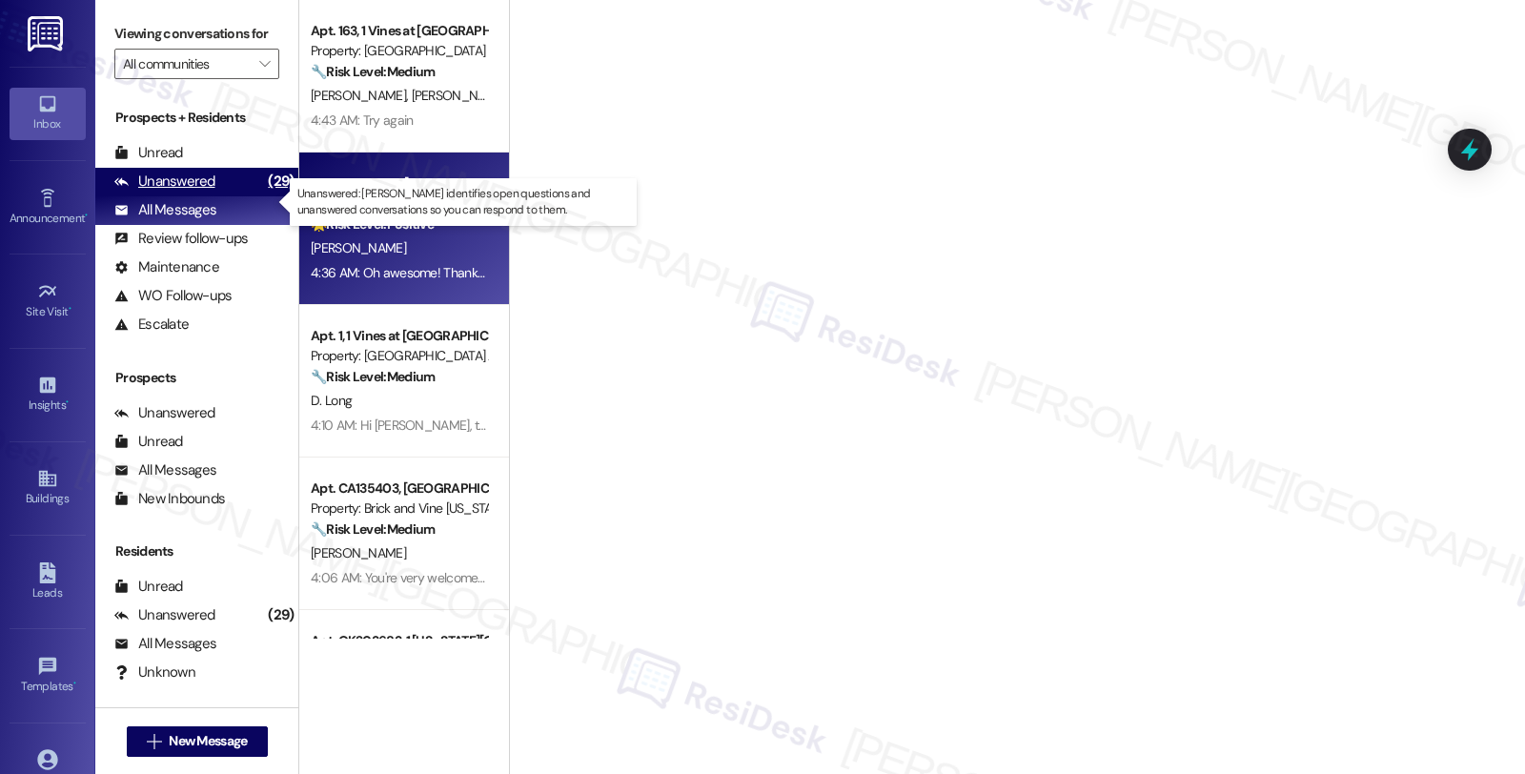
click at [208, 192] on div "Unanswered" at bounding box center [164, 182] width 101 height 20
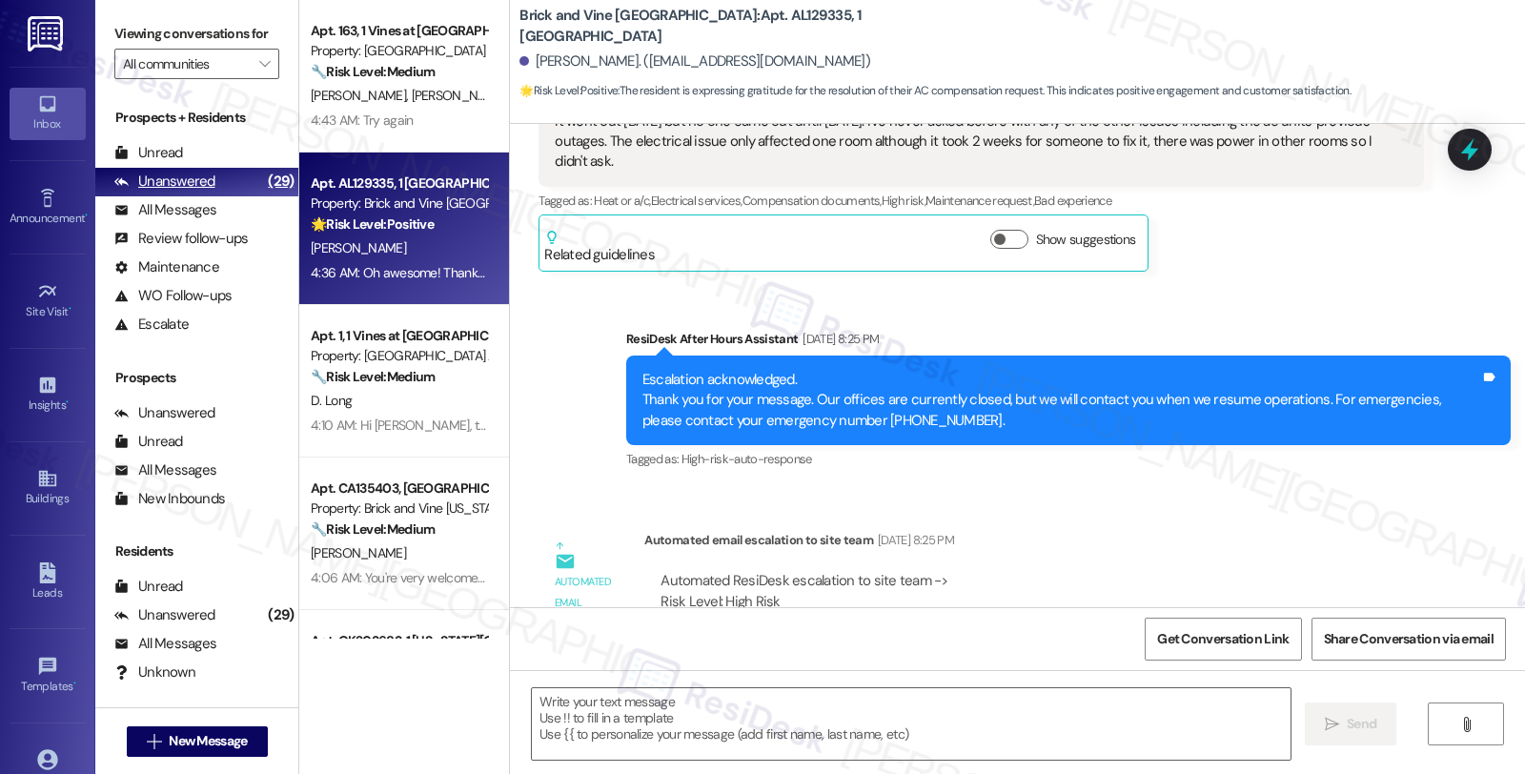
type textarea "Fetching suggested responses. Please feel free to read through the conversation…"
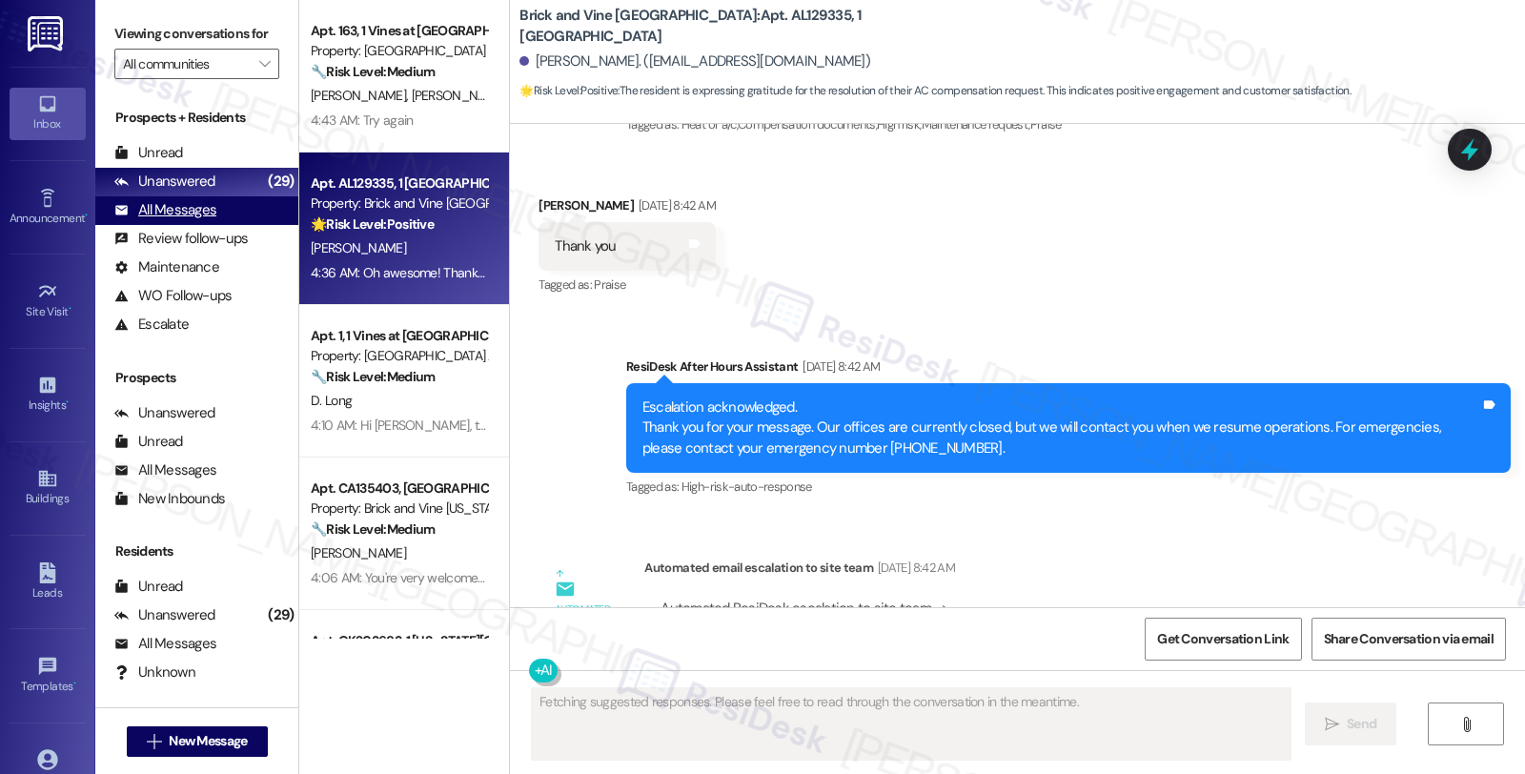
scroll to position [0, 0]
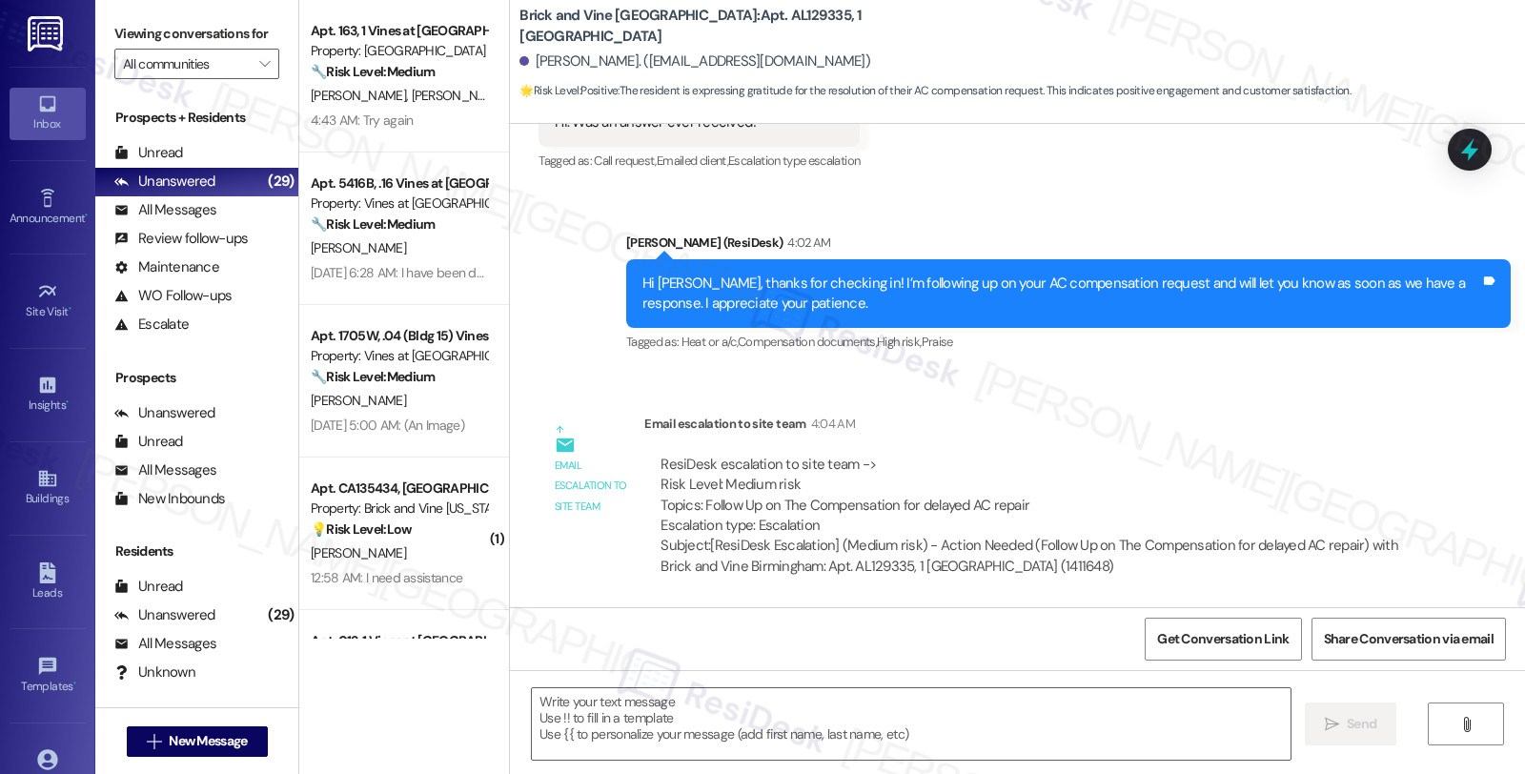
type textarea "Fetching suggested responses. Please feel free to read through the conversation…"
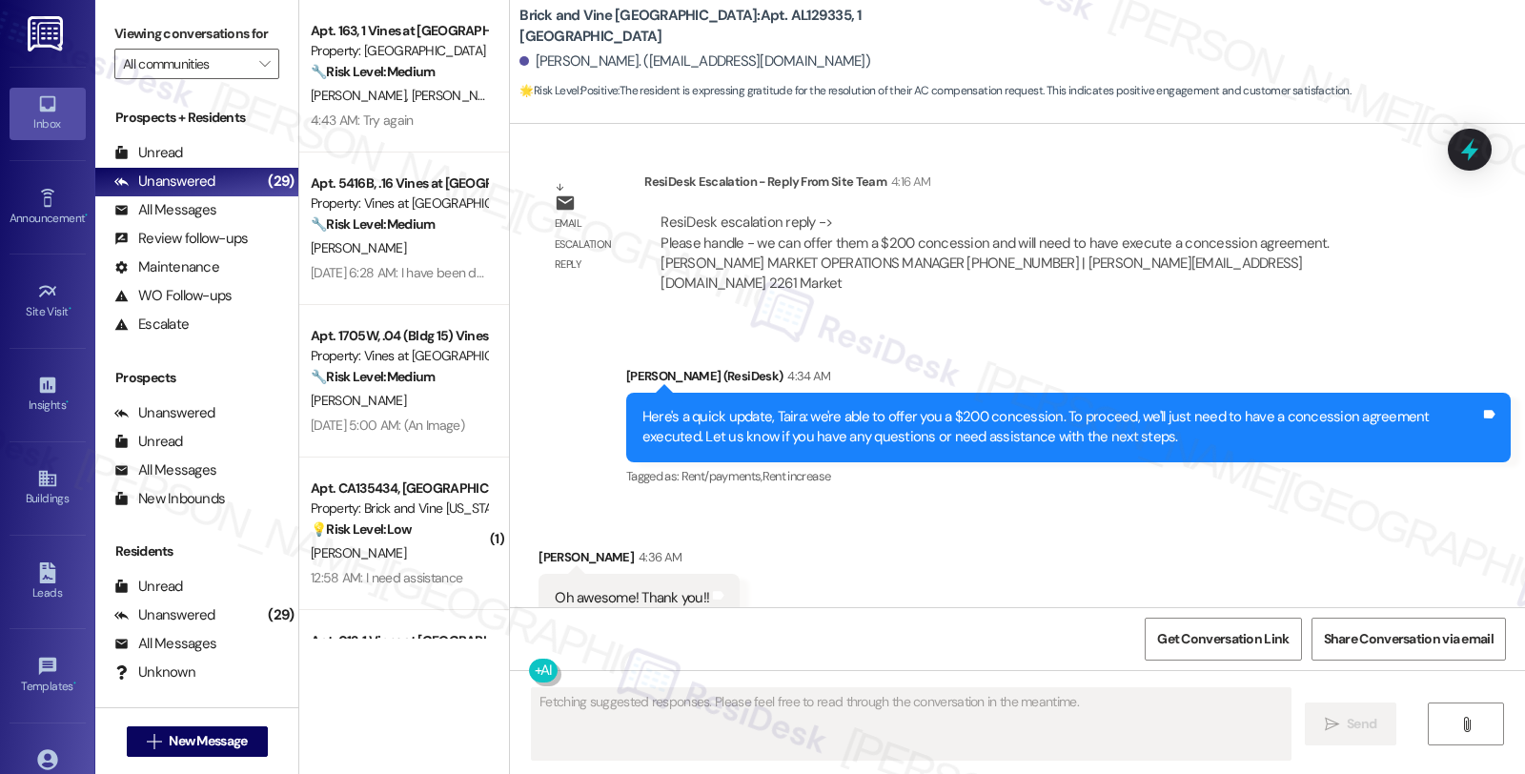
scroll to position [2596, 0]
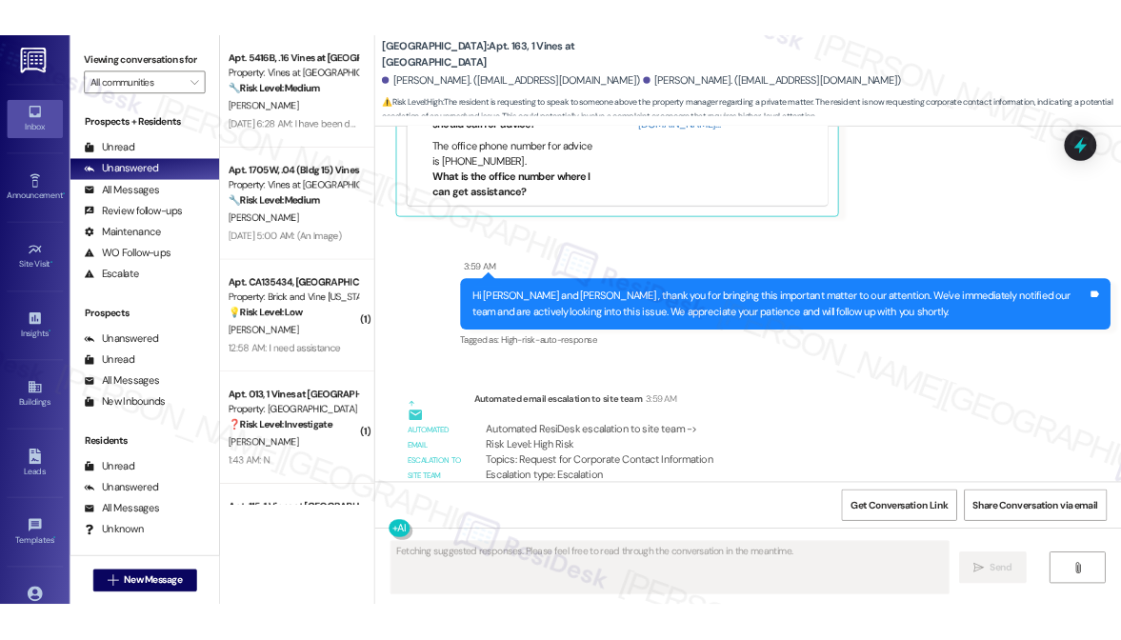
scroll to position [14729, 0]
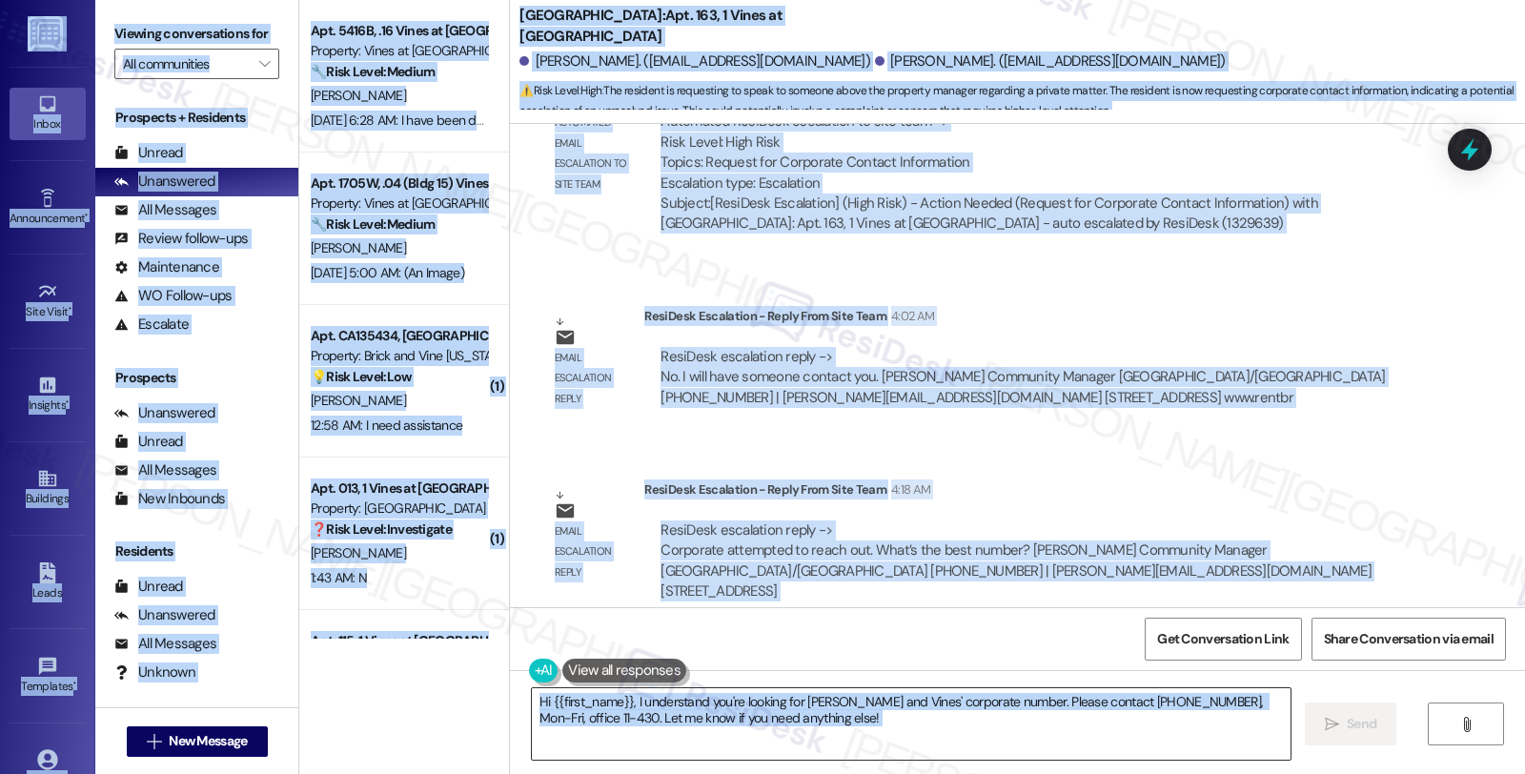
click at [804, 724] on textarea "Hi {{first_name}}, I understand you're looking for [PERSON_NAME] and Vines' cor…" at bounding box center [911, 723] width 758 height 71
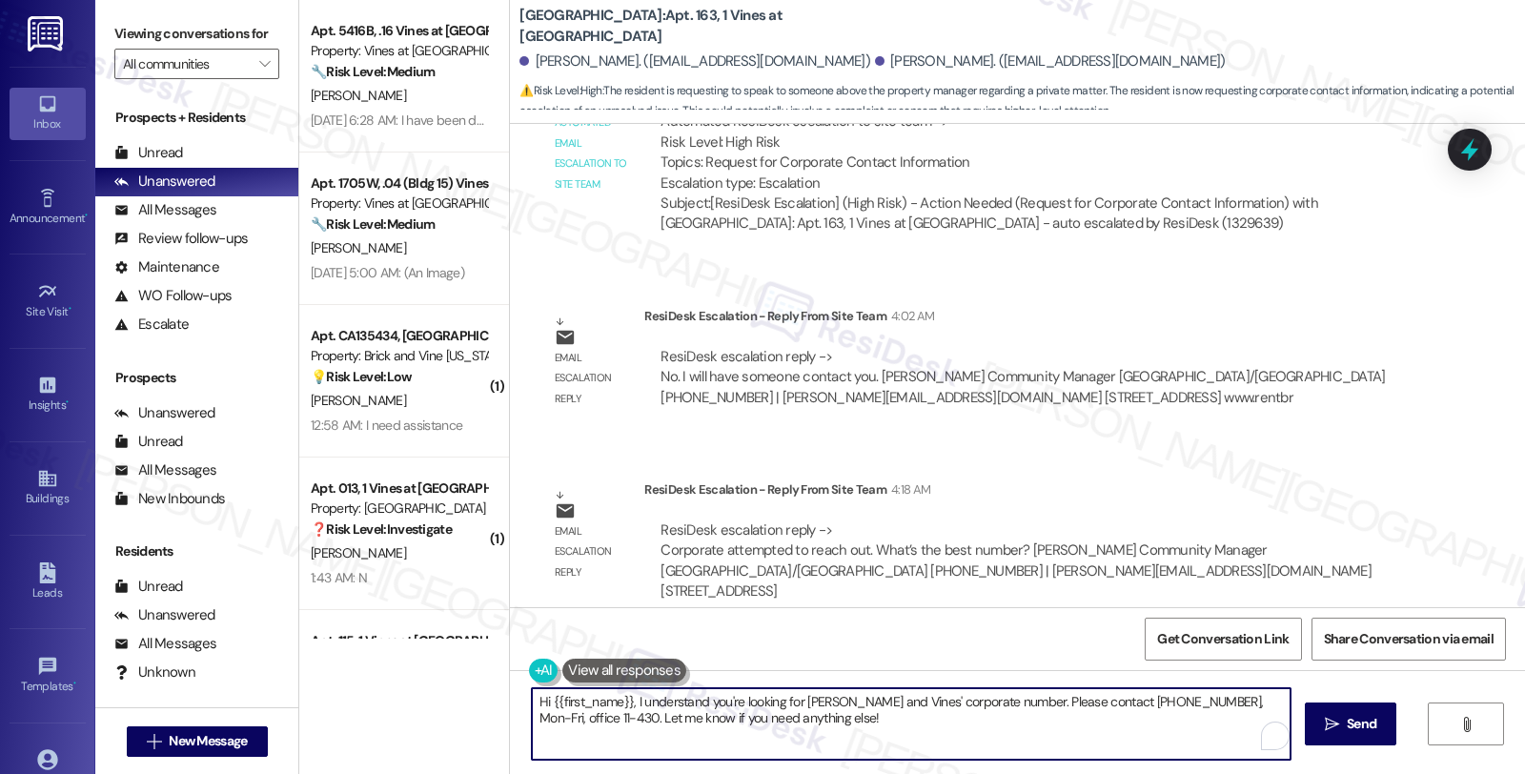
drag, startPoint x: 816, startPoint y: 725, endPoint x: 406, endPoint y: 644, distance: 417.6
click at [406, 644] on div "Apt. 5416B, .16 Vines at [GEOGRAPHIC_DATA] Property: Vines at Meridian 🔧 Risk L…" at bounding box center [911, 387] width 1225 height 774
paste textarea "Corporate attempted to reach out. What's the best number?"
click at [577, 703] on textarea "Hi Jason, Corporate attempted to reach out. What's the best number?" at bounding box center [911, 723] width 758 height 71
click at [772, 703] on textarea "Hi Jason, corporate attempted to reach out. What's the best number?" at bounding box center [911, 723] width 758 height 71
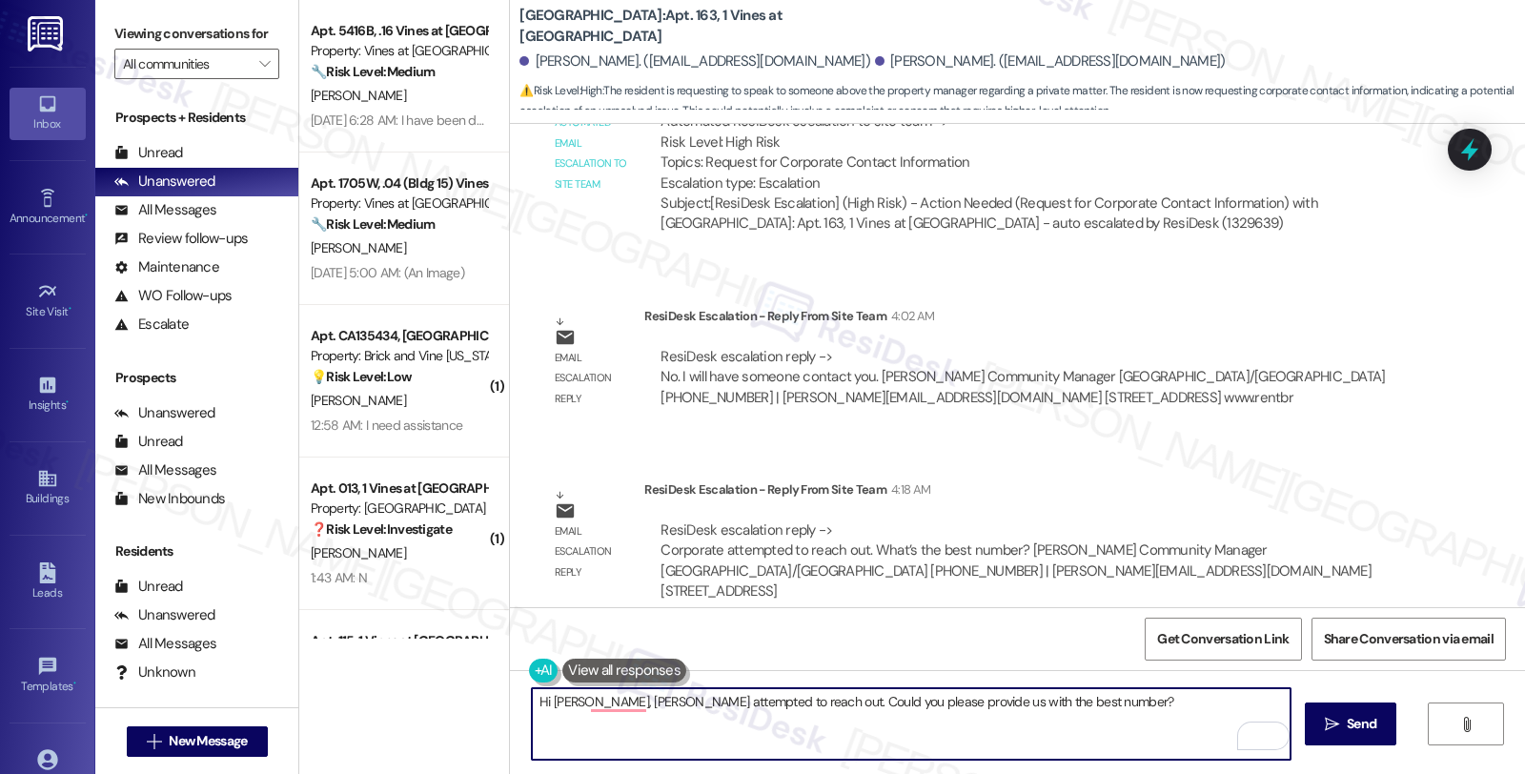
click at [576, 698] on textarea "Hi Jason, corporate attempted to reach out. Could you please provide us with th…" at bounding box center [911, 723] width 758 height 71
click at [1101, 701] on textarea "Hi Jason, corporate attempted to reach out. Could you please provide us with th…" at bounding box center [911, 723] width 758 height 71
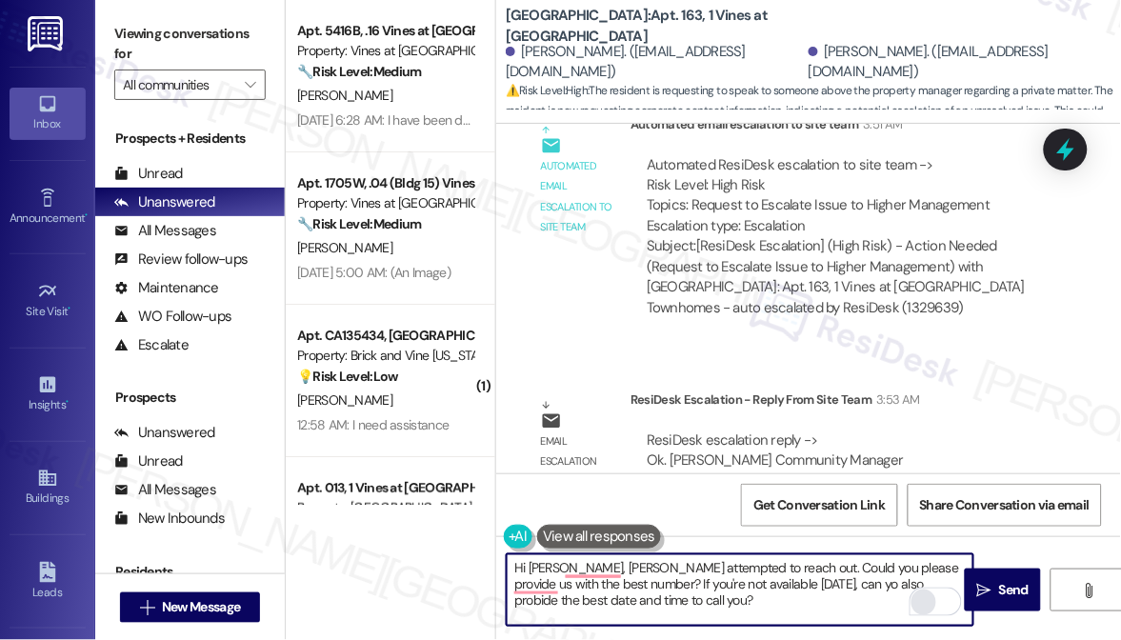
scroll to position [16085, 0]
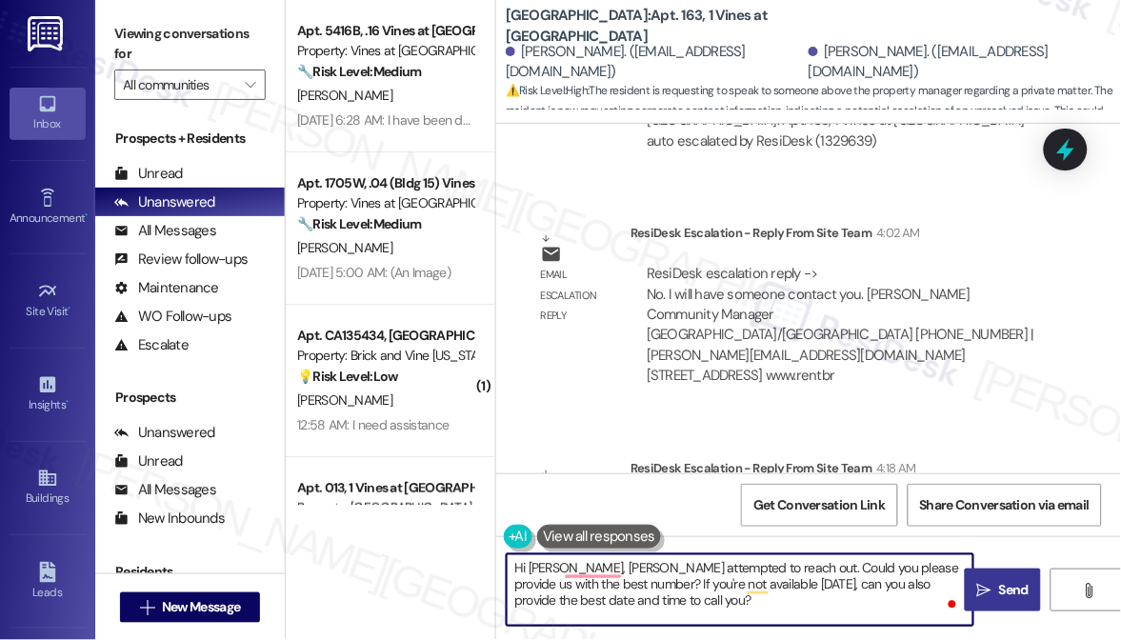
type textarea "Hi [PERSON_NAME], [PERSON_NAME] attempted to reach out. Could you please provid…"
click at [980, 591] on icon "" at bounding box center [985, 590] width 14 height 15
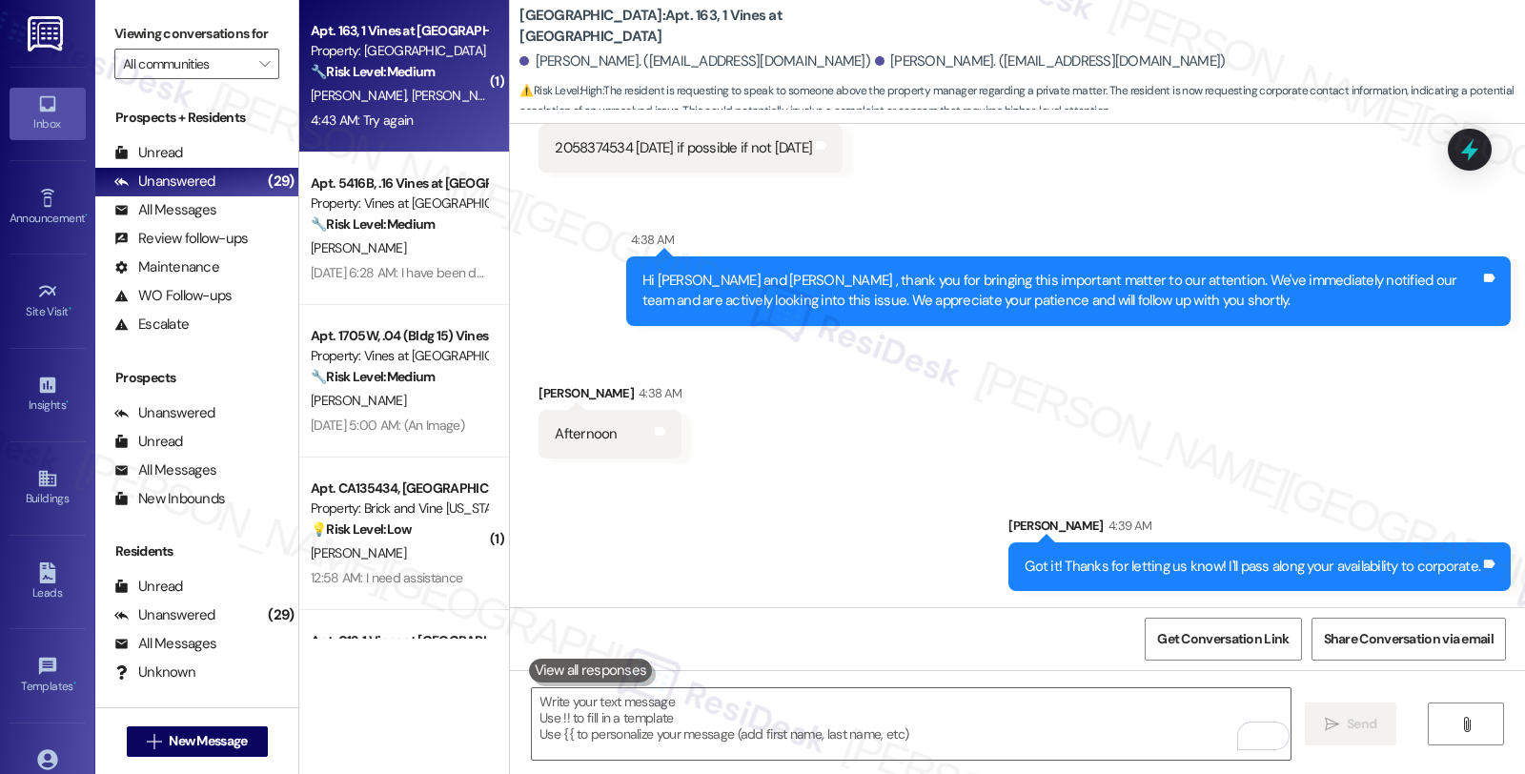
scroll to position [15699, 0]
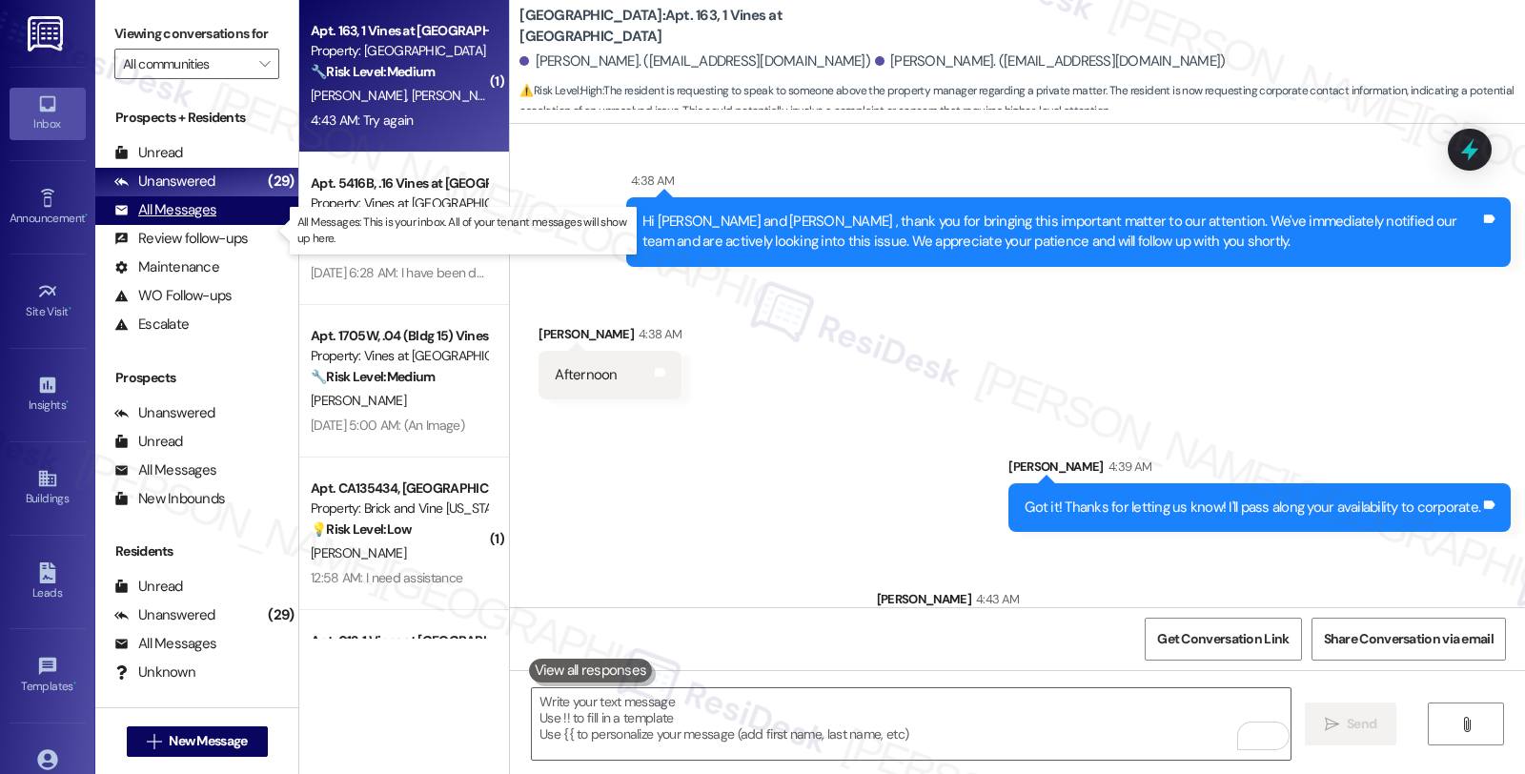
click at [206, 220] on div "All Messages" at bounding box center [165, 210] width 102 height 20
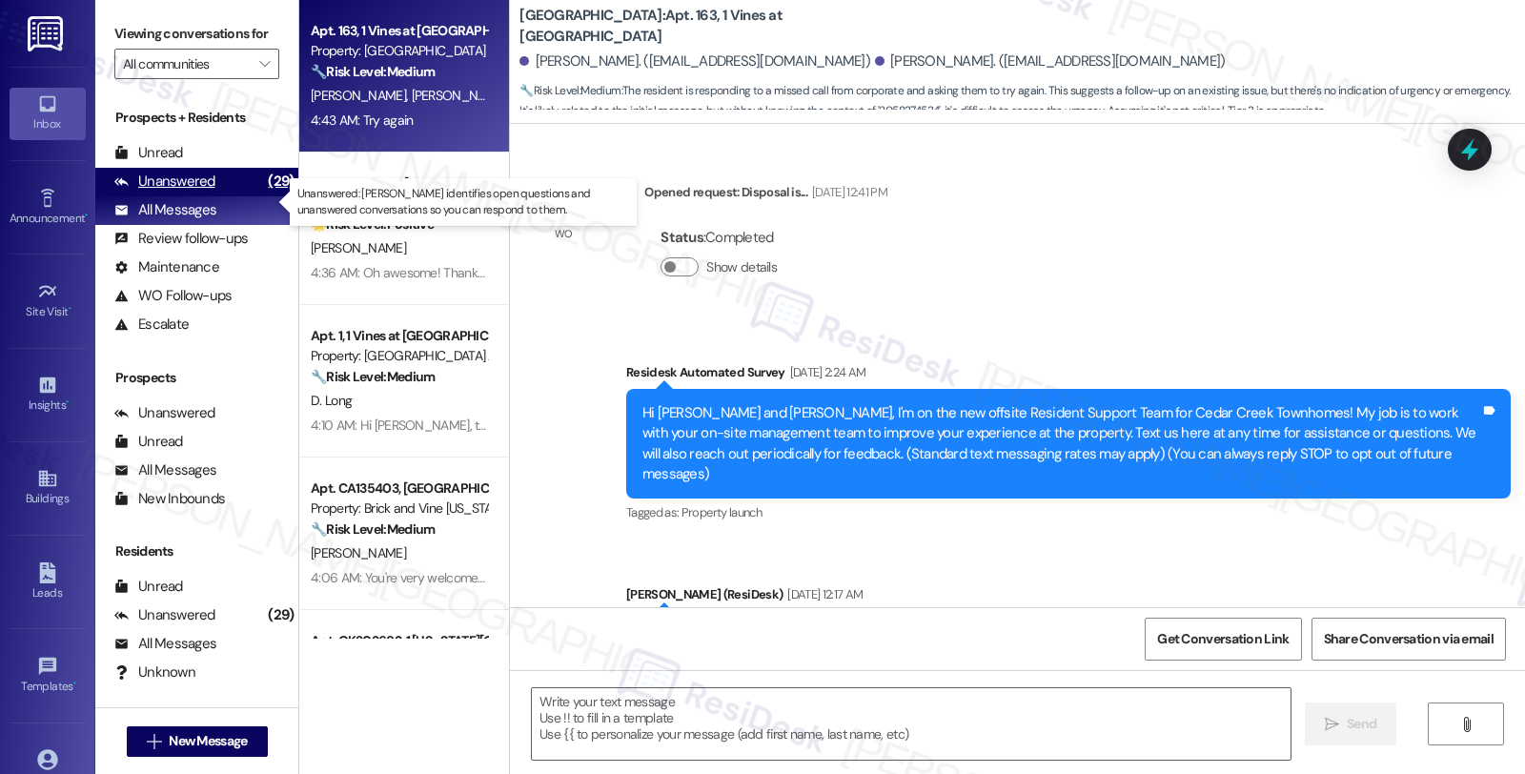
click at [217, 196] on div "Unanswered (29)" at bounding box center [196, 182] width 203 height 29
type textarea "Fetching suggested responses. Please feel free to read through the conversation…"
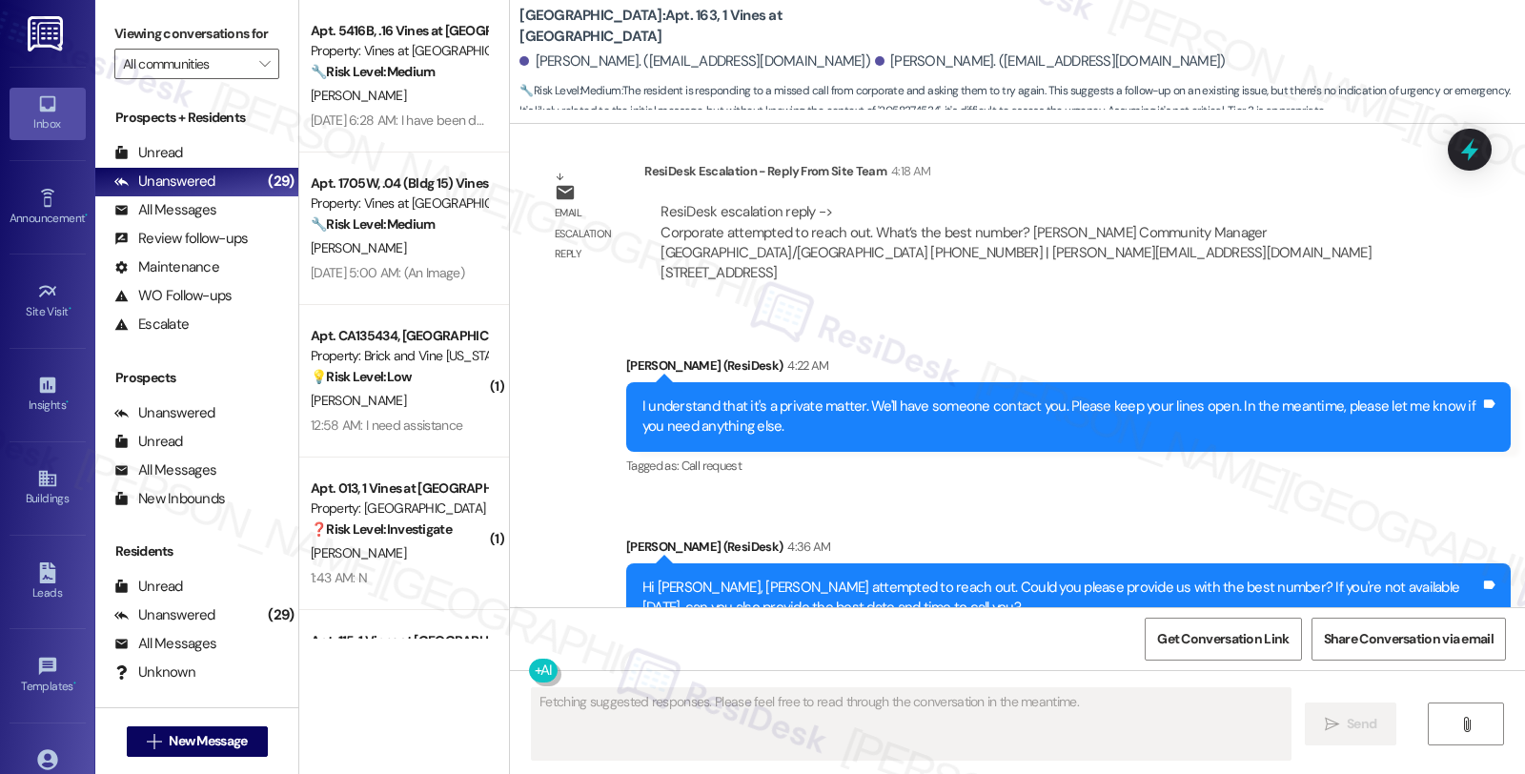
scroll to position [15996, 0]
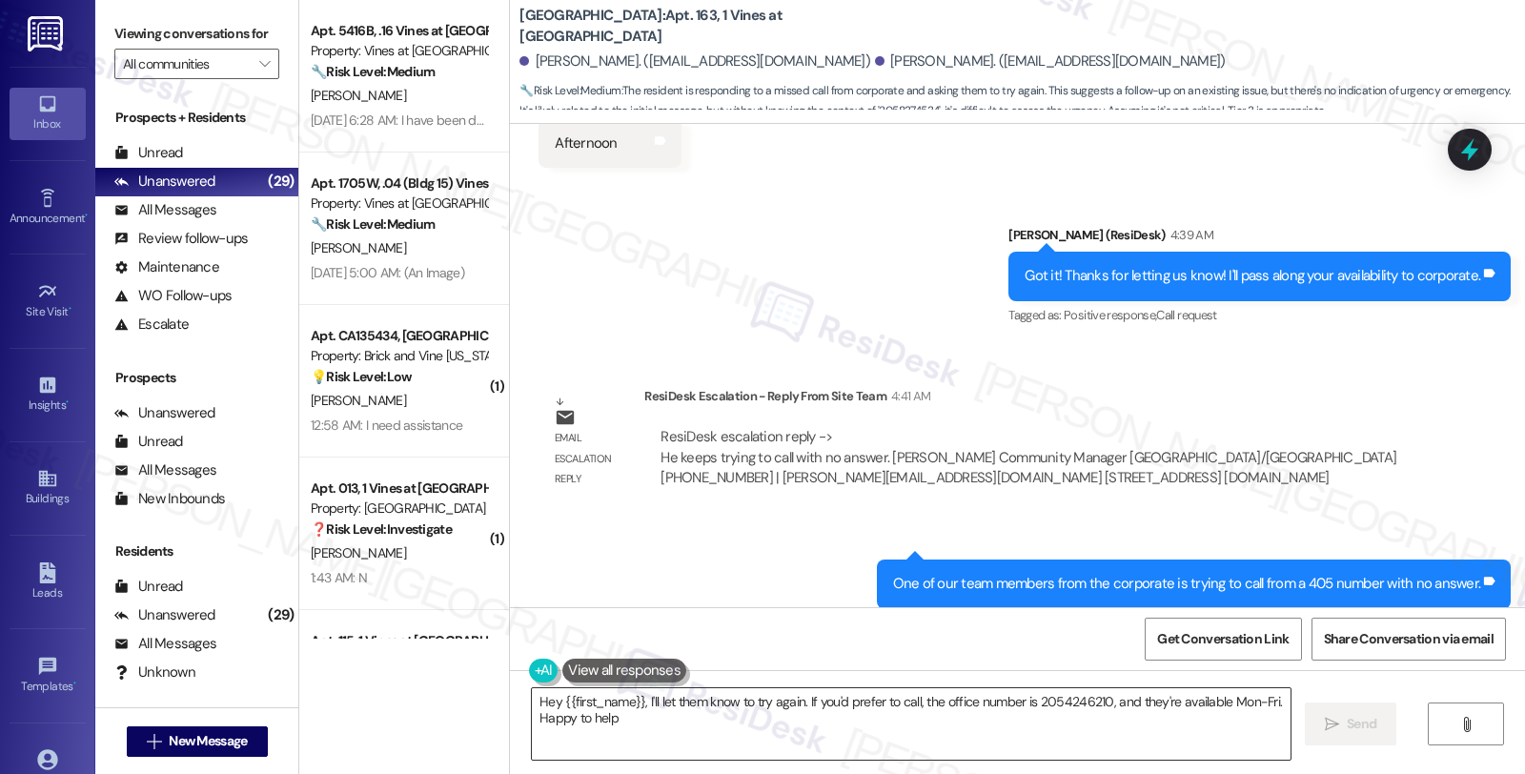
type textarea "Hey {{first_name}}, I'll let them know to try again. If you'd prefer to call, t…"
drag, startPoint x: 1368, startPoint y: 479, endPoint x: 1340, endPoint y: 471, distance: 29.8
click at [1368, 651] on div "Received via SMS Jason Coleman 4:43 AM Try again Tags and notes Tagged as: Bad …" at bounding box center [1017, 731] width 1015 height 161
drag, startPoint x: 1268, startPoint y: 518, endPoint x: 1246, endPoint y: 518, distance: 21.9
click at [1268, 651] on div "Received via SMS Jason Coleman 4:43 AM Try again Tags and notes Tagged as: Bad …" at bounding box center [1017, 731] width 1015 height 161
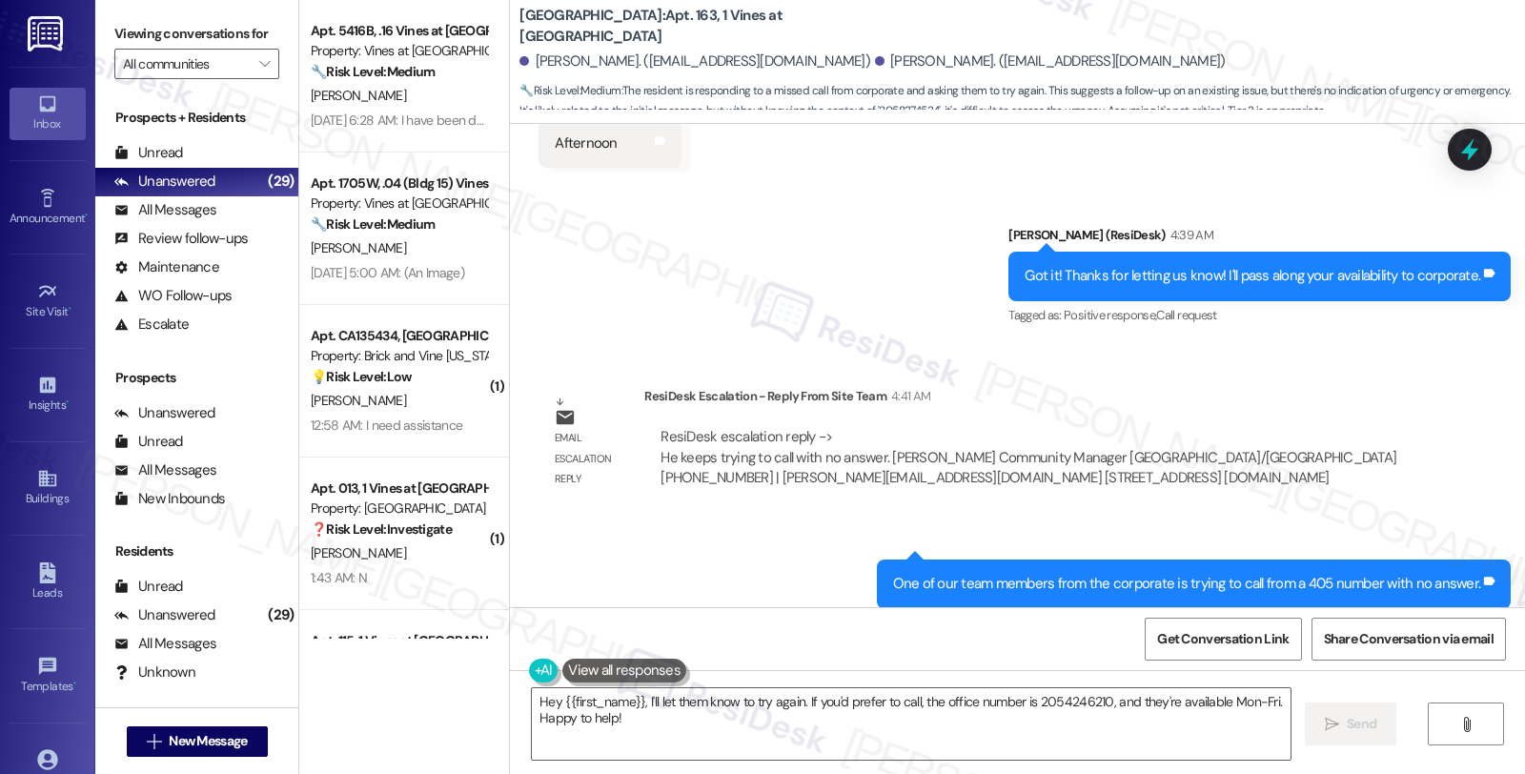
click at [1274, 651] on div "Received via SMS Jason Coleman 4:43 AM Try again Tags and notes Tagged as: Bad …" at bounding box center [1017, 731] width 1015 height 161
click at [917, 651] on div "Received via SMS Jason Coleman 4:43 AM Try again Tags and notes Tagged as: Bad …" at bounding box center [1017, 731] width 1015 height 161
click at [220, 219] on div "All Messages (undefined)" at bounding box center [196, 210] width 203 height 29
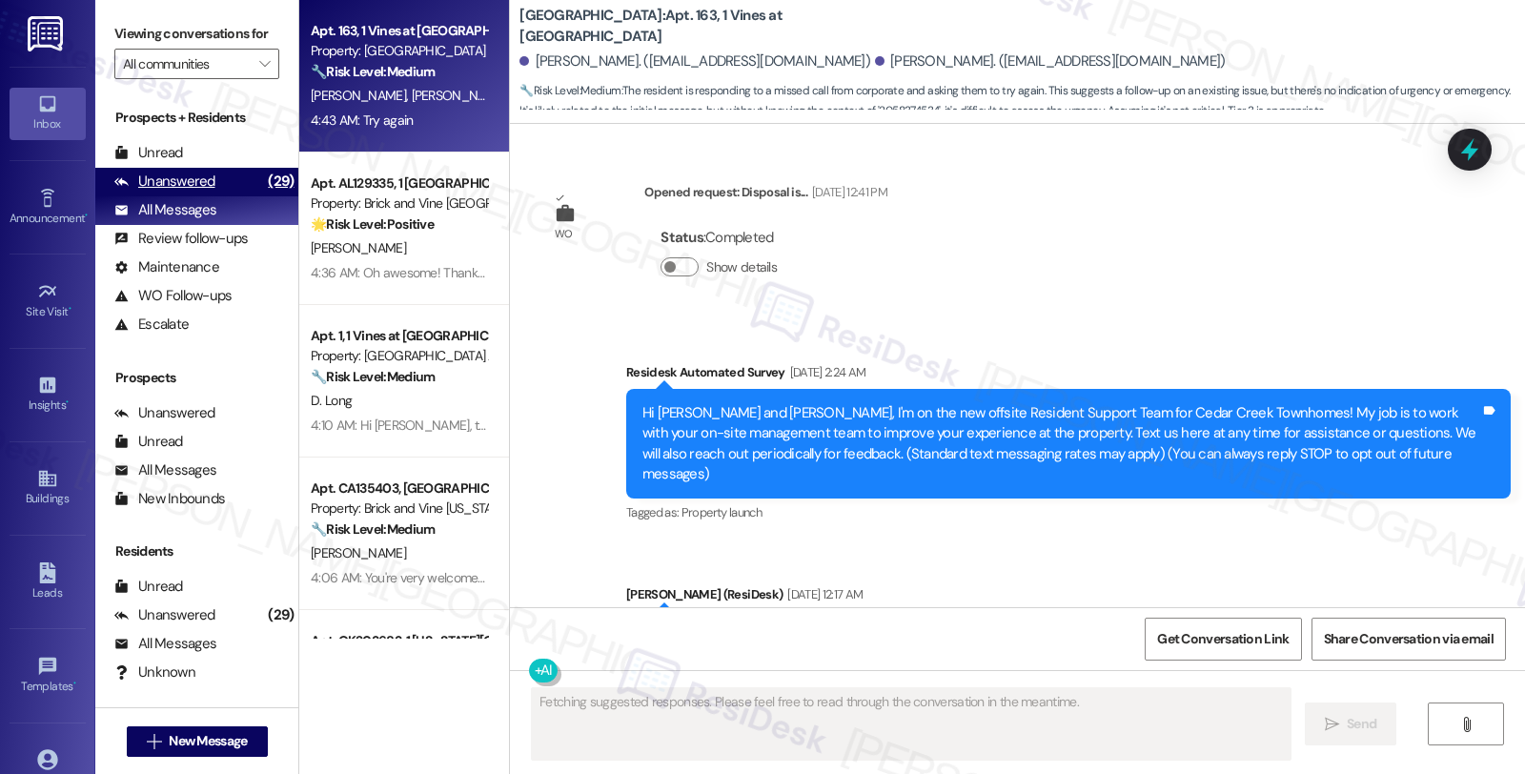
type textarea "Fetching suggested responses. Please feel free to read through the conversation…"
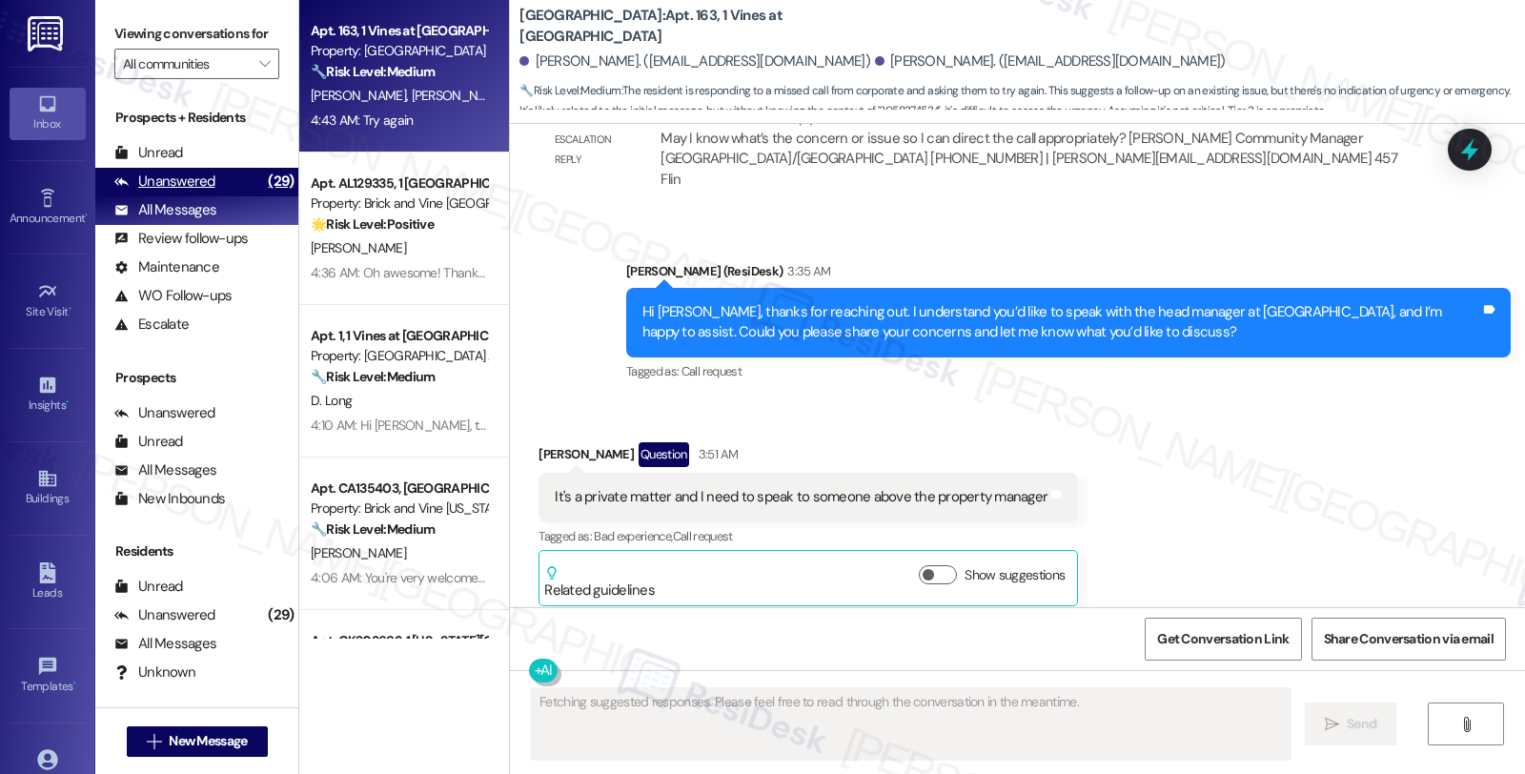
click at [212, 192] on div "Unanswered" at bounding box center [164, 182] width 101 height 20
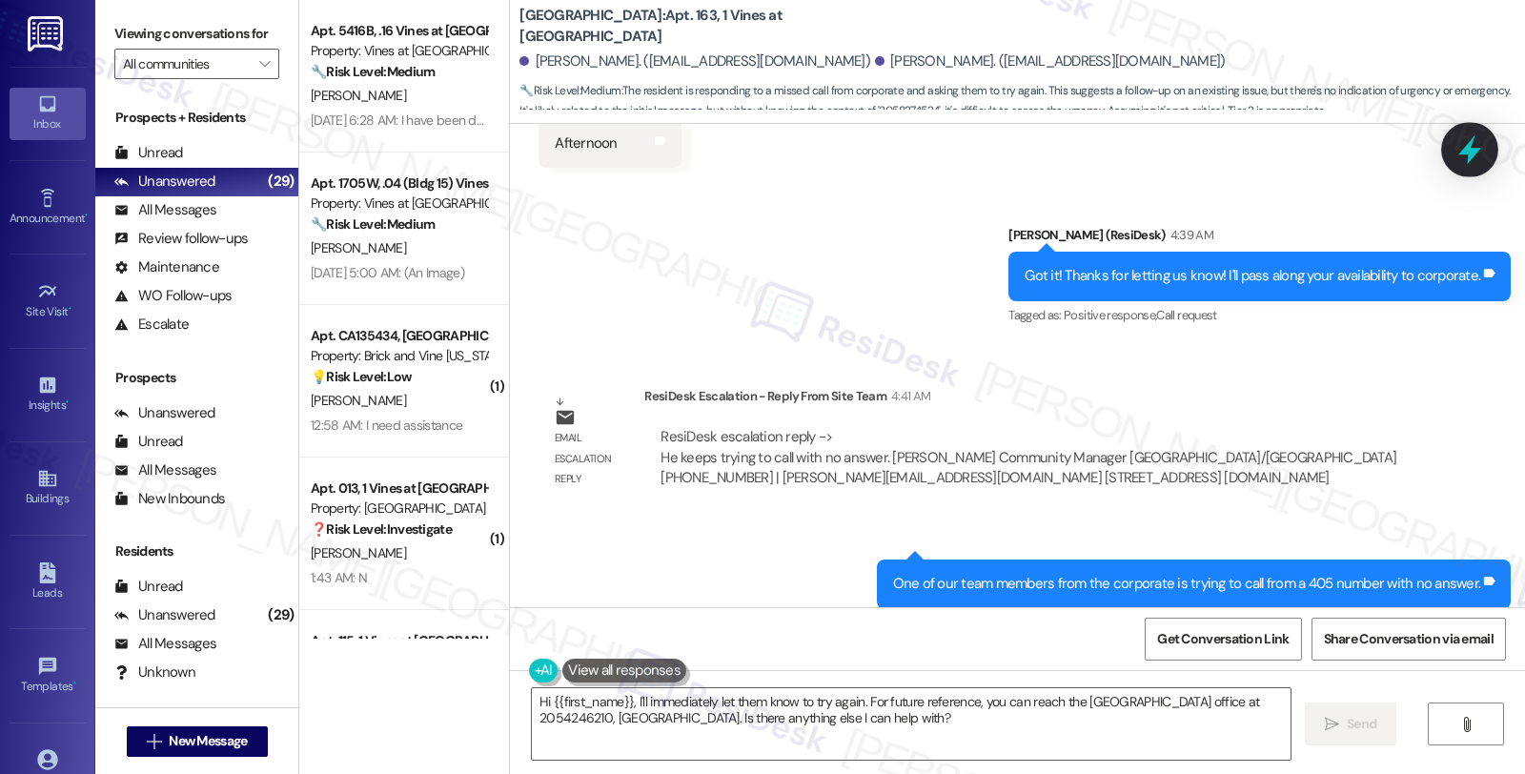
click at [1459, 156] on icon at bounding box center [1469, 149] width 32 height 32
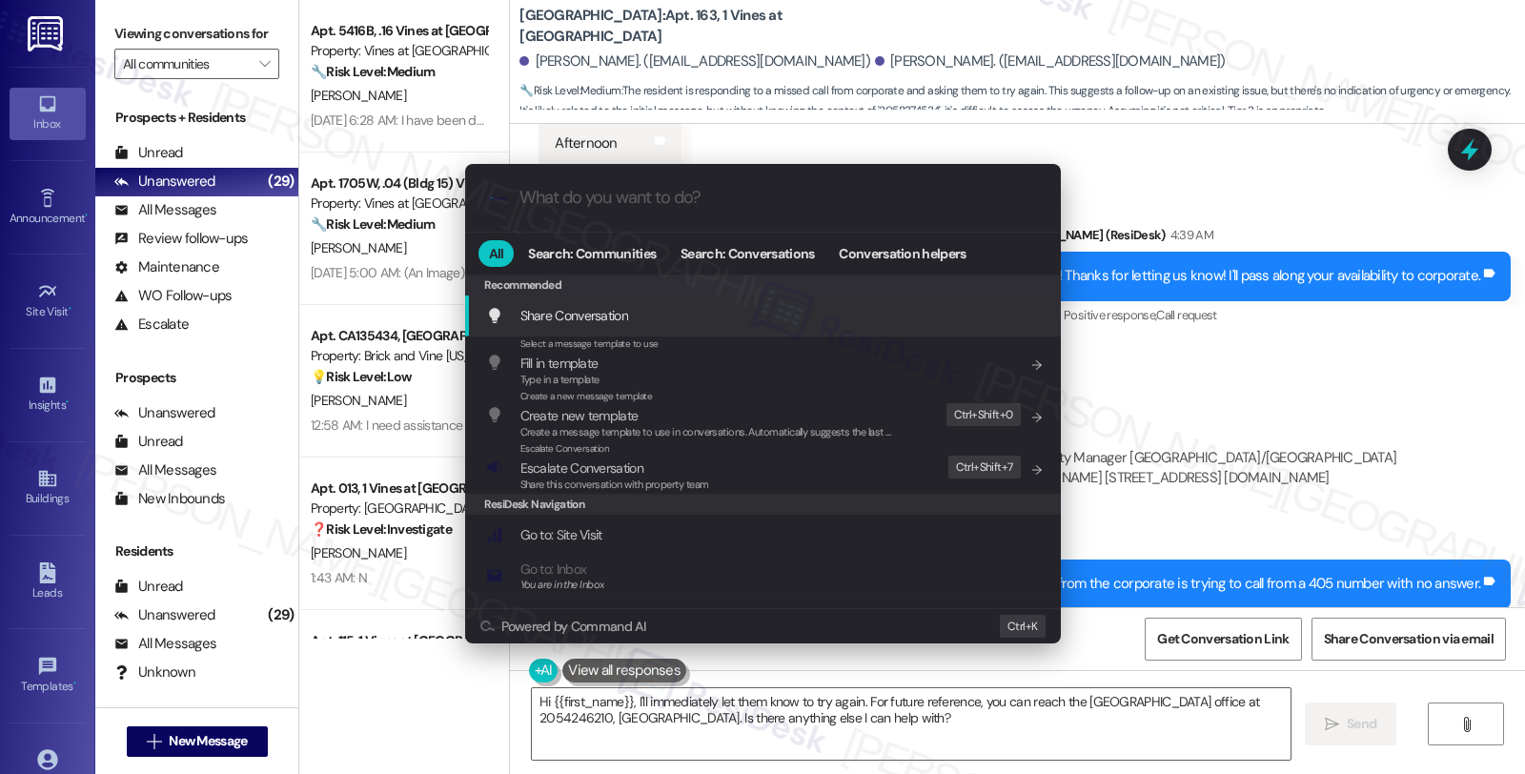
click at [583, 319] on span "Share Conversation" at bounding box center [574, 315] width 108 height 17
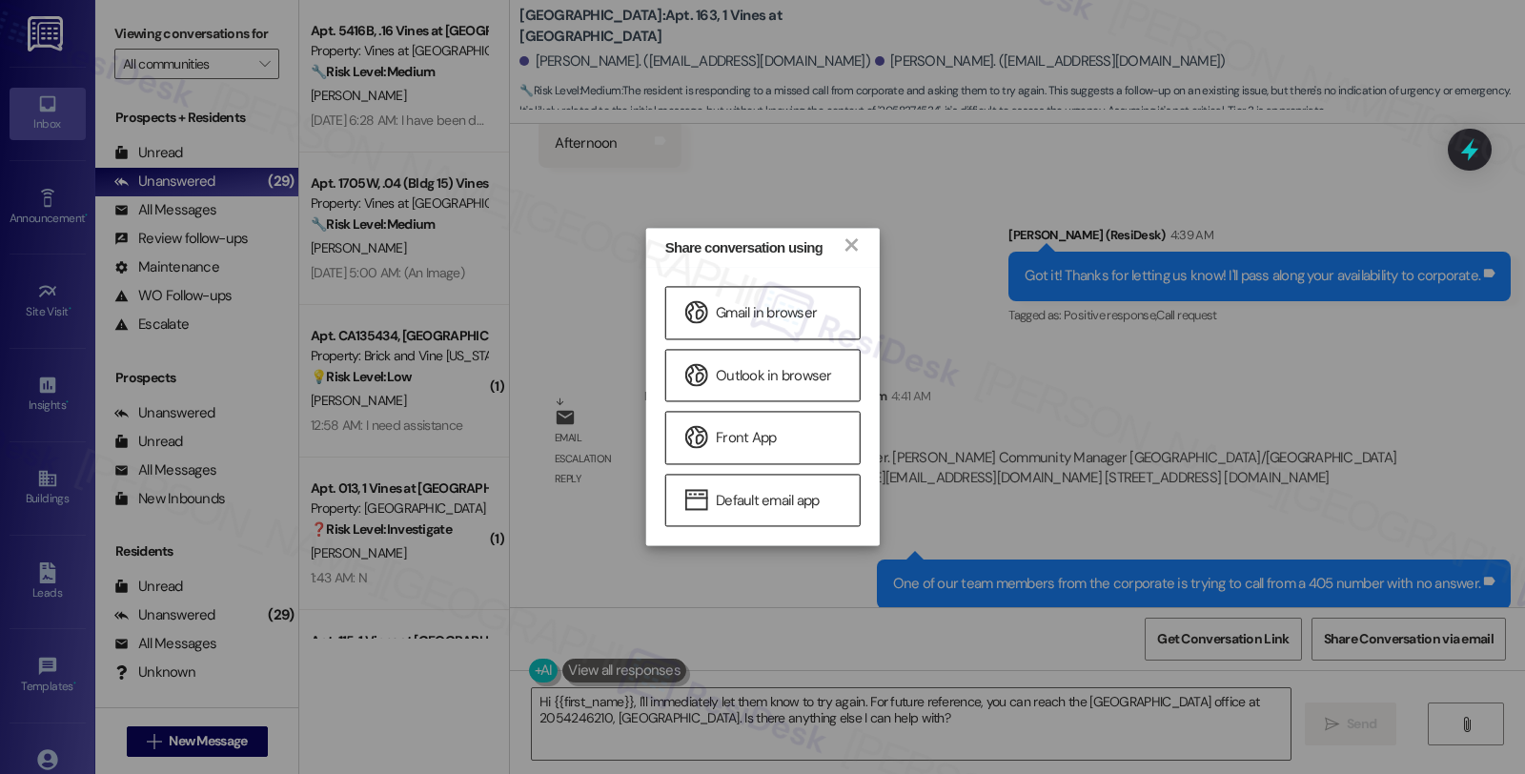
click at [1294, 277] on div "Share conversation using × Gmail in browser Outlook in browser Front App Defaul…" at bounding box center [762, 387] width 1525 height 774
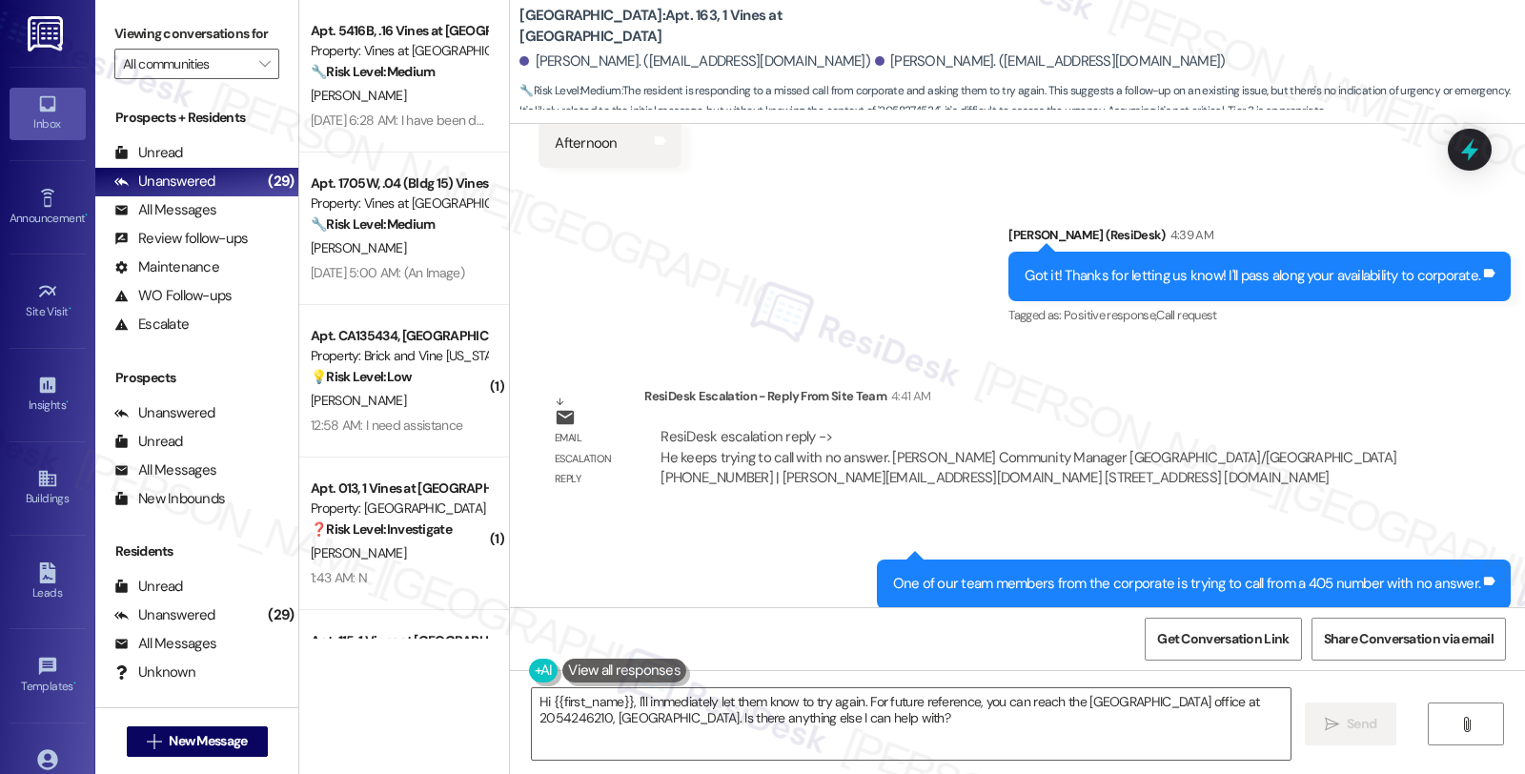
click at [1462, 137] on icon at bounding box center [1469, 149] width 25 height 25
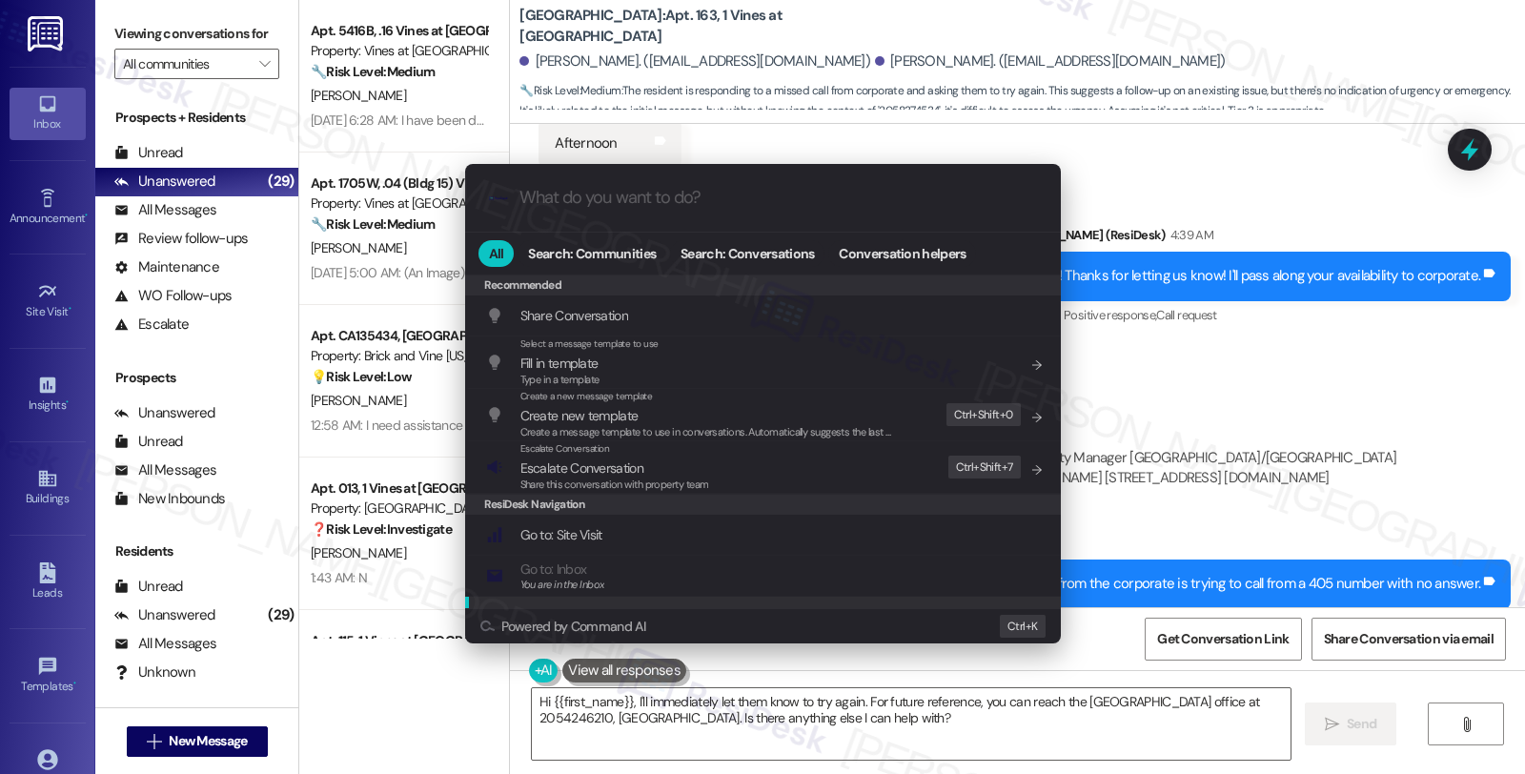
click at [1223, 549] on div ".cls-1{fill:#0a055f;}.cls-2{fill:#0cc4c4;} resideskLogoBlueOrange All Search: C…" at bounding box center [762, 387] width 1525 height 774
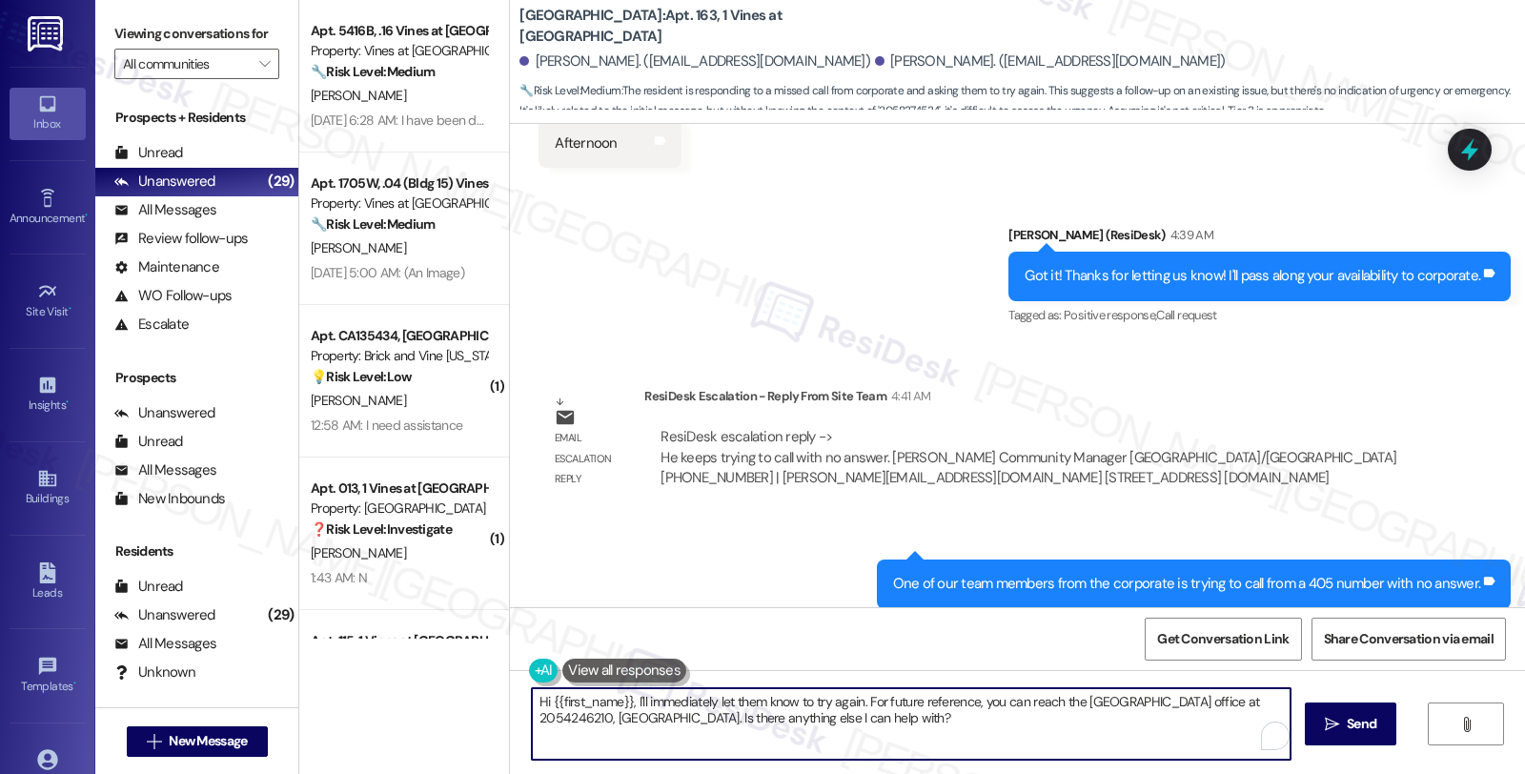
drag, startPoint x: 927, startPoint y: 722, endPoint x: 470, endPoint y: 656, distance: 462.2
click at [470, 656] on div "Apt. 5416B, .16 Vines at Meridian Property: Vines at Meridian 🔧 Risk Level: Med…" at bounding box center [911, 387] width 1225 height 774
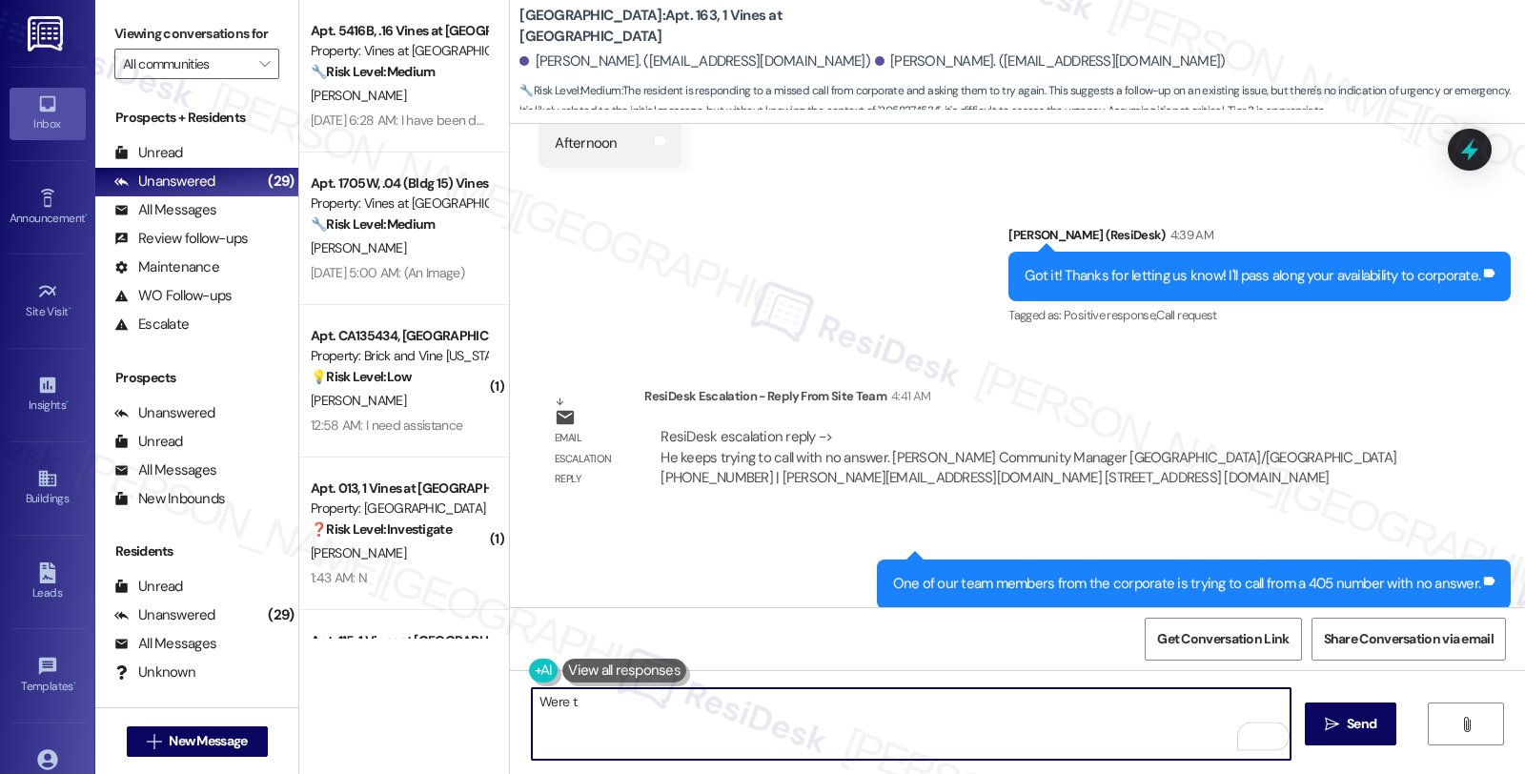
type textarea "Were"
click at [556, 721] on textarea "Were" at bounding box center [911, 723] width 758 height 71
click at [545, 710] on textarea "Were" at bounding box center [911, 723] width 758 height 71
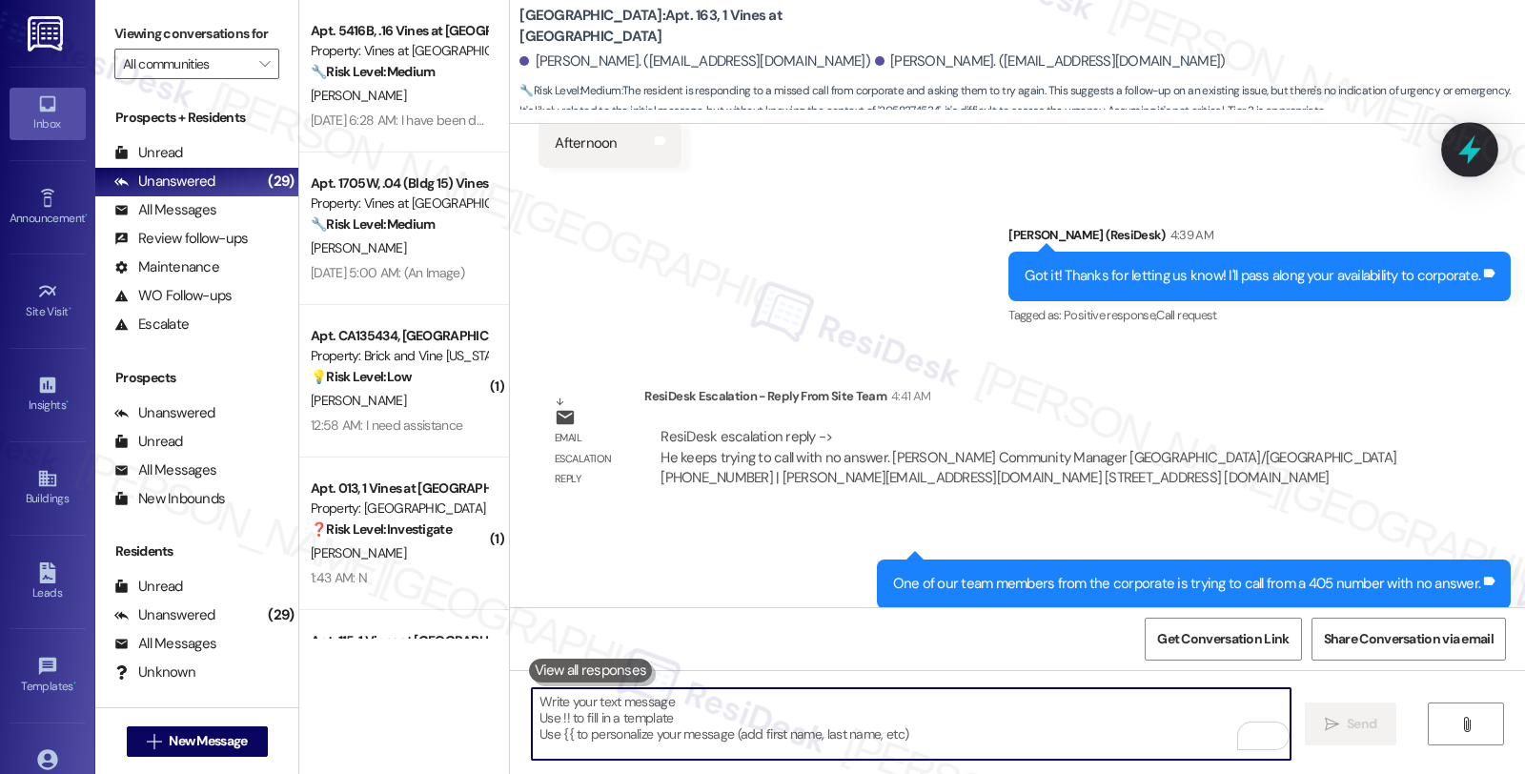
click at [1482, 152] on icon at bounding box center [1469, 149] width 32 height 32
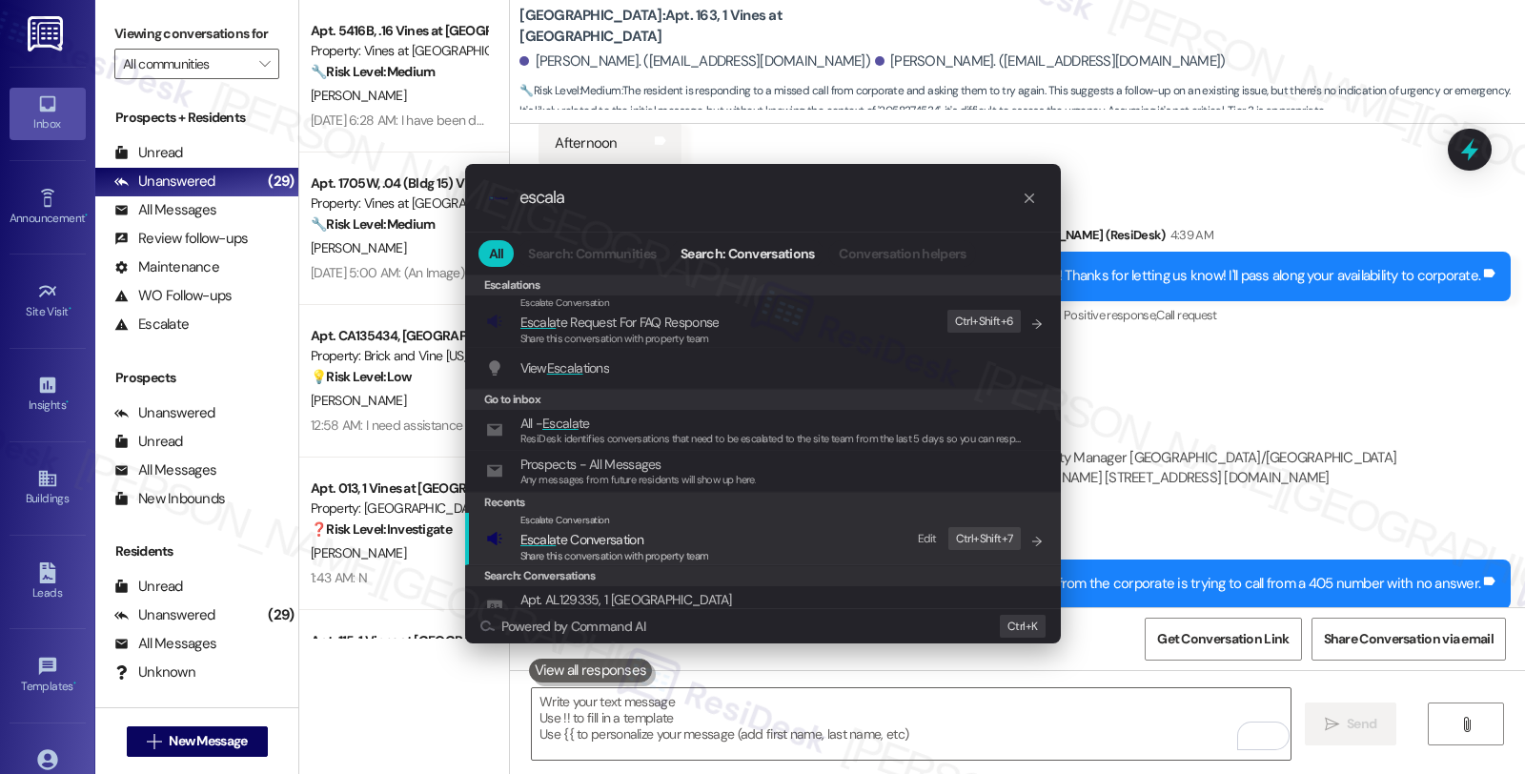
type input "escala"
click at [652, 530] on span "Escala te Conversation" at bounding box center [614, 539] width 189 height 21
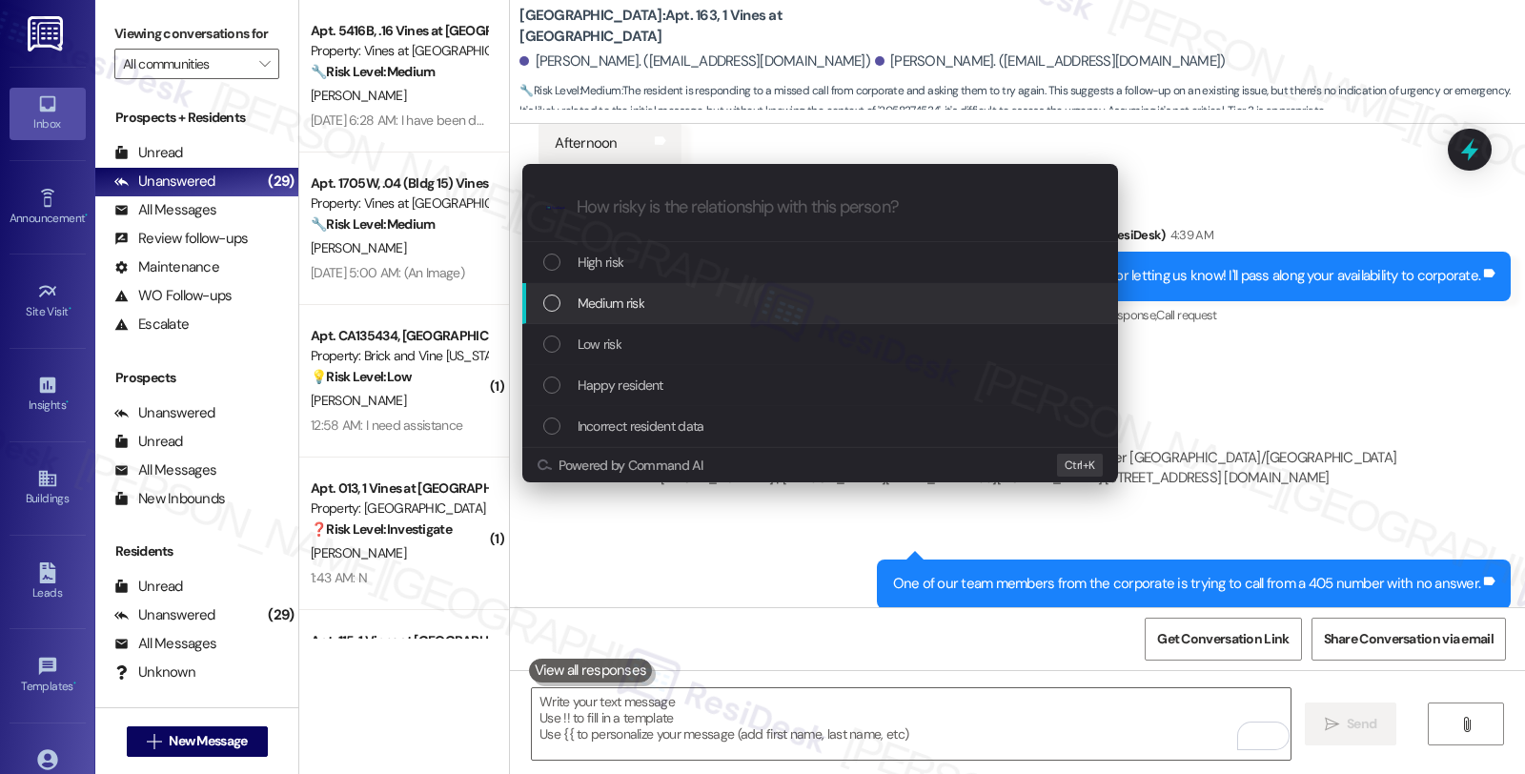
click at [645, 307] on div "Medium risk" at bounding box center [821, 303] width 557 height 21
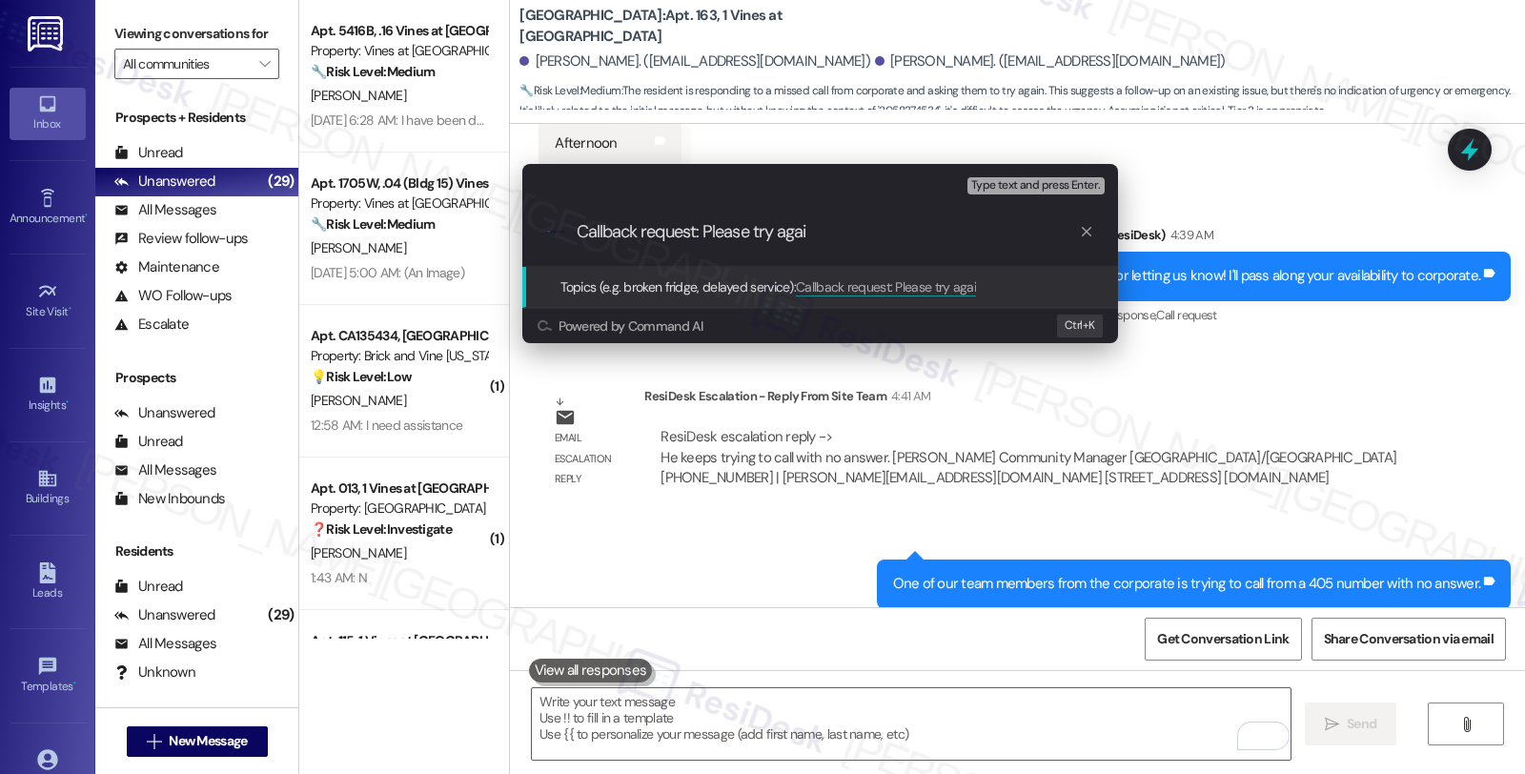
type input "Callback request: Please try again"
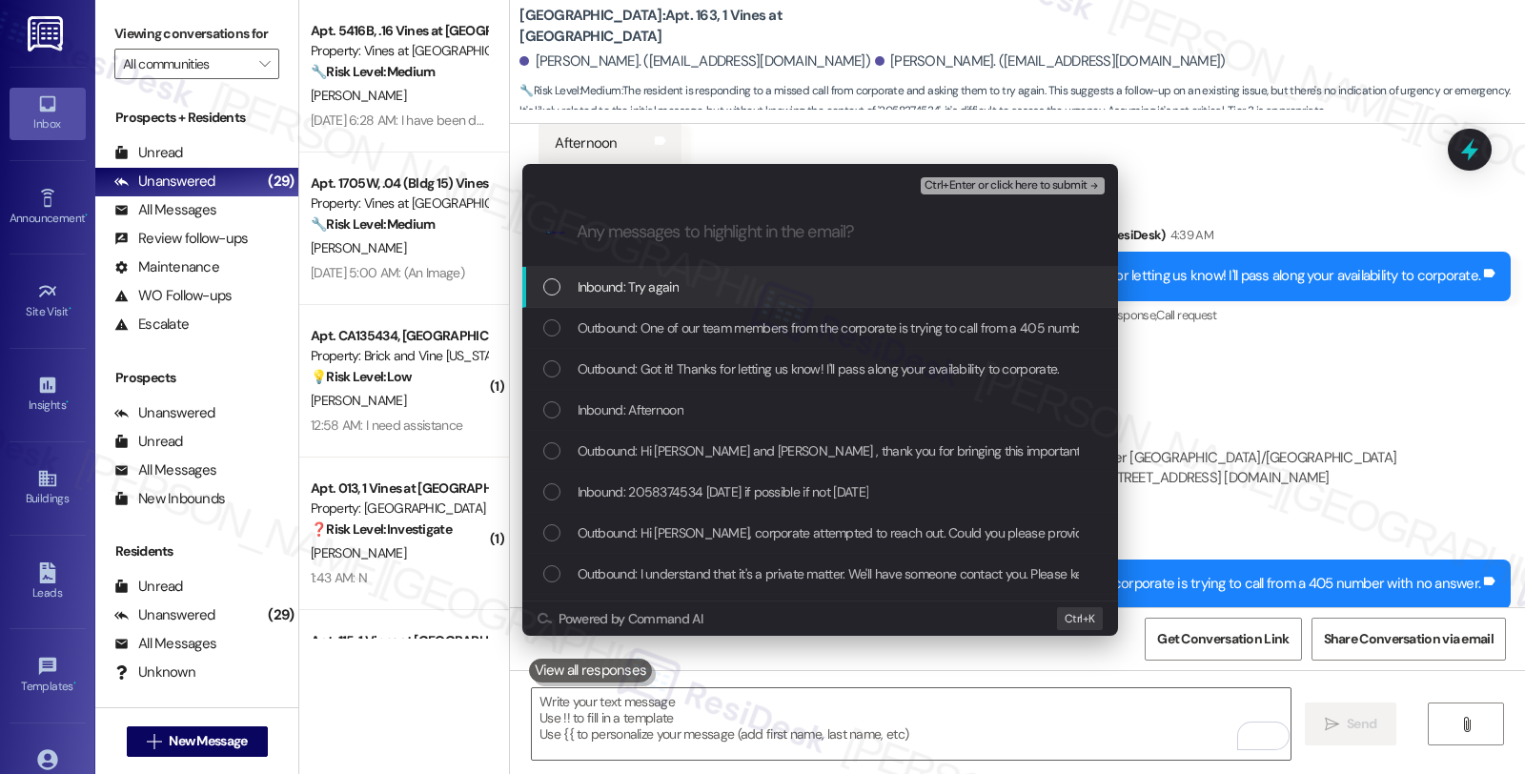
click at [645, 288] on span "Inbound: Try again" at bounding box center [627, 286] width 101 height 21
click at [993, 192] on span "Ctrl+Enter or click here to submit" at bounding box center [1005, 185] width 163 height 13
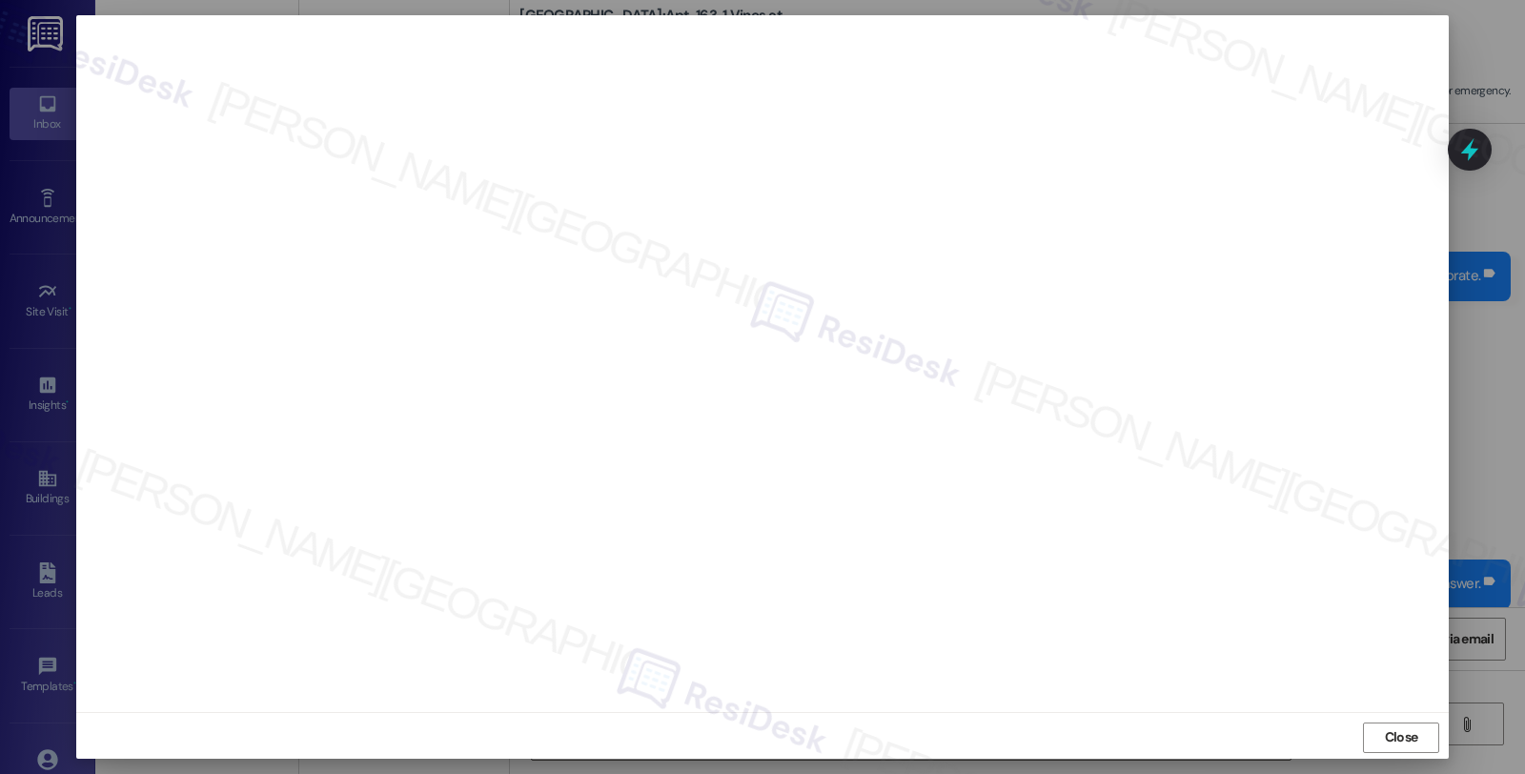
scroll to position [3, 0]
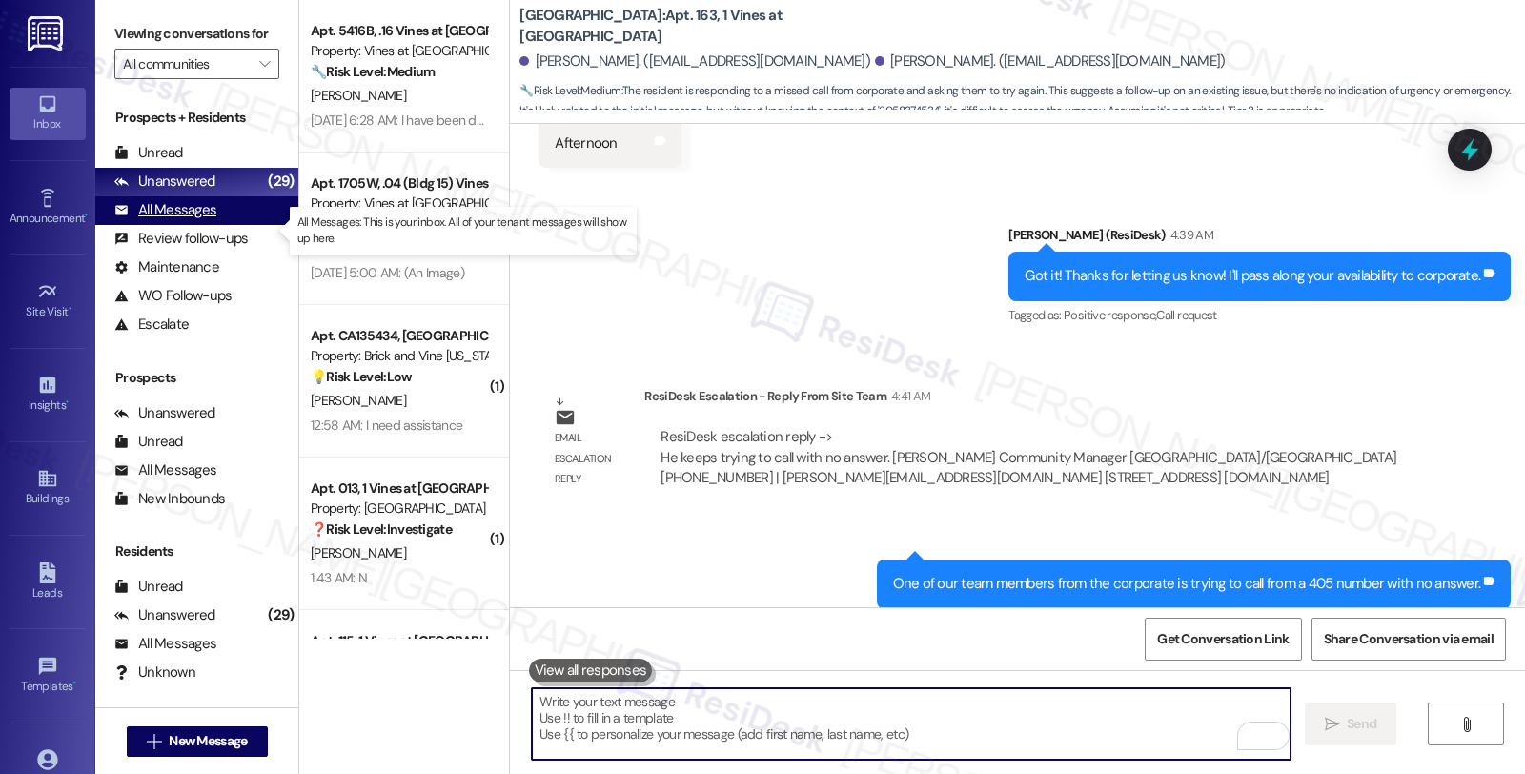
click at [176, 220] on div "All Messages" at bounding box center [165, 210] width 102 height 20
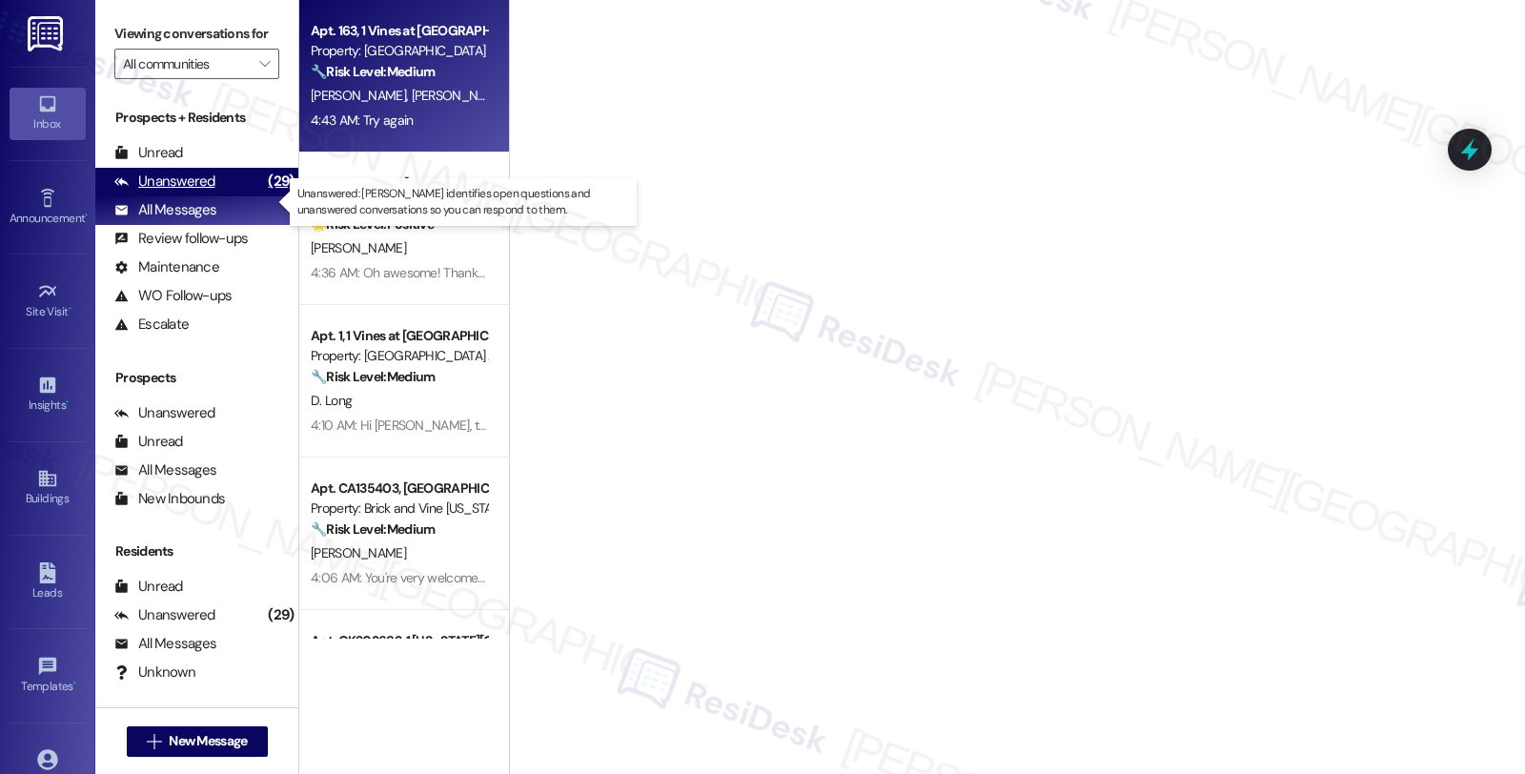
click at [183, 192] on div "Unanswered" at bounding box center [164, 182] width 101 height 20
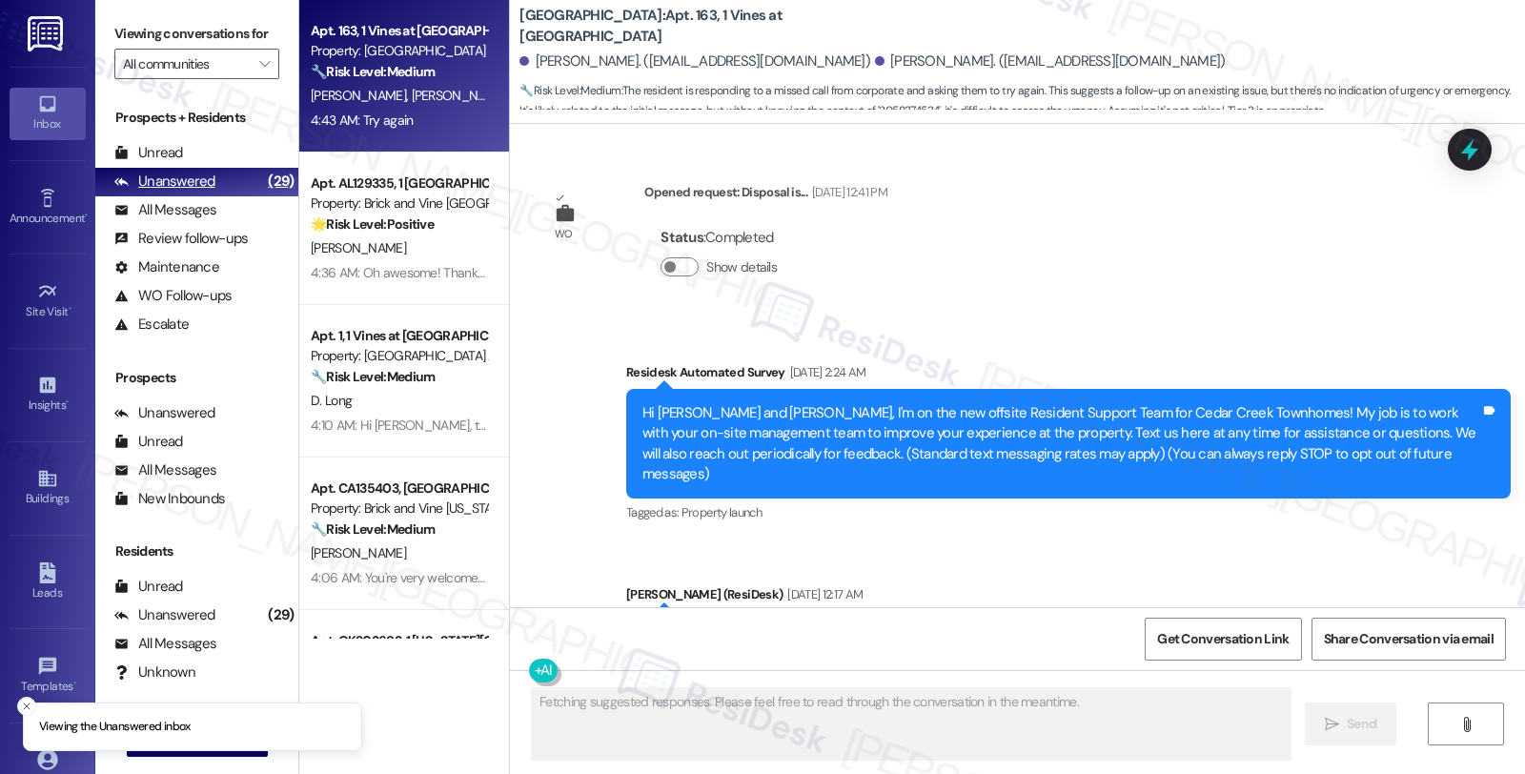
type textarea "Fetching suggested responses. Please feel free to read through the conversation…"
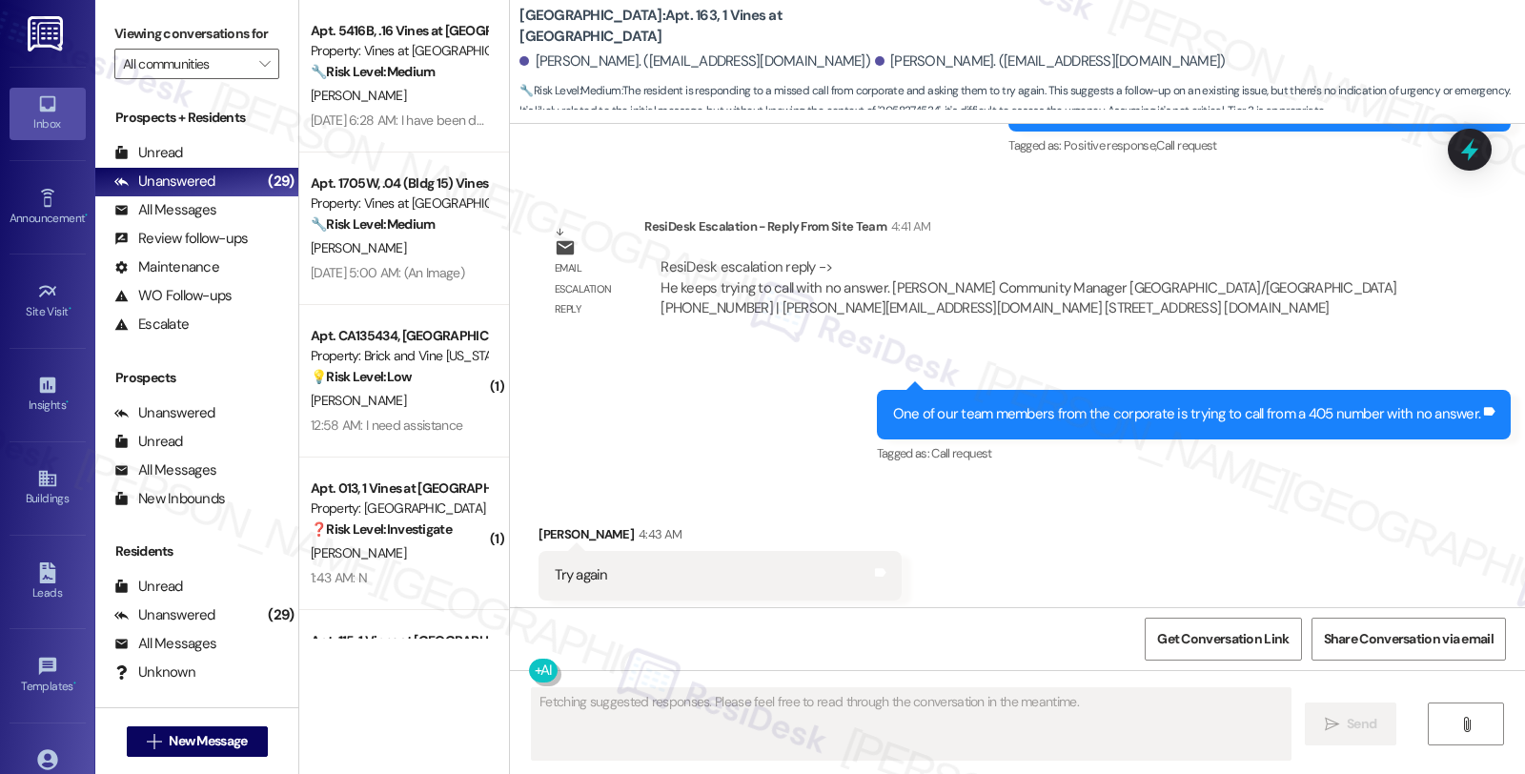
scroll to position [16152, 0]
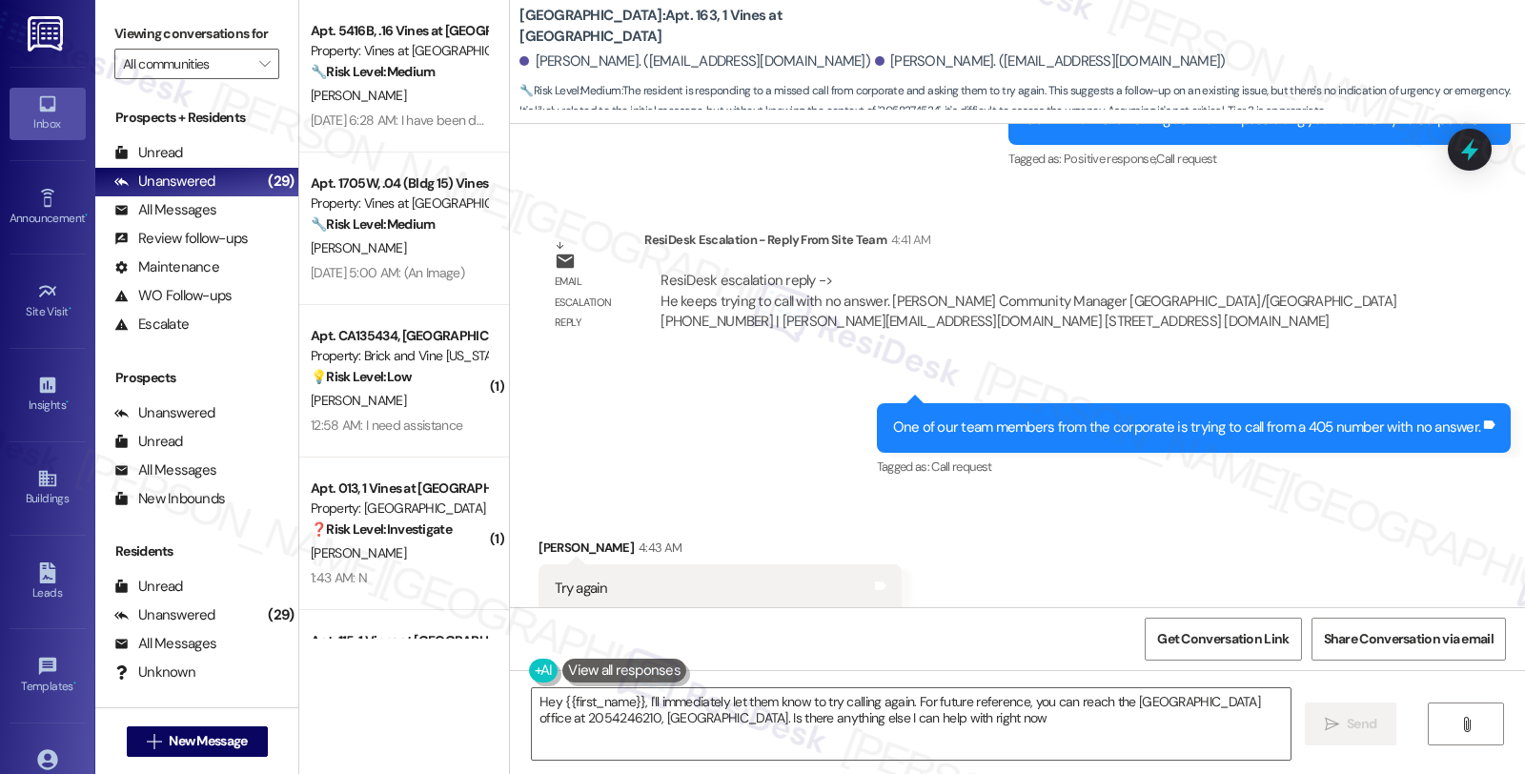
type textarea "Hey {{first_name}}, I'll immediately let them know to try calling again. For fu…"
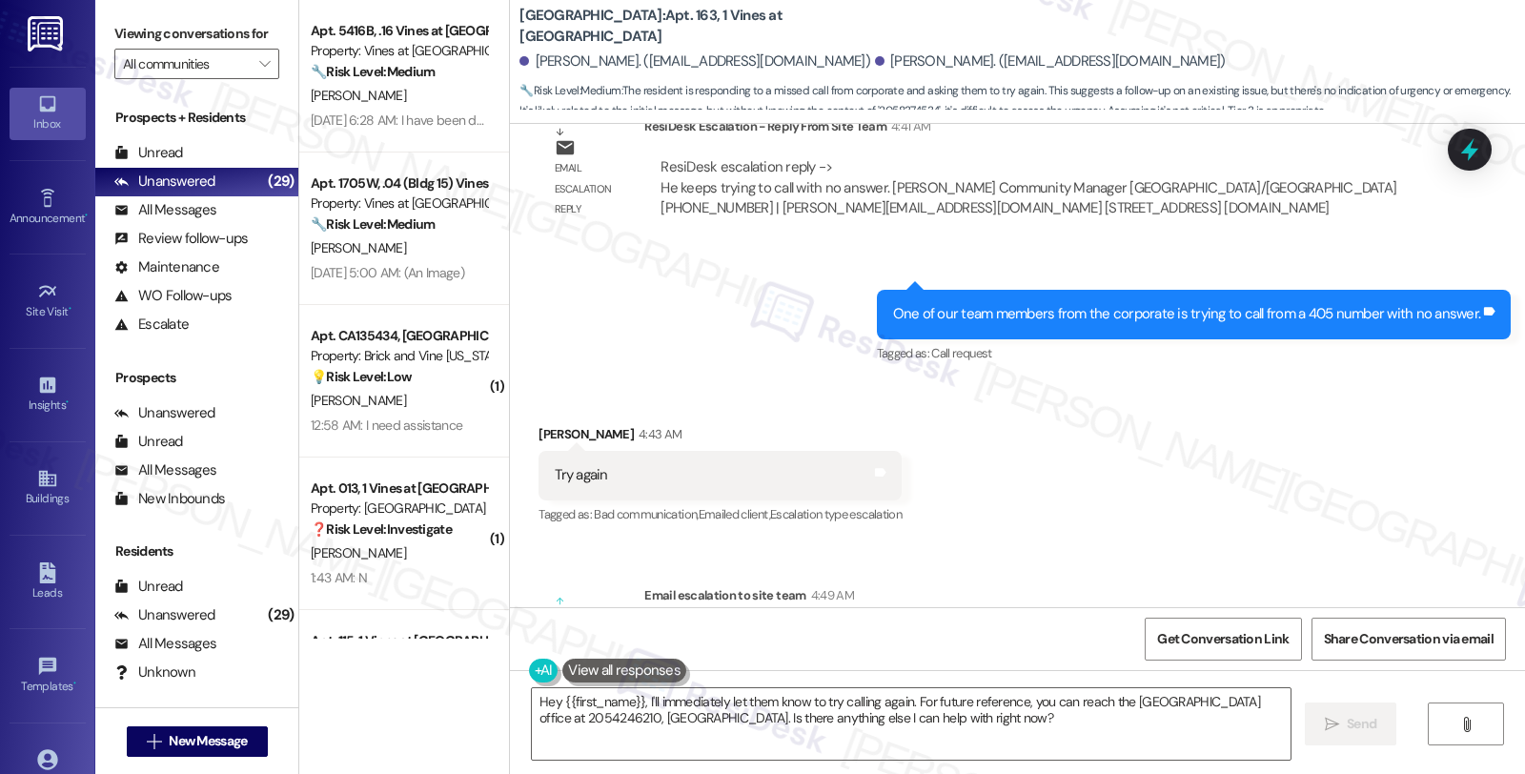
scroll to position [16364, 0]
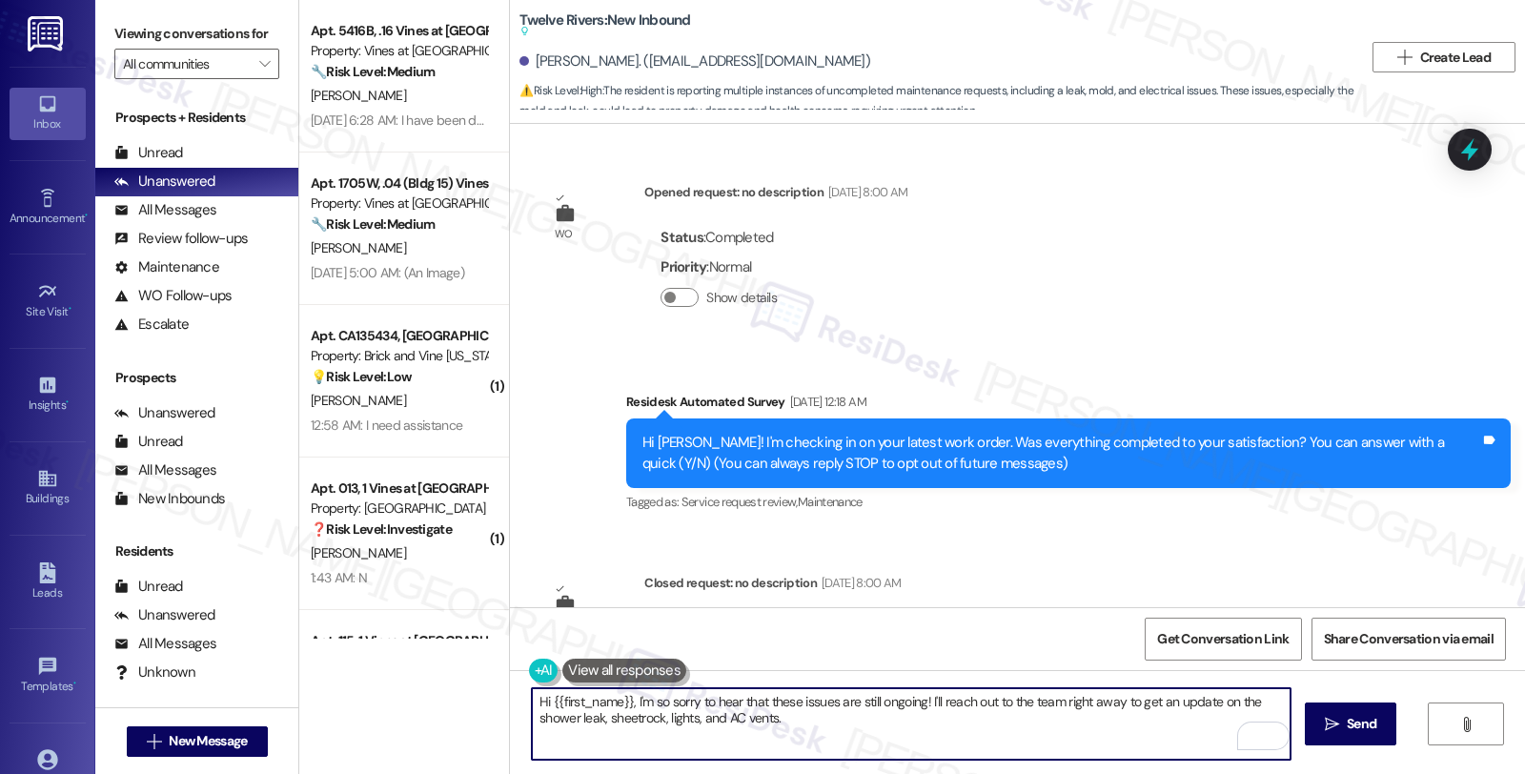
scroll to position [8230, 0]
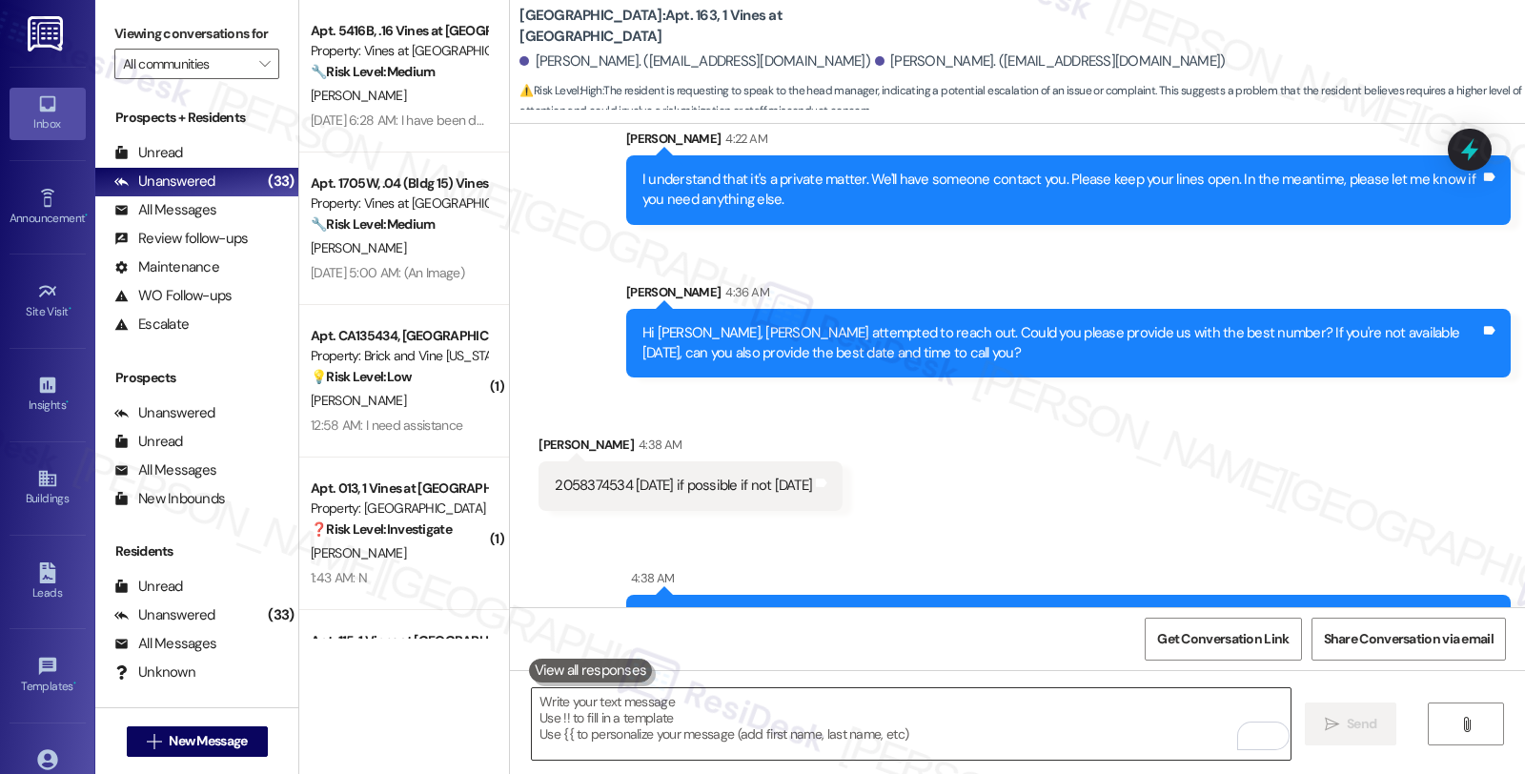
scroll to position [14021, 0]
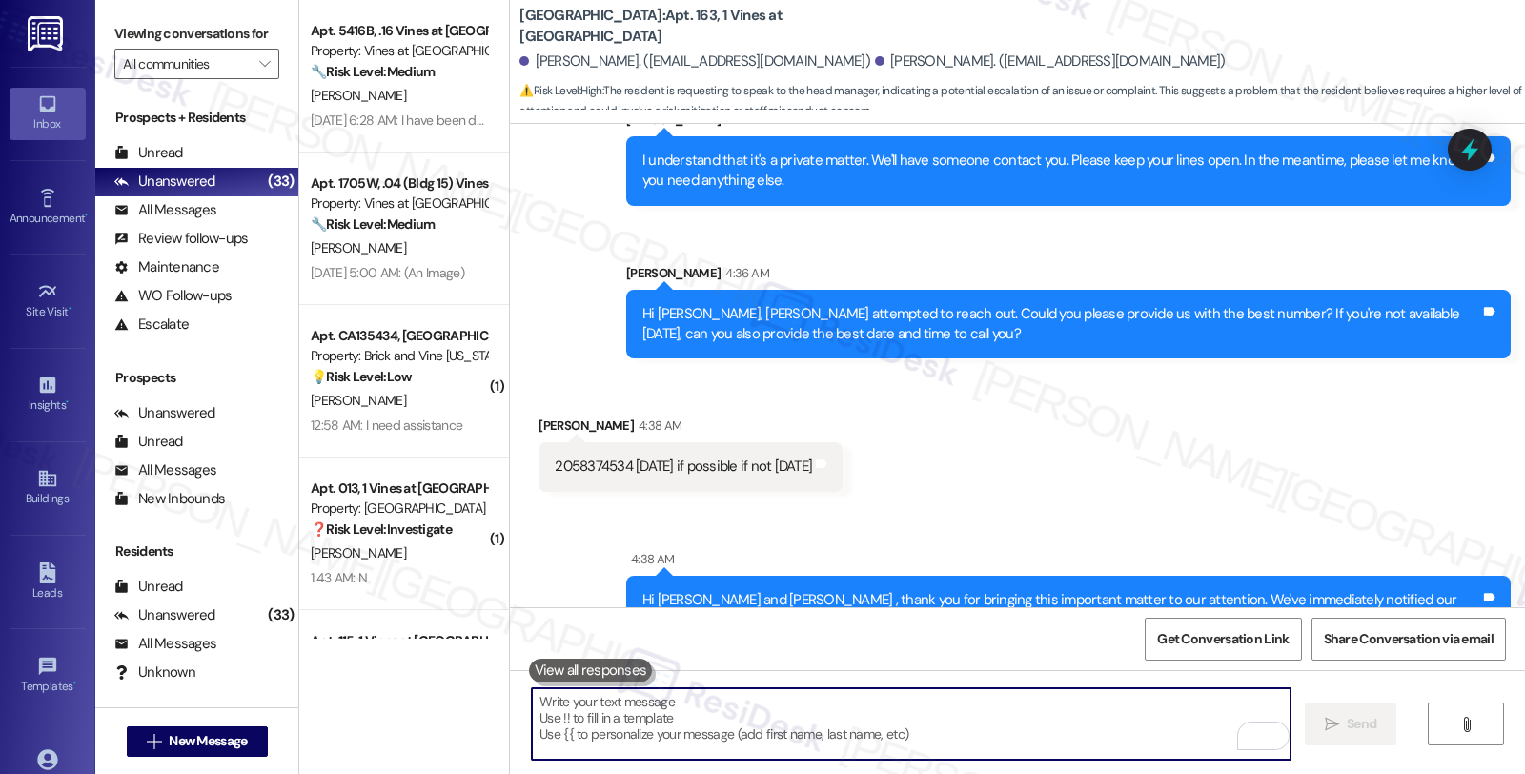
click at [791, 711] on textarea "To enrich screen reader interactions, please activate Accessibility in Grammarl…" at bounding box center [911, 723] width 758 height 71
paste textarea "He keeps trying to call with no answer."
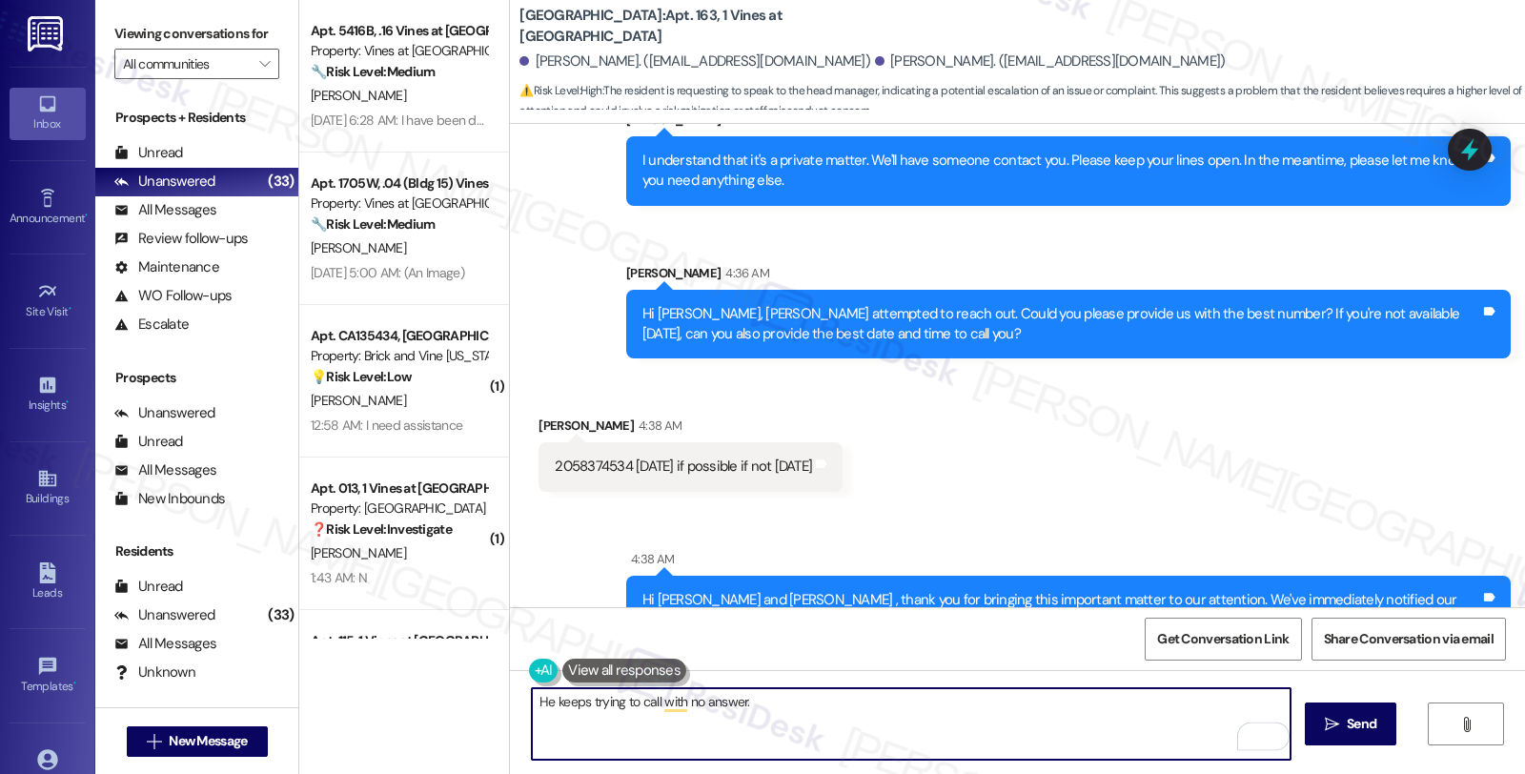
click at [532, 701] on textarea "He keeps trying to call with no answer." at bounding box center [911, 723] width 758 height 71
click at [795, 705] on textarea "The corporate is tryinh to call keeps trying to call with no answer." at bounding box center [911, 723] width 758 height 71
click at [941, 702] on textarea "The corporate is trying to call with no answer." at bounding box center [911, 723] width 758 height 71
click at [689, 702] on textarea "The corporate is trying to call with no answer." at bounding box center [911, 723] width 758 height 71
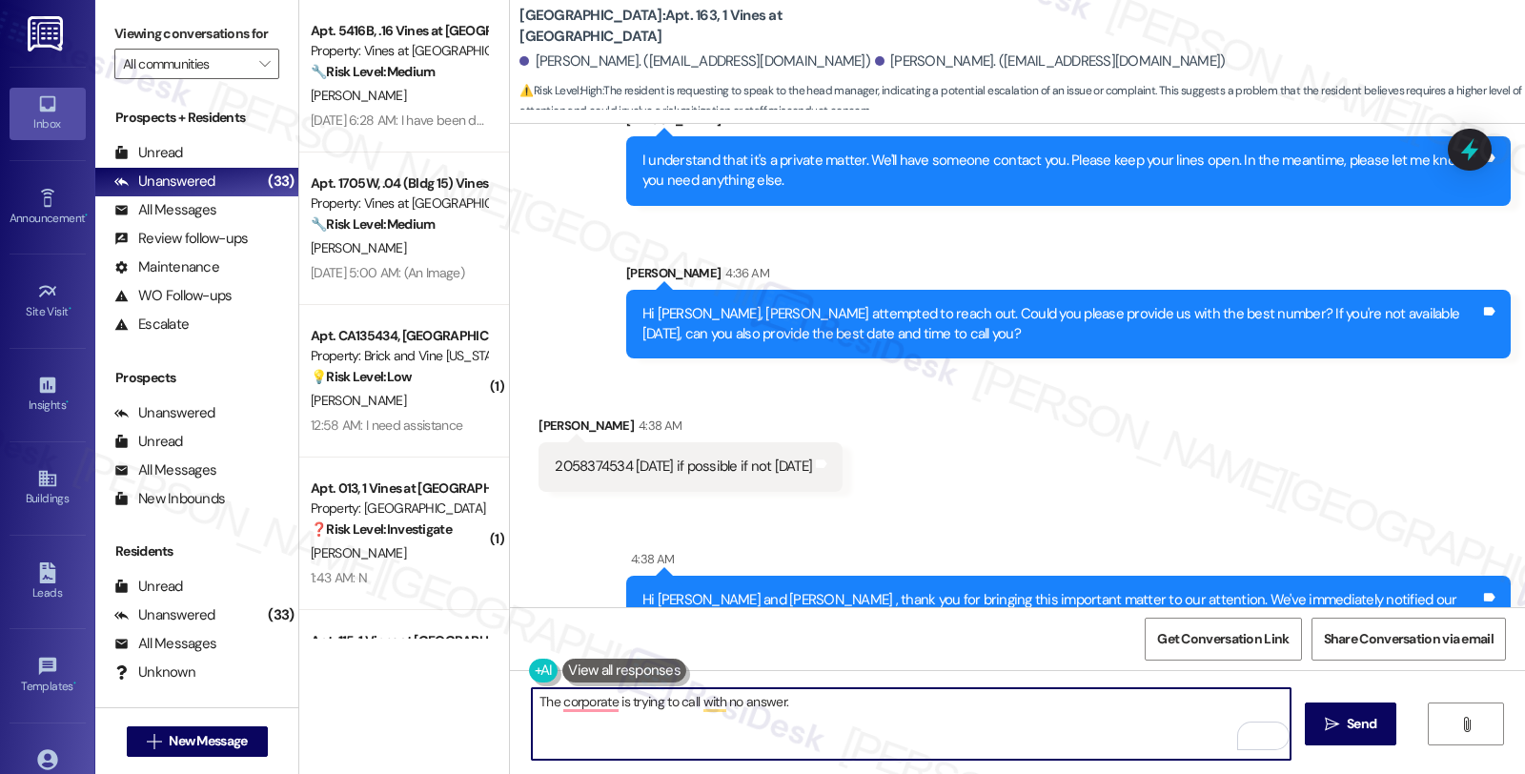
paste textarea "I am calling from a 405 number"
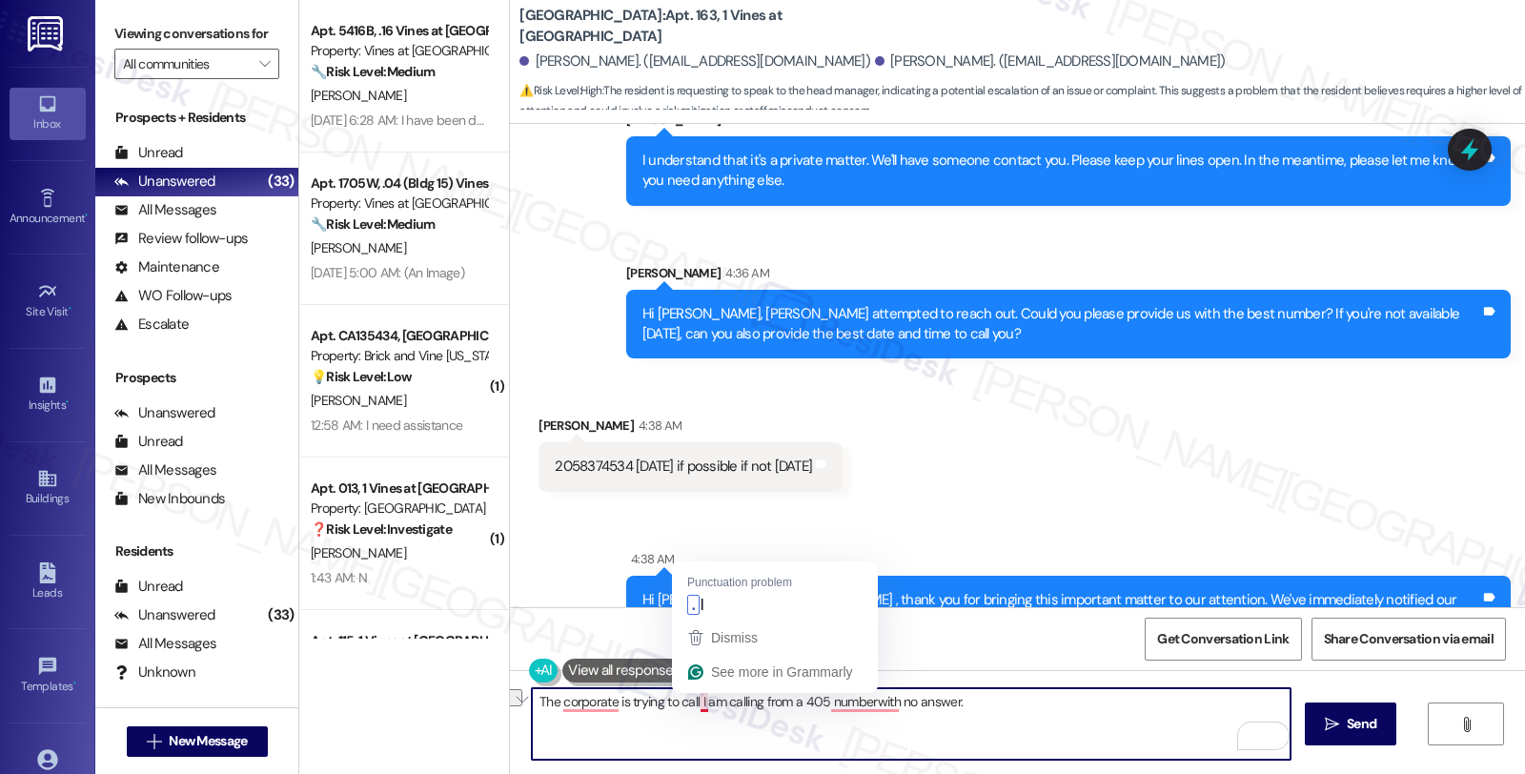
drag, startPoint x: 749, startPoint y: 703, endPoint x: 688, endPoint y: 703, distance: 61.0
click at [688, 703] on textarea "The corporate is trying to call I am calling from a 405 numberwith no answer." at bounding box center [911, 723] width 758 height 71
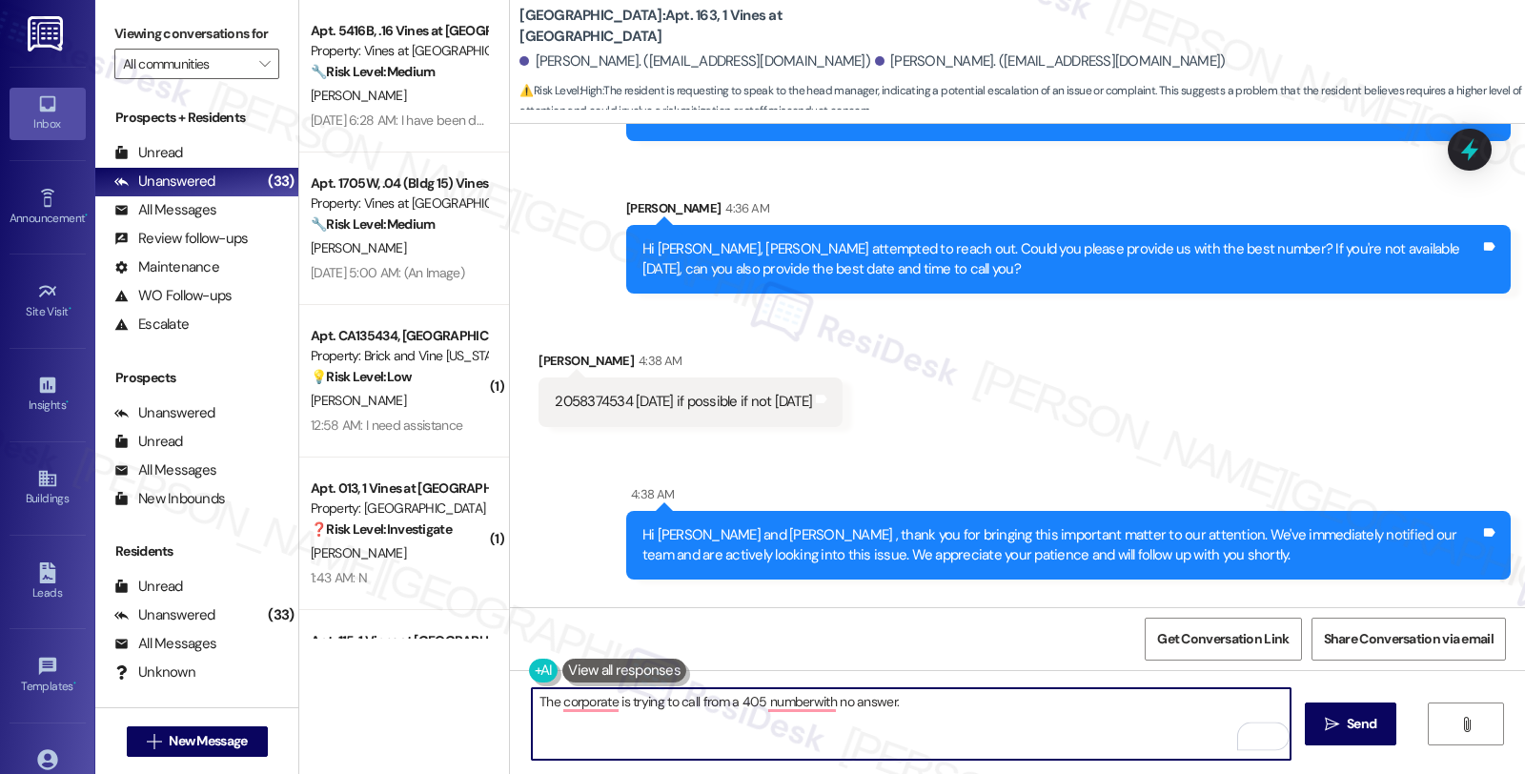
scroll to position [14154, 0]
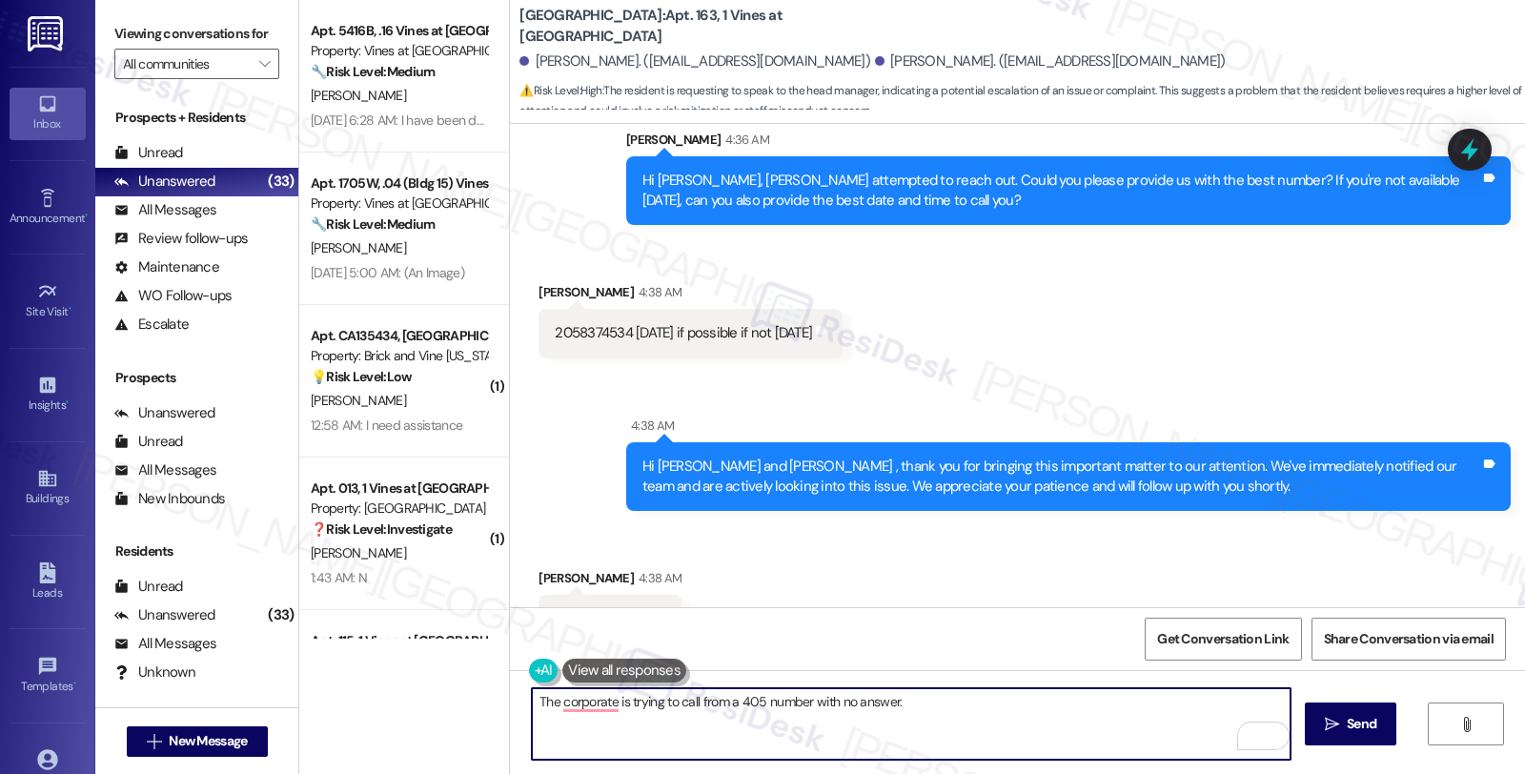
click at [532, 701] on textarea "The corporate is trying to call from a 405 number with no answer." at bounding box center [911, 723] width 758 height 71
click at [1102, 706] on textarea "One of our team members from the corporate is trying to call from a 405 number …" at bounding box center [911, 723] width 758 height 71
type textarea "One of our team members from the corporate is trying to call from a 405 number …"
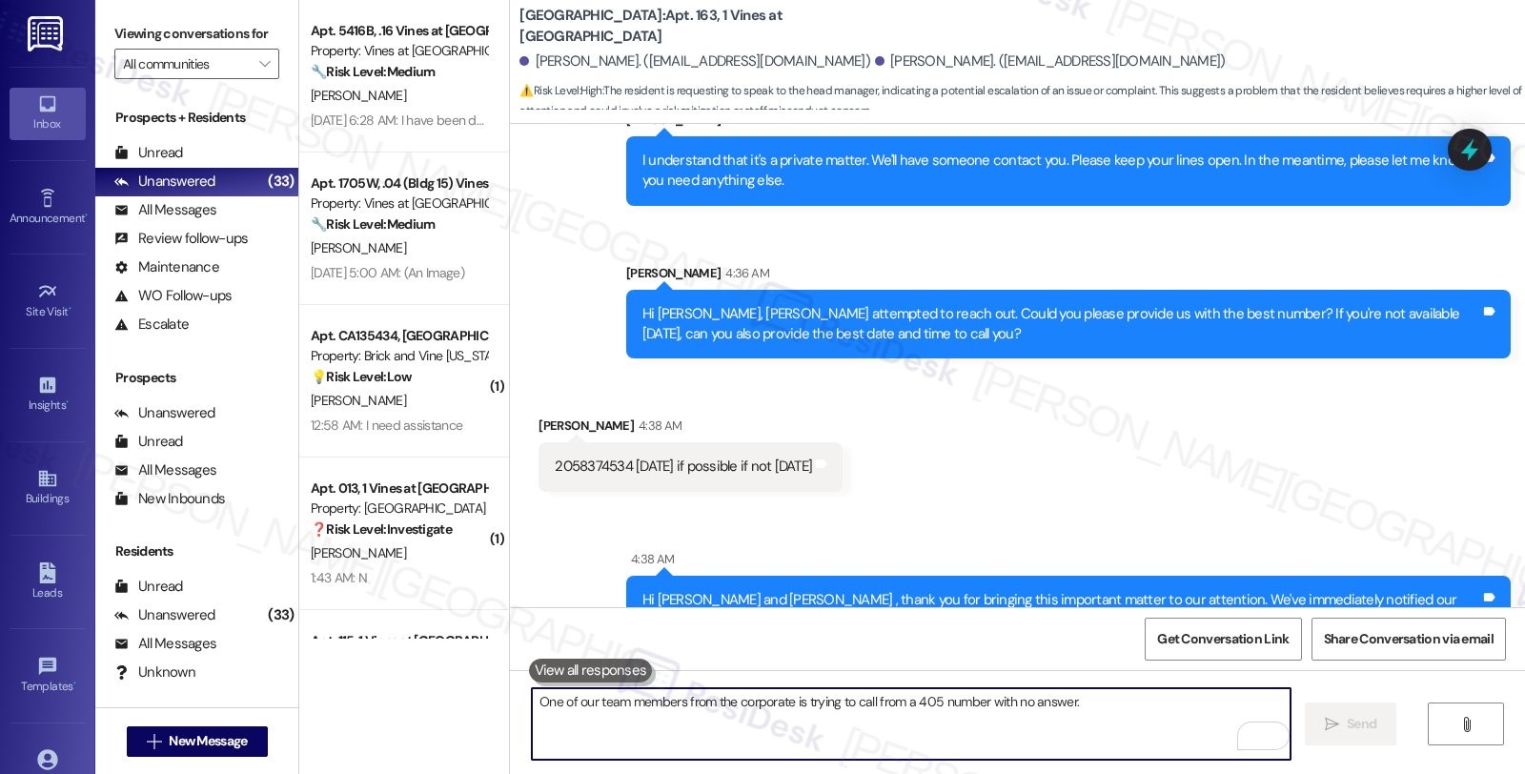
scroll to position [14287, 0]
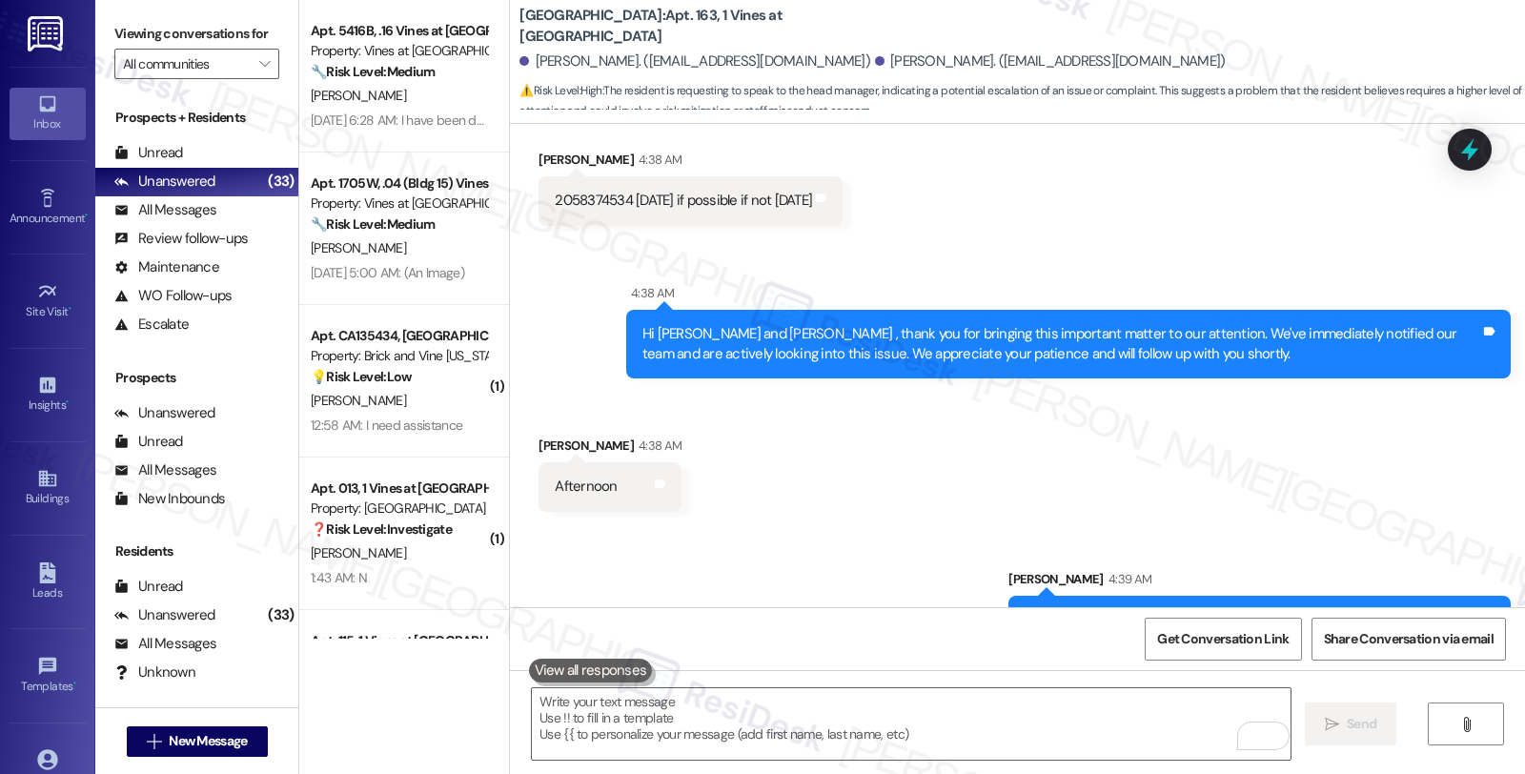
click at [1195, 393] on div "Received via SMS Jason Coleman 4:38 AM Afternoon Tags and notes" at bounding box center [1017, 459] width 1015 height 132
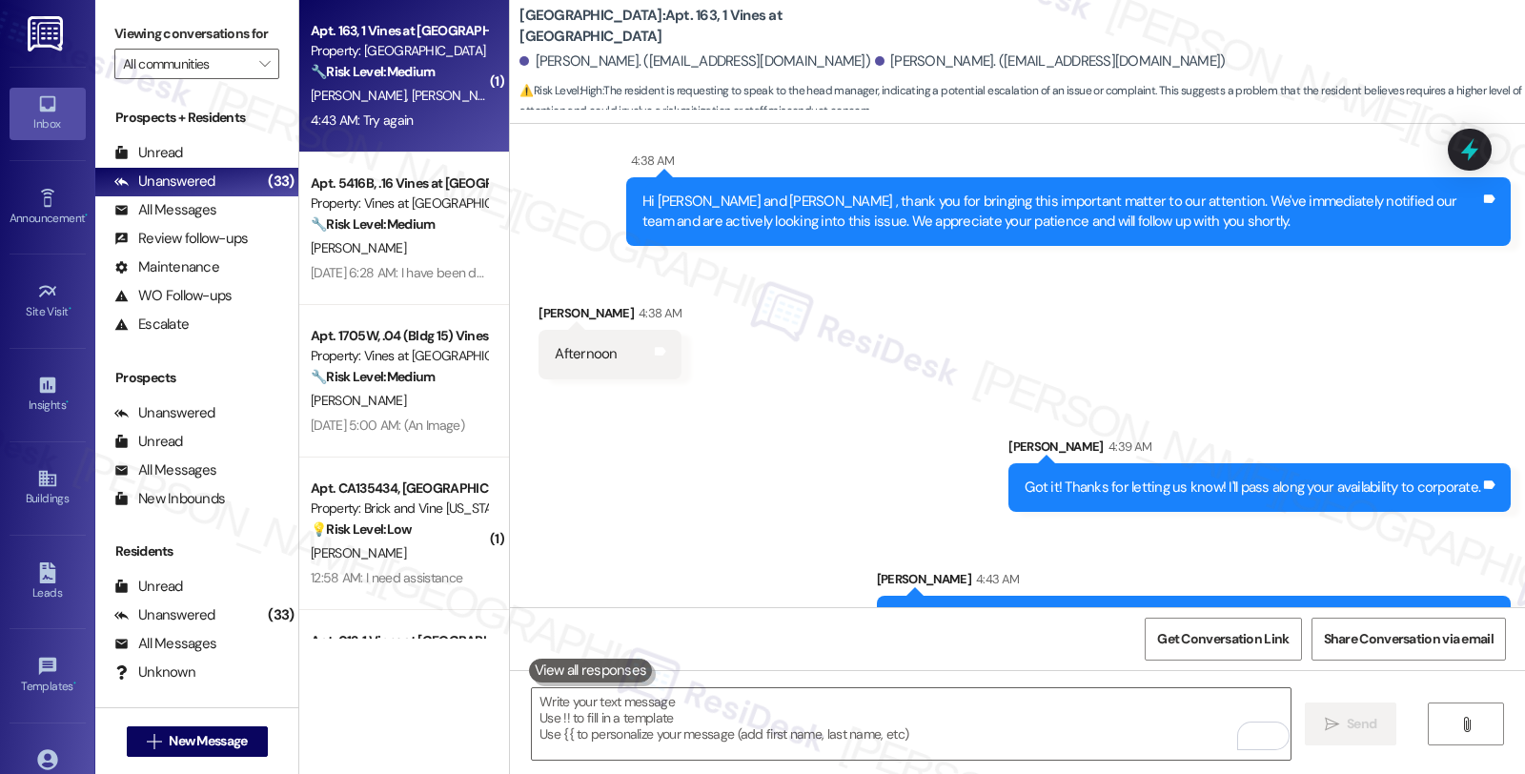
drag, startPoint x: 1278, startPoint y: 544, endPoint x: 1053, endPoint y: 507, distance: 227.9
click at [1278, 659] on div "Received via SMS Jason Coleman 4:43 AM Try again Tags and notes" at bounding box center [1017, 725] width 1015 height 132
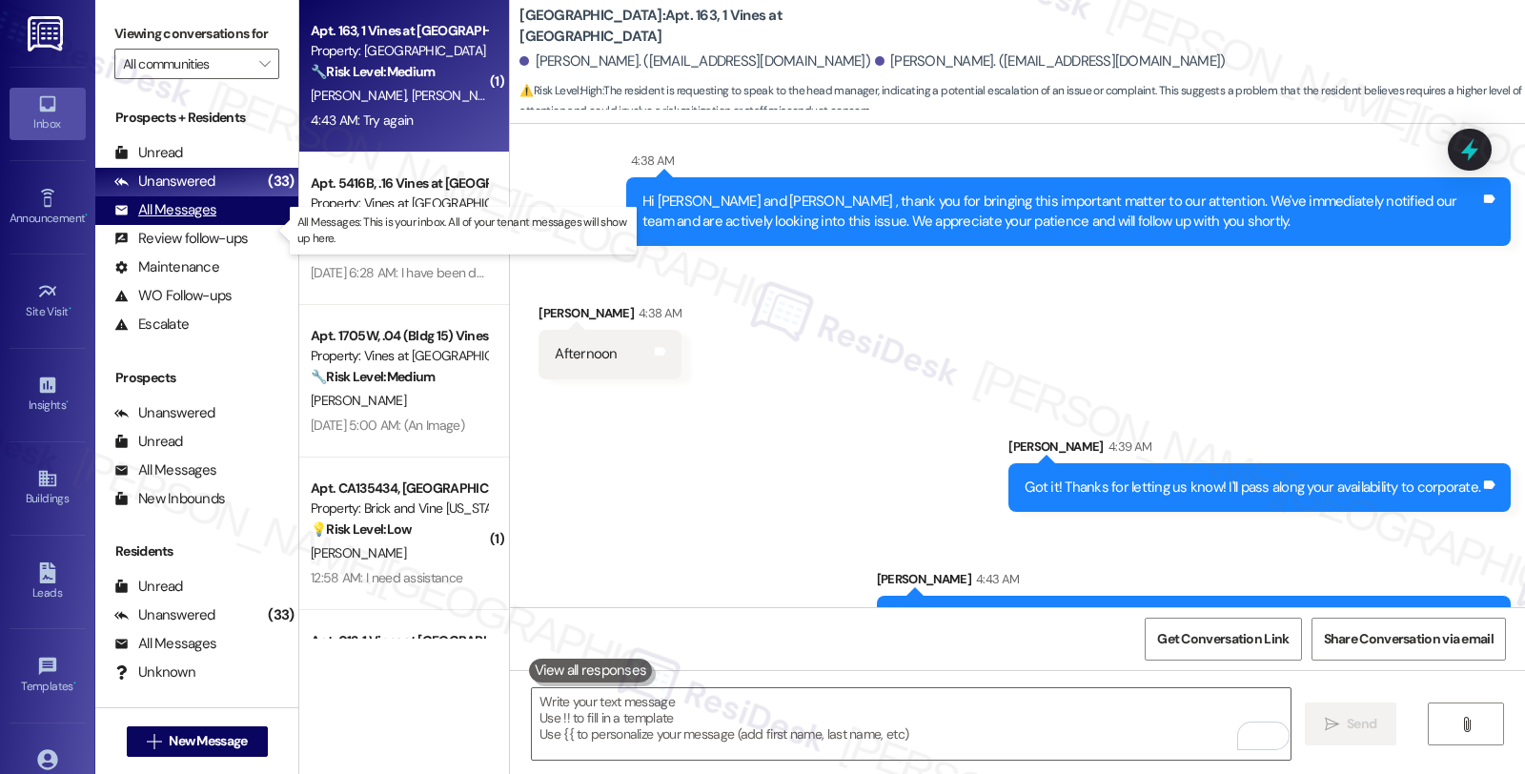
click at [208, 220] on div "All Messages" at bounding box center [165, 210] width 102 height 20
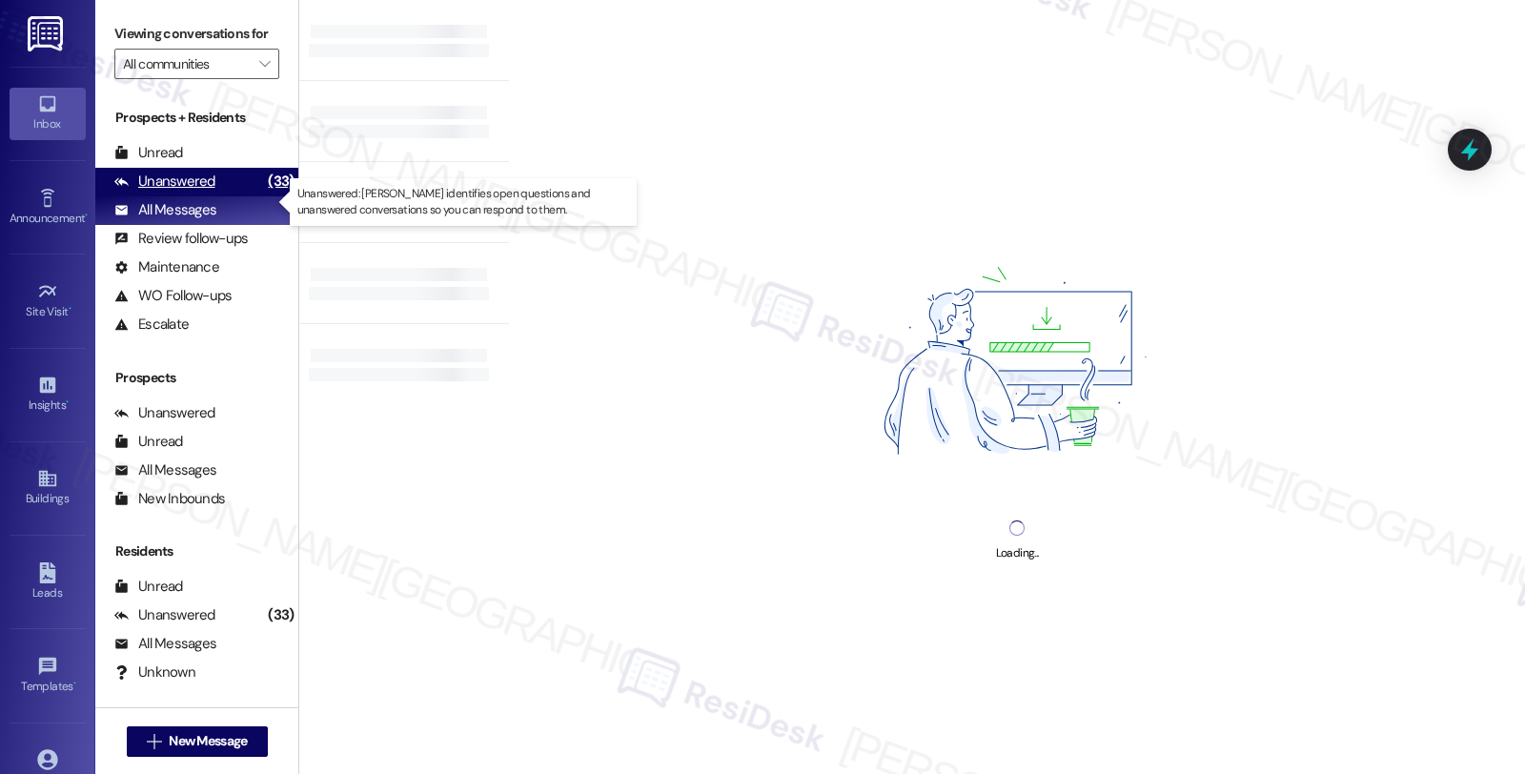
click at [205, 192] on div "Unanswered" at bounding box center [164, 182] width 101 height 20
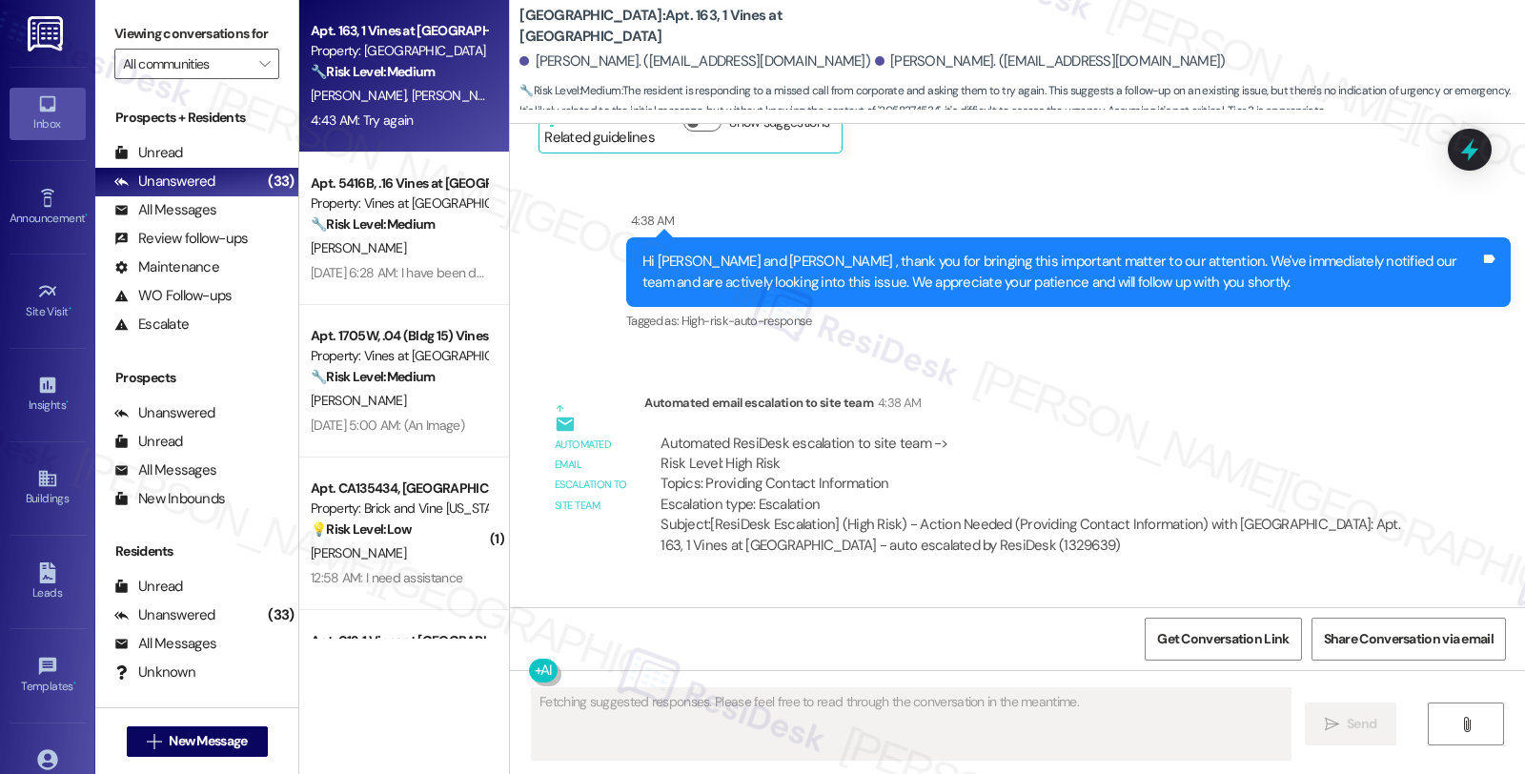
scroll to position [15996, 0]
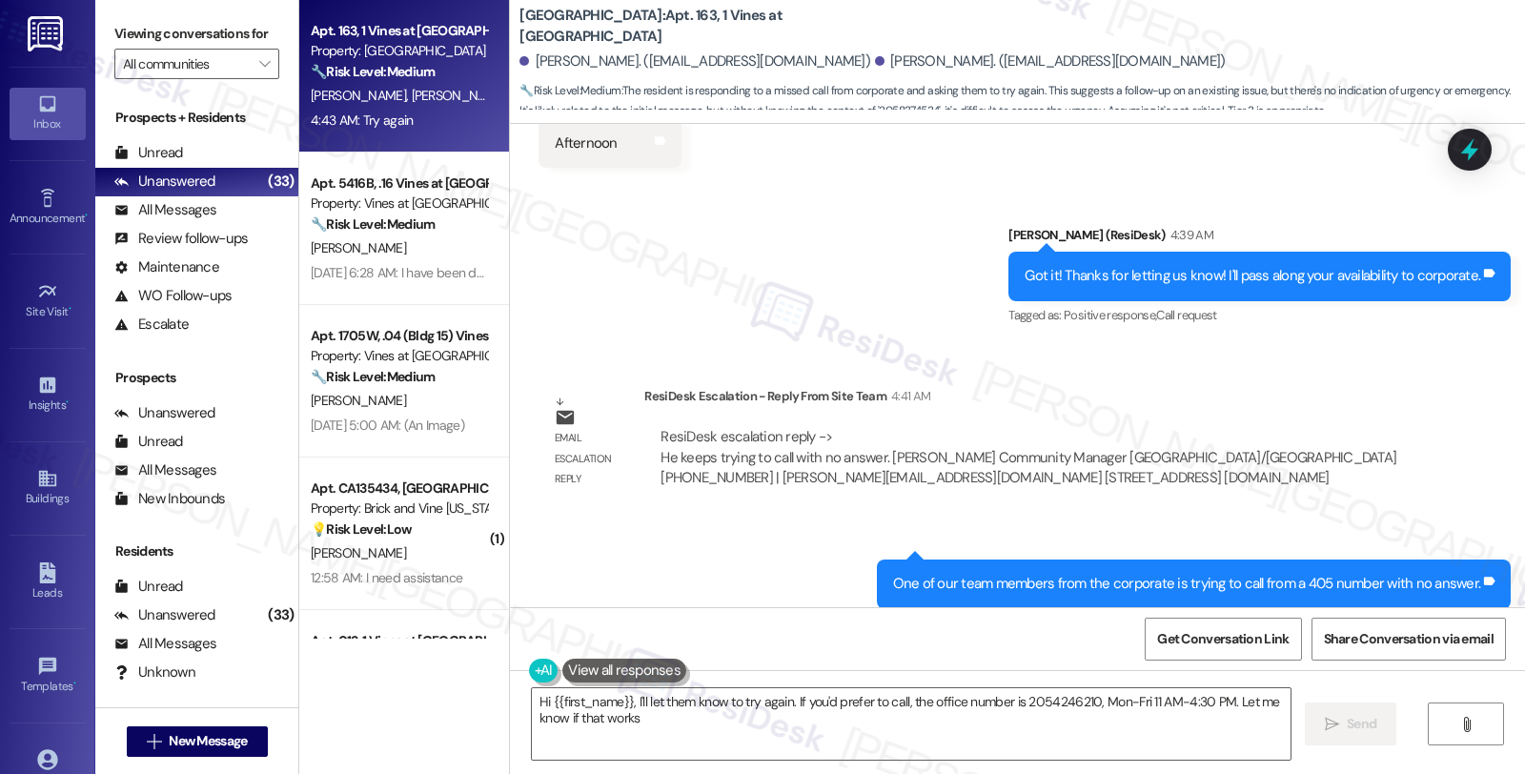
type textarea "Hi {{first_name}}, I'll let them know to try again. If you'd prefer to call, th…"
click at [1216, 636] on span "Get Conversation Link" at bounding box center [1222, 639] width 131 height 20
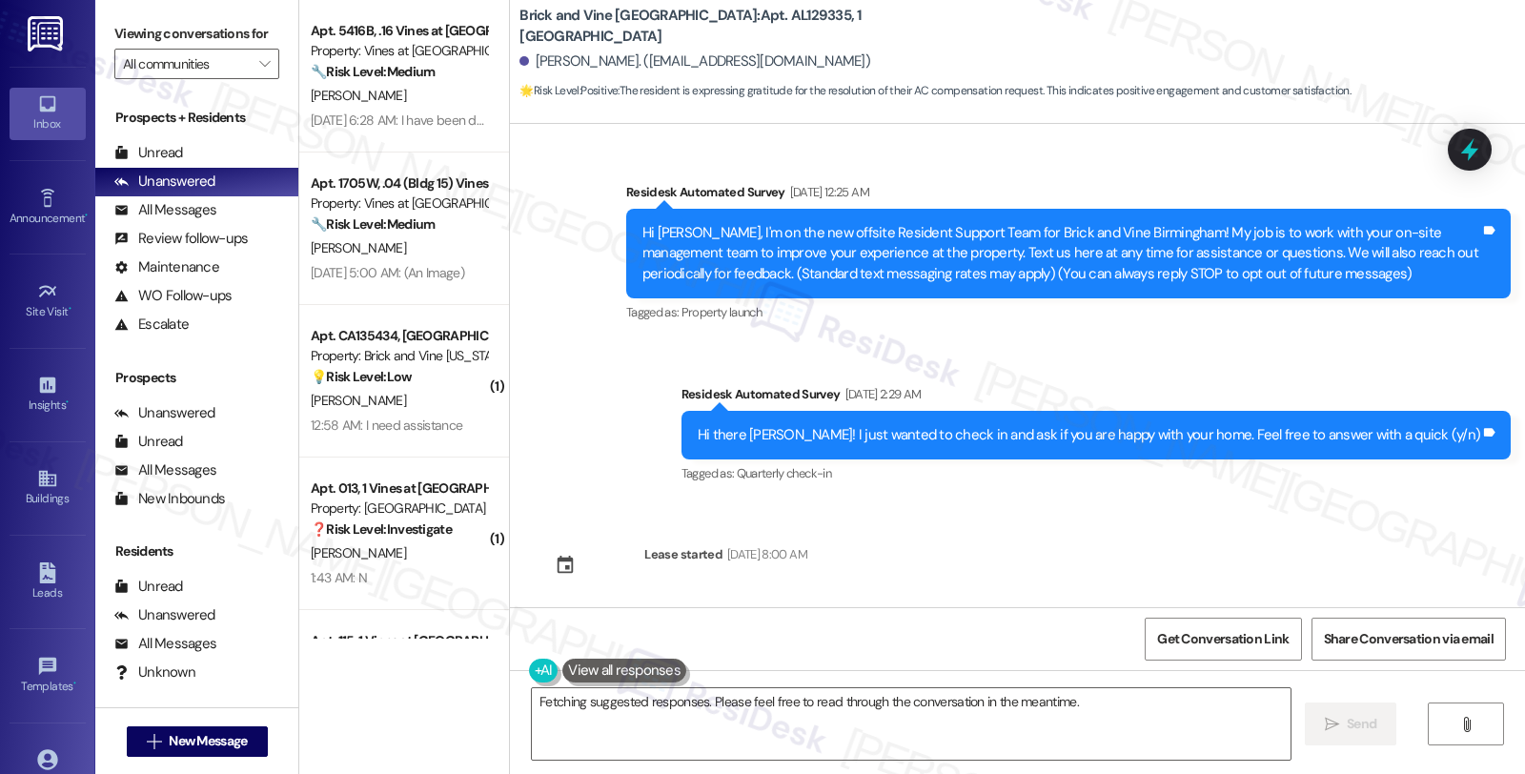
scroll to position [2596, 0]
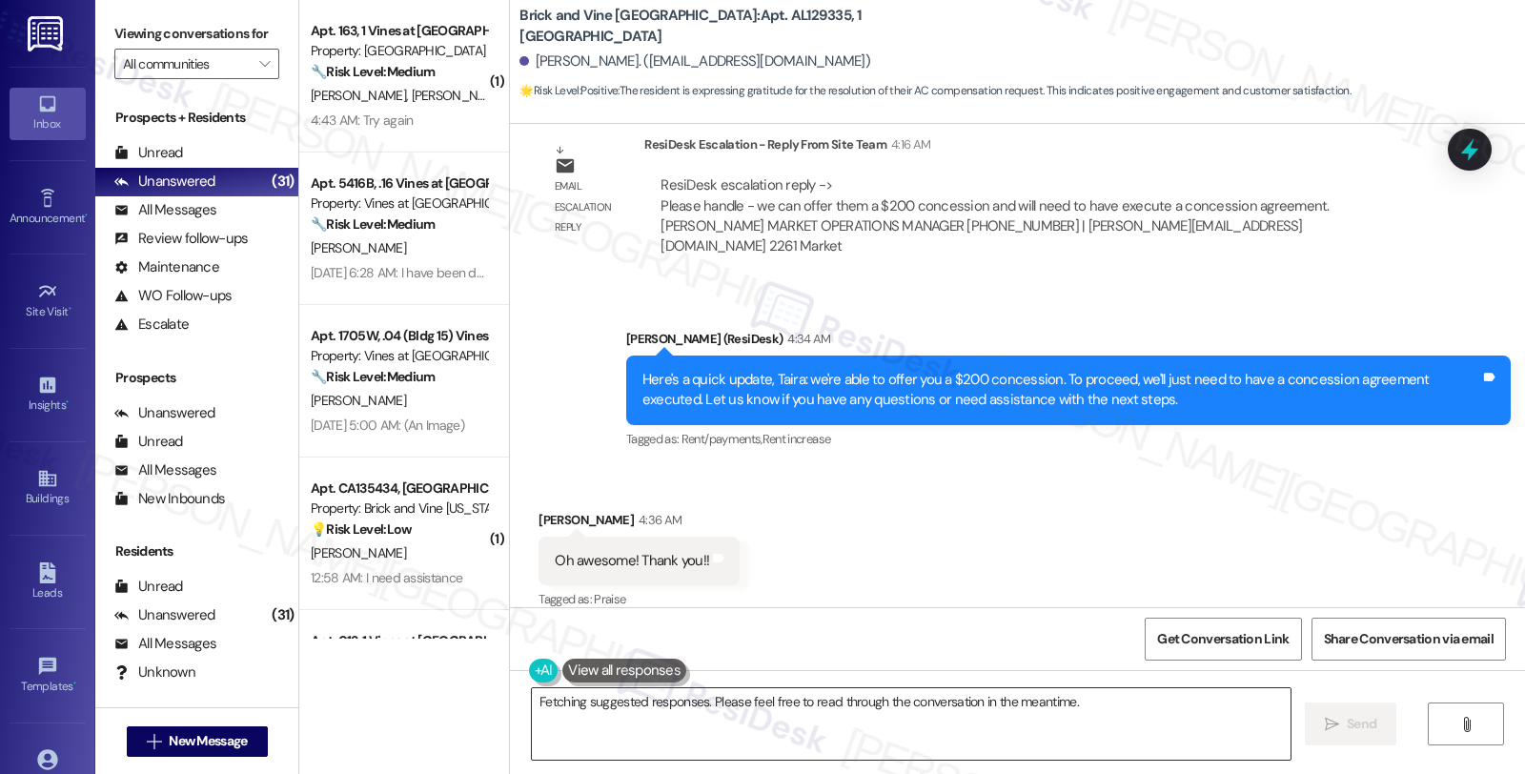
click at [532, 707] on textarea "Hey {{first_name}}! I'm glad to hear you're happy with the concession. Please l…" at bounding box center [911, 723] width 758 height 71
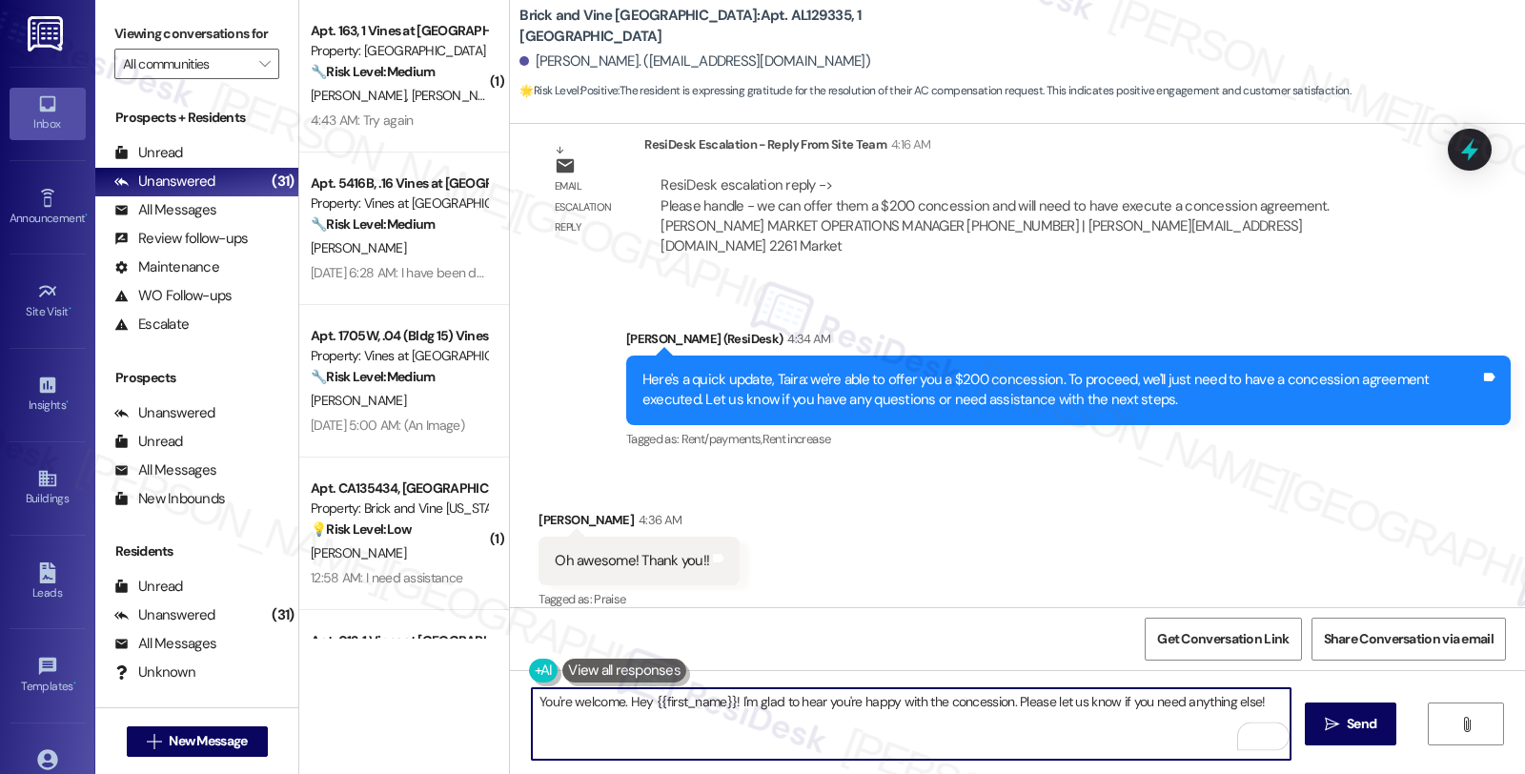
click at [616, 701] on textarea "You're welcome. Hey {{first_name}}! I'm glad to hear you're happy with the conc…" at bounding box center [911, 723] width 758 height 71
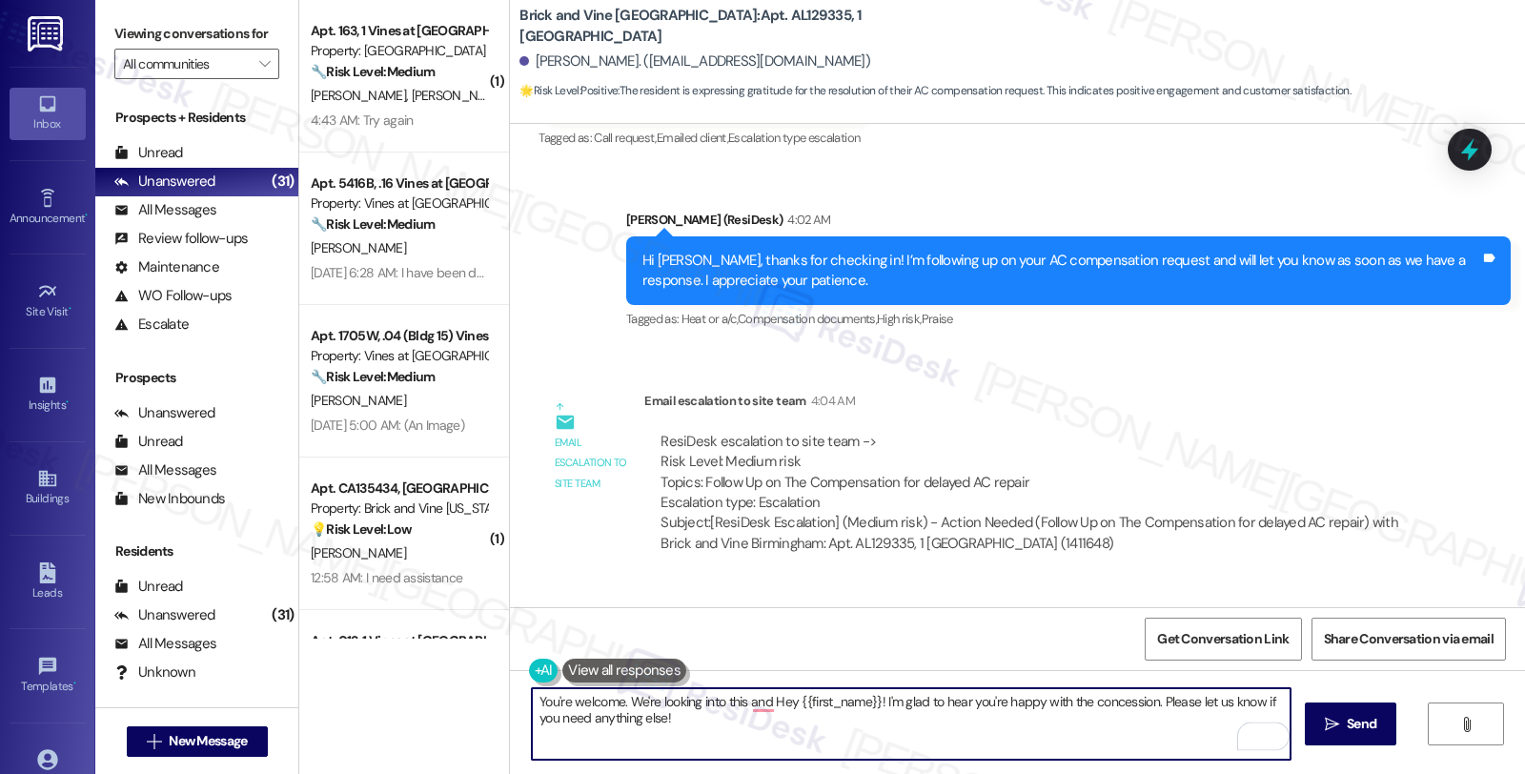
scroll to position [2068, 0]
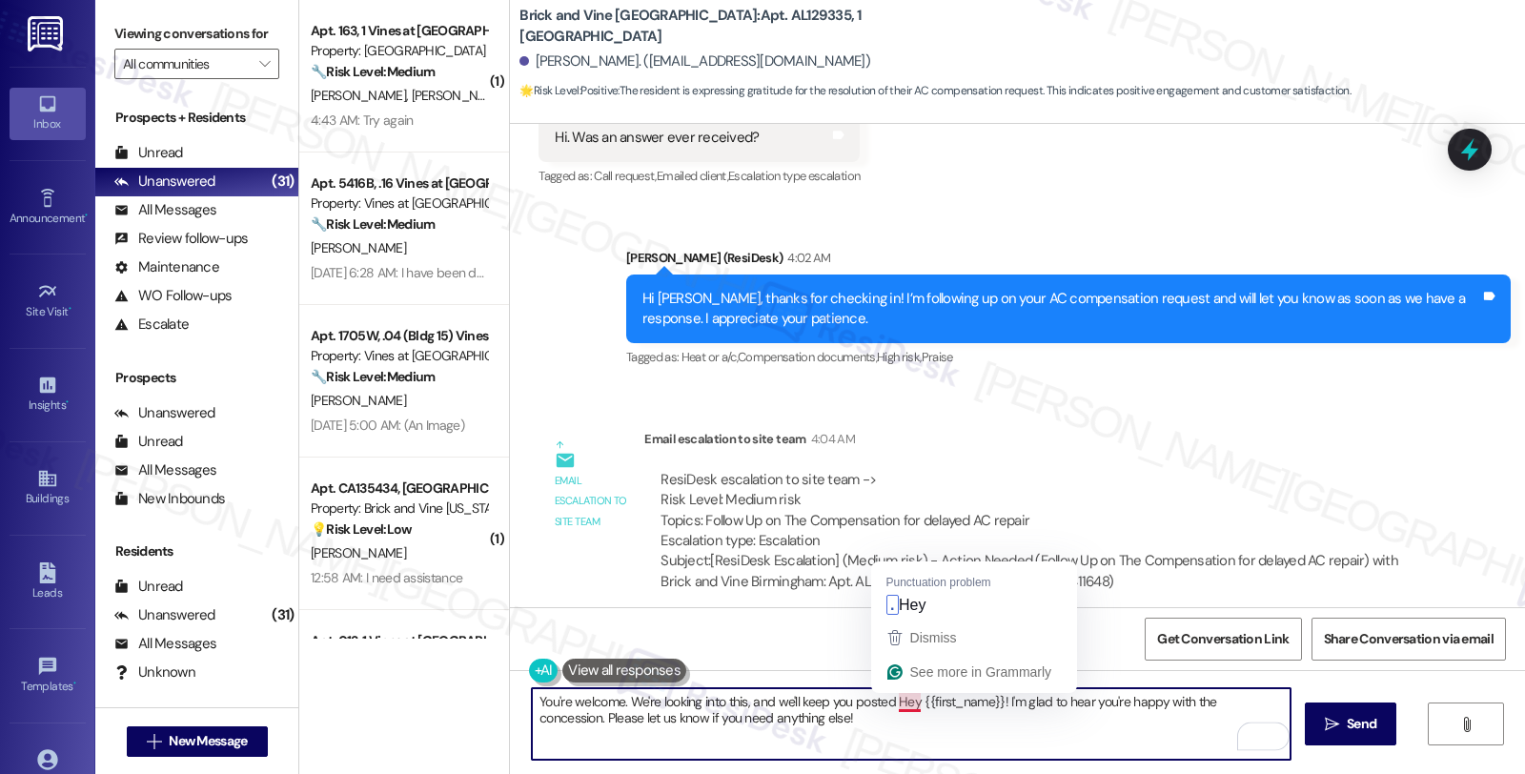
click at [884, 700] on textarea "You're welcome. We're looking into this, and we'll keep you posted Hey {{first_…" at bounding box center [911, 723] width 758 height 71
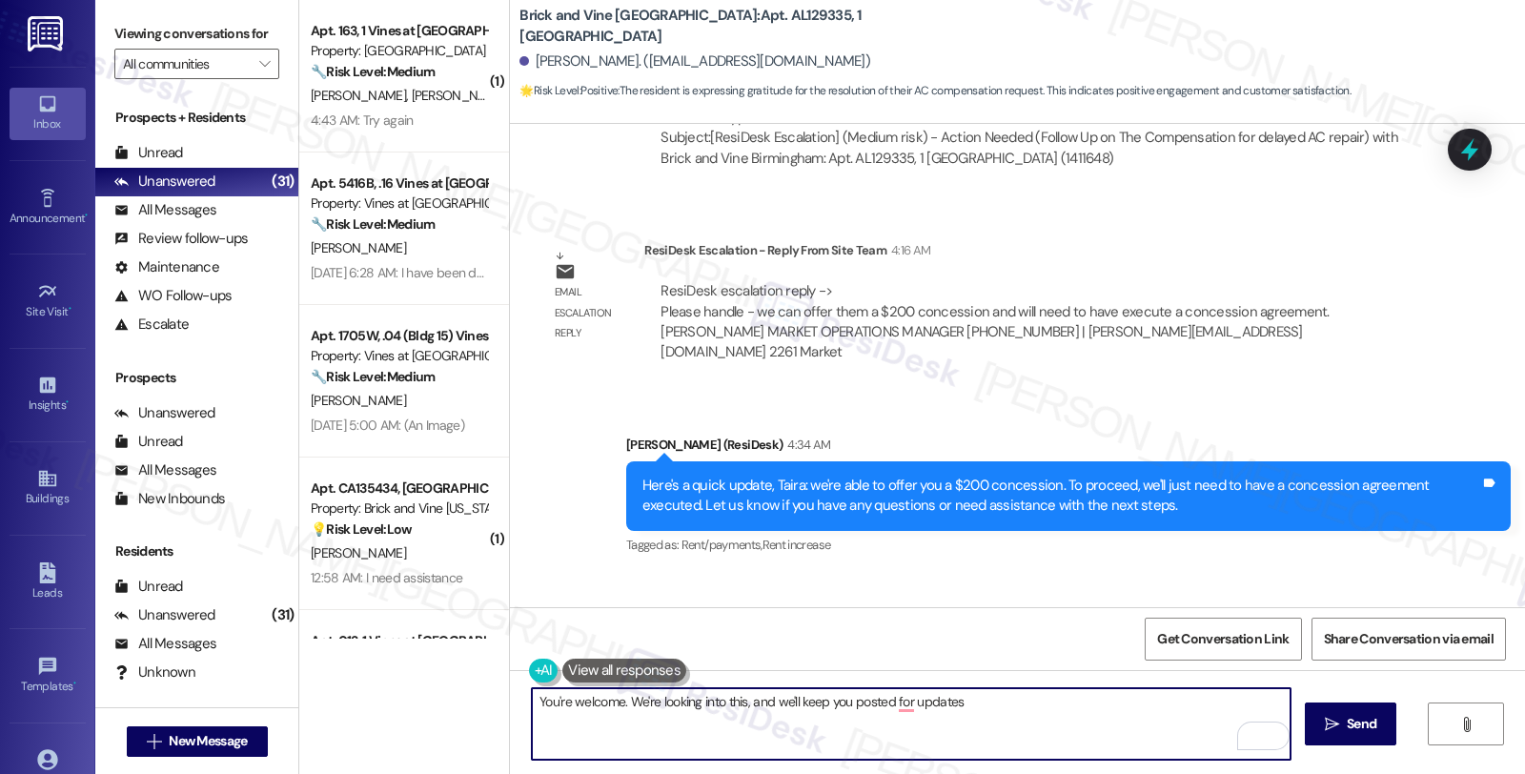
scroll to position [2596, 0]
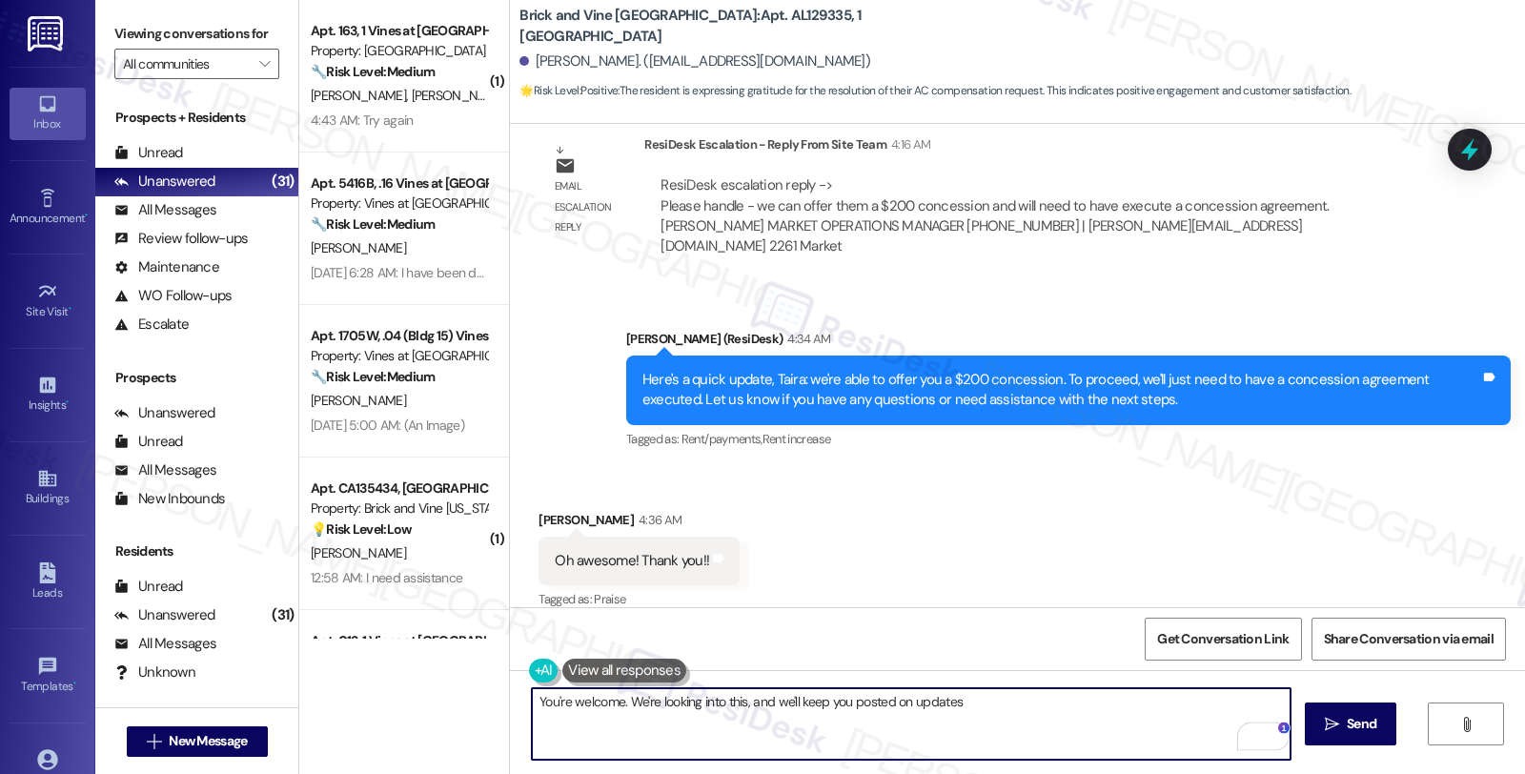
click at [974, 691] on textarea "You're welcome. We're looking into this, and we'll keep you posted on updates" at bounding box center [911, 723] width 758 height 71
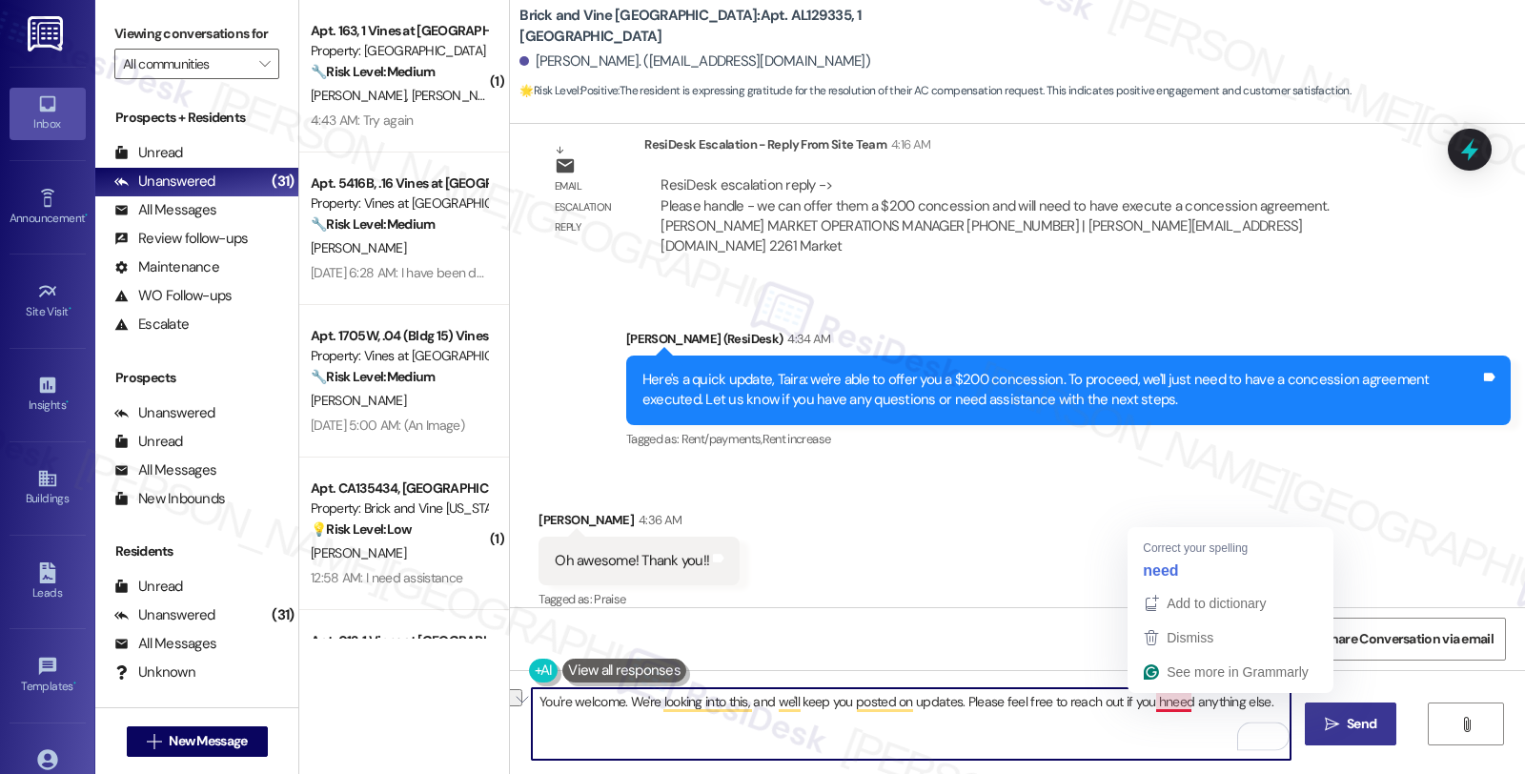
drag, startPoint x: 1144, startPoint y: 706, endPoint x: 1328, endPoint y: 706, distance: 183.9
click at [1328, 706] on div "You're welcome. We're looking into this, and we'll keep you posted on updates. …" at bounding box center [1017, 741] width 1015 height 143
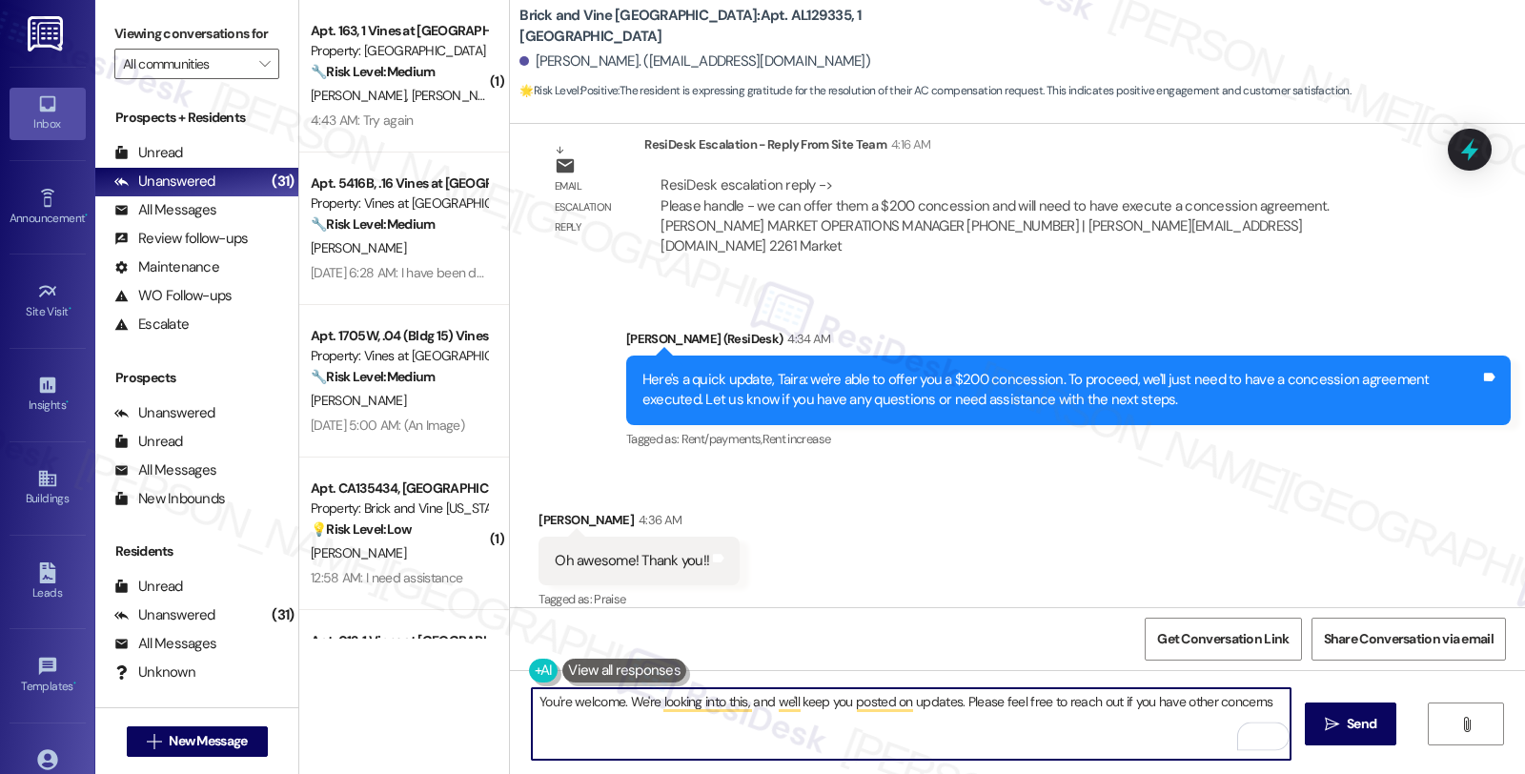
type textarea "You're welcome. We're looking into this, and we'll keep you posted on updates. …"
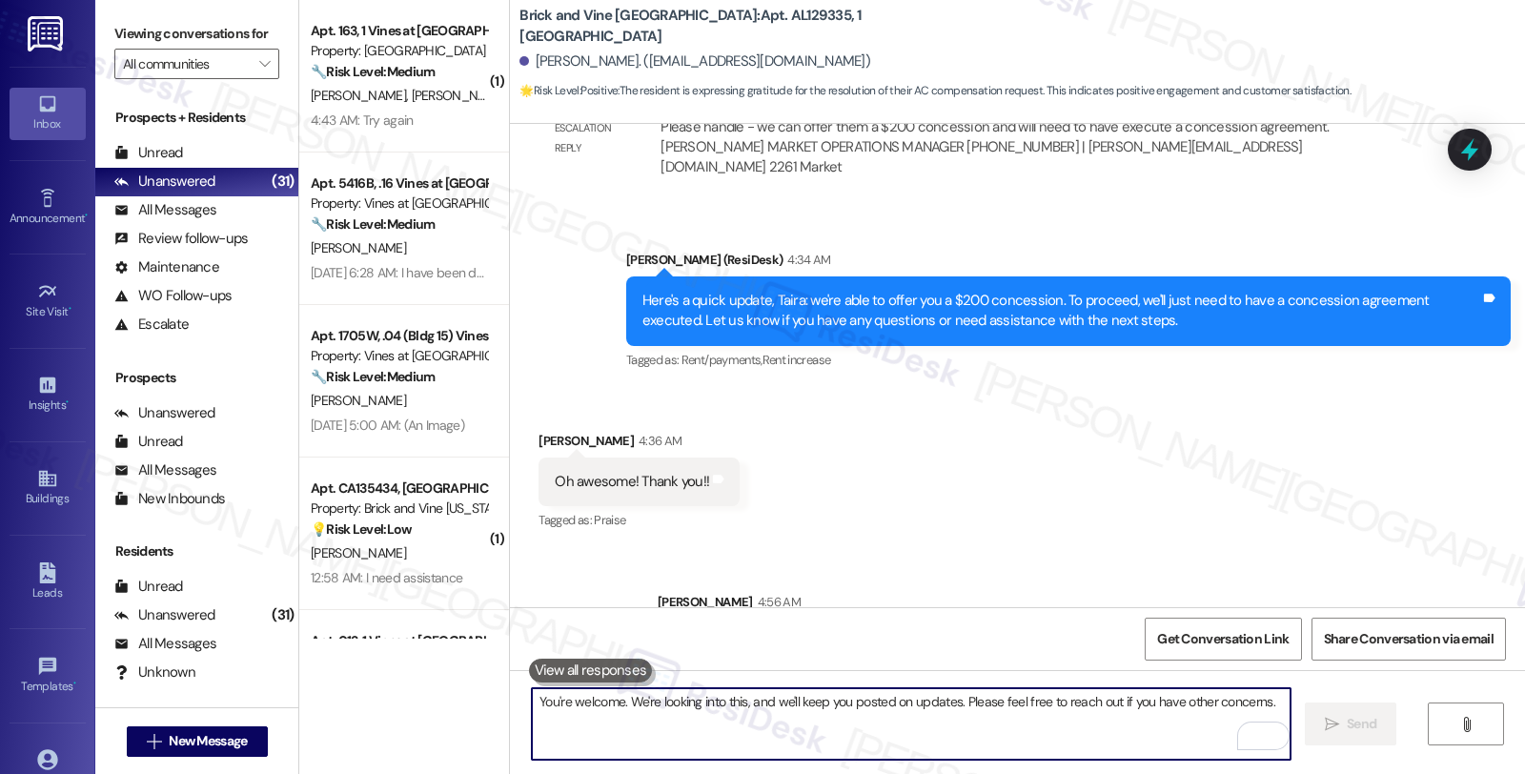
scroll to position [2729, 0]
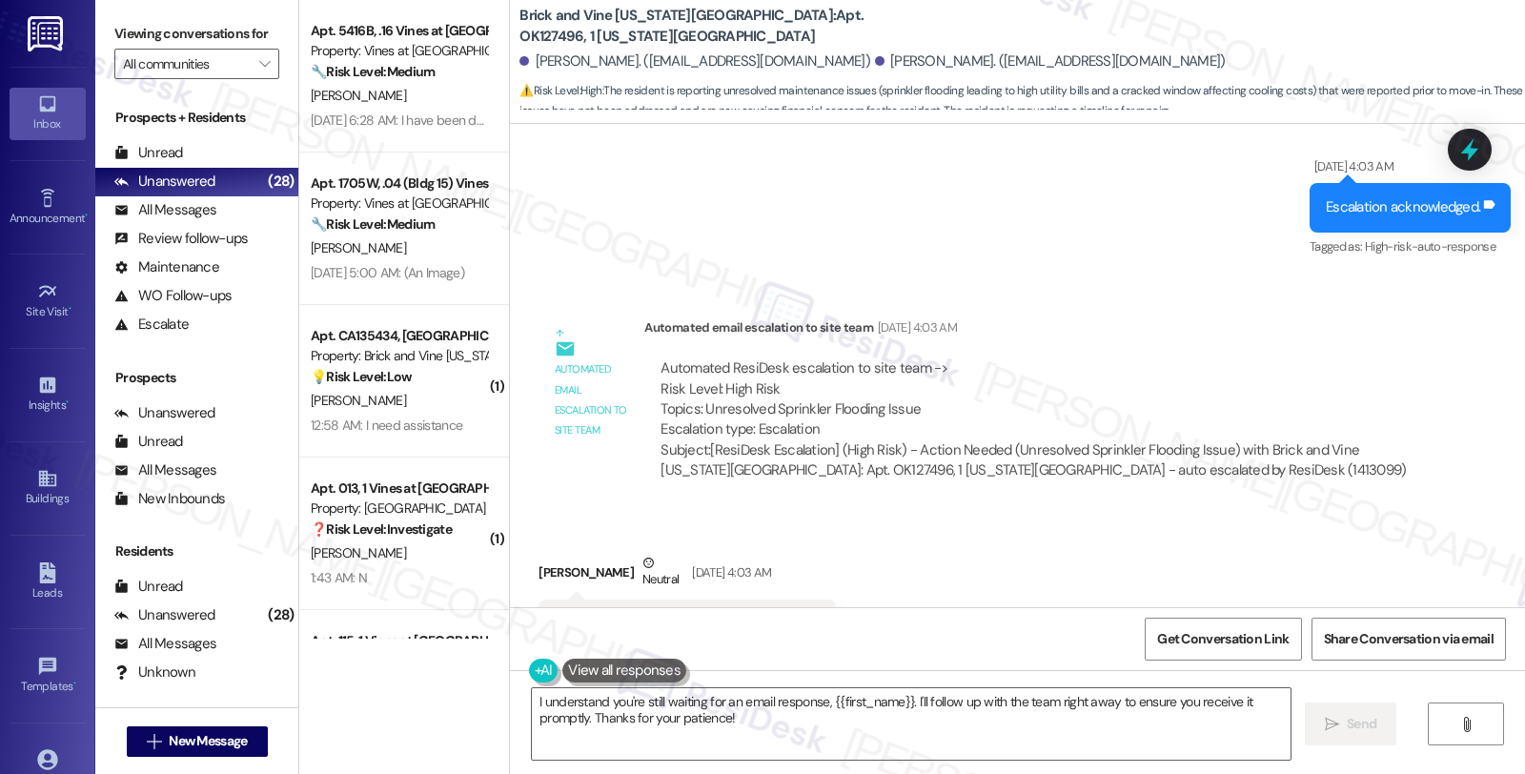
scroll to position [2425, 0]
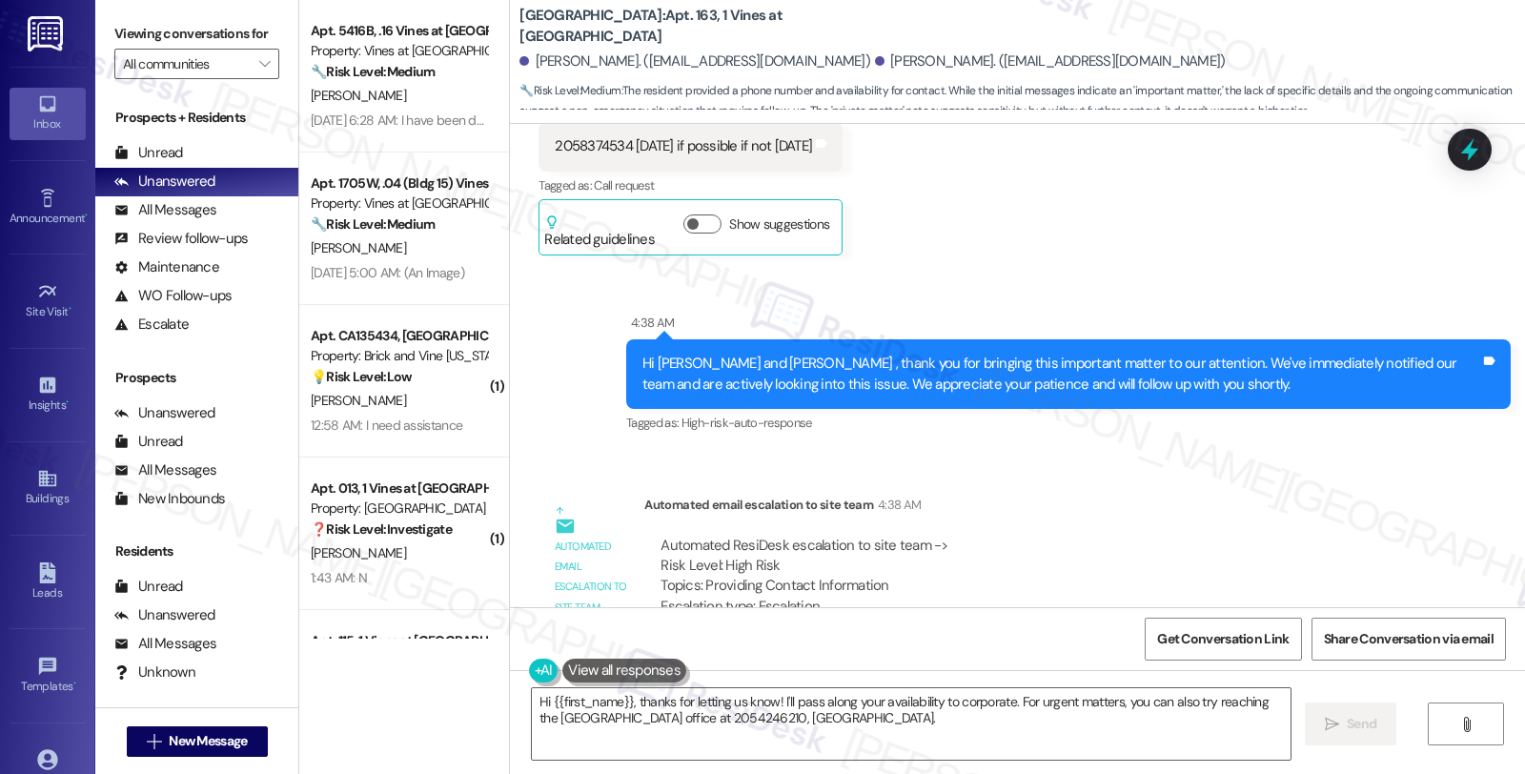
scroll to position [15367, 0]
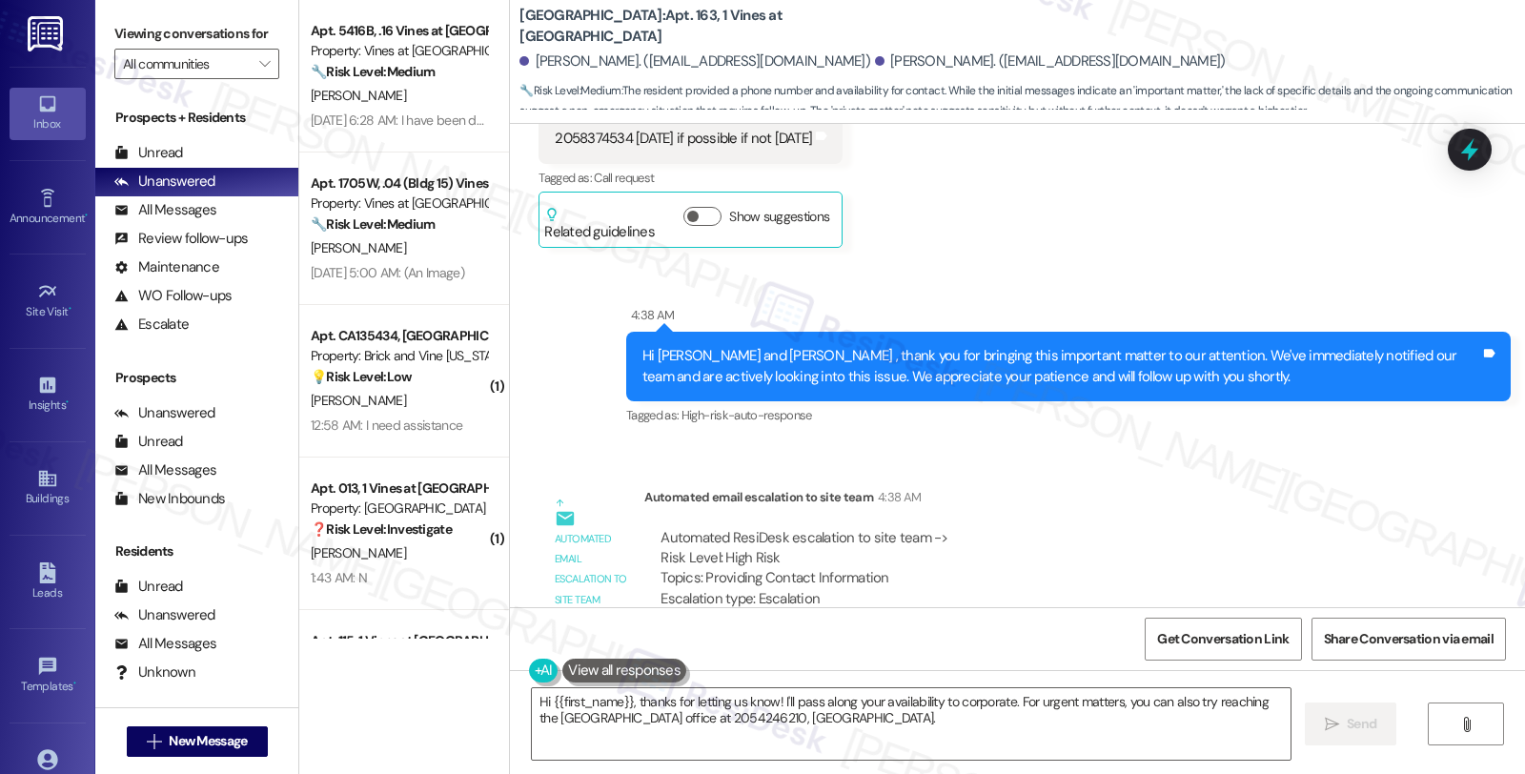
click at [1305, 678] on div "Received via SMS Jason Coleman 4:38 AM Afternoon Tags and notes" at bounding box center [1017, 744] width 1015 height 132
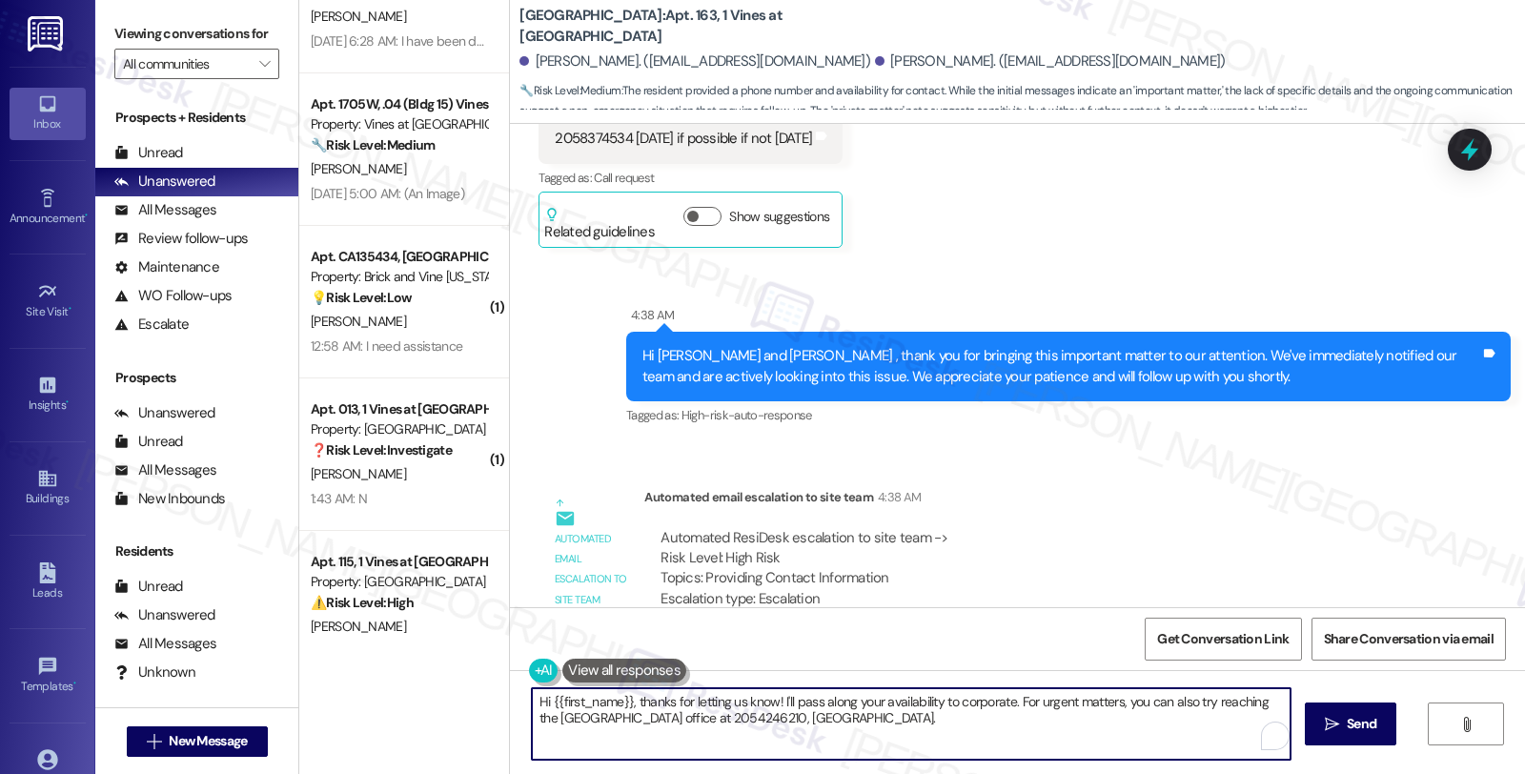
click at [426, 623] on div "Apt. 5416B, .16 Vines at Meridian Property: Vines at Meridian 🔧 Risk Level: Med…" at bounding box center [911, 387] width 1225 height 774
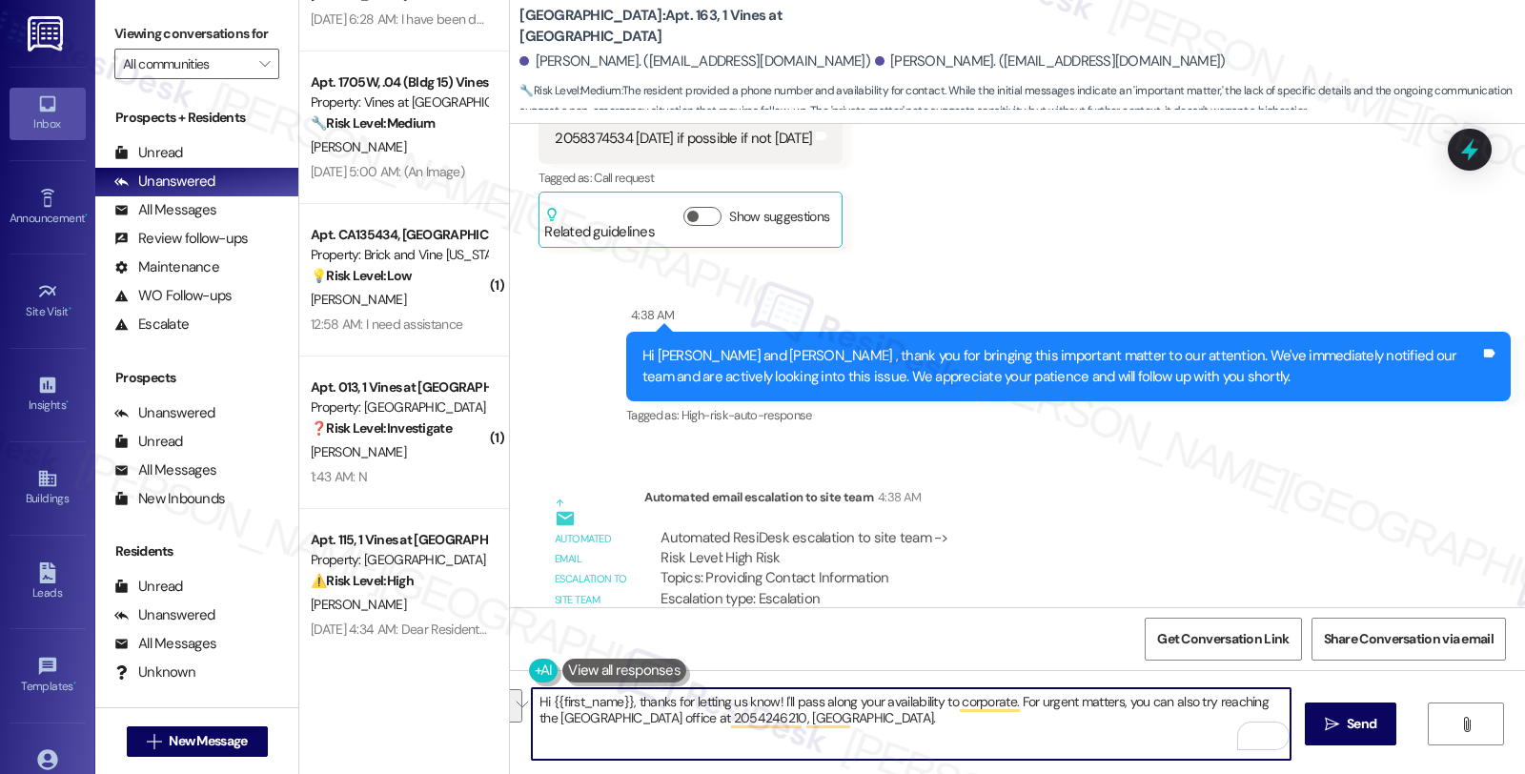
click at [532, 709] on textarea "Hi {{first_name}}, thanks for letting us know! I'll pass along your availabilit…" at bounding box center [911, 723] width 758 height 71
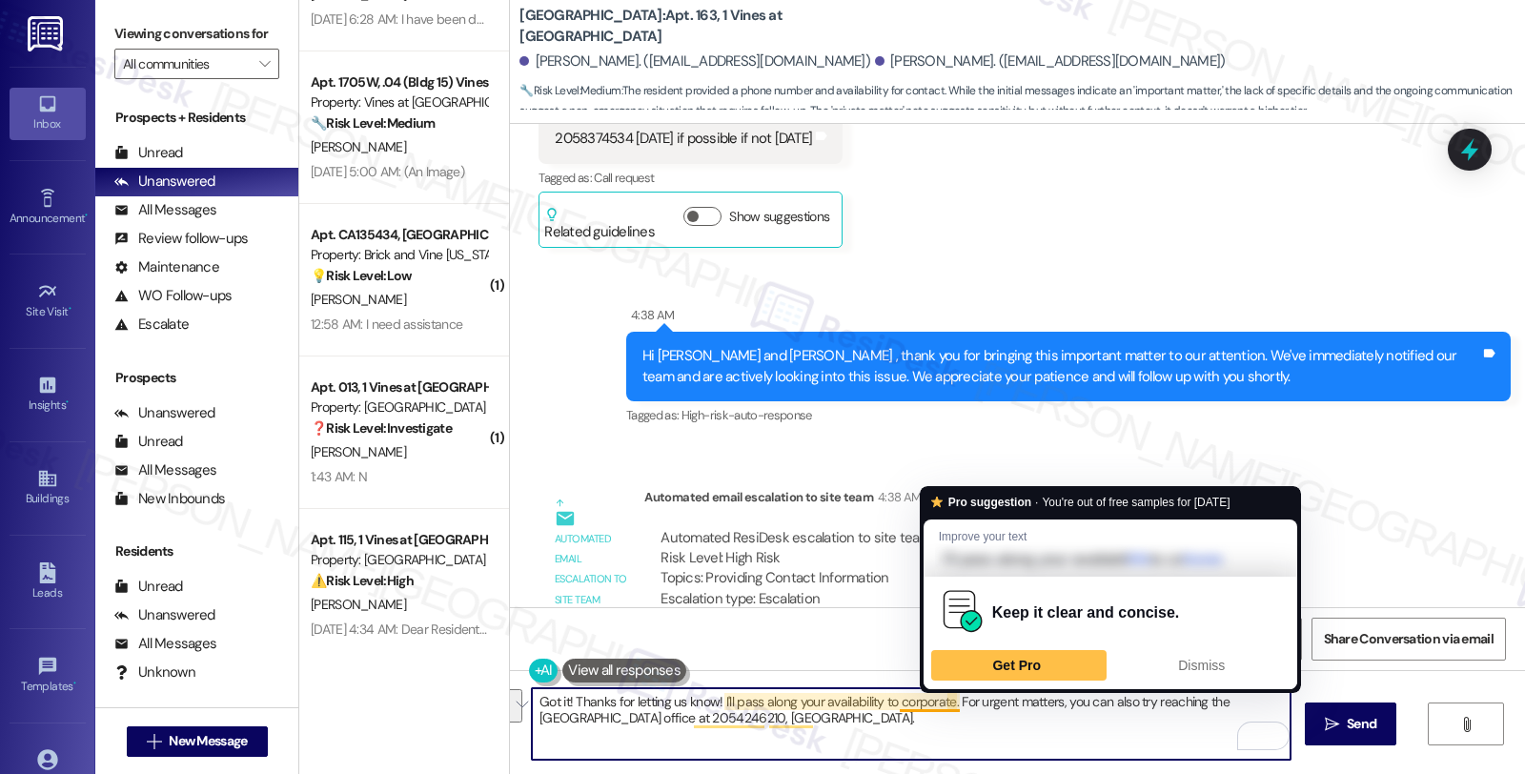
drag, startPoint x: 946, startPoint y: 699, endPoint x: 955, endPoint y: 729, distance: 30.8
click at [955, 729] on textarea "Got it! Thanks for letting us know! I'll pass along your availability to corpor…" at bounding box center [911, 723] width 758 height 71
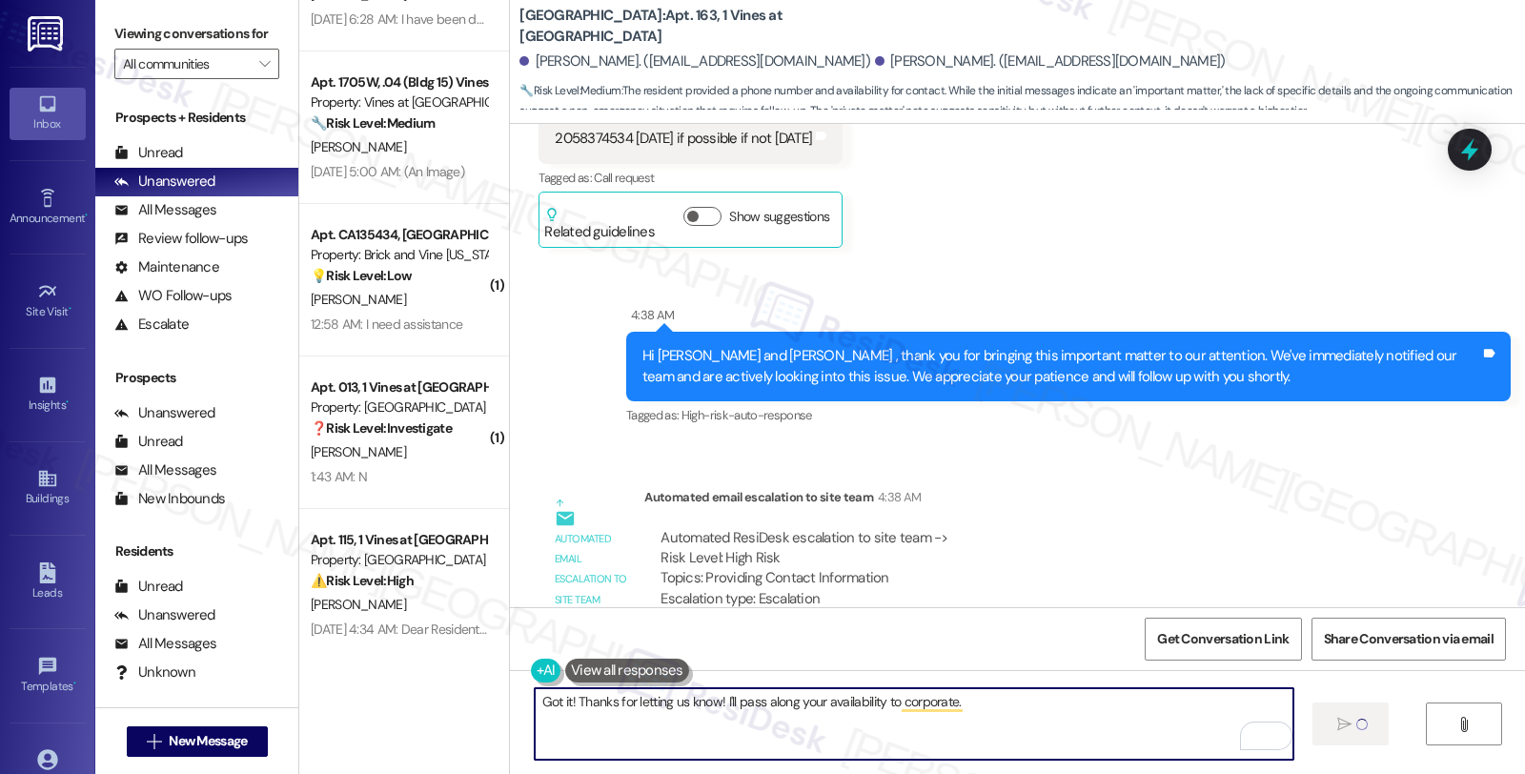
type textarea "Got it! Thanks for letting us know! I'll pass along your availability to corpor…"
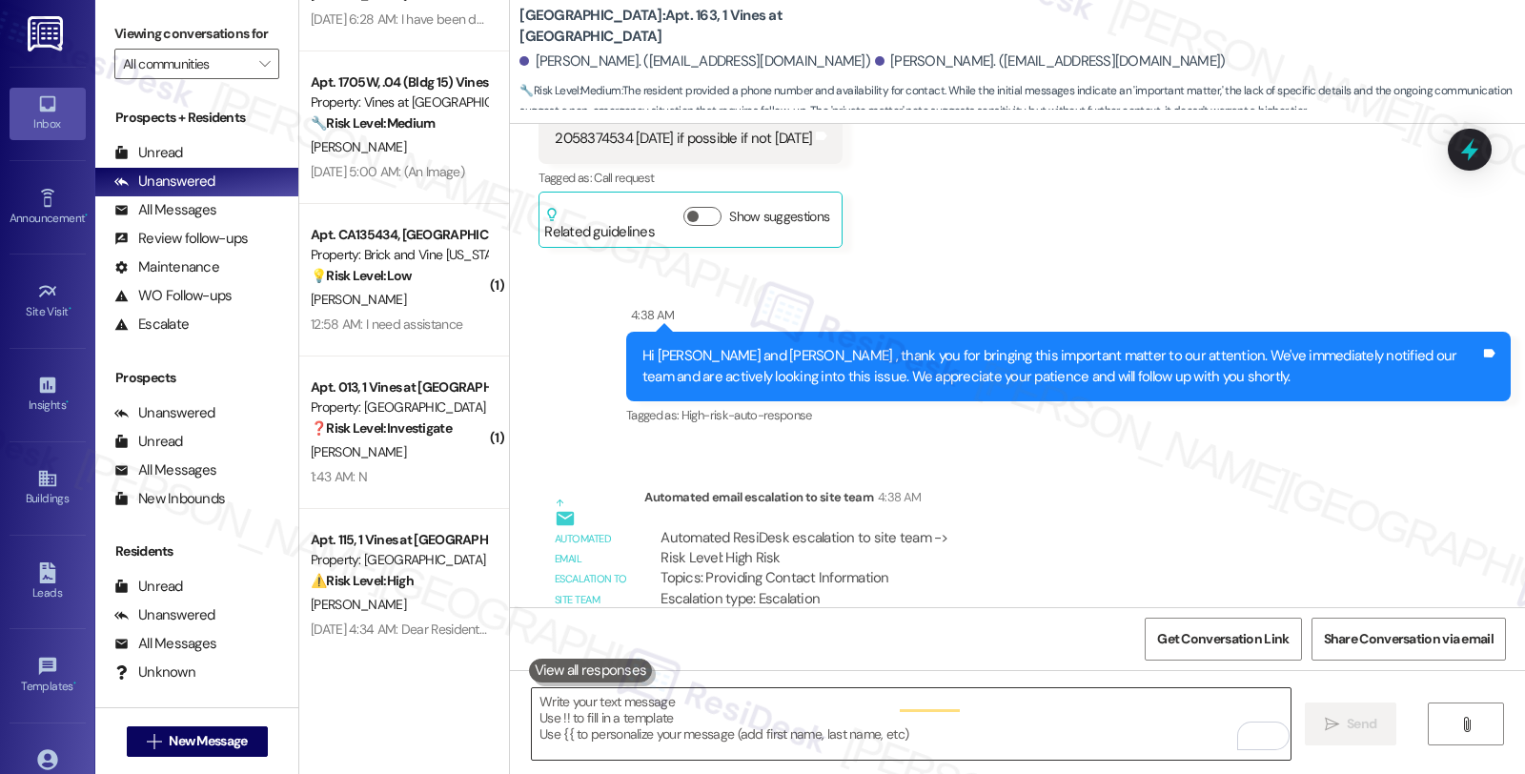
scroll to position [15366, 0]
click at [1355, 679] on div "Received via SMS Jason Coleman 4:38 AM Afternoon Tags and notes" at bounding box center [1017, 745] width 1015 height 132
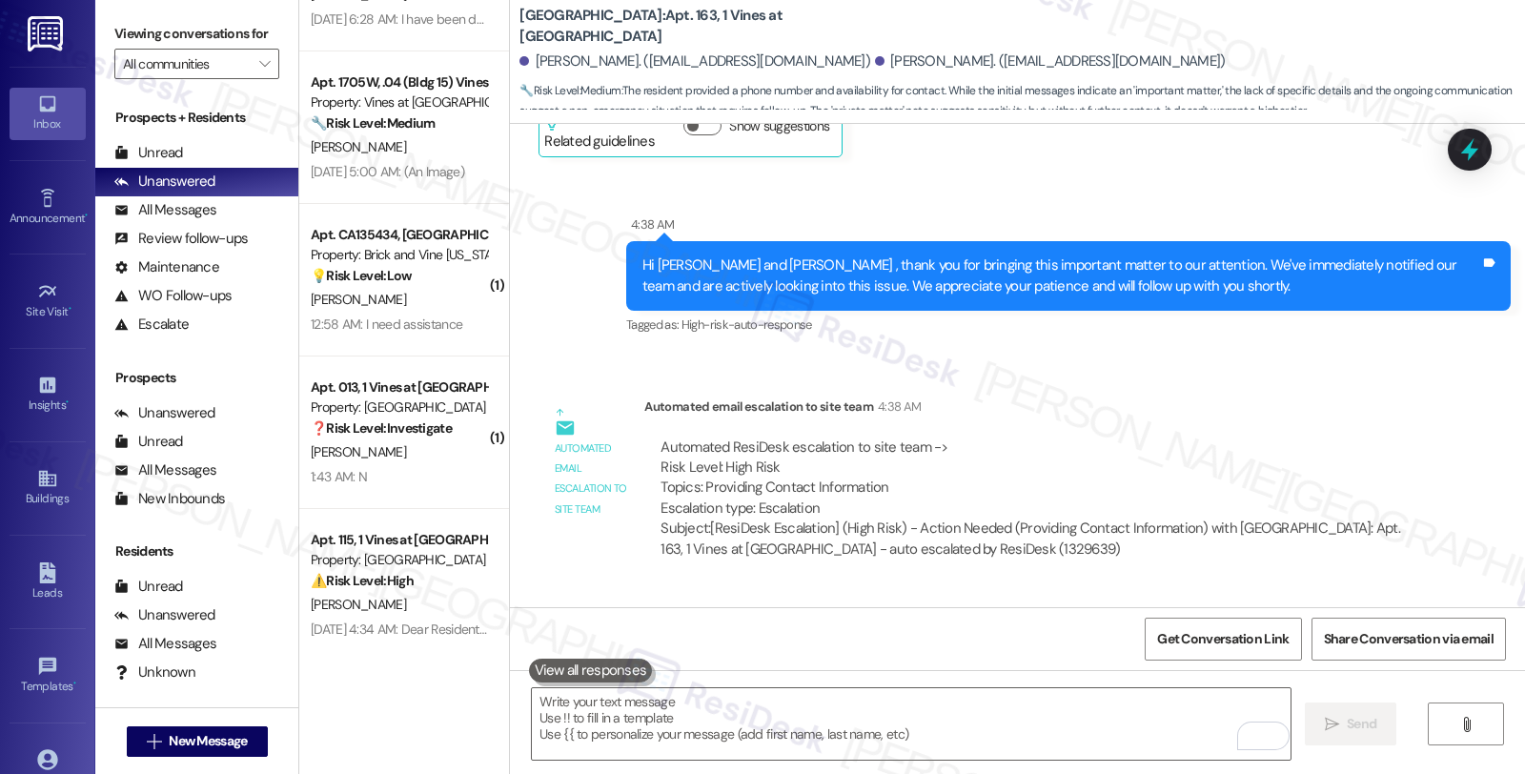
scroll to position [15500, 0]
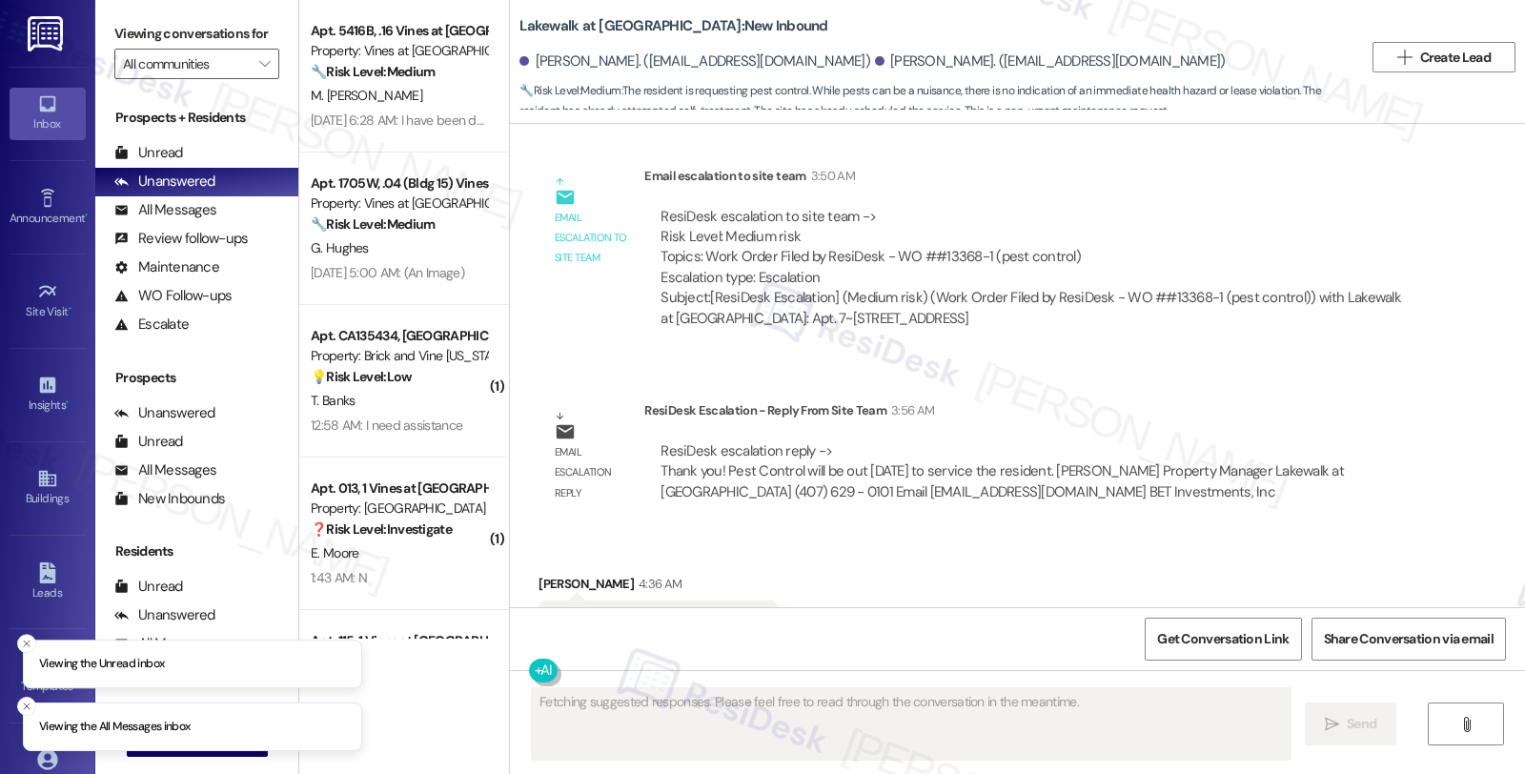
scroll to position [3040, 0]
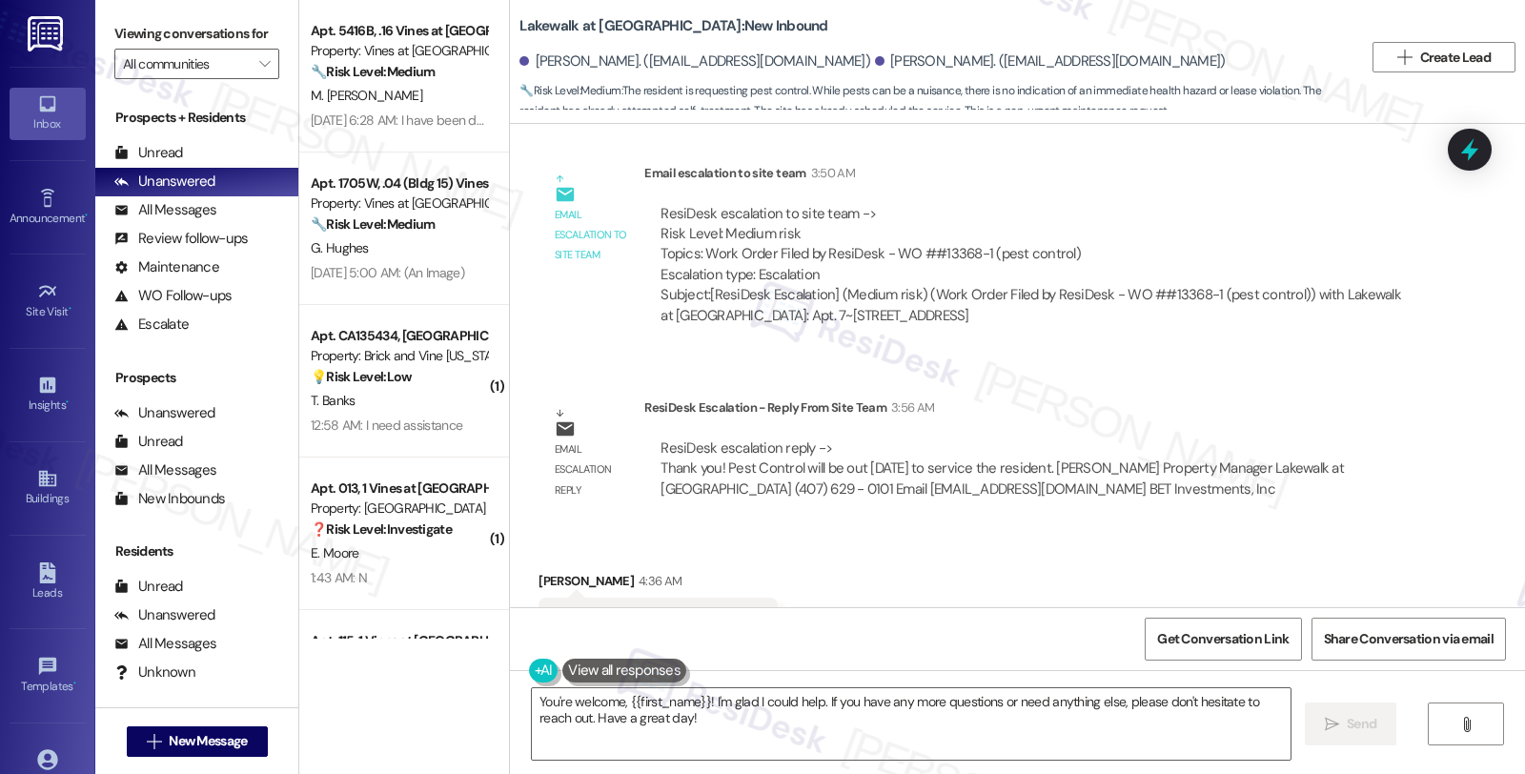
click at [1269, 528] on div "Received via SMS [PERSON_NAME] 4:36 AM Yes thank you [PERSON_NAME]. Tags and no…" at bounding box center [1017, 608] width 1015 height 161
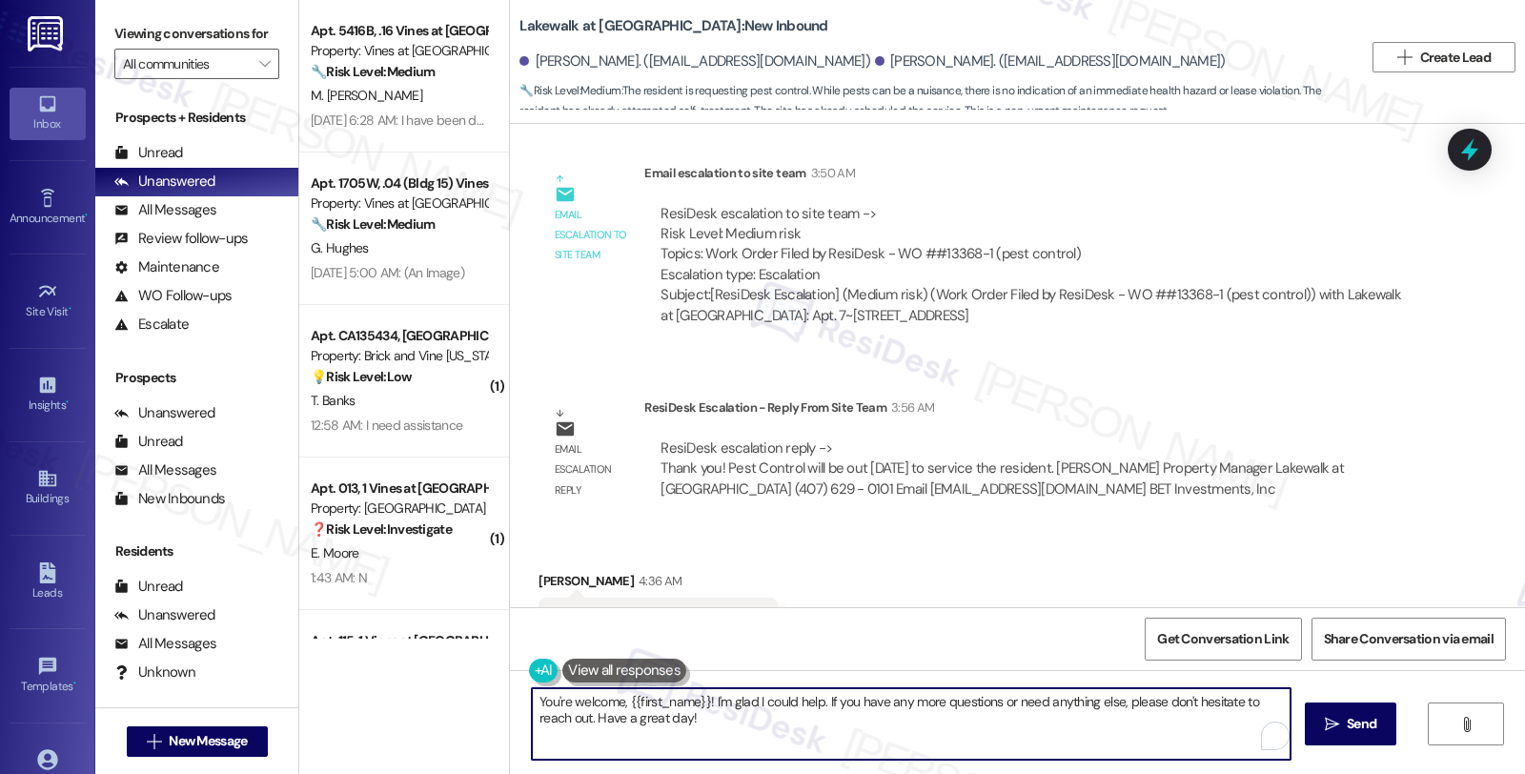
drag, startPoint x: 703, startPoint y: 698, endPoint x: 811, endPoint y: 754, distance: 121.0
click at [811, 754] on textarea "You're welcome, {{first_name}}! I'm glad I could help. If you have any more que…" at bounding box center [911, 723] width 758 height 71
paste textarea "Thank you! Pest Control will be out [DATE] to service the resident."
drag, startPoint x: 818, startPoint y: 699, endPoint x: 875, endPoint y: 701, distance: 57.2
click at [875, 701] on textarea "You're welcome, {{first_name}}! Just a quick update, Thank you! Pest Control wi…" at bounding box center [911, 723] width 758 height 71
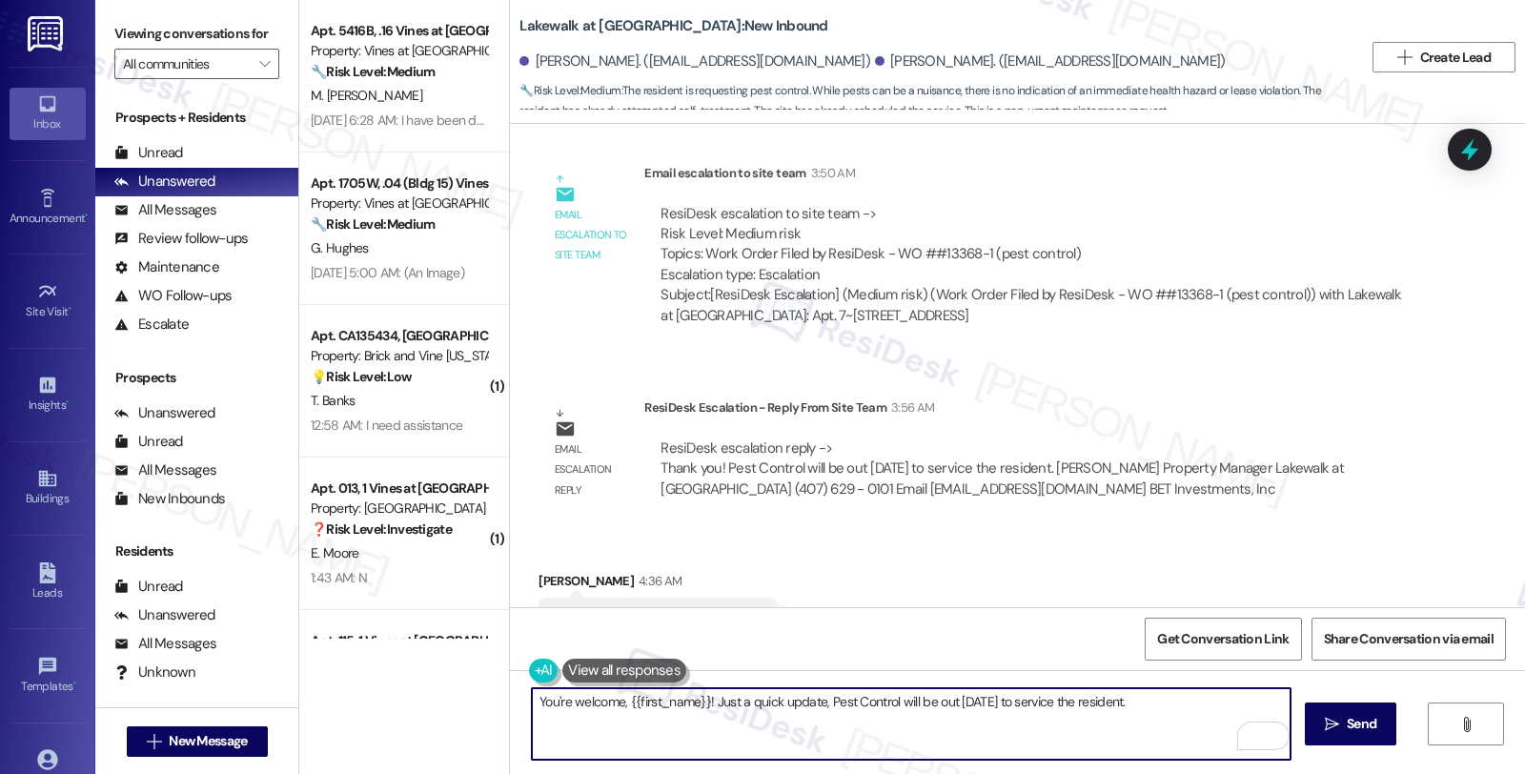
drag, startPoint x: 1001, startPoint y: 707, endPoint x: 1182, endPoint y: 717, distance: 181.3
click at [1182, 717] on textarea "You're welcome, {{first_name}}! Just a quick update, Pest Control will be out o…" at bounding box center [911, 723] width 758 height 71
type textarea "You're welcome, {{first_name}}! Just a quick update, Pest Control will be out o…"
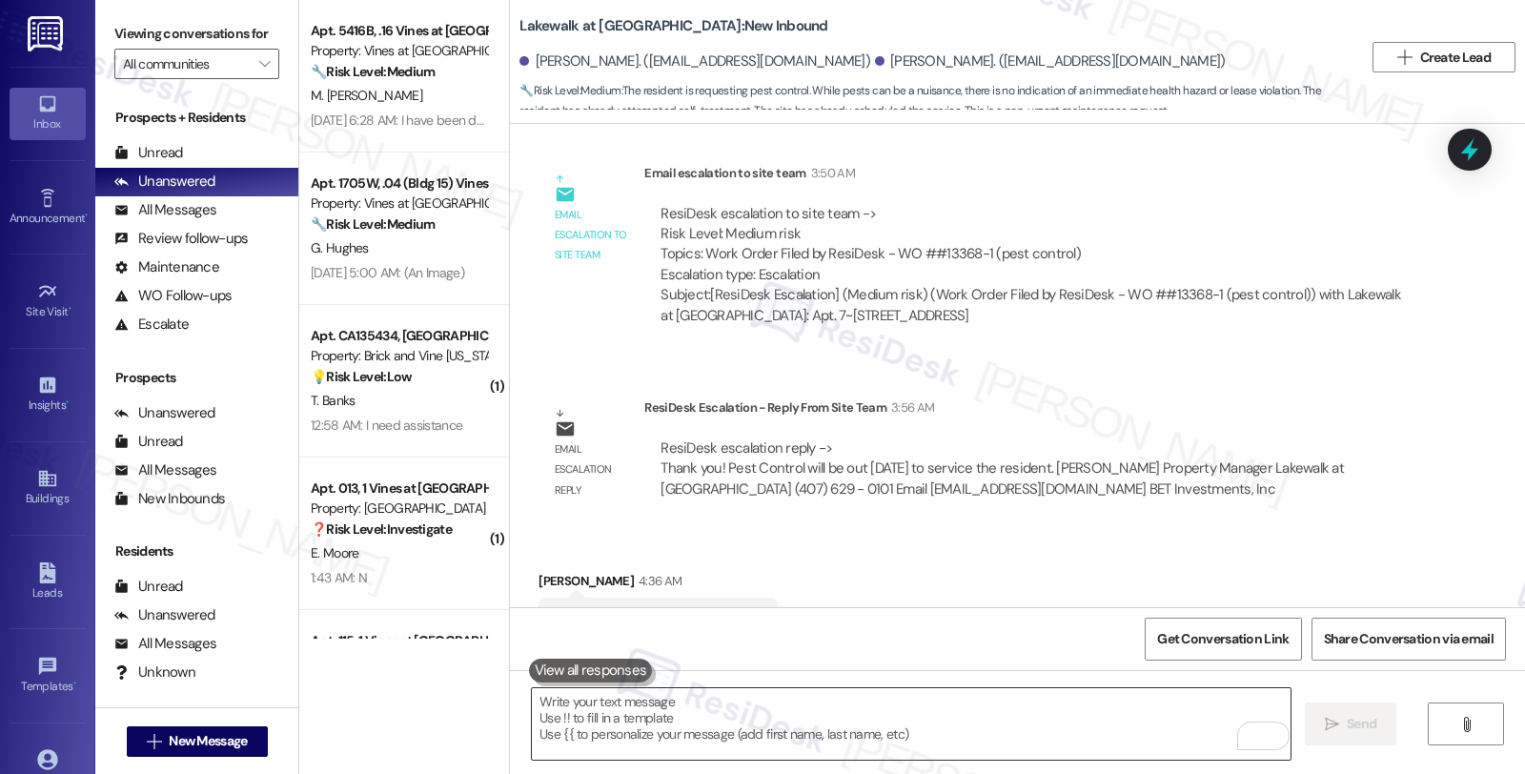
click at [728, 722] on textarea "To enrich screen reader interactions, please activate Accessibility in Grammarl…" at bounding box center [911, 723] width 758 height 71
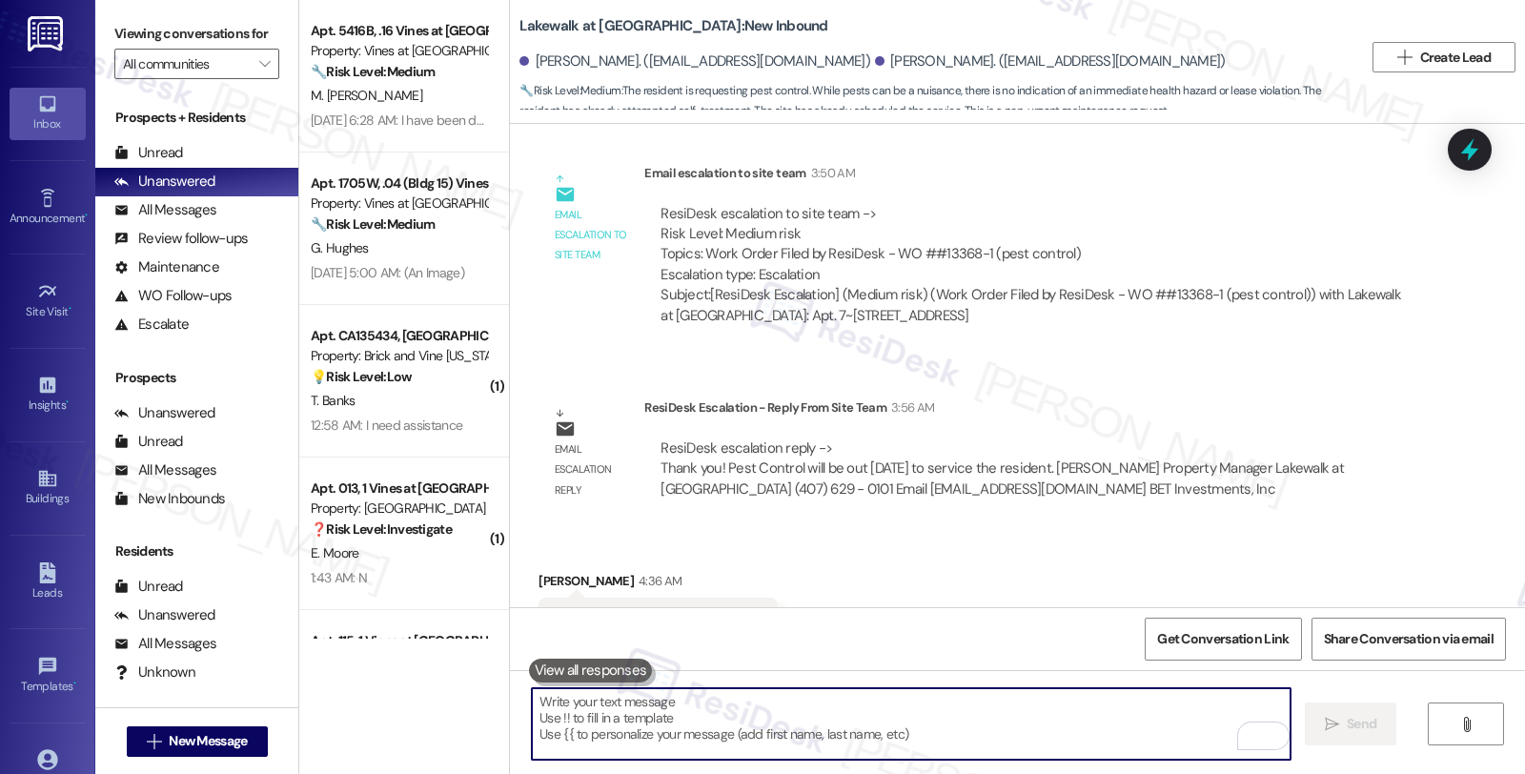
paste textarea "Should you have other concerns, please feel free to reach out. Have a great day!"
type textarea "Should you have other concerns, please feel free to reach out. Have a great day!"
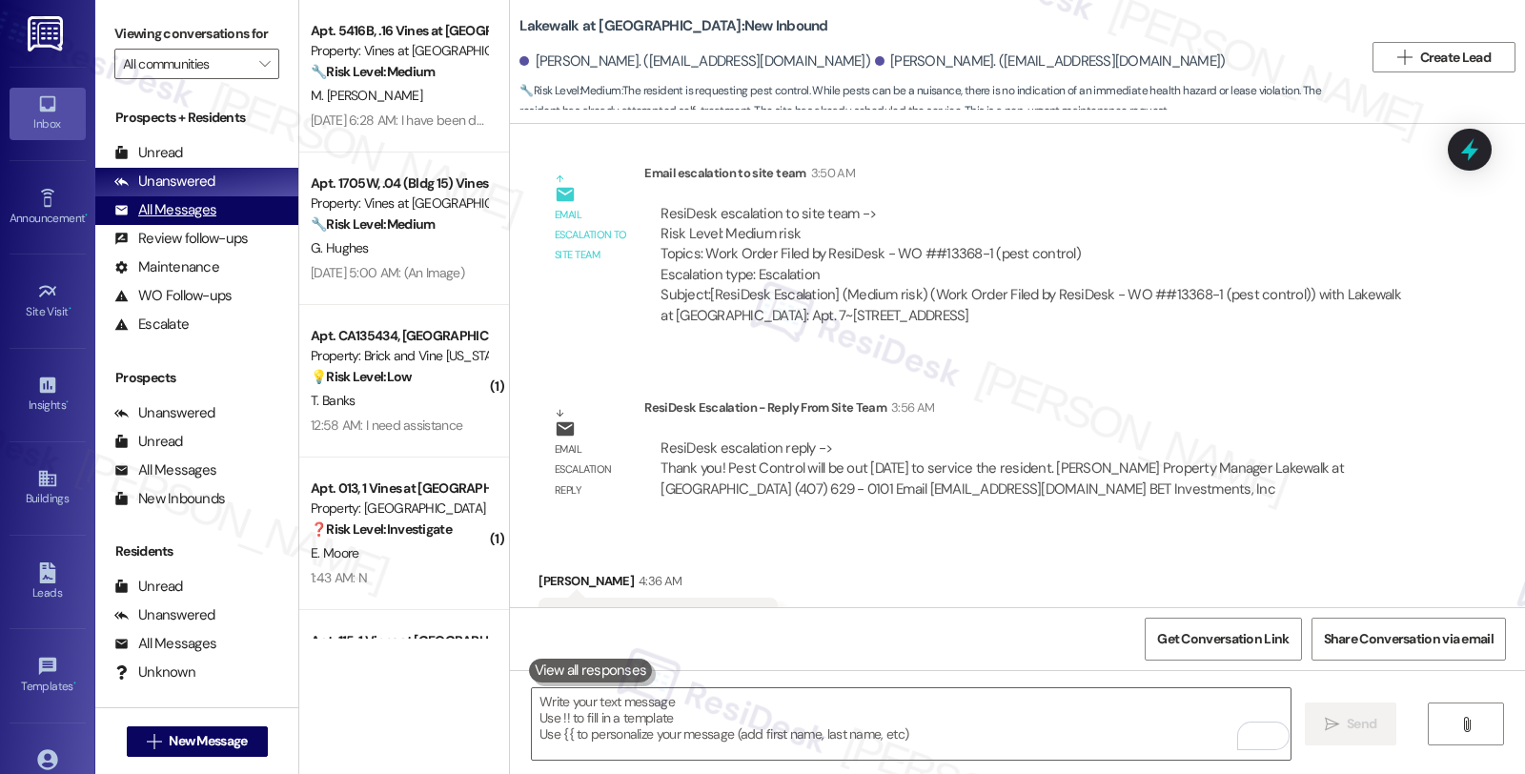
click at [210, 220] on div "All Messages" at bounding box center [165, 210] width 102 height 20
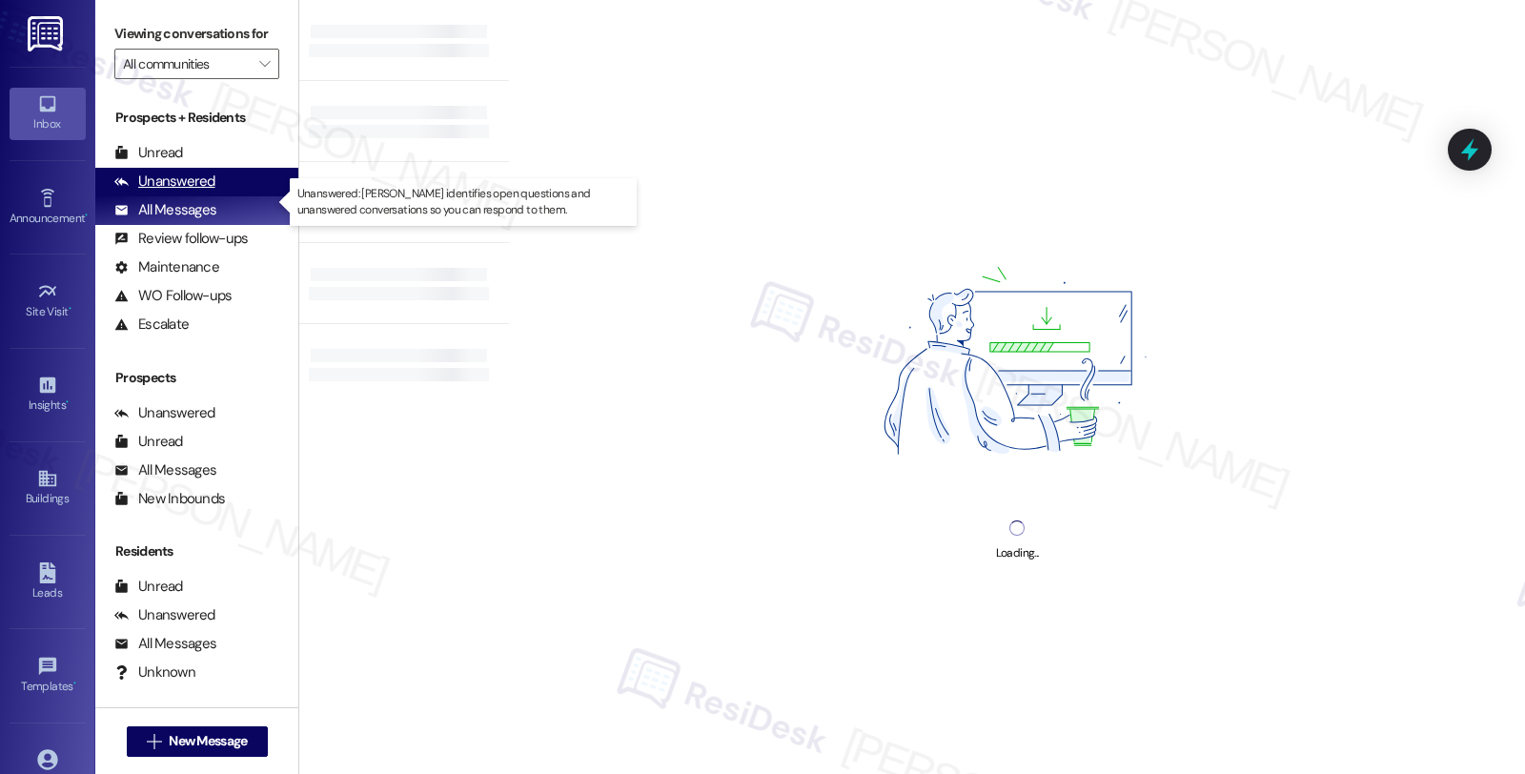
click at [208, 192] on div "Unanswered" at bounding box center [164, 182] width 101 height 20
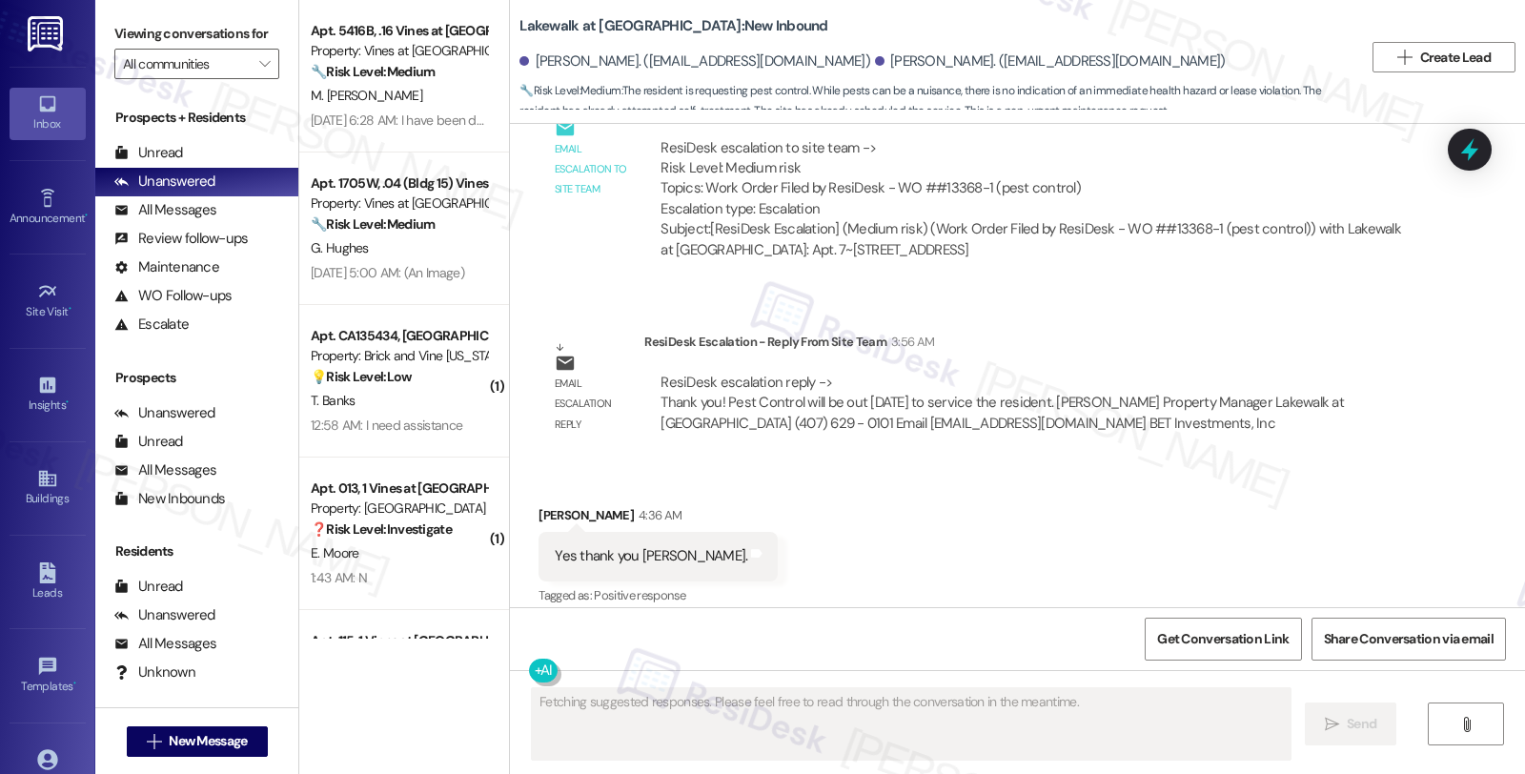
scroll to position [3336, 0]
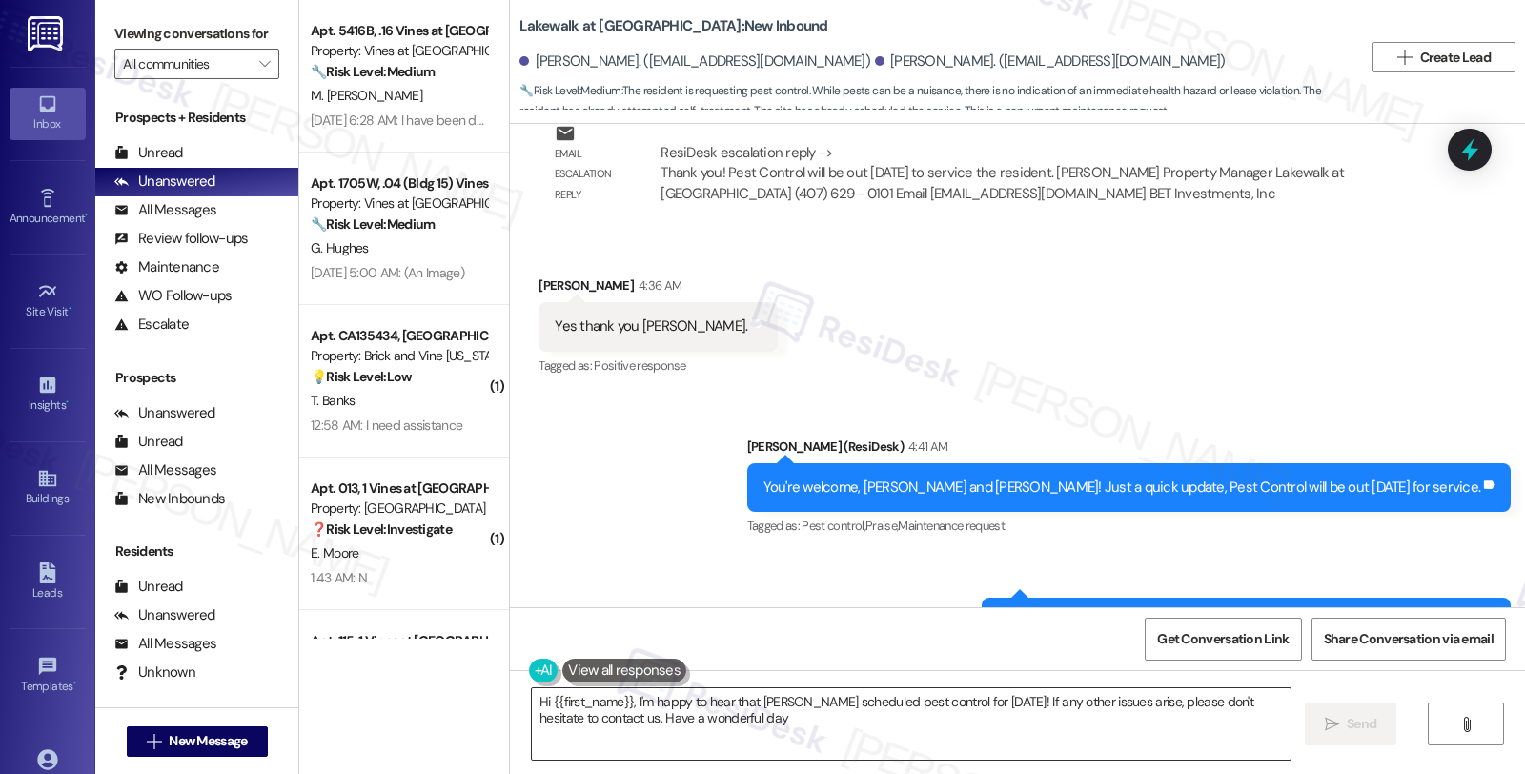
type textarea "Hi {{first_name}}, I'm happy to hear that Sarah scheduled pest control for Frid…"
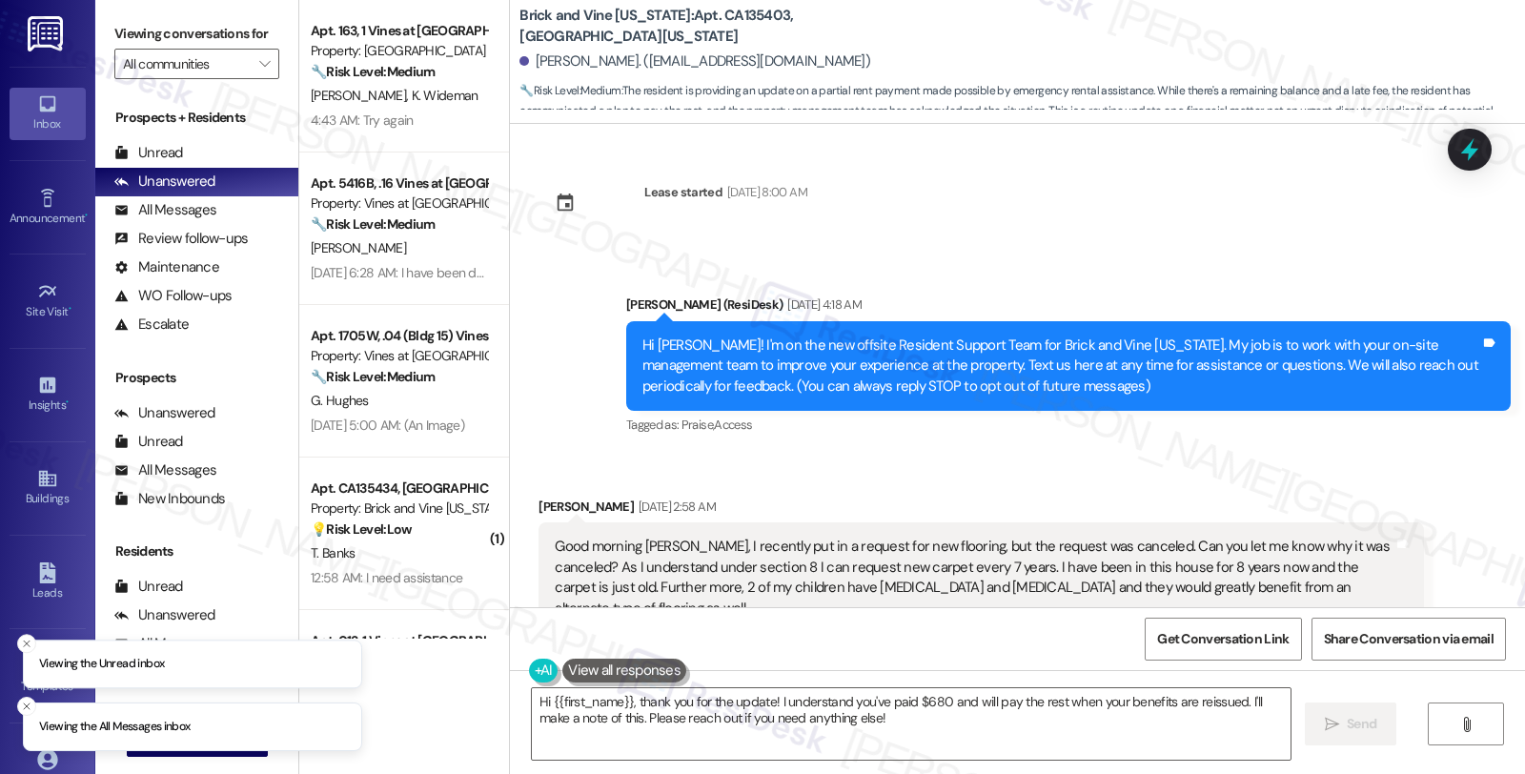
scroll to position [19781, 0]
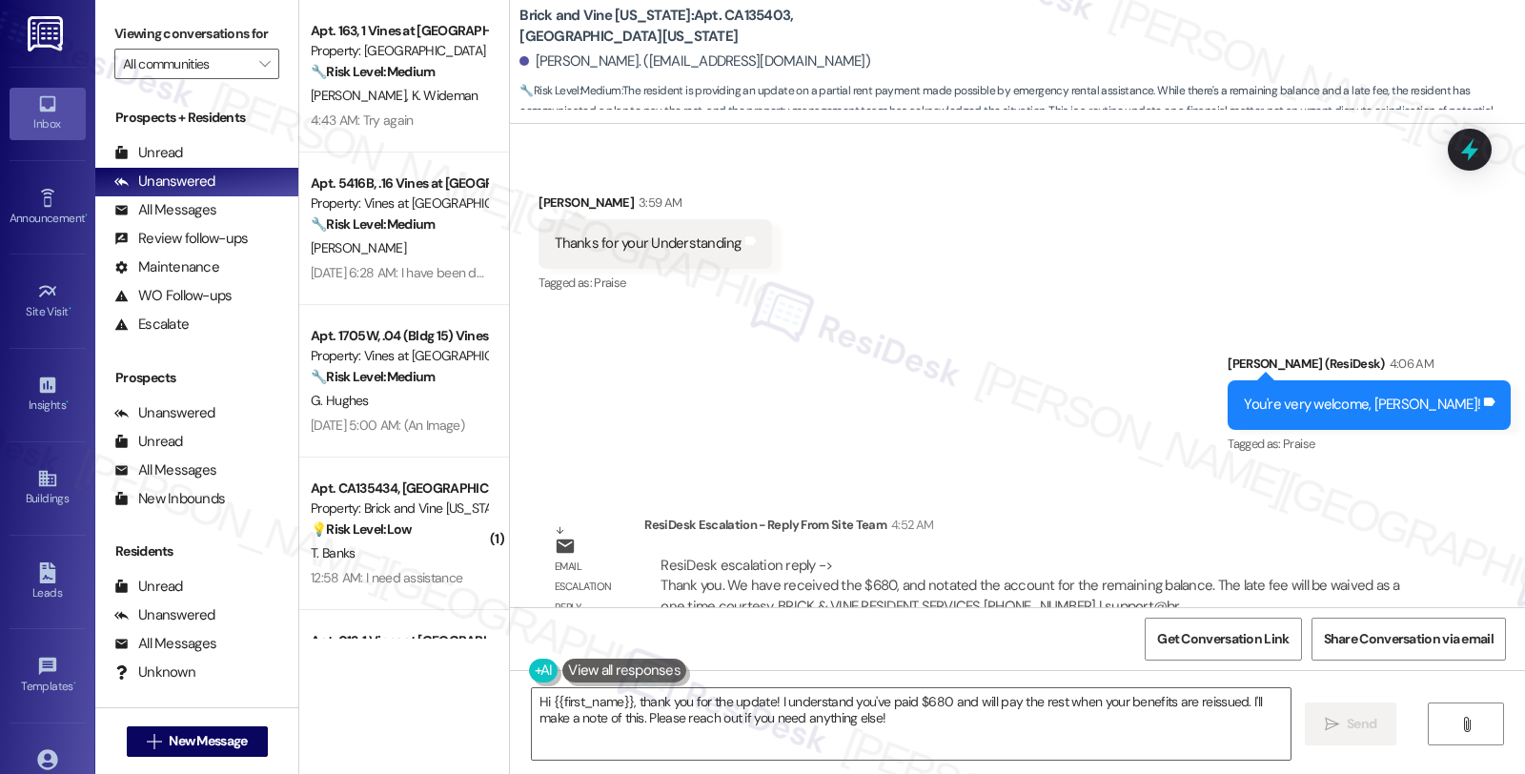
click at [1218, 515] on div "ResiDesk Escalation - Reply From Site Team 4:52 AM" at bounding box center [1033, 528] width 778 height 27
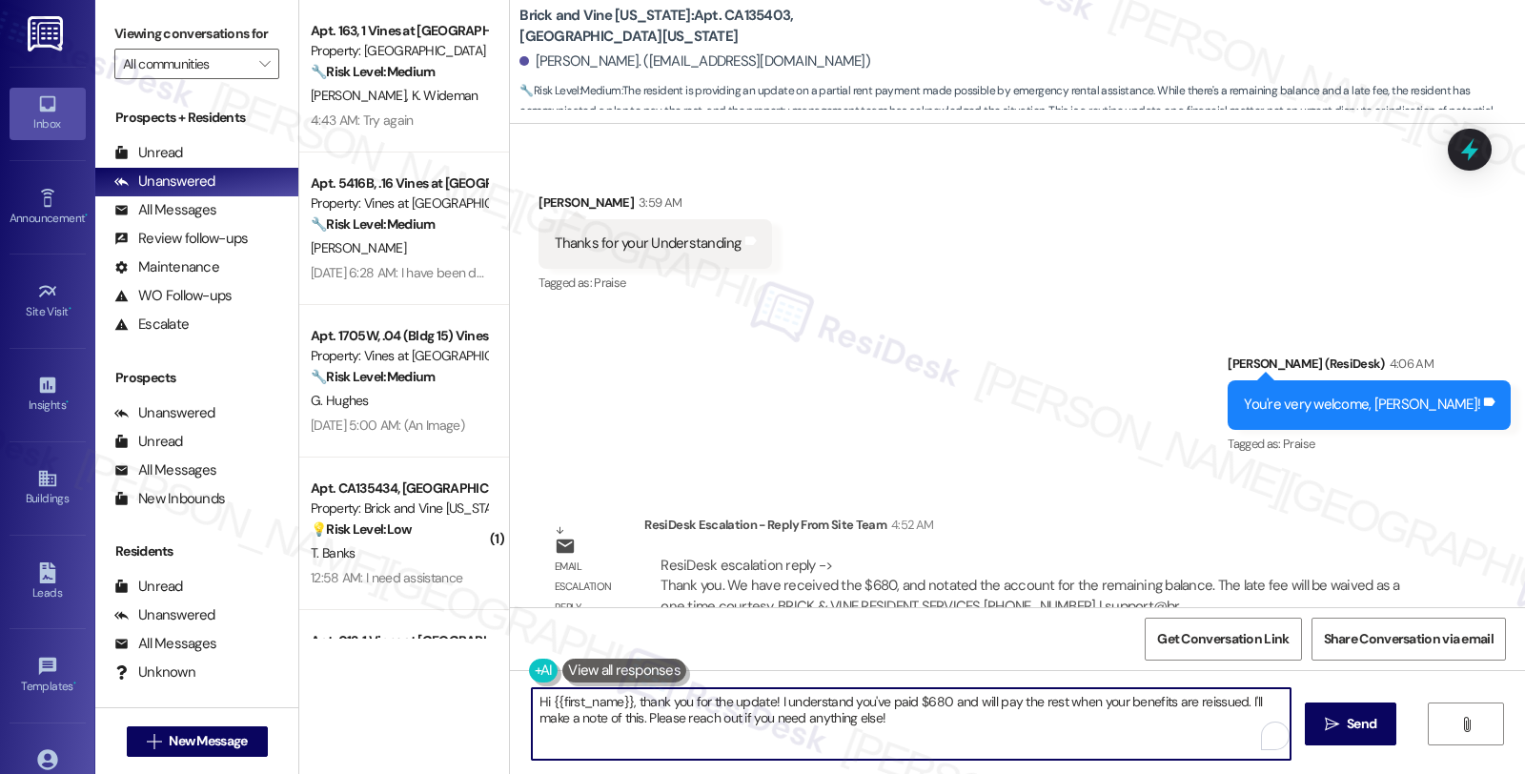
drag, startPoint x: 850, startPoint y: 718, endPoint x: 646, endPoint y: 698, distance: 204.9
click at [493, 703] on div "Apt. 163, 1 Vines at Cedar Creek Townhomes Property: Cedar Creek Townhomes 🔧 Ri…" at bounding box center [911, 387] width 1225 height 774
paste textarea "Thank you. We have received the $680, and notated the account for the remaining…"
click at [532, 701] on textarea "Thank you. We have received the $680, and notated the account for the remaining…" at bounding box center [911, 723] width 758 height 71
click at [1115, 705] on textarea "Thank you. We have received the $680, and notated the account for the remaining…" at bounding box center [911, 723] width 758 height 71
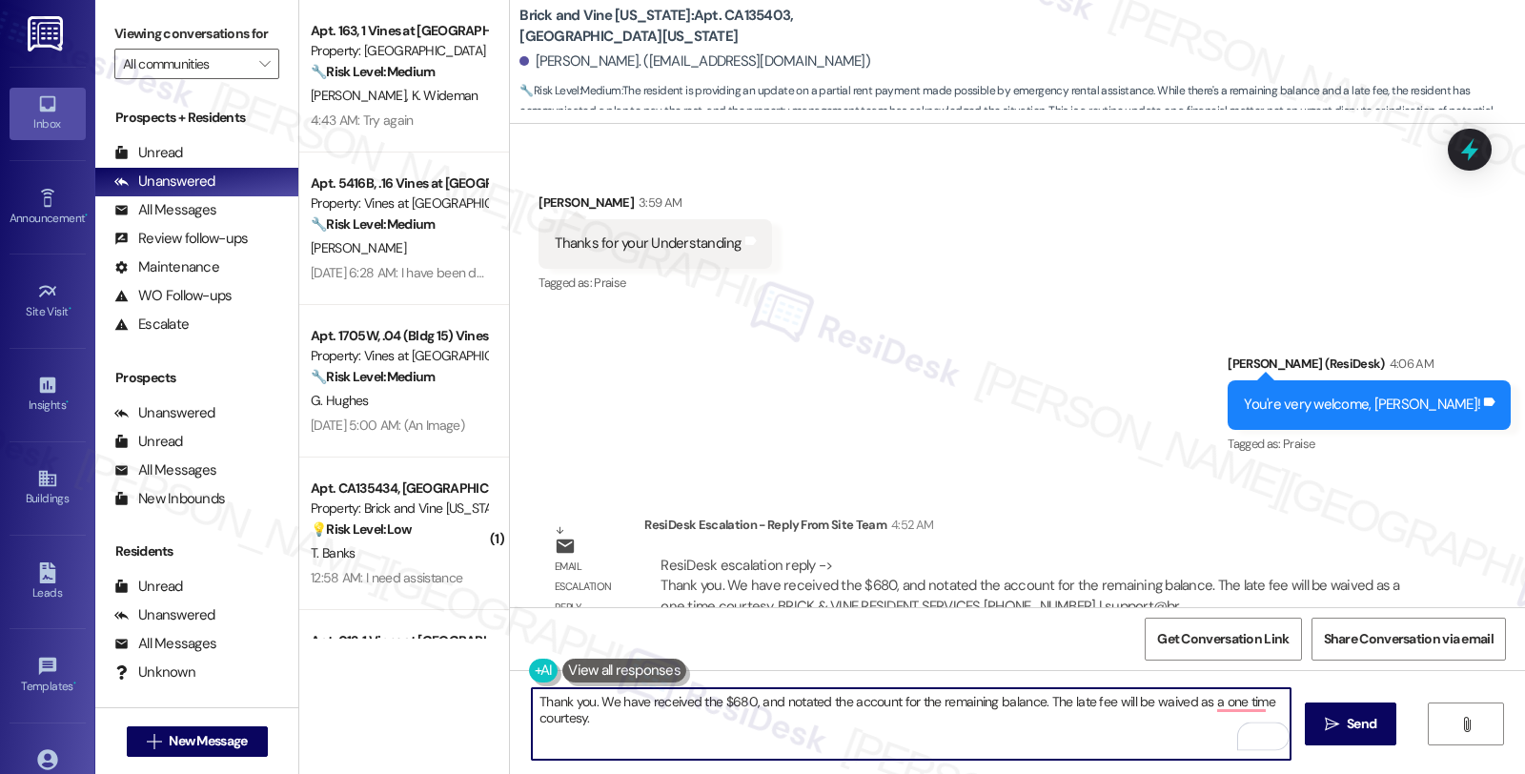
click at [532, 702] on textarea "Thank you. We have received the $680, and notated the account for the remaining…" at bounding box center [911, 723] width 758 height 71
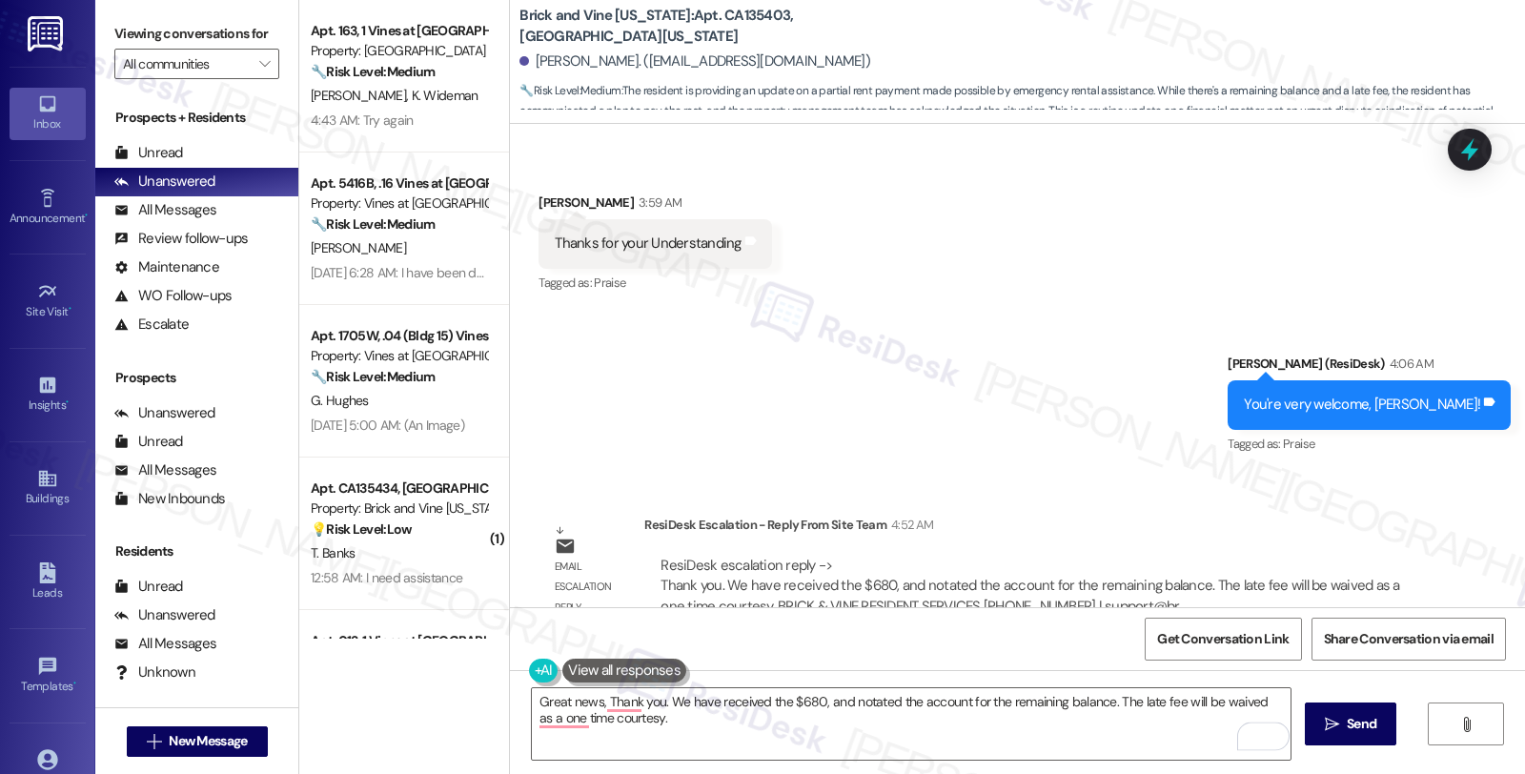
click at [564, 192] on div "Natascha Kroger 3:59 AM" at bounding box center [654, 205] width 232 height 27
copy div "Natascha"
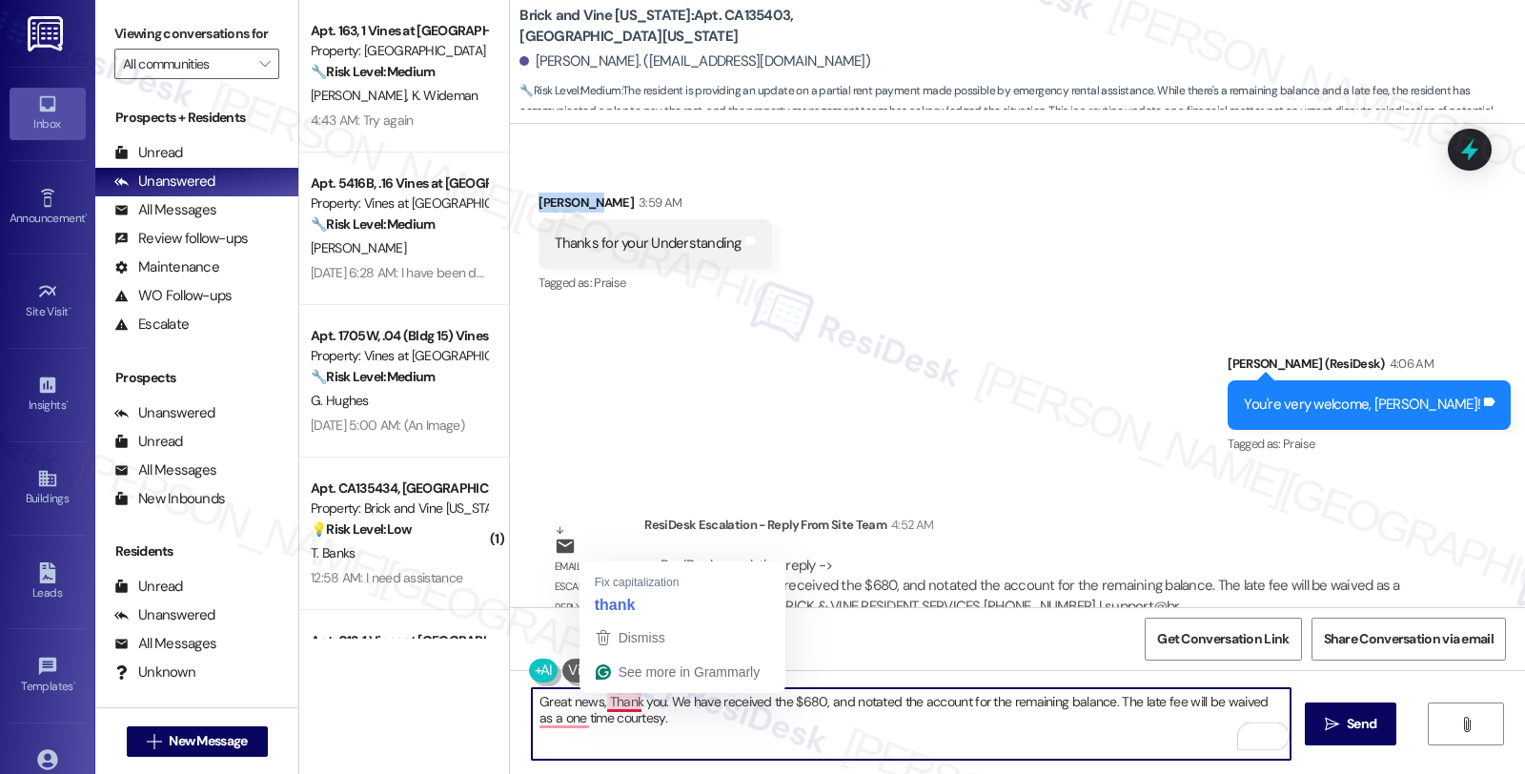
click at [595, 706] on textarea "Great news, Thank you. We have received the $680, and notated the account for t…" at bounding box center [911, 723] width 758 height 71
paste textarea "Natascha"
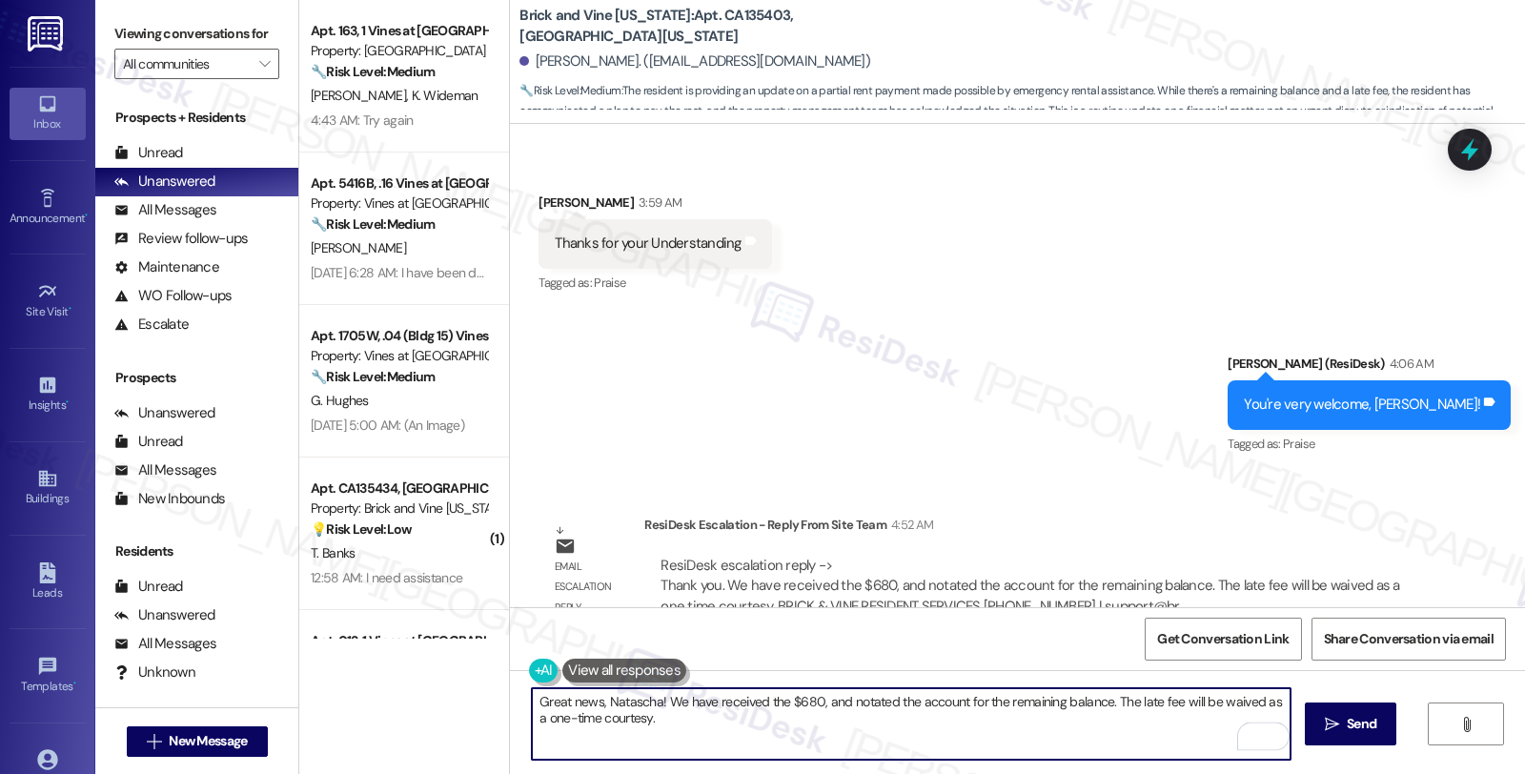
click at [662, 727] on textarea "Great news, Natascha! We have received the $680, and notated the account for th…" at bounding box center [911, 723] width 758 height 71
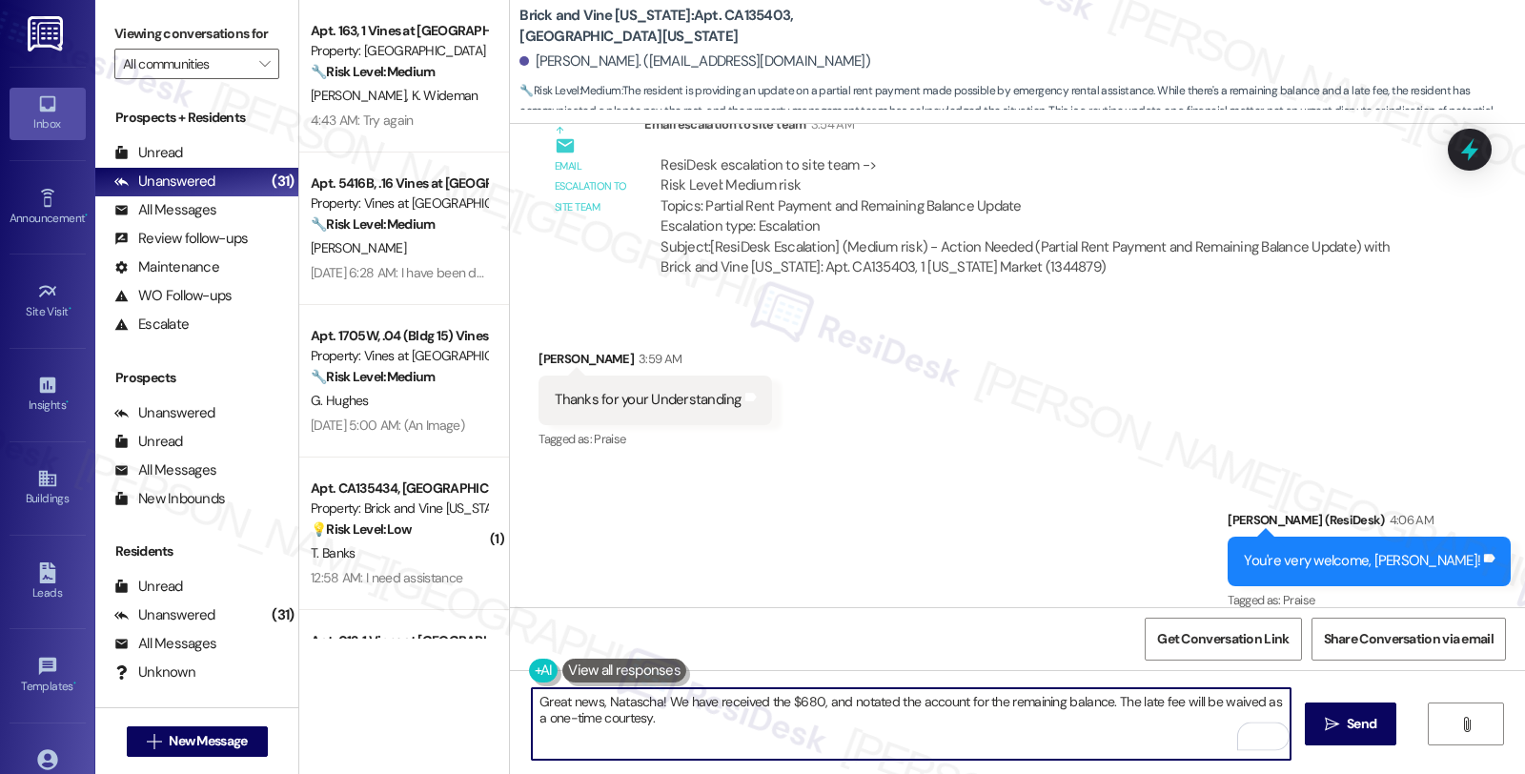
scroll to position [19357, 0]
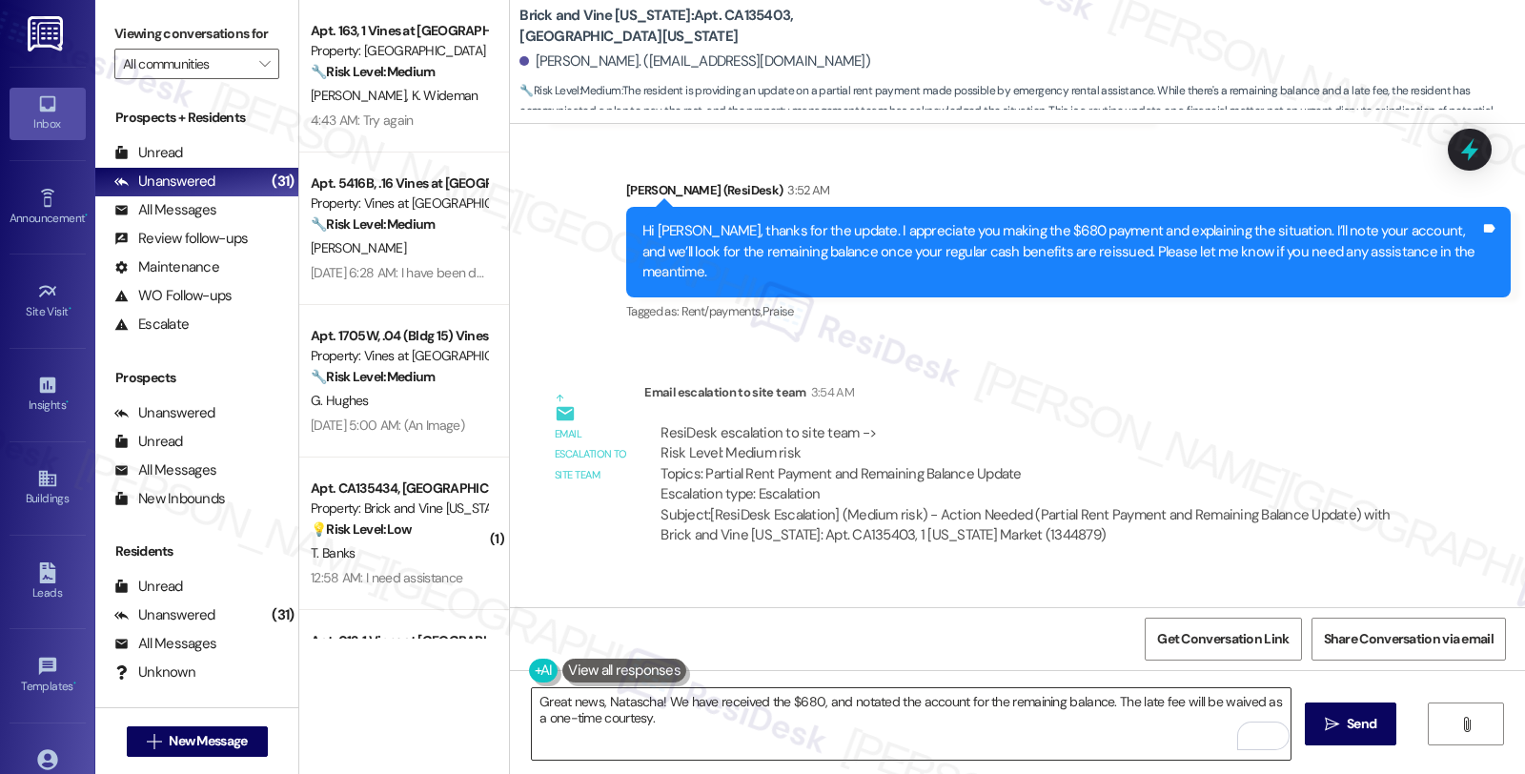
click at [735, 719] on textarea "Great news, Natascha! We have received the $680, and notated the account for th…" at bounding box center [911, 723] width 758 height 71
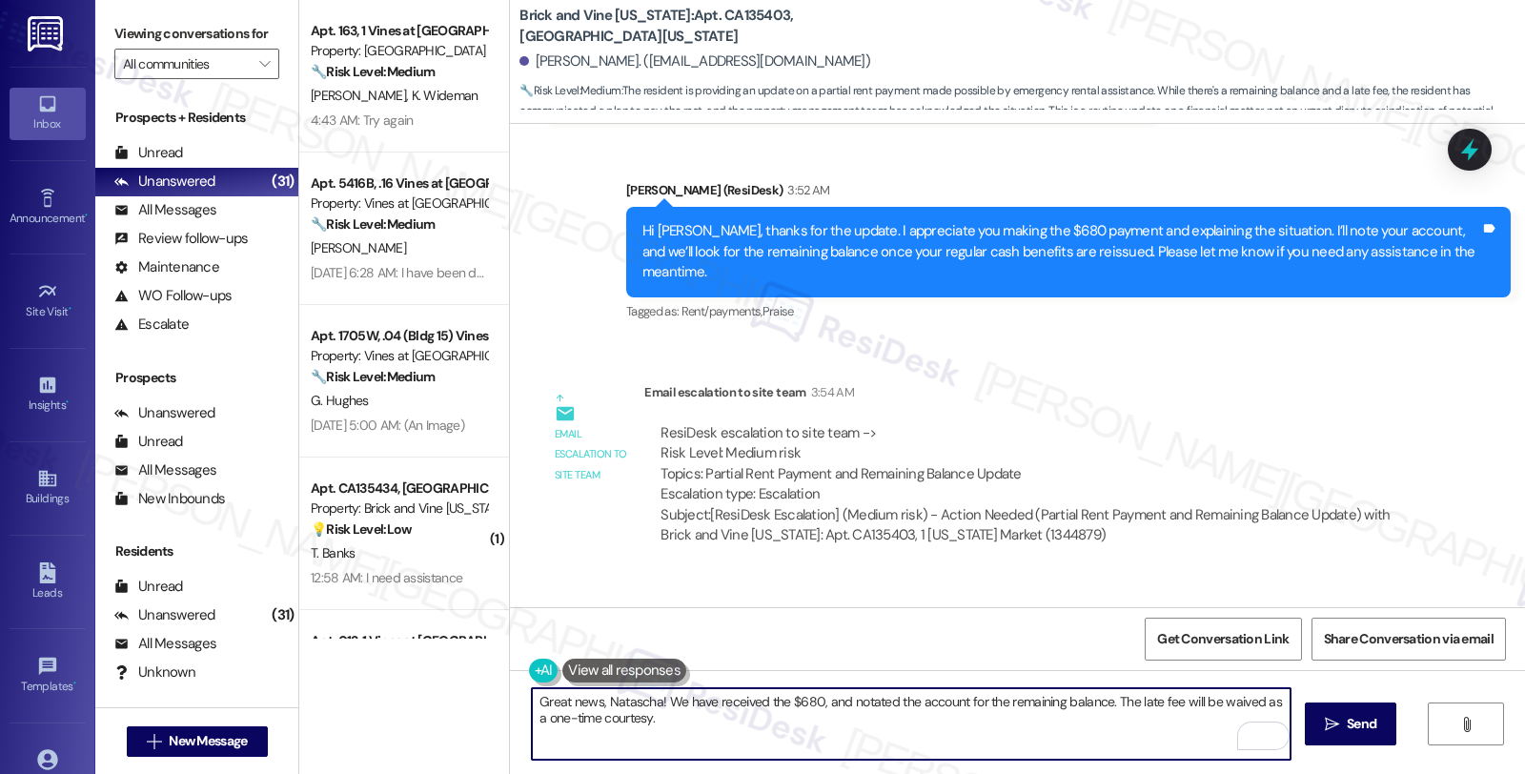
paste textarea "Should you have other concerns, please feel free to reach out. Have a great day!"
type textarea "Great news, Natascha! We have received the $680, and notated the account for th…"
click at [1077, 717] on textarea "Great news, Natascha! We have received the $680, and notated the account for th…" at bounding box center [911, 723] width 758 height 71
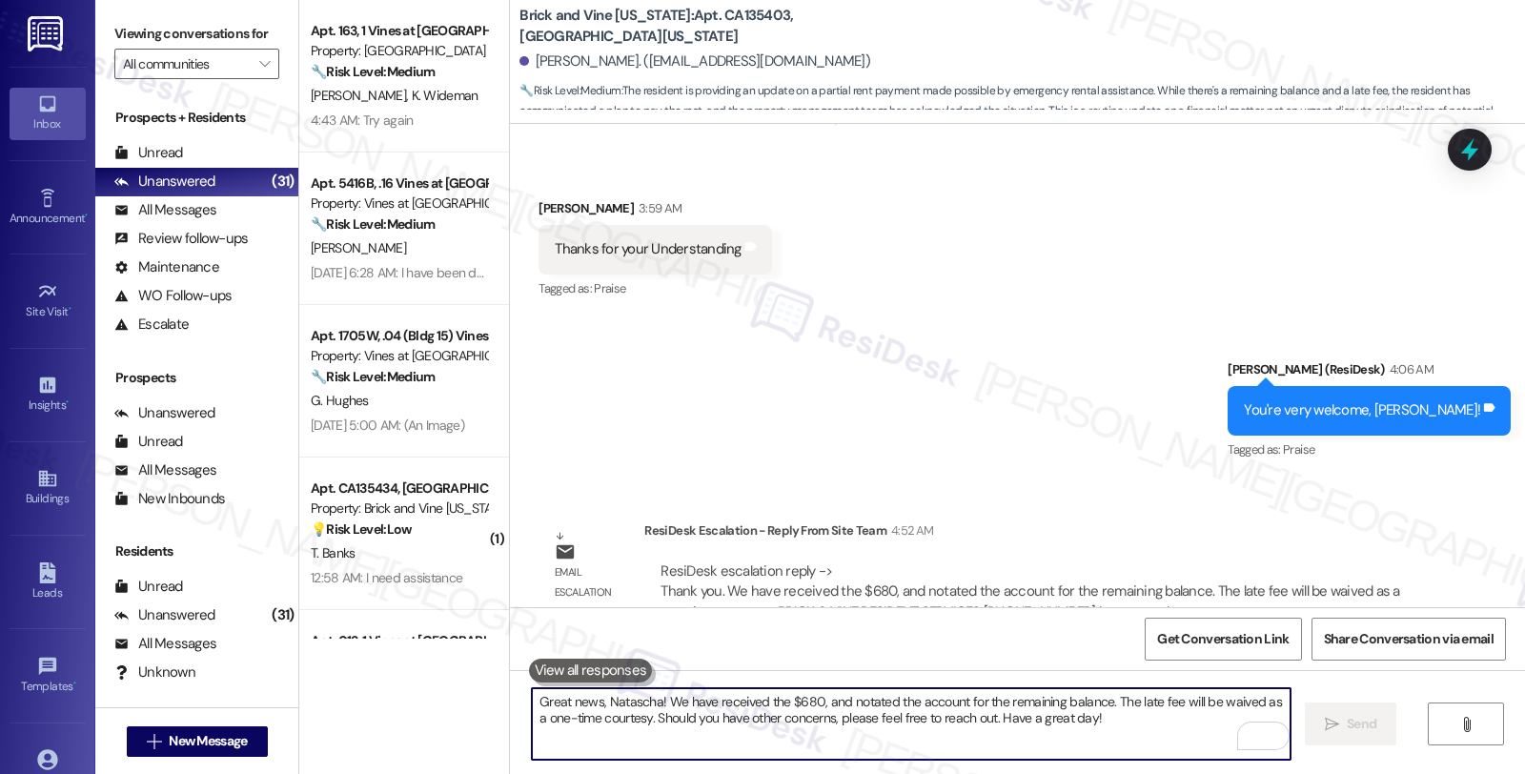
scroll to position [19934, 0]
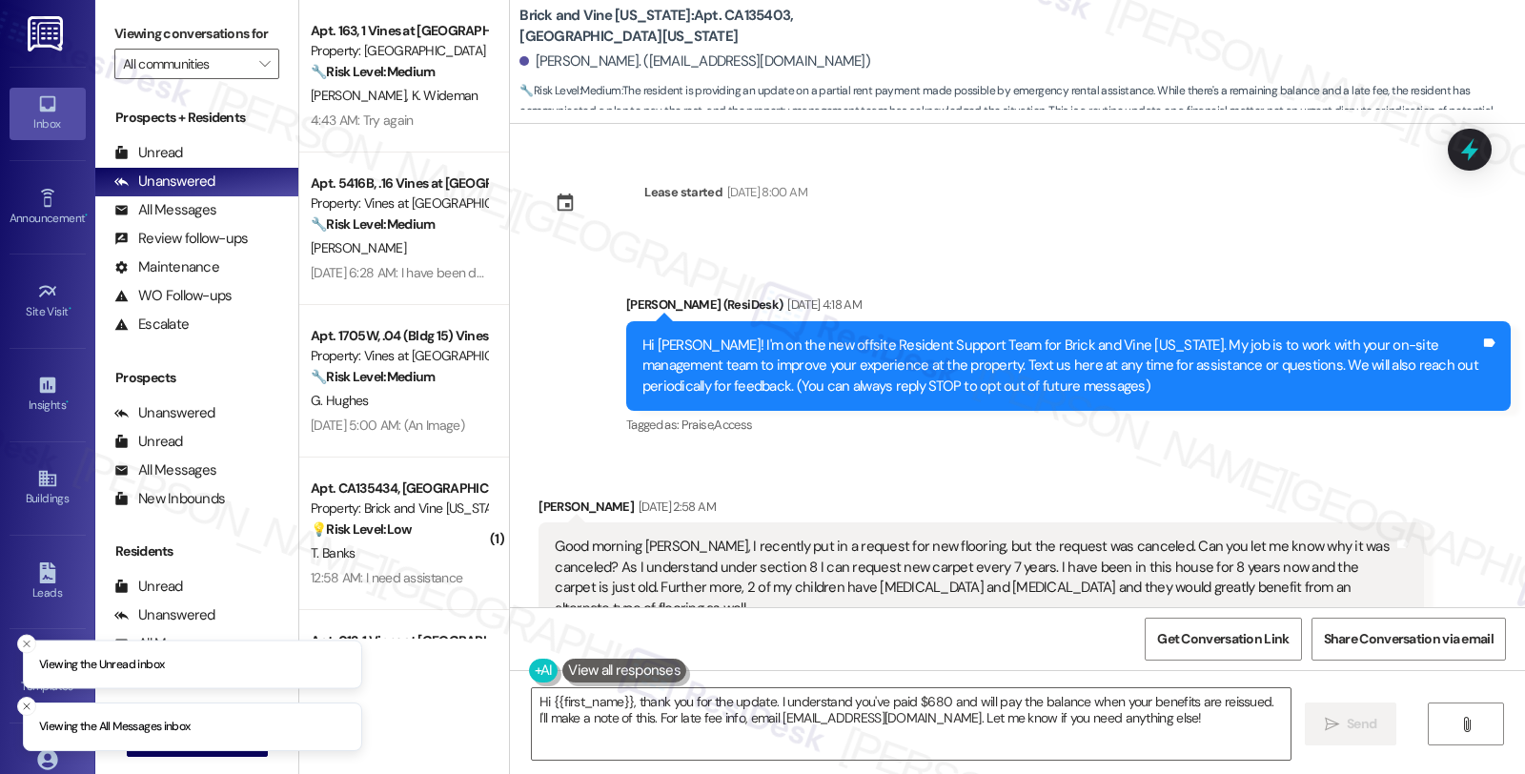
scroll to position [19934, 0]
